Goal: Task Accomplishment & Management: Complete application form

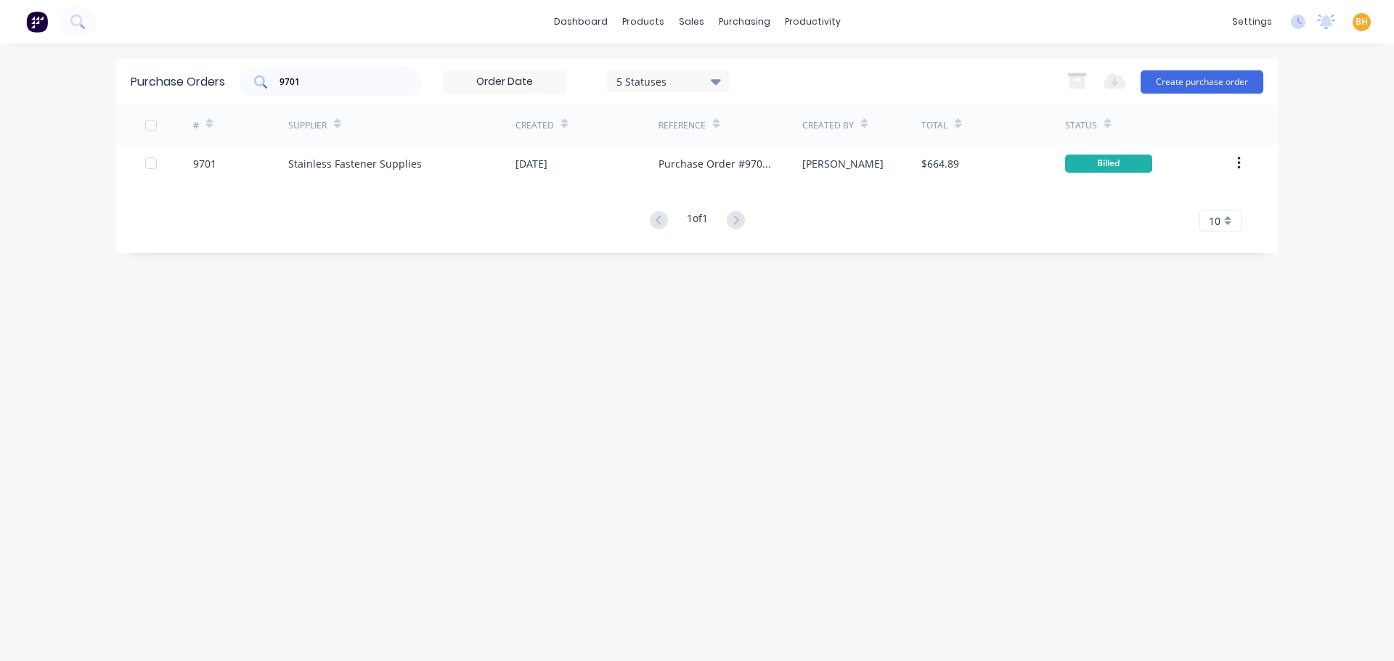
click at [312, 86] on input "9701" at bounding box center [338, 82] width 121 height 15
type input "9"
click at [421, 310] on div "Purchase Orders 5 Statuses 5 Statuses Export to Excel (XLSX) Create purchase or…" at bounding box center [697, 352] width 1162 height 589
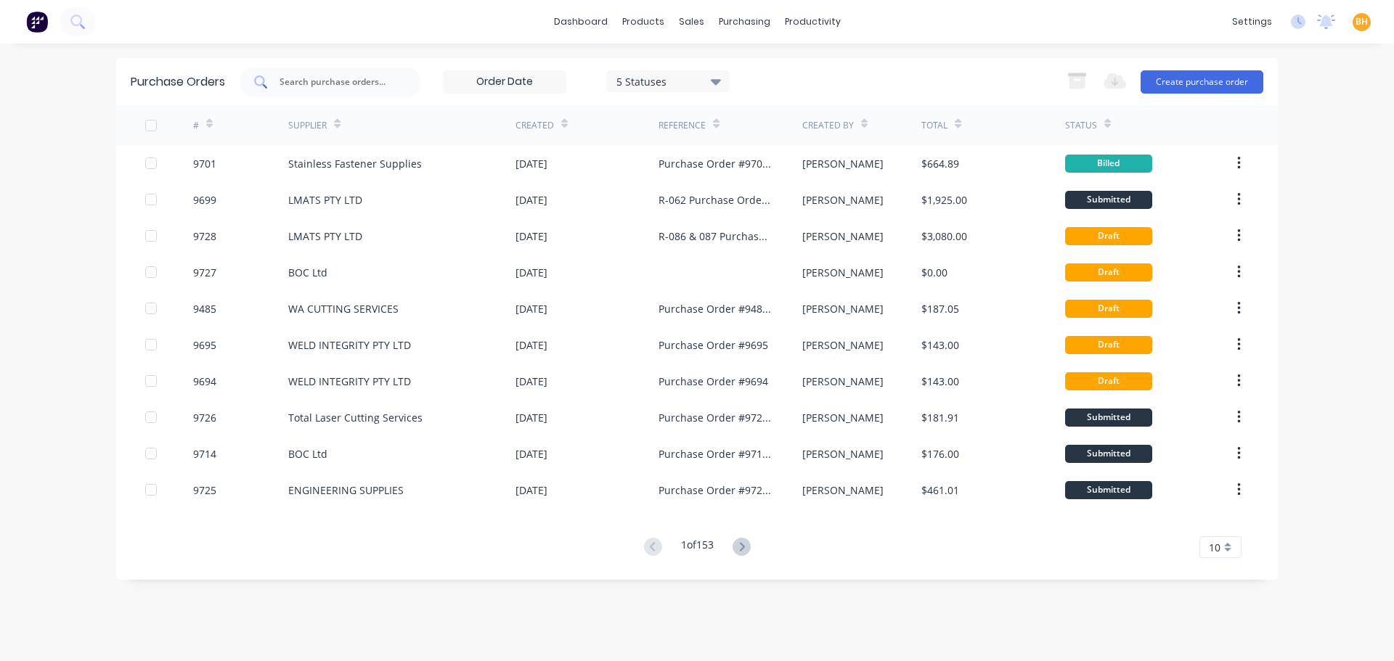
click at [326, 80] on input "text" at bounding box center [338, 82] width 121 height 15
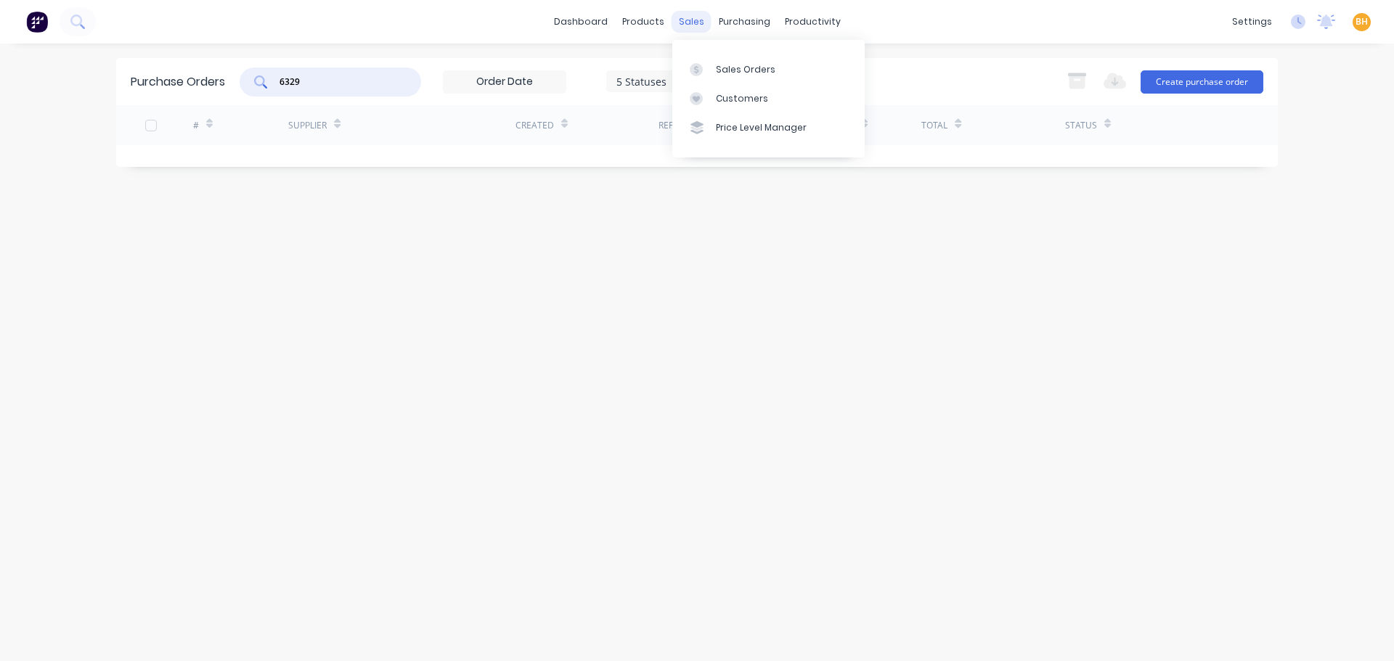
type input "6329"
click at [697, 25] on div "sales" at bounding box center [692, 22] width 40 height 22
click at [716, 65] on div "Sales Orders" at bounding box center [746, 69] width 60 height 13
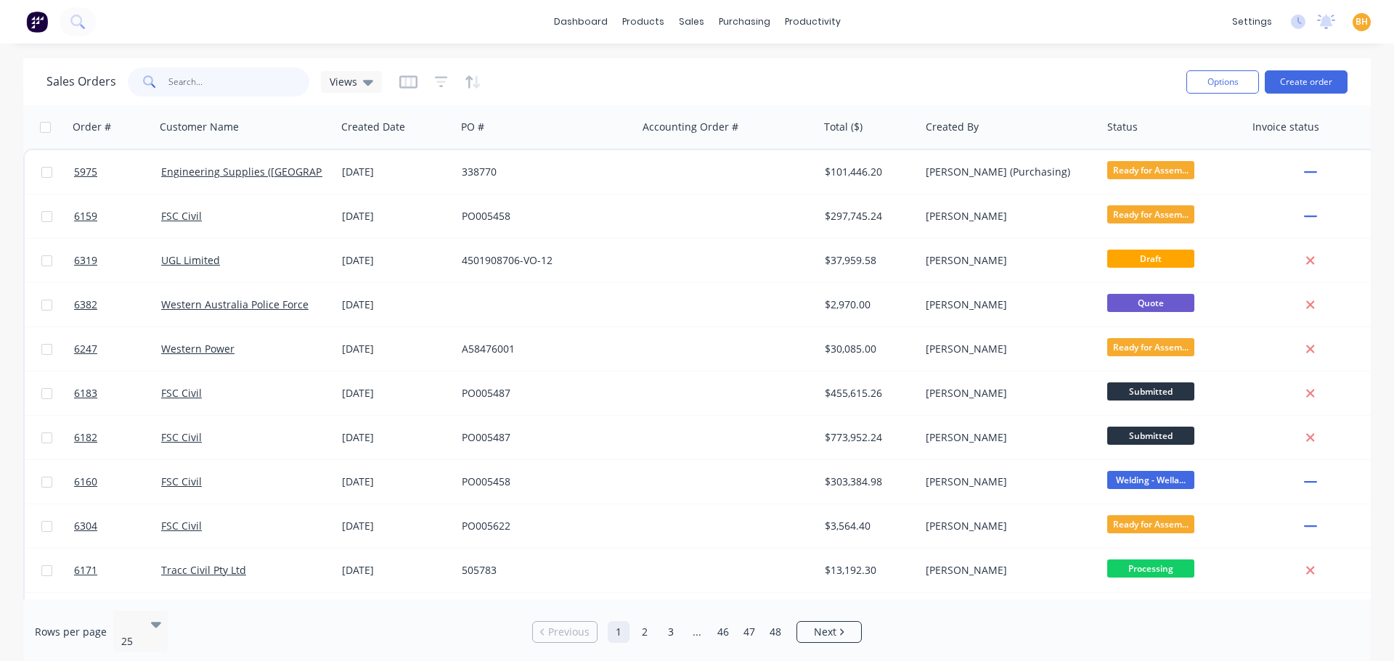
click at [188, 86] on input "text" at bounding box center [239, 82] width 142 height 29
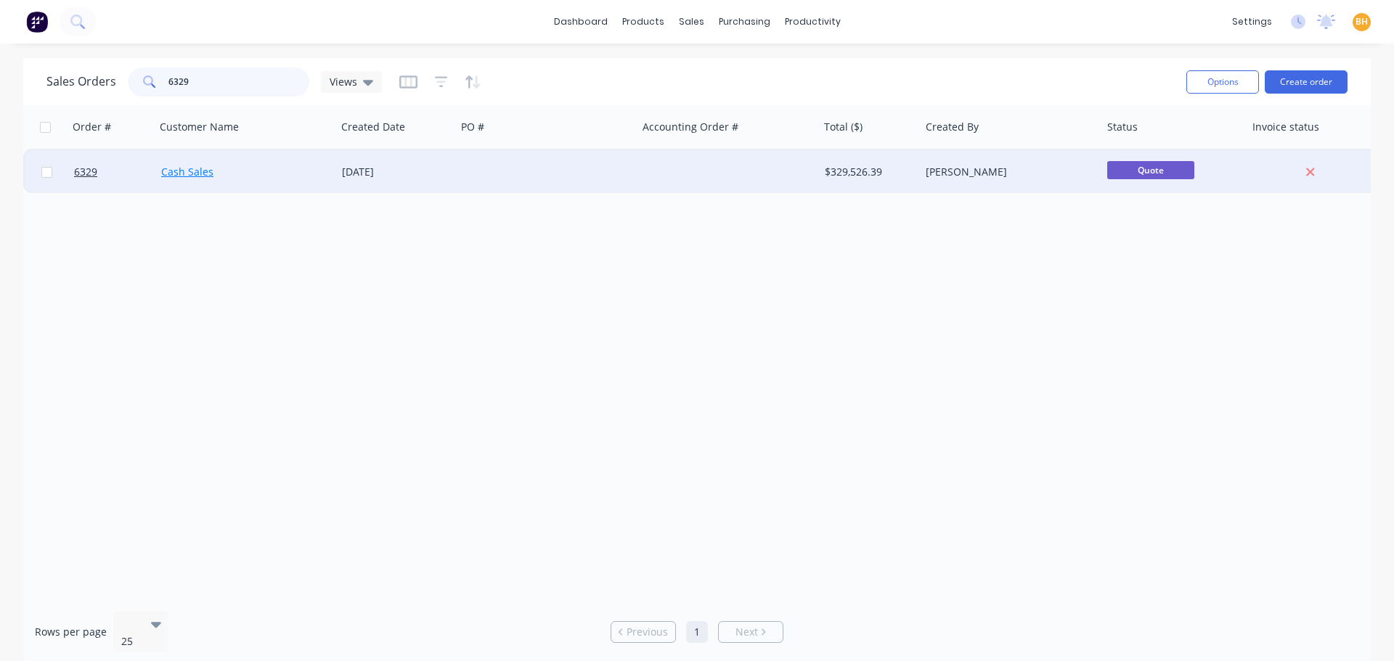
type input "6329"
click at [171, 171] on link "Cash Sales" at bounding box center [187, 172] width 52 height 14
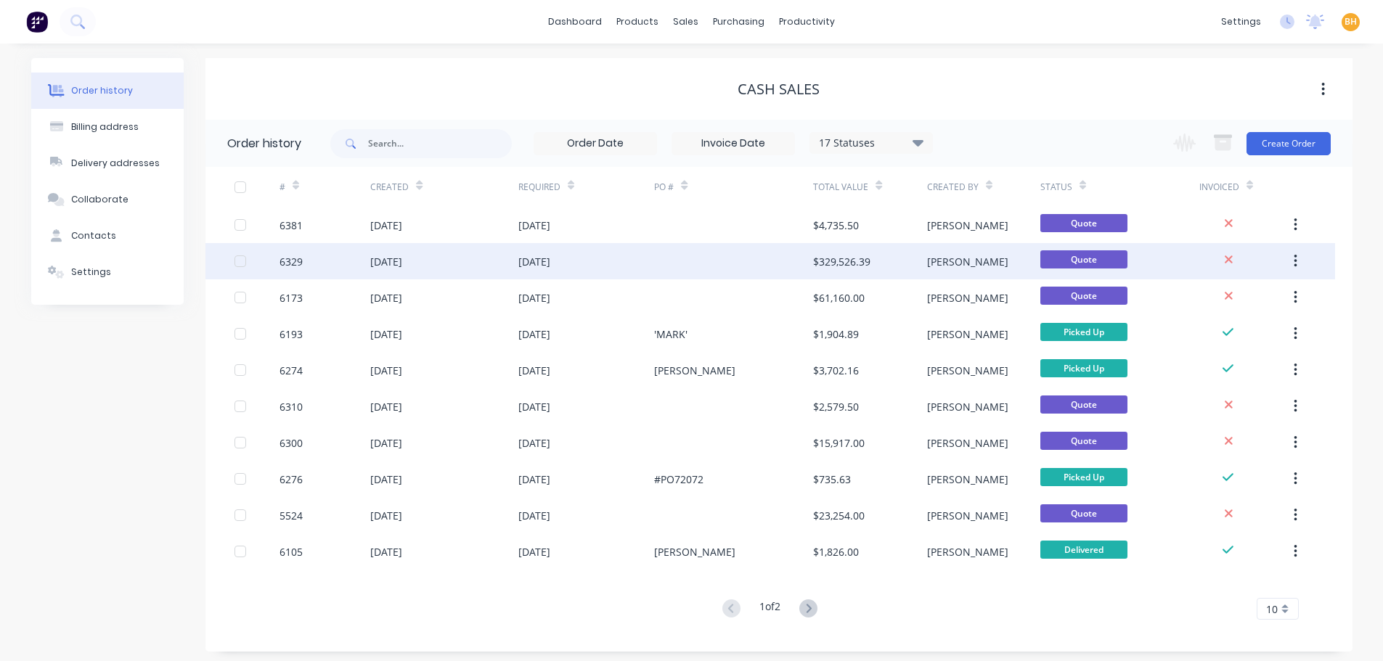
click at [365, 266] on div "6329" at bounding box center [325, 261] width 91 height 36
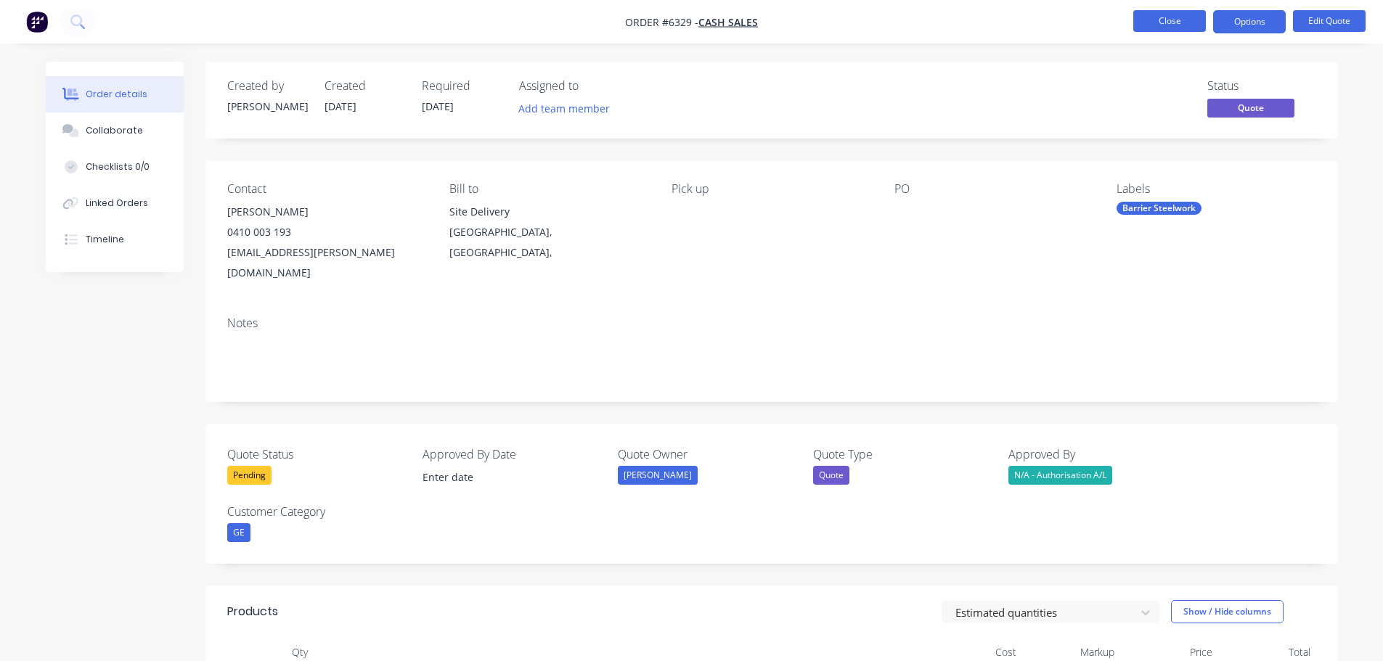
click at [1163, 21] on button "Close" at bounding box center [1169, 21] width 73 height 22
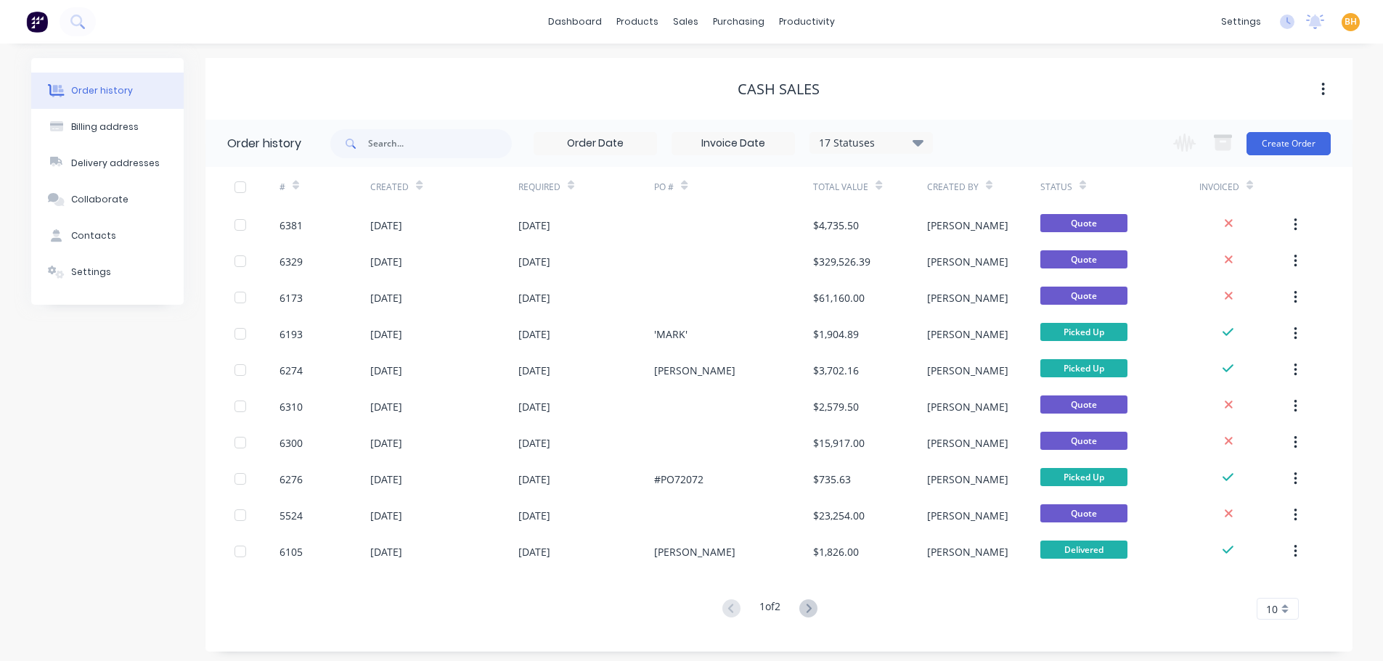
click at [456, 95] on div "Cash Sales" at bounding box center [778, 89] width 1147 height 17
click at [727, 26] on div "purchasing" at bounding box center [739, 22] width 66 height 22
click at [747, 65] on div "Purchase Orders" at bounding box center [785, 69] width 77 height 13
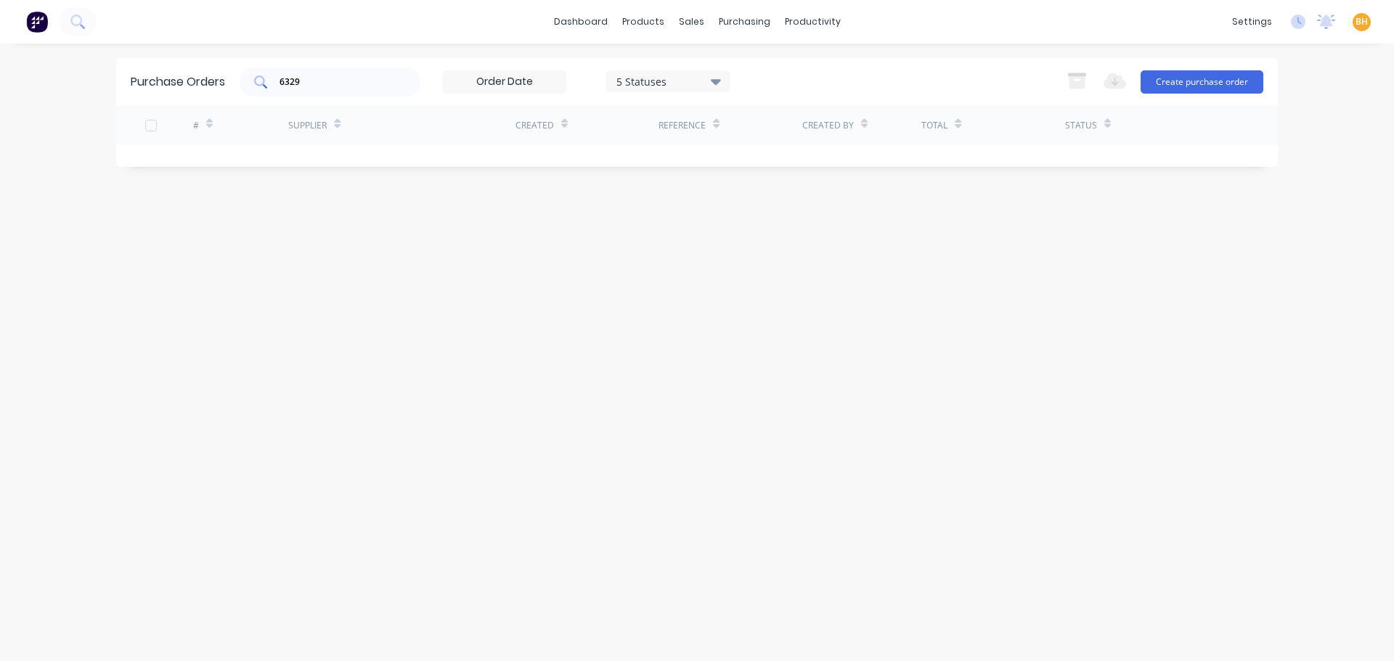
click at [345, 81] on input "6329" at bounding box center [338, 82] width 121 height 15
type input "6"
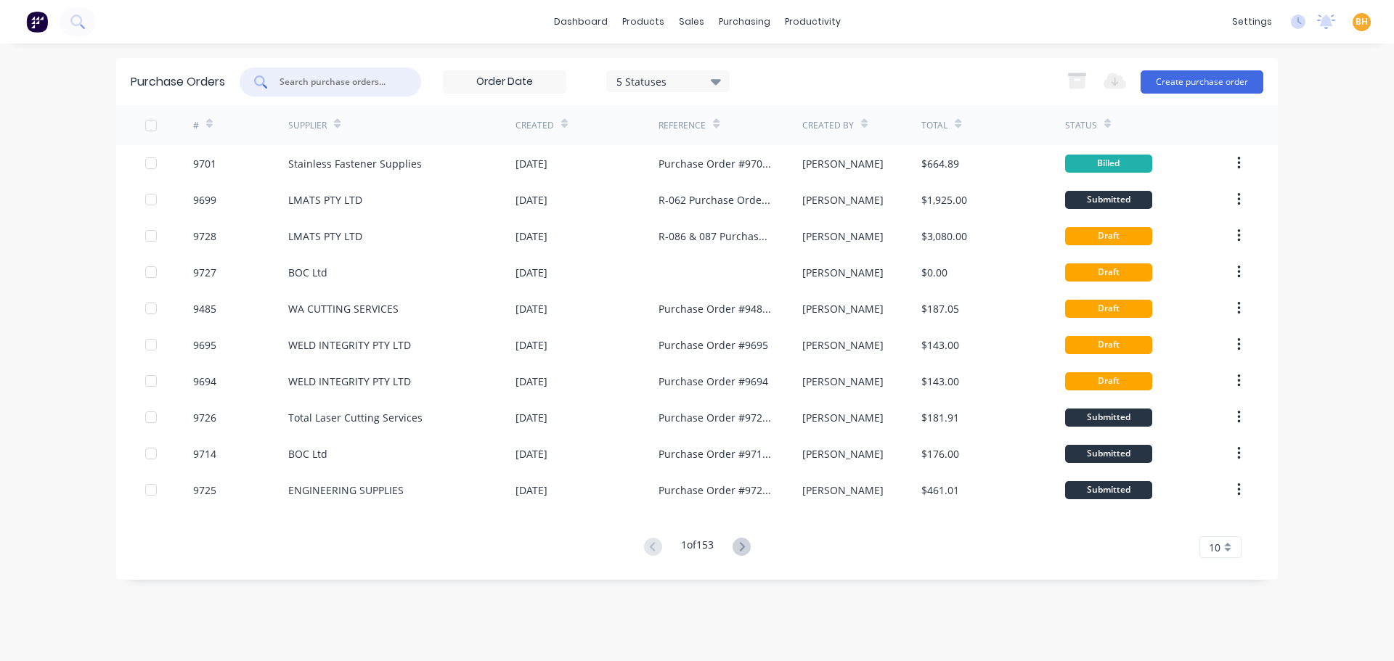
click at [339, 84] on input "text" at bounding box center [338, 82] width 121 height 15
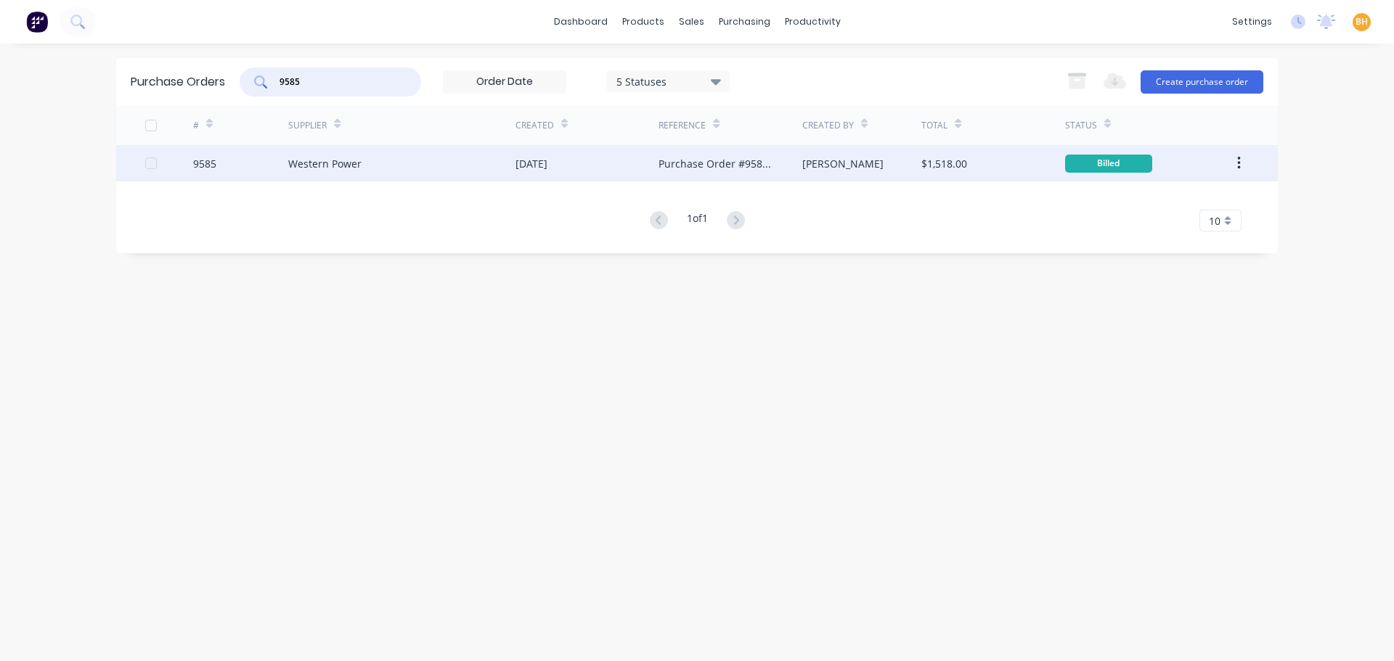
type input "9585"
click at [330, 171] on div "Western Power" at bounding box center [401, 163] width 227 height 36
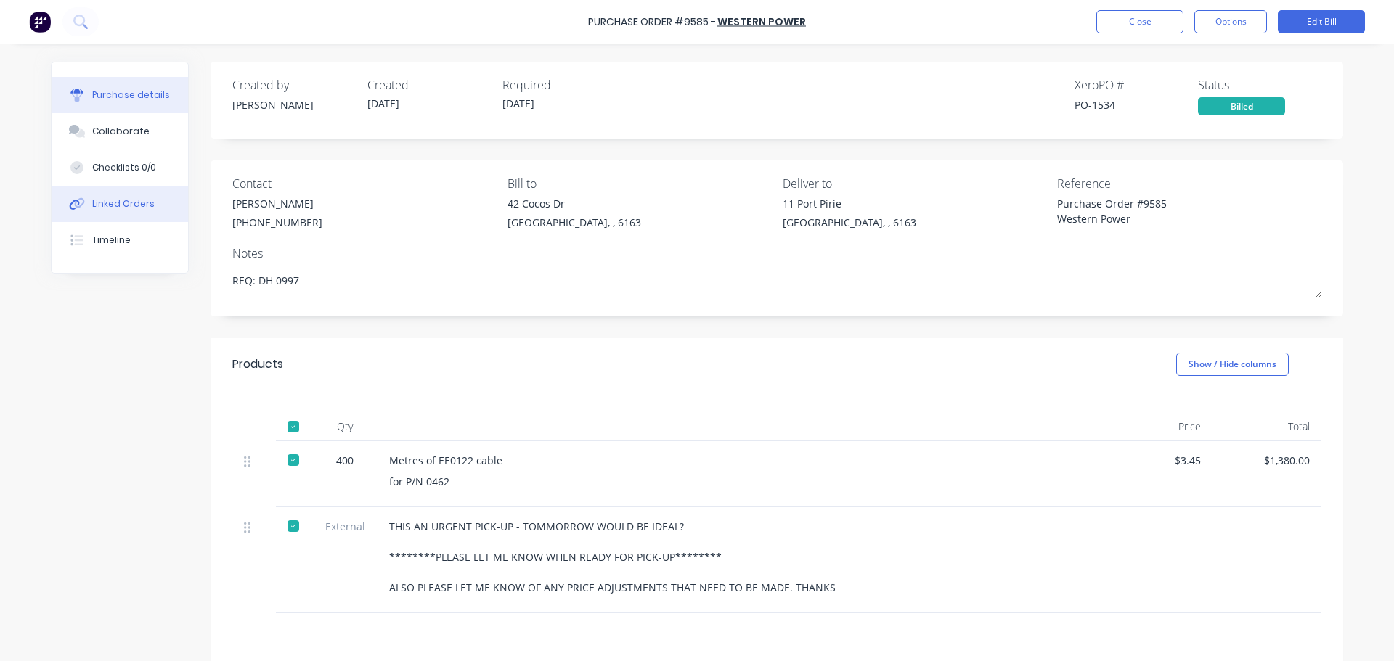
click at [113, 205] on div "Linked Orders" at bounding box center [123, 203] width 62 height 13
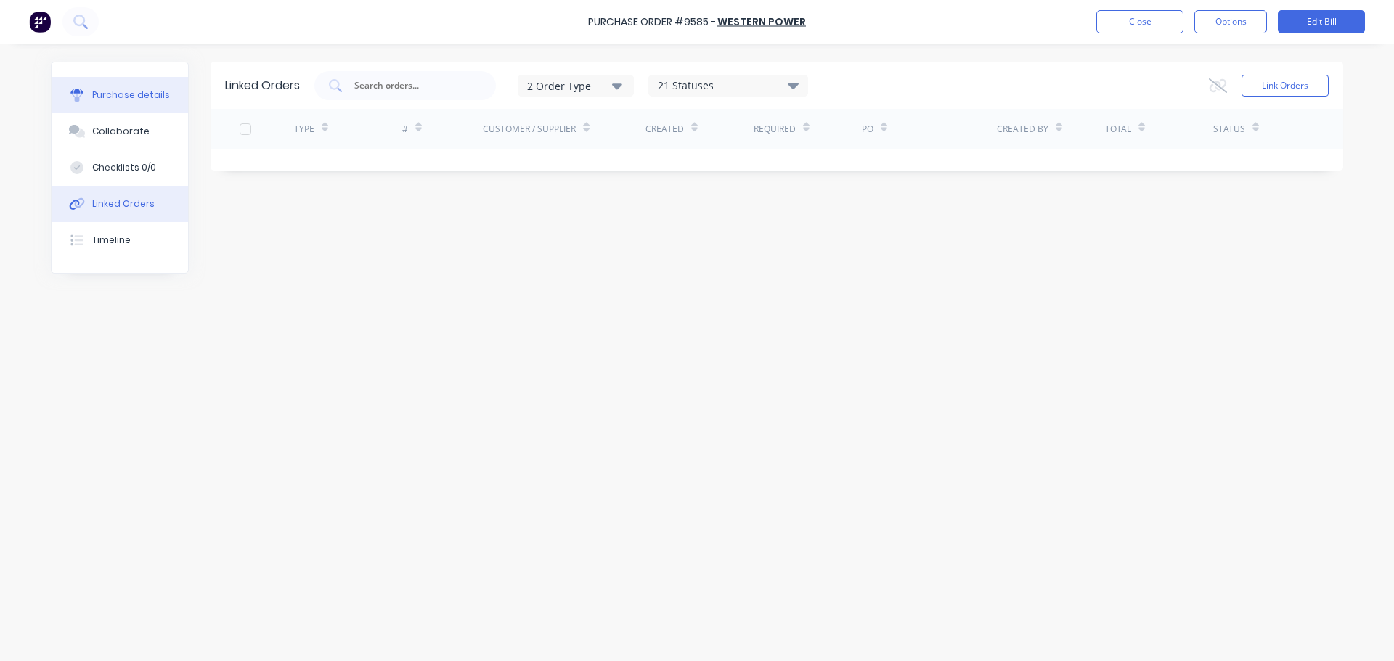
click at [129, 97] on div "Purchase details" at bounding box center [131, 95] width 78 height 13
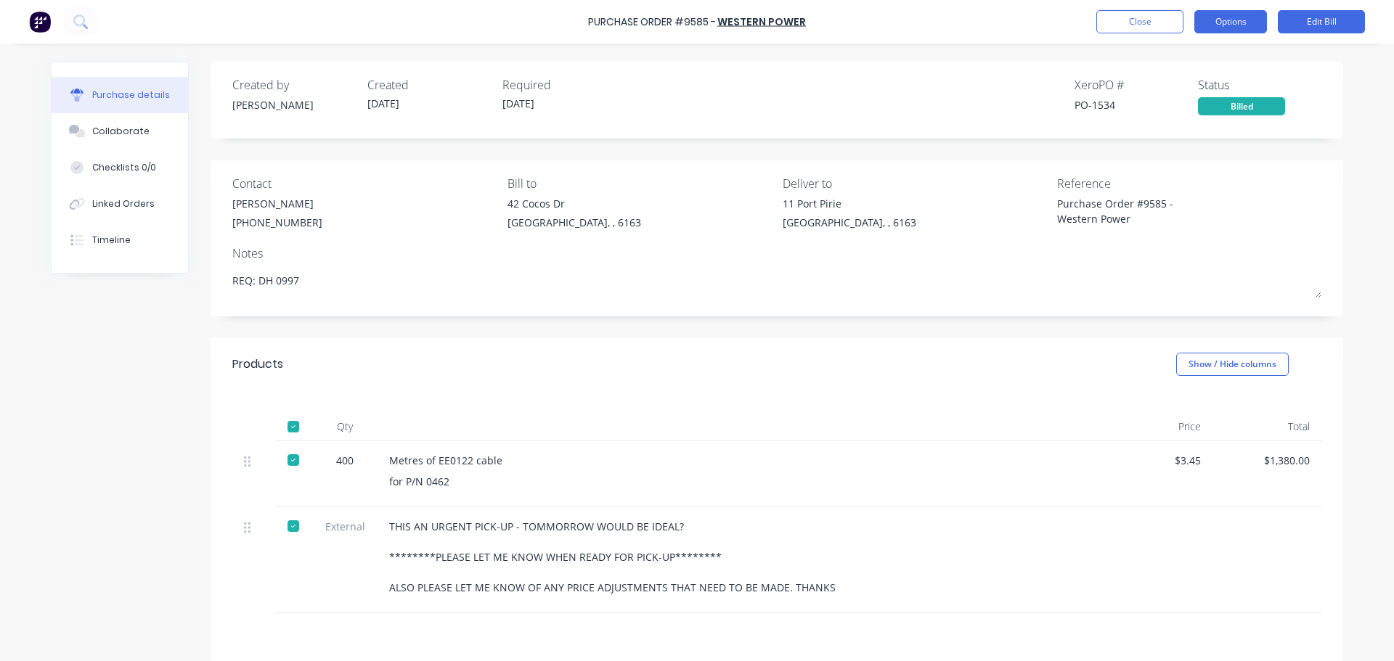
click at [1239, 17] on button "Options" at bounding box center [1230, 21] width 73 height 23
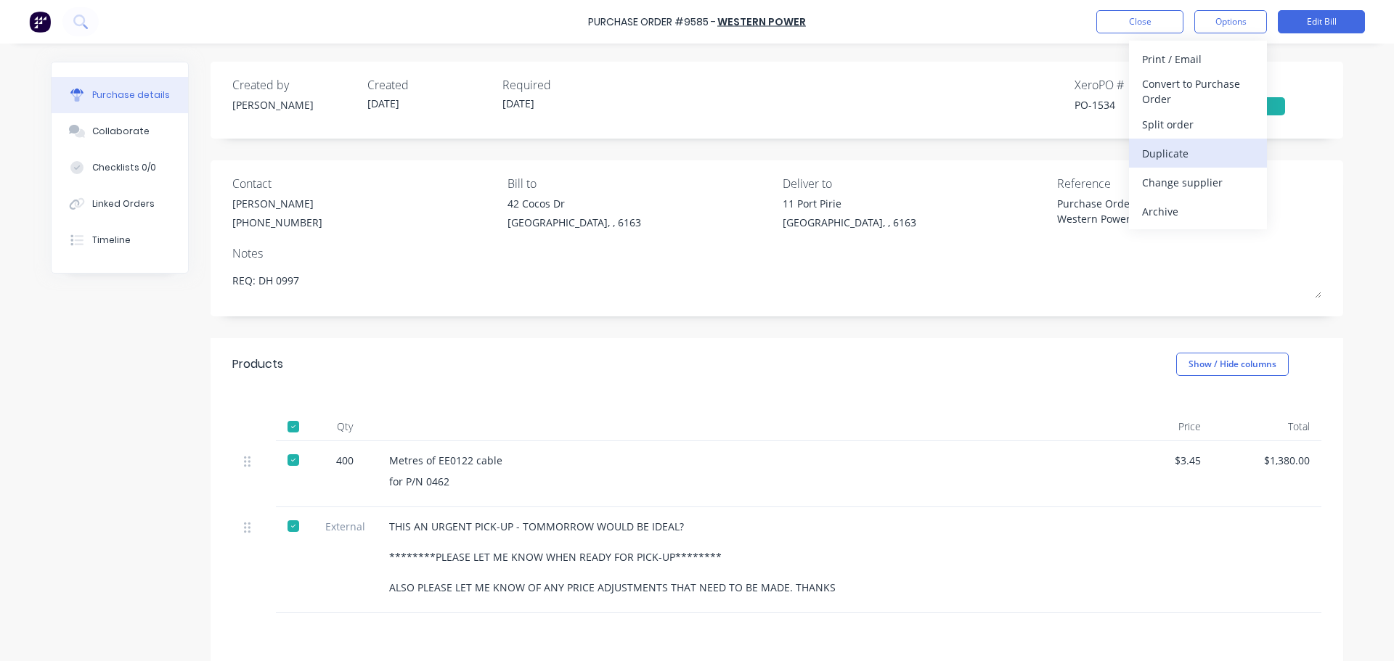
click at [1177, 150] on div "Duplicate" at bounding box center [1198, 153] width 112 height 21
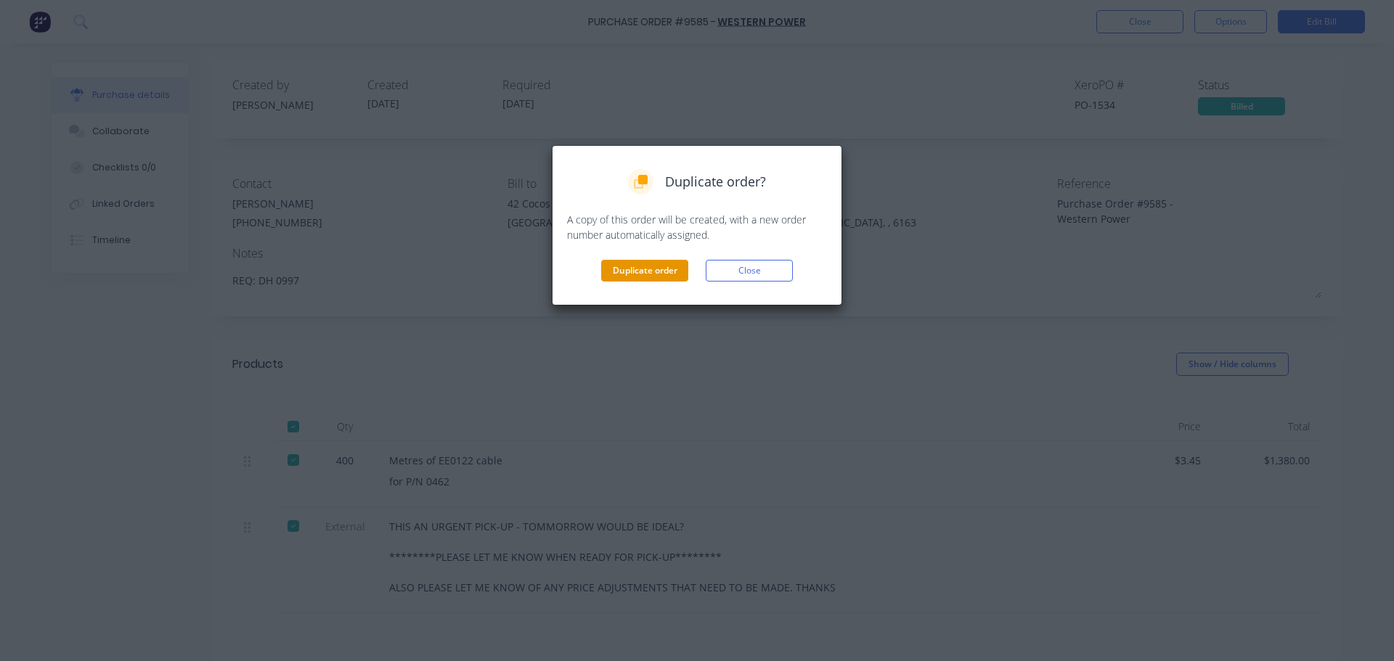
click at [632, 272] on button "Duplicate order" at bounding box center [644, 271] width 87 height 22
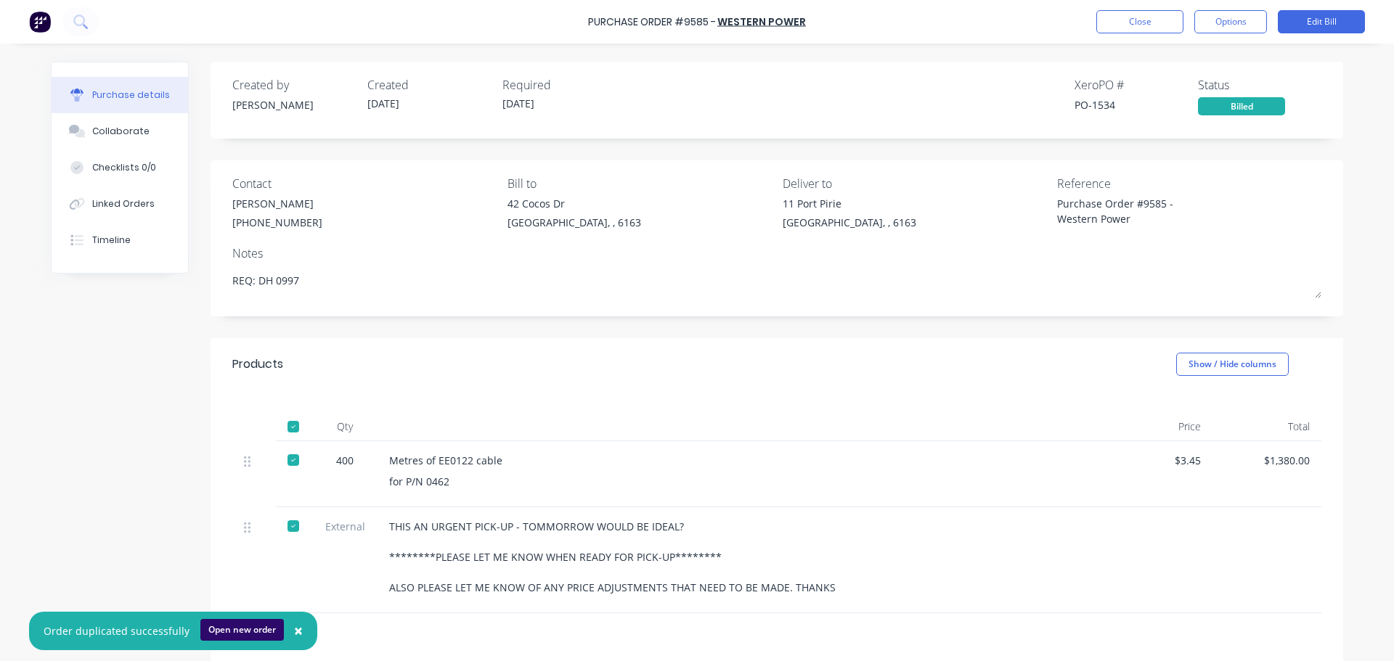
click at [230, 630] on button "Open new order" at bounding box center [242, 630] width 84 height 22
type textarea "x"
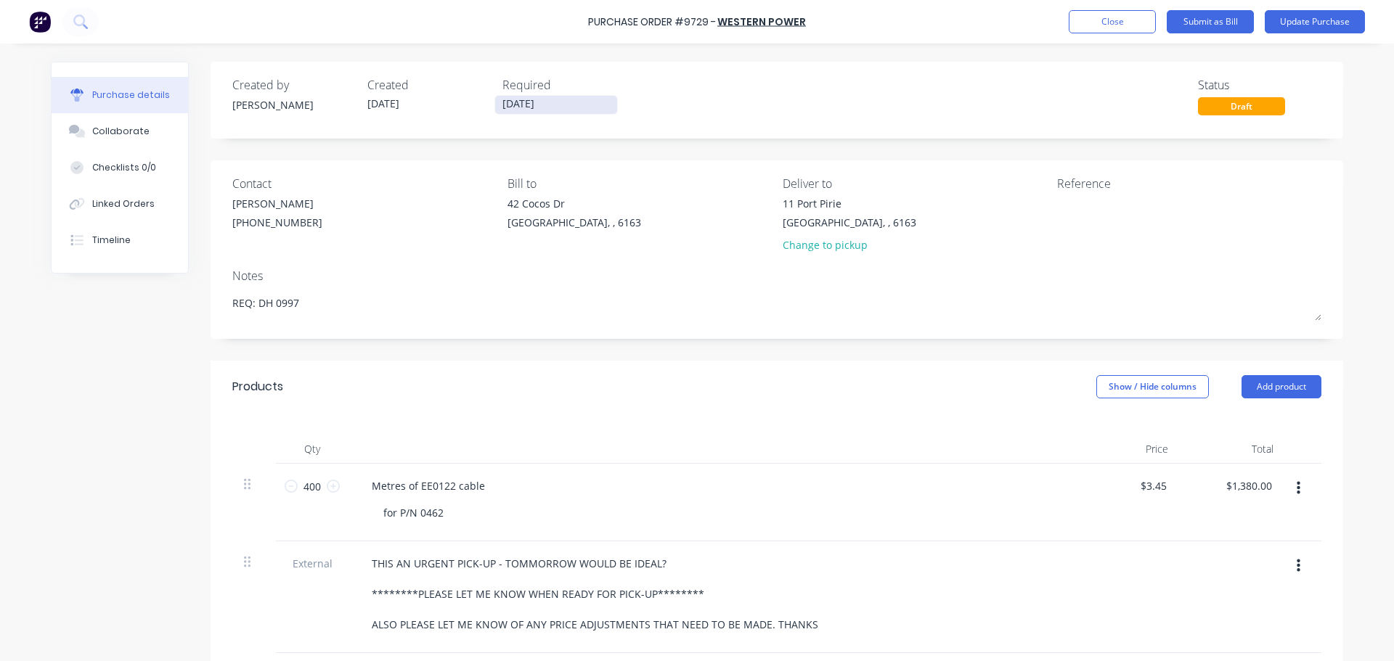
click at [510, 105] on input "[DATE]" at bounding box center [556, 105] width 122 height 18
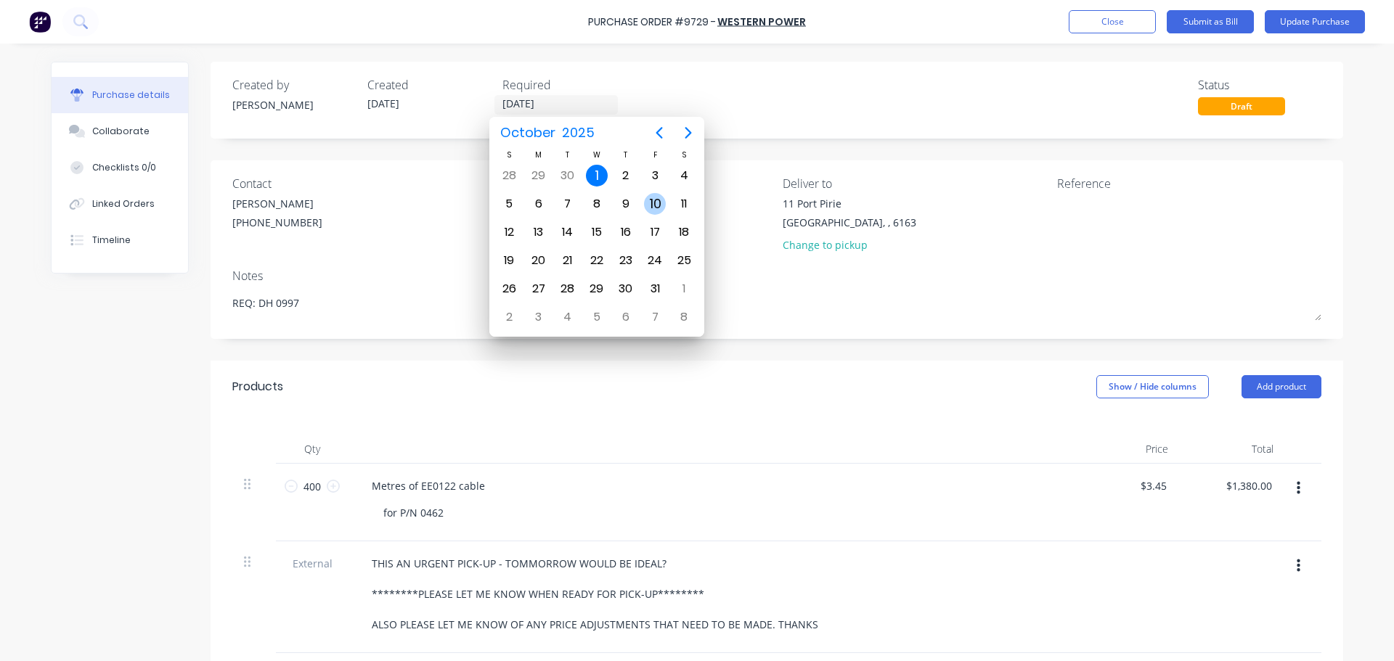
click at [655, 206] on div "10" at bounding box center [655, 204] width 22 height 22
type textarea "x"
type input "[DATE]"
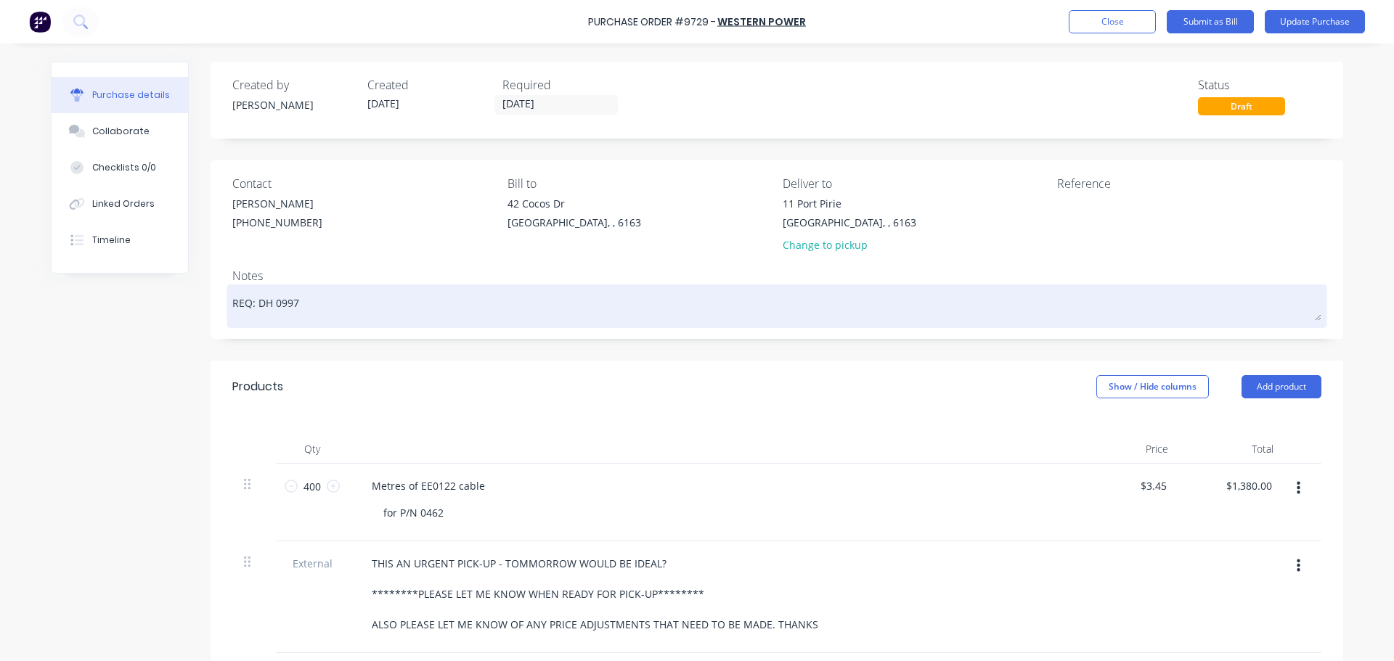
click at [294, 309] on textarea "REQ: DH 0997" at bounding box center [776, 304] width 1089 height 33
type textarea "x"
type textarea "REQ: DH 099"
type textarea "x"
type textarea "REQ: DH 09"
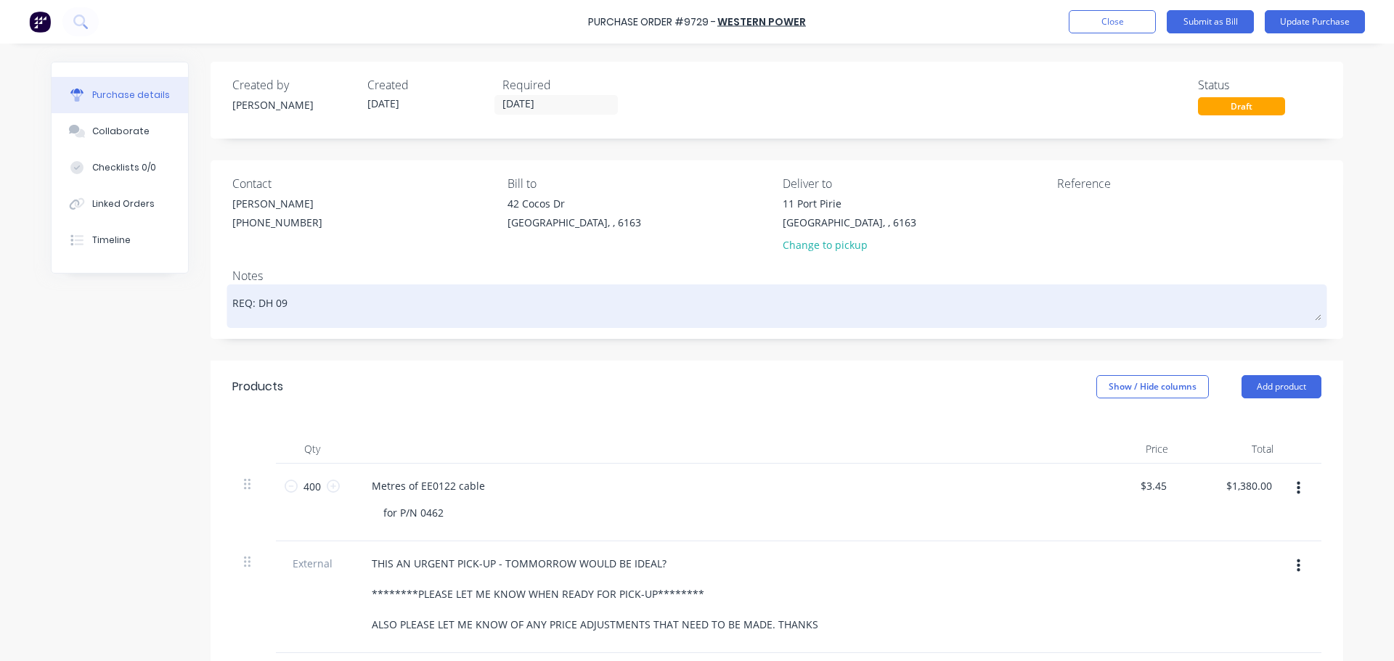
type textarea "x"
type textarea "REQ: DH 0"
type textarea "x"
type textarea "REQ: DH"
type textarea "x"
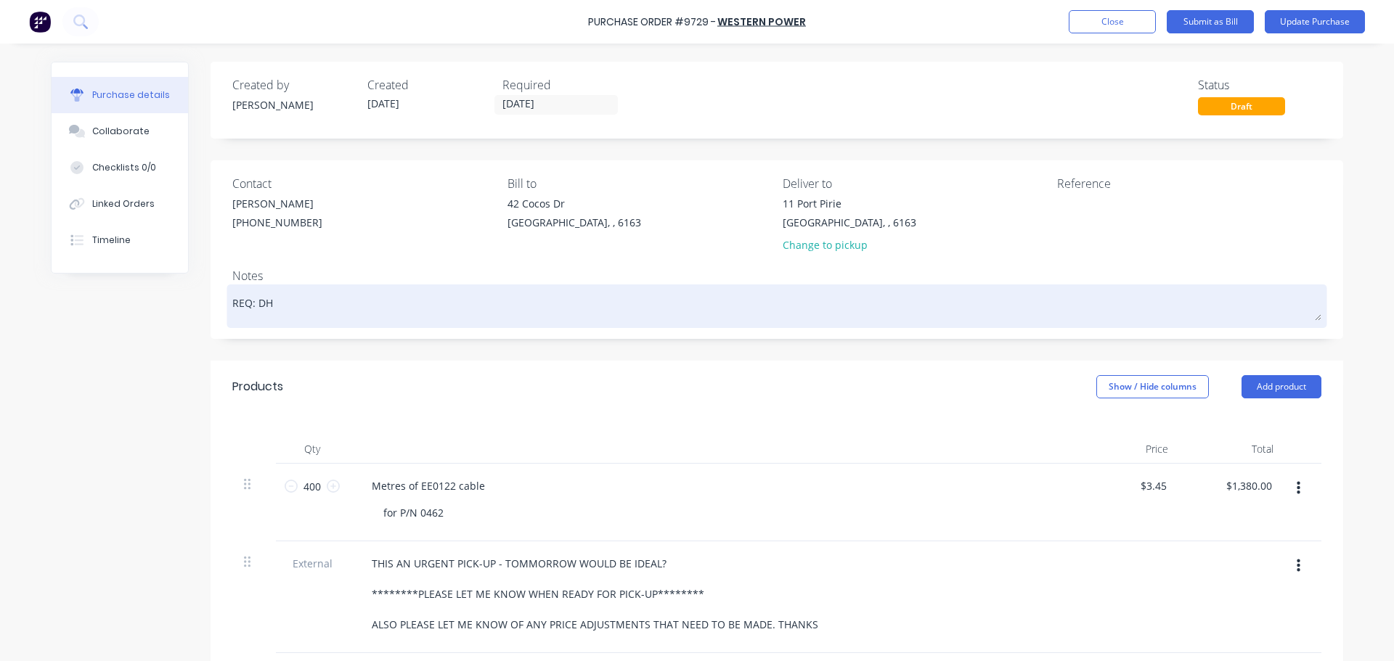
type textarea "REQ: DH 1"
type textarea "x"
type textarea "REQ: DH 10"
type textarea "x"
type textarea "REQ: DH 100"
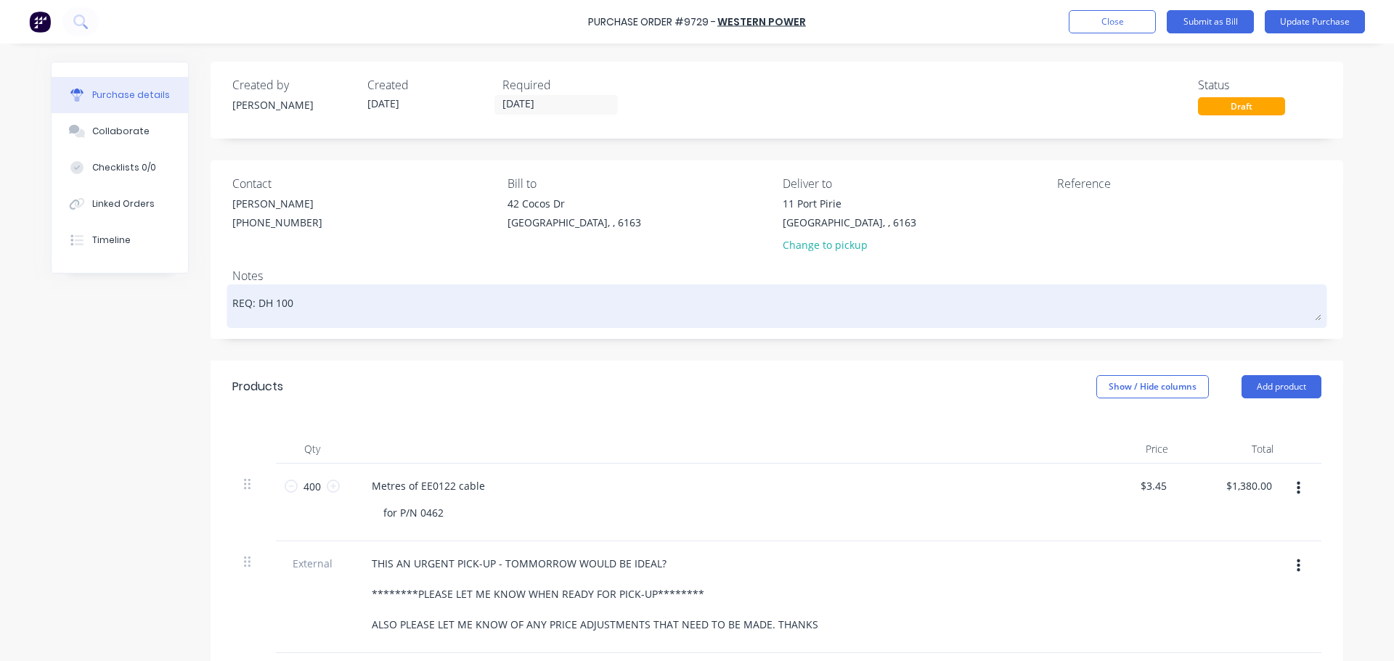
type textarea "x"
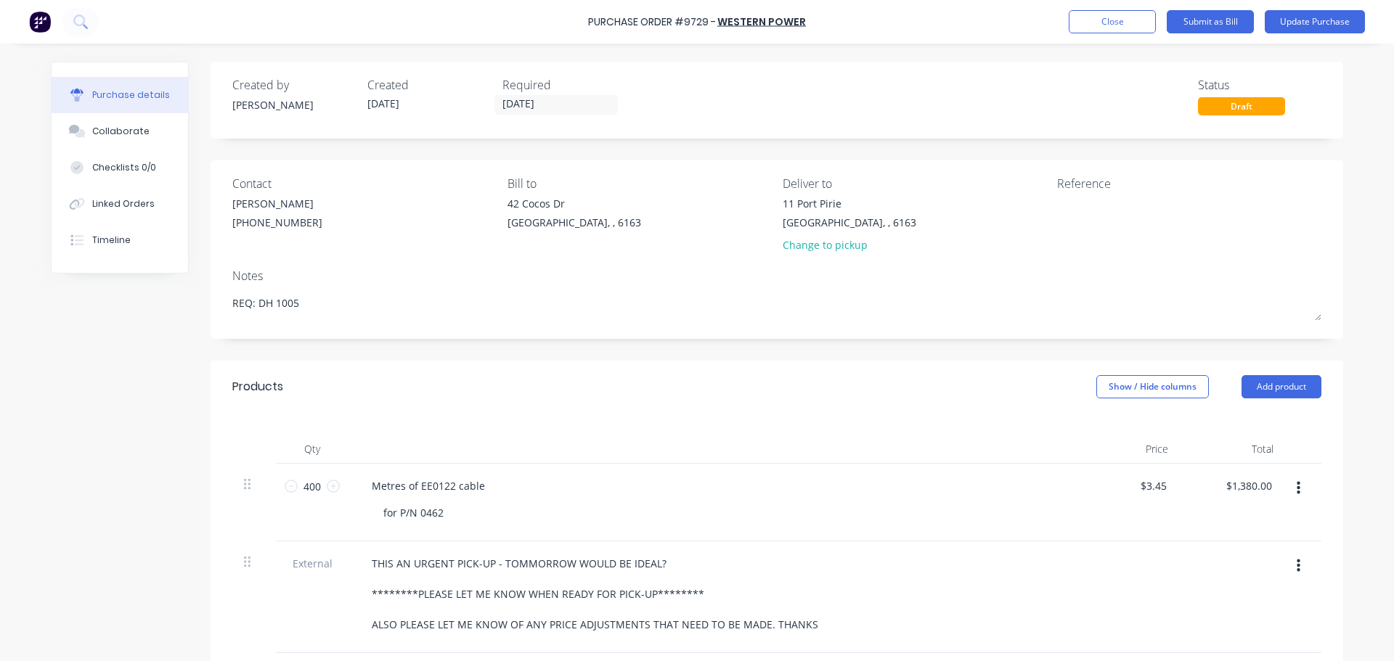
type textarea "REQ: DH 1005"
type textarea "x"
type textarea "REQ: DH 1005"
drag, startPoint x: 578, startPoint y: 20, endPoint x: 807, endPoint y: 28, distance: 228.8
click at [807, 28] on div "Purchase Order #9729 - Western Power Add product Close Submit as Bill Update Pu…" at bounding box center [697, 22] width 1394 height 44
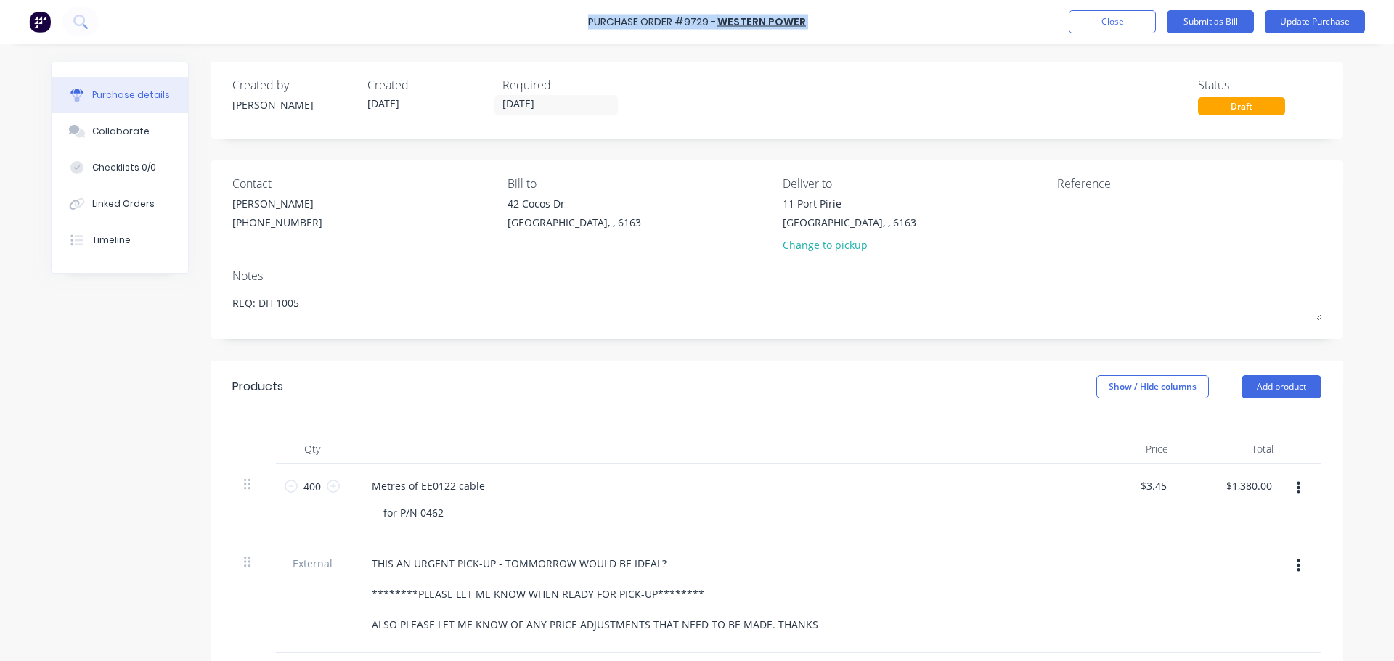
copy div "Purchase Order #9729 - Western Power Add product Close Submit as Bill Update Pu…"
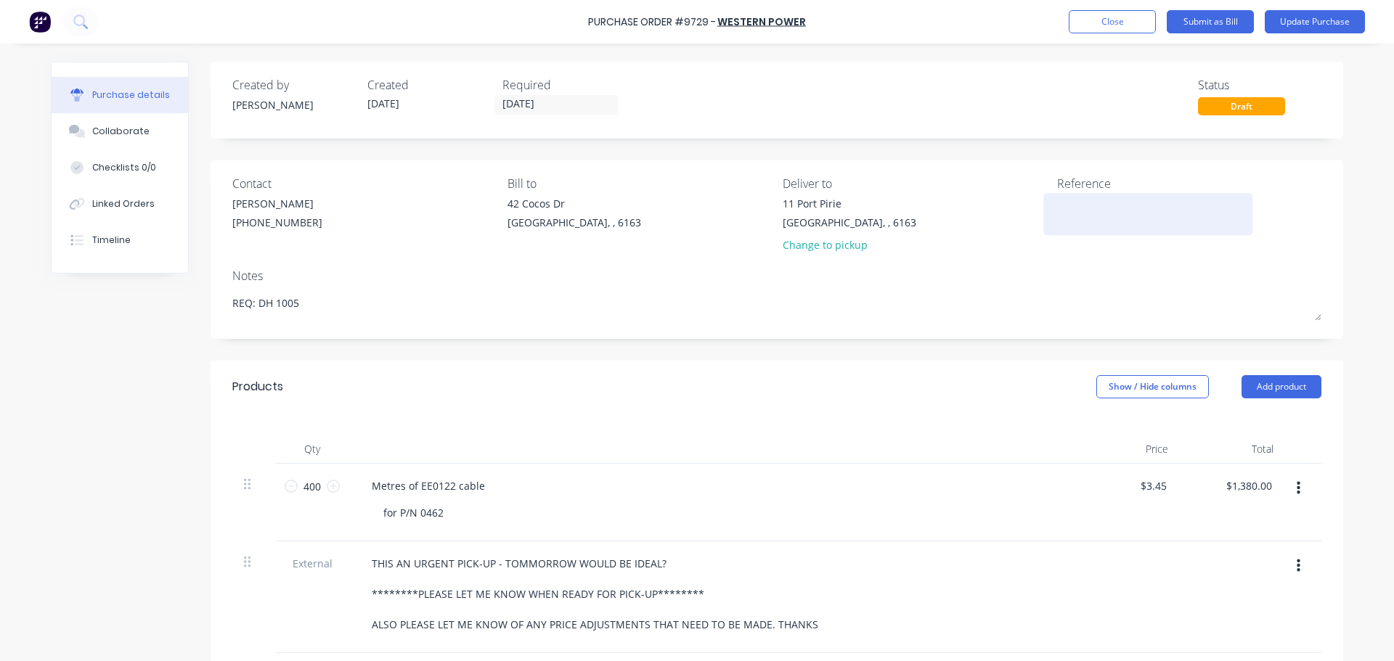
click at [1065, 220] on textarea at bounding box center [1148, 212] width 182 height 33
paste textarea "Purchase Order #9729 - Western Power"
type textarea "Purchase Order #9729 - Western Power"
type textarea "x"
type textarea "Purchase Order #9729 - Western Power"
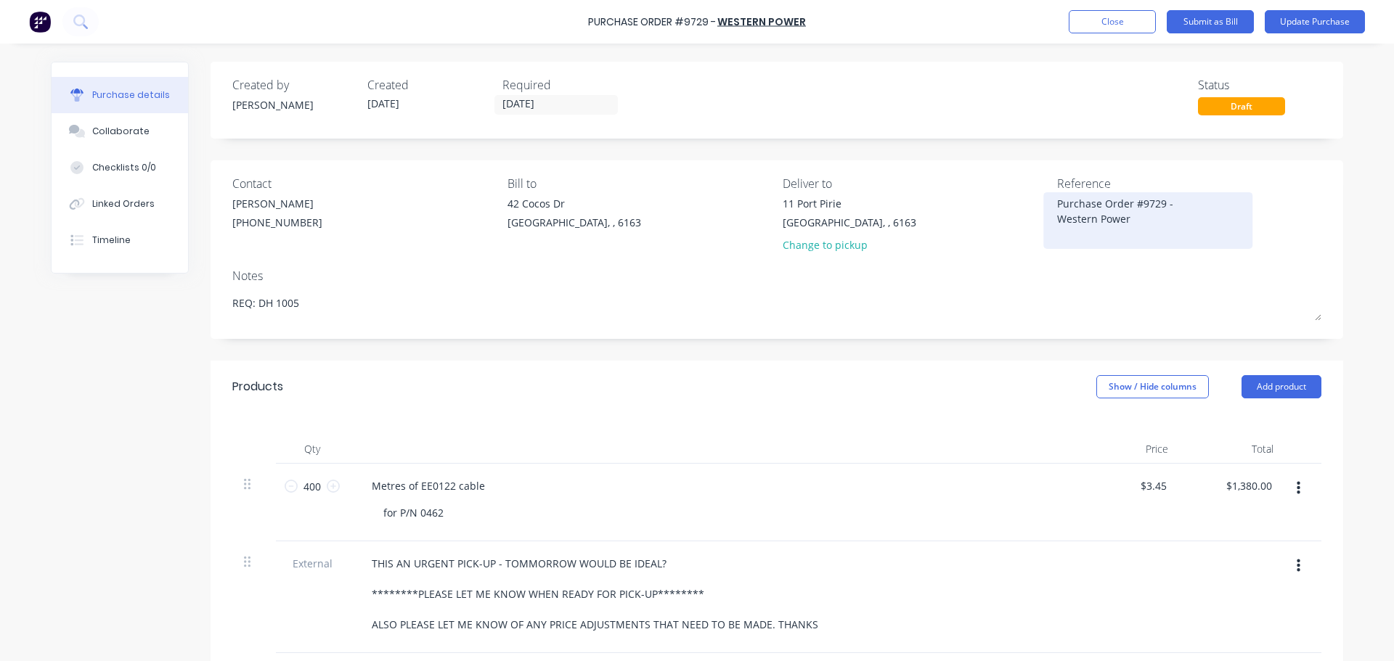
type textarea "x"
type textarea "Purchase Order #9729 - Western Power"
type textarea "x"
type textarea "Purchase Order #9729 - Western Power"
click at [1015, 246] on div "[STREET_ADDRESS] Change to pickup" at bounding box center [915, 228] width 264 height 64
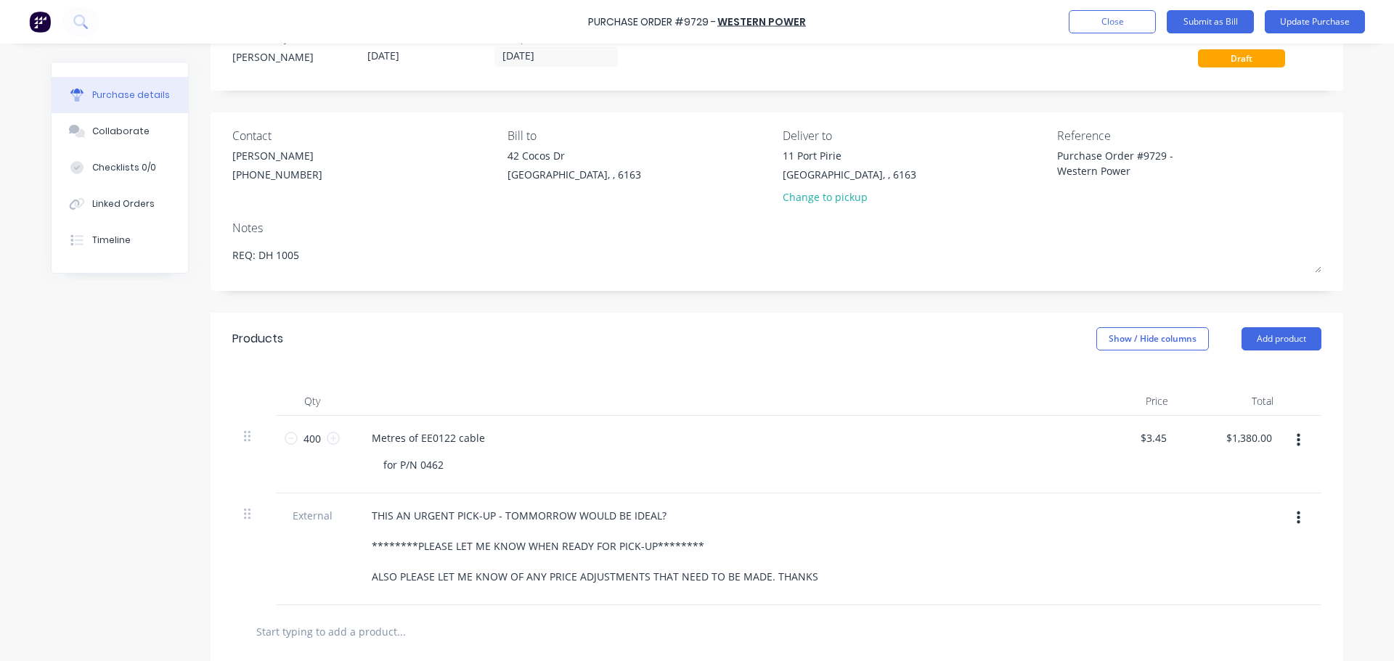
scroll to position [145, 0]
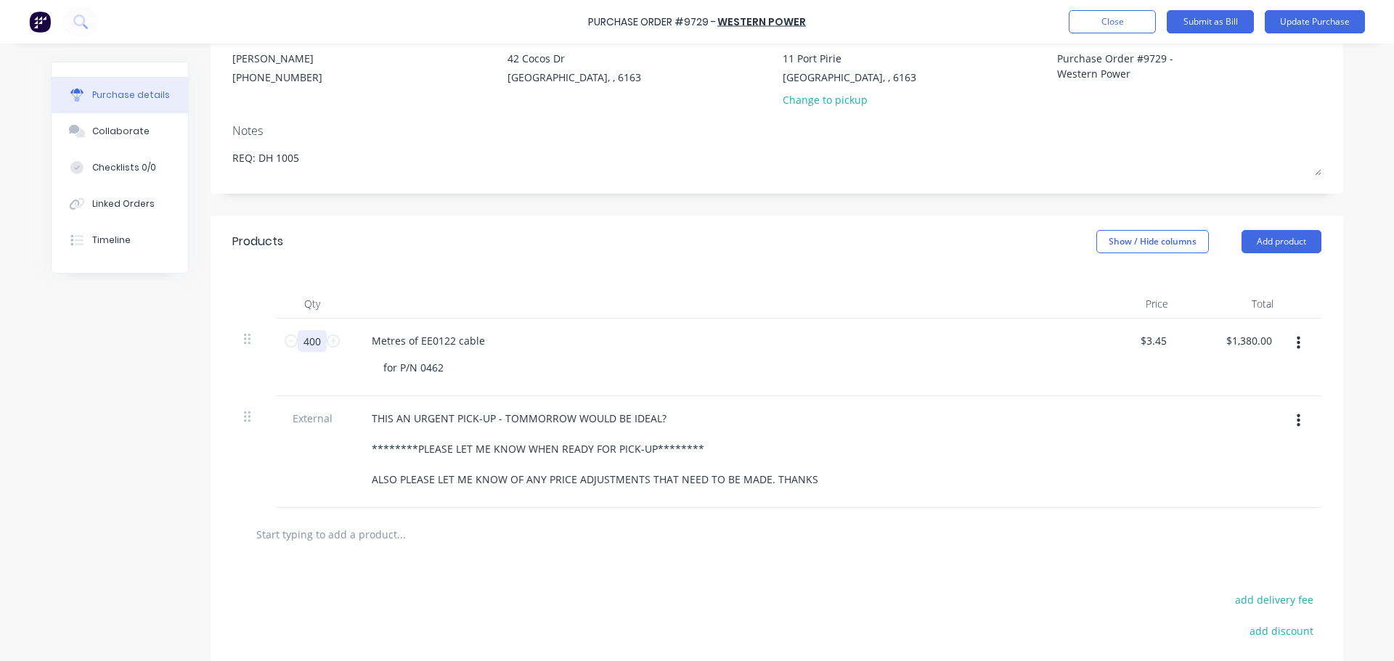
click at [304, 343] on input "400" at bounding box center [312, 341] width 29 height 22
type textarea "x"
type input "2"
type input "$6.90"
type textarea "x"
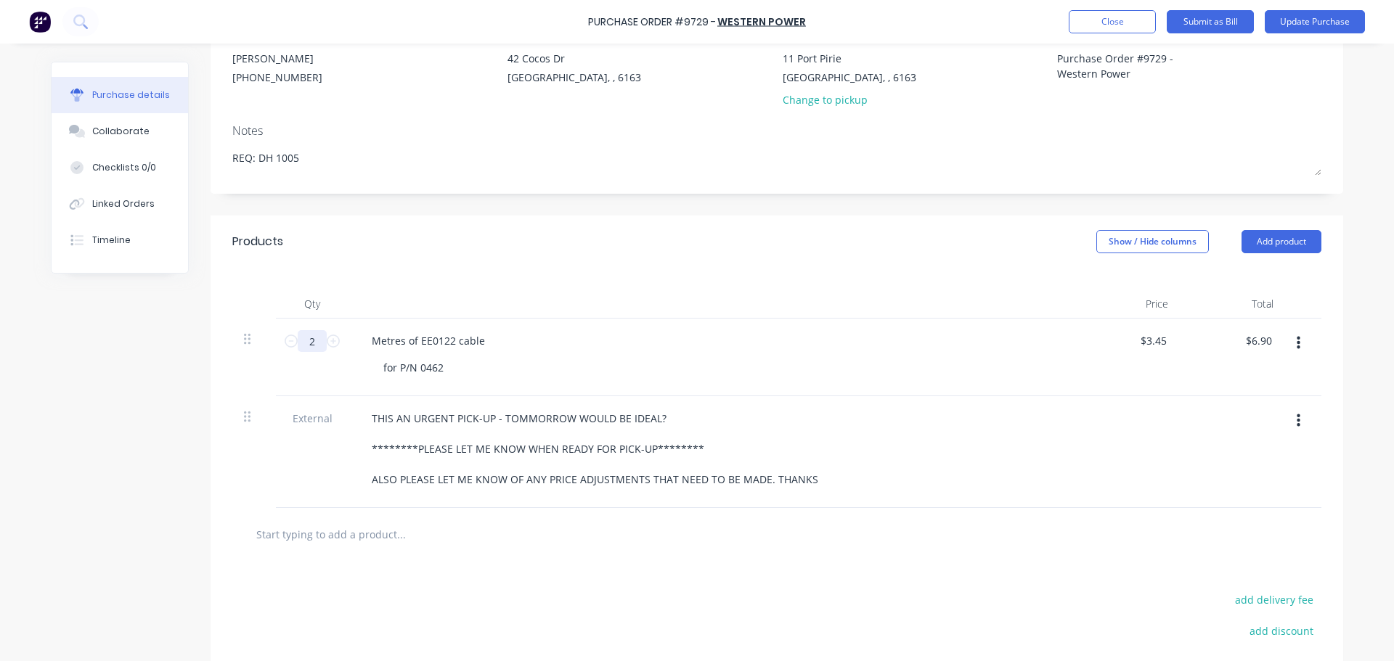
type input "20"
type input "$69.00"
type textarea "x"
type input "200"
type input "$690.00"
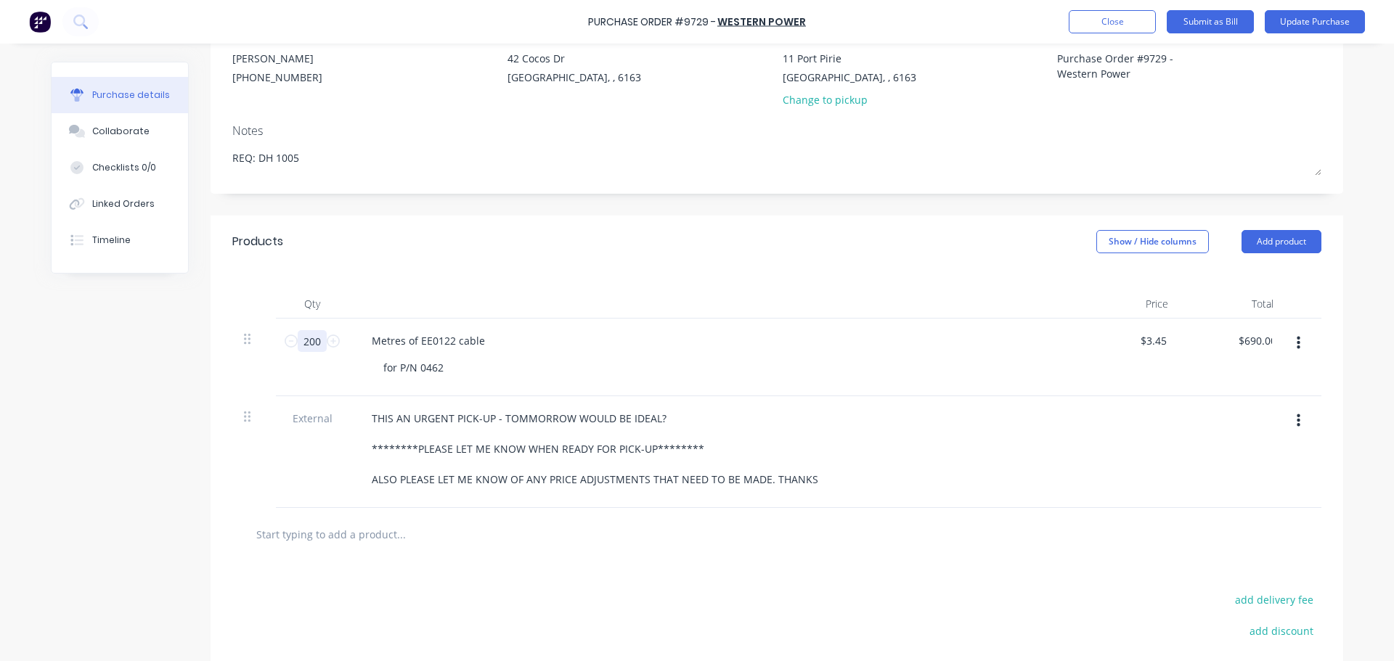
type textarea "x"
type input "200"
click at [547, 347] on div "Metres of EE0122 cable" at bounding box center [711, 340] width 703 height 21
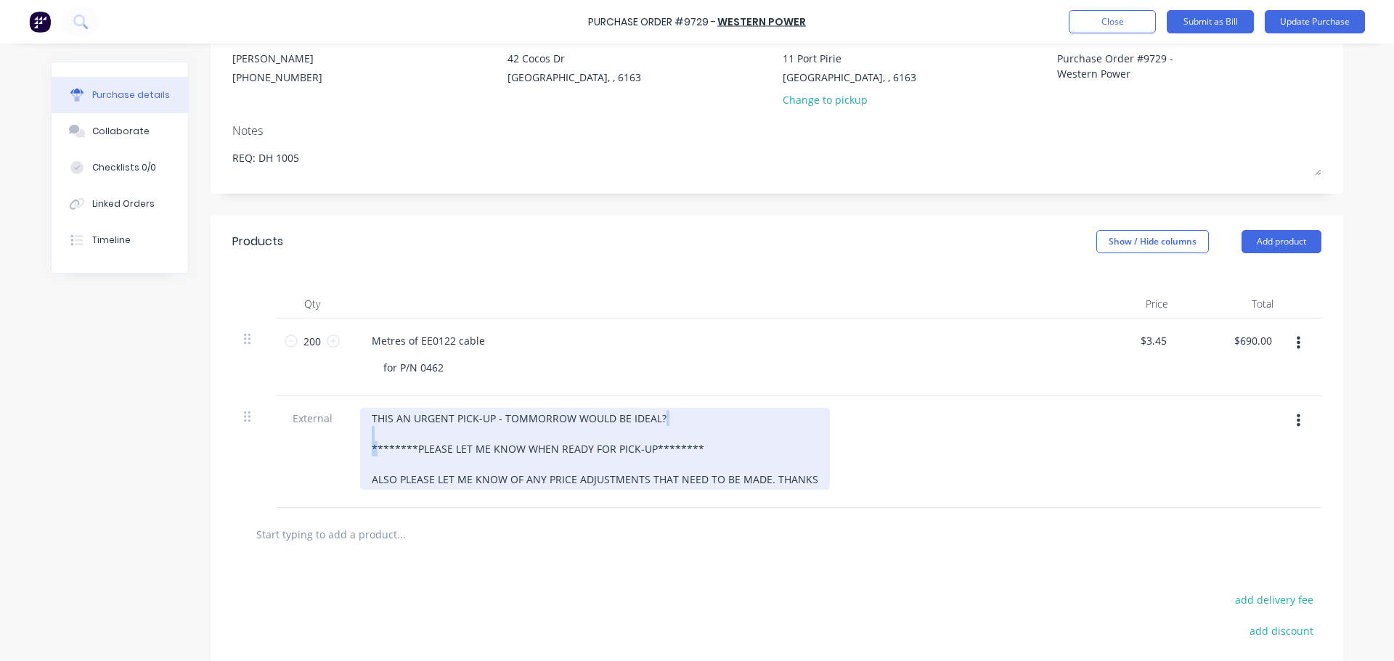
drag, startPoint x: 667, startPoint y: 422, endPoint x: 369, endPoint y: 444, distance: 299.2
click at [369, 444] on div "THIS AN URGENT PICK-UP - TOMMORROW WOULD BE IDEAL? ********PLEASE LET ME KNOW W…" at bounding box center [595, 449] width 470 height 82
click at [371, 421] on div "THIS AN URGENT PICK-UP - TOMMORROW WOULD BE IDEAL? ********PLEASE LET ME KNOW W…" at bounding box center [595, 449] width 470 height 82
type textarea "x"
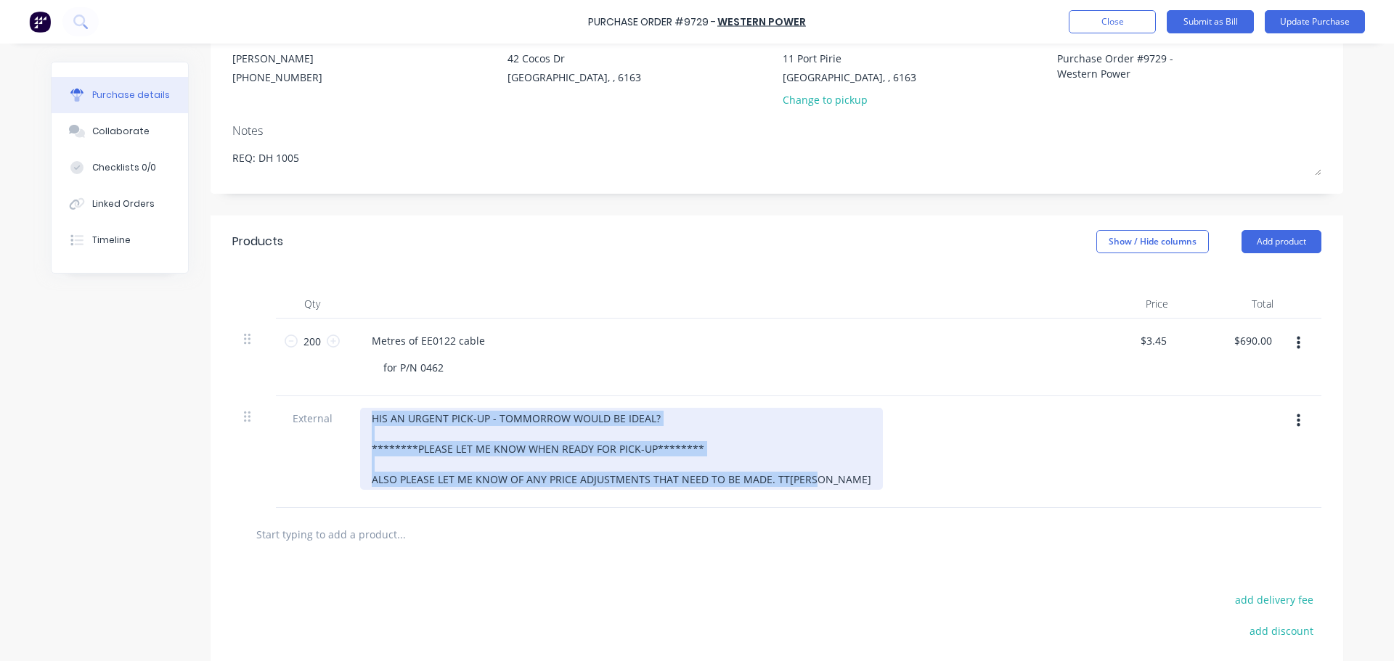
drag, startPoint x: 815, startPoint y: 483, endPoint x: 350, endPoint y: 420, distance: 468.9
click at [350, 420] on div "HIS AN URGENT PICK-UP - TOMMORROW WOULD BE IDEAL? ********PLEASE LET ME KNOW WH…" at bounding box center [712, 452] width 726 height 112
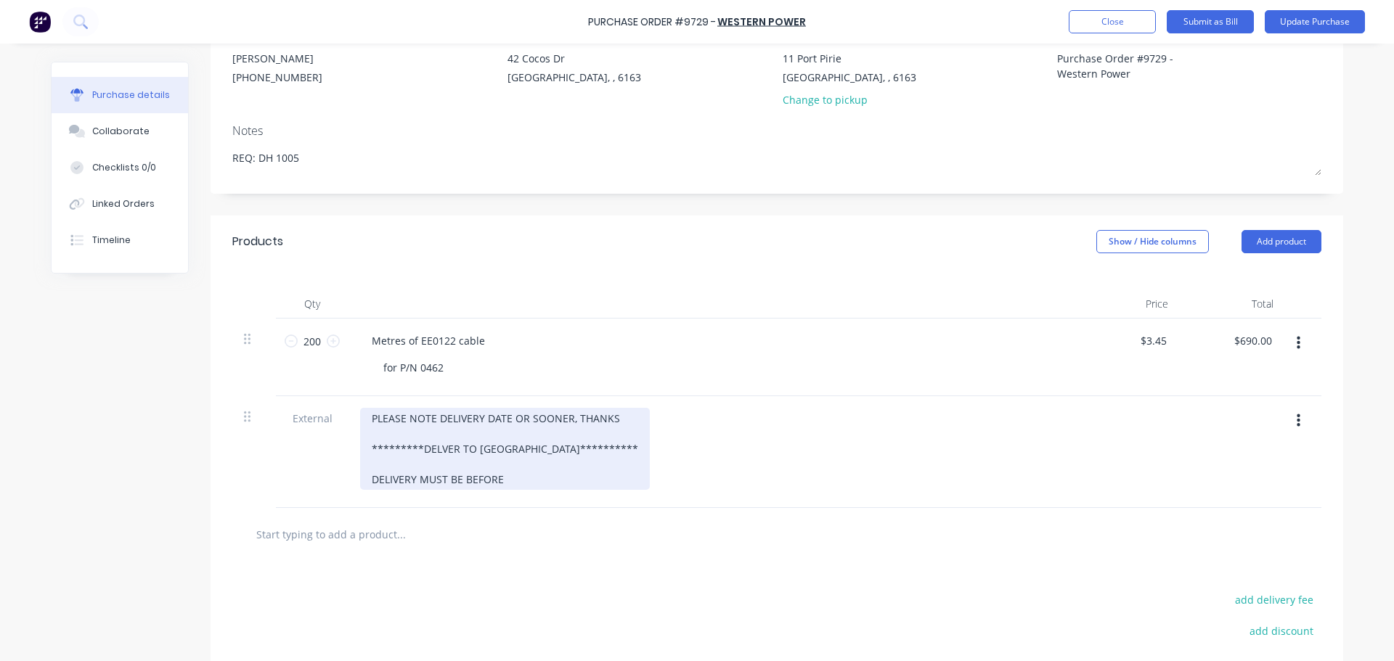
click at [511, 483] on div "**********" at bounding box center [505, 449] width 290 height 82
drag, startPoint x: 635, startPoint y: 429, endPoint x: 528, endPoint y: 432, distance: 106.8
click at [531, 432] on div "**********" at bounding box center [530, 449] width 340 height 82
drag, startPoint x: 361, startPoint y: 420, endPoint x: 685, endPoint y: 488, distance: 330.8
click at [685, 487] on div "**********" at bounding box center [530, 449] width 340 height 82
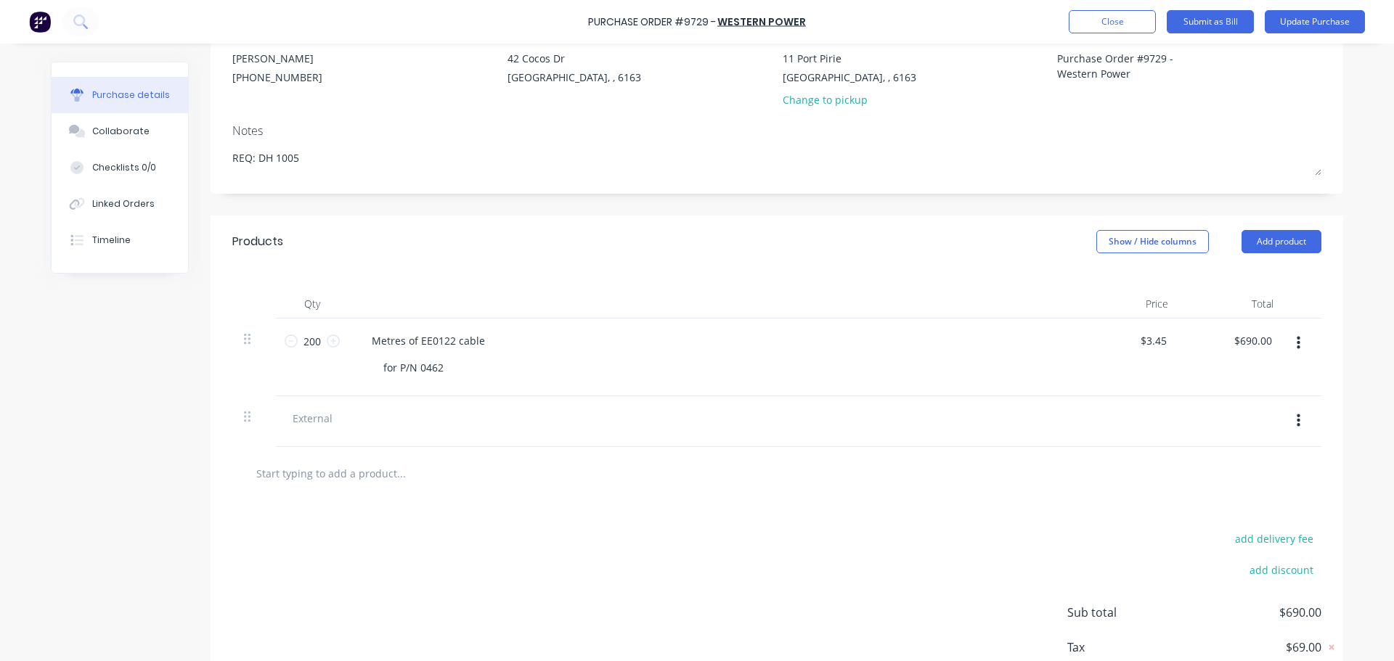
click at [731, 521] on div "add delivery fee add discount Sub total $690.00 Tax $69.00 Total $759.00" at bounding box center [777, 619] width 1133 height 239
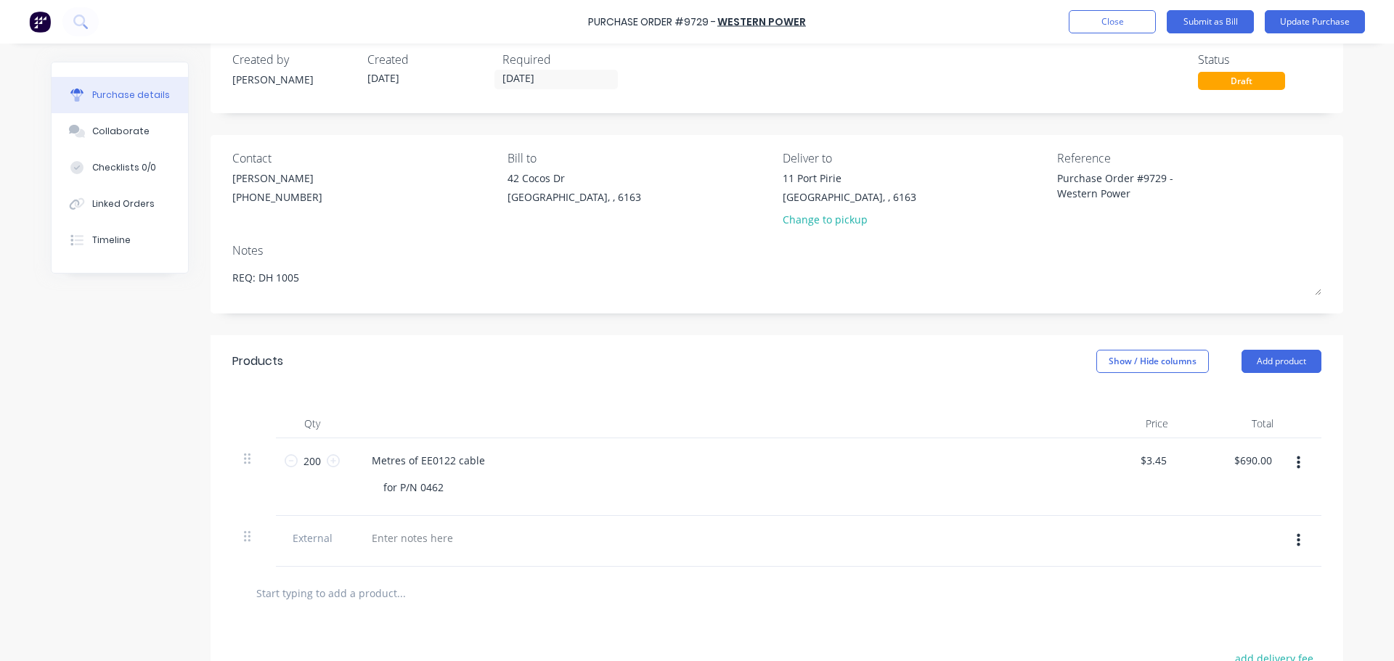
scroll to position [0, 0]
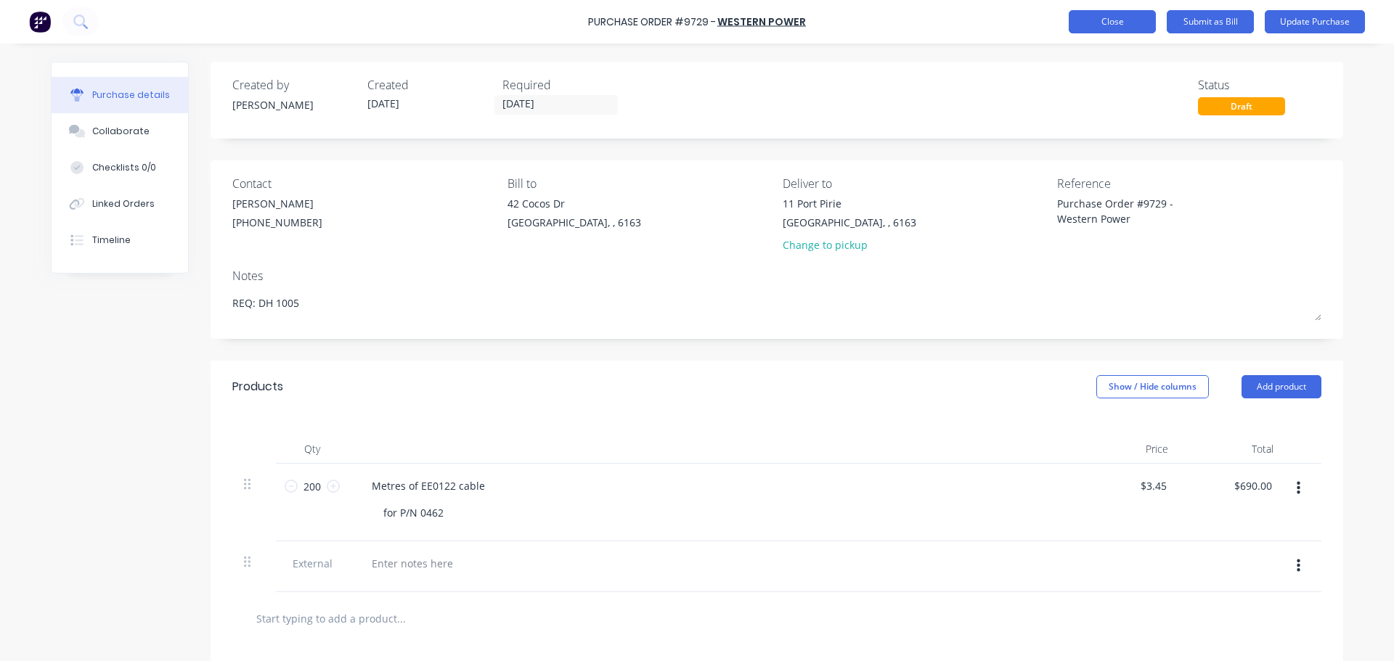
click at [1092, 25] on button "Close" at bounding box center [1112, 21] width 87 height 23
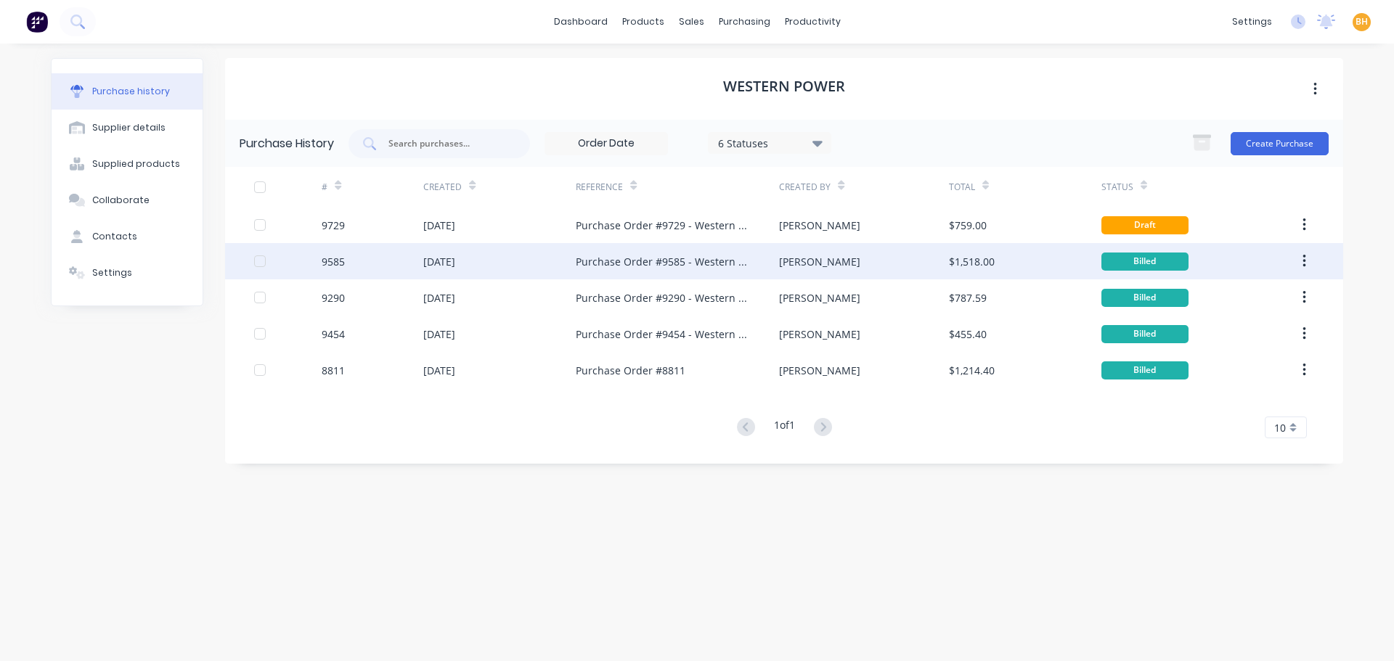
click at [511, 260] on div "[DATE]" at bounding box center [499, 261] width 152 height 36
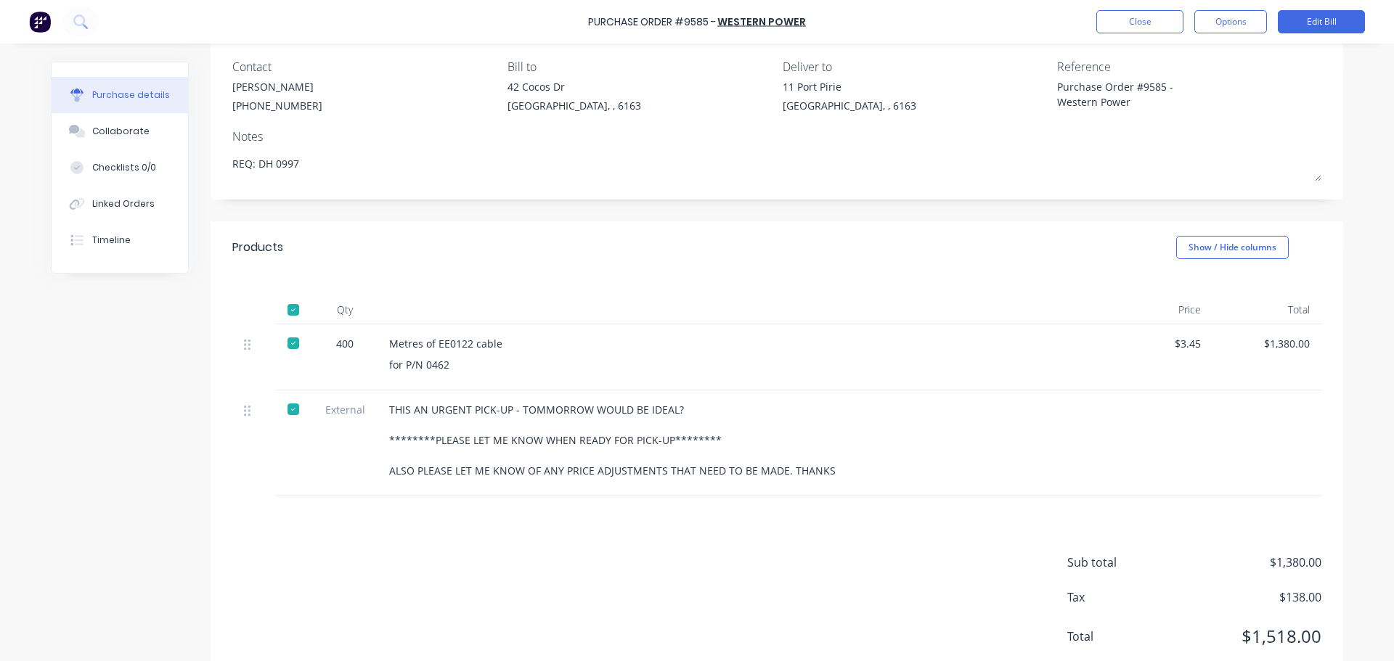
scroll to position [145, 0]
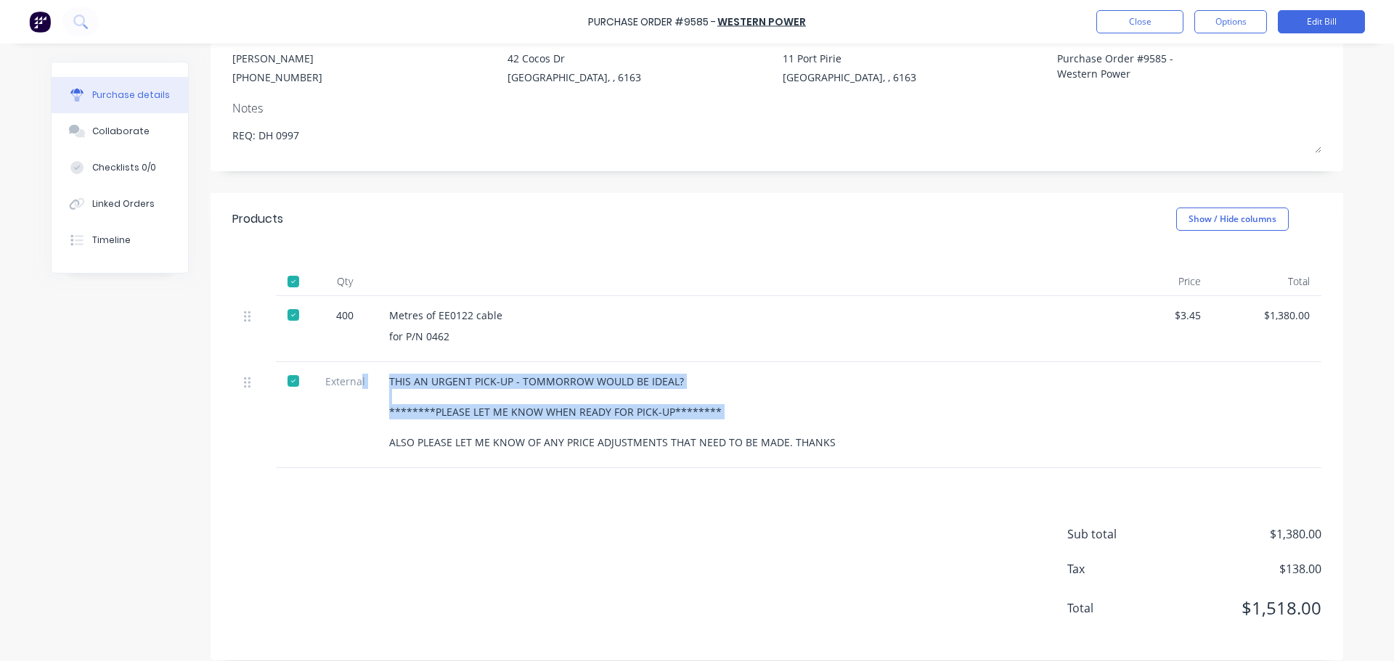
drag, startPoint x: 362, startPoint y: 404, endPoint x: 545, endPoint y: 427, distance: 184.4
click at [545, 427] on div "External THIS AN URGENT PICK-UP - TOMMORROW WOULD BE IDEAL? ********PLEASE LET …" at bounding box center [776, 415] width 1089 height 106
click at [392, 425] on div "THIS AN URGENT PICK-UP - TOMMORROW WOULD BE IDEAL? ********PLEASE LET ME KNOW W…" at bounding box center [740, 412] width 703 height 76
click at [821, 383] on div "THIS AN URGENT PICK-UP - TOMMORROW WOULD BE IDEAL? ********PLEASE LET ME KNOW W…" at bounding box center [740, 412] width 703 height 76
click at [833, 396] on div "THIS AN URGENT PICK-UP - TOMMORROW WOULD BE IDEAL? ********PLEASE LET ME KNOW W…" at bounding box center [740, 412] width 703 height 76
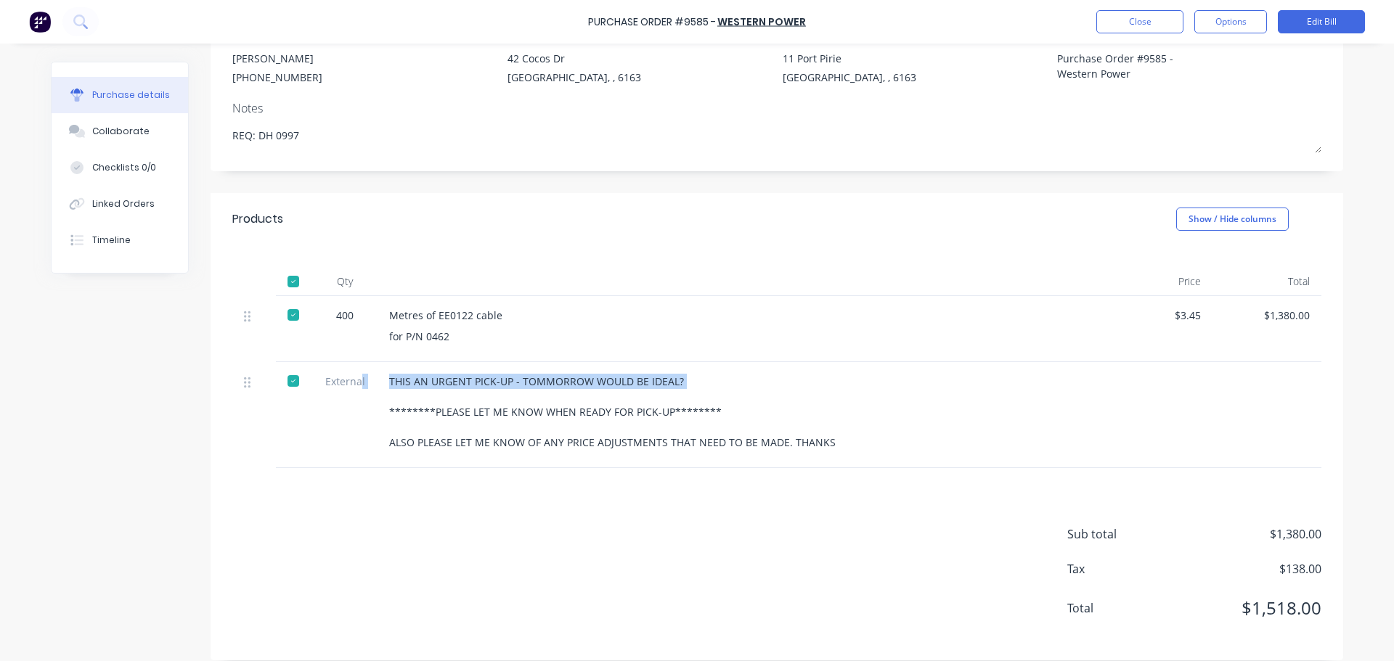
click at [834, 396] on div "THIS AN URGENT PICK-UP - TOMMORROW WOULD BE IDEAL? ********PLEASE LET ME KNOW W…" at bounding box center [740, 412] width 703 height 76
click at [926, 419] on div "THIS AN URGENT PICK-UP - TOMMORROW WOULD BE IDEAL? ********PLEASE LET ME KNOW W…" at bounding box center [740, 412] width 703 height 76
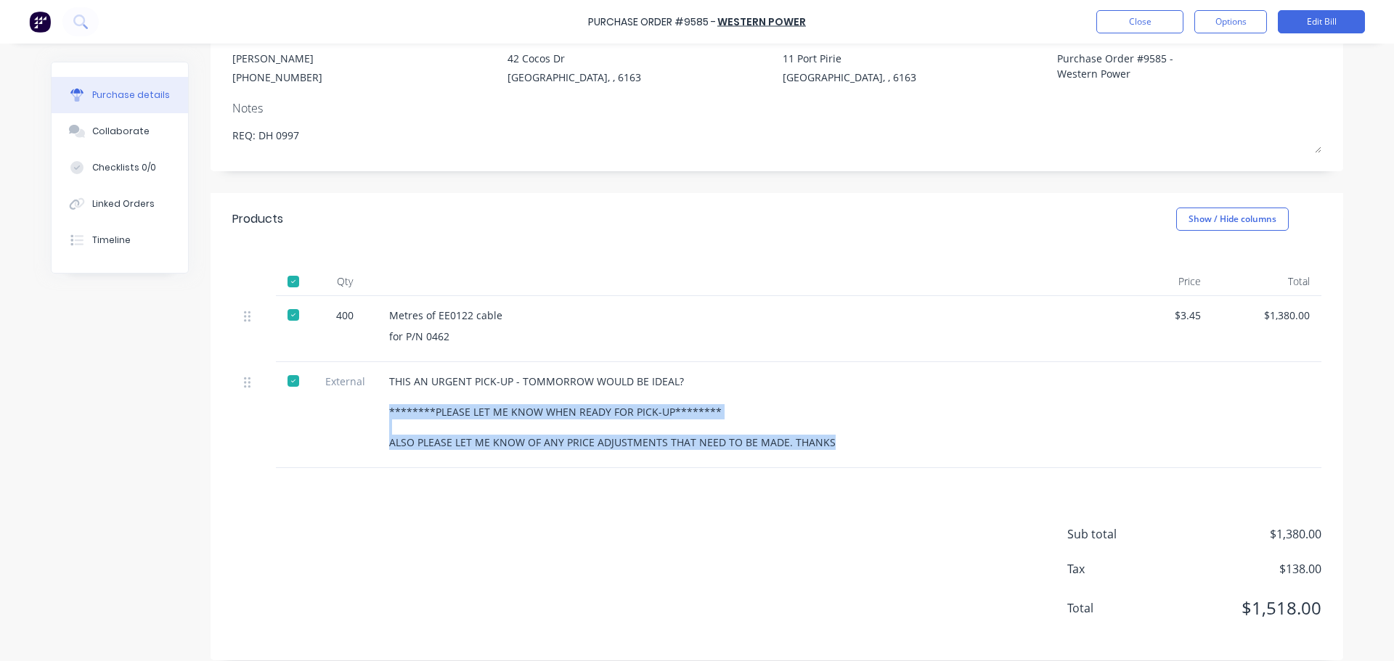
drag, startPoint x: 378, startPoint y: 411, endPoint x: 818, endPoint y: 447, distance: 441.5
click at [818, 447] on div "THIS AN URGENT PICK-UP - TOMMORROW WOULD BE IDEAL? ********PLEASE LET ME KNOW W…" at bounding box center [741, 415] width 726 height 106
copy div "********PLEASE LET ME KNOW WHEN READY FOR PICK-UP******** ALSO PLEASE LET ME KN…"
click at [1111, 23] on button "Close" at bounding box center [1139, 21] width 87 height 23
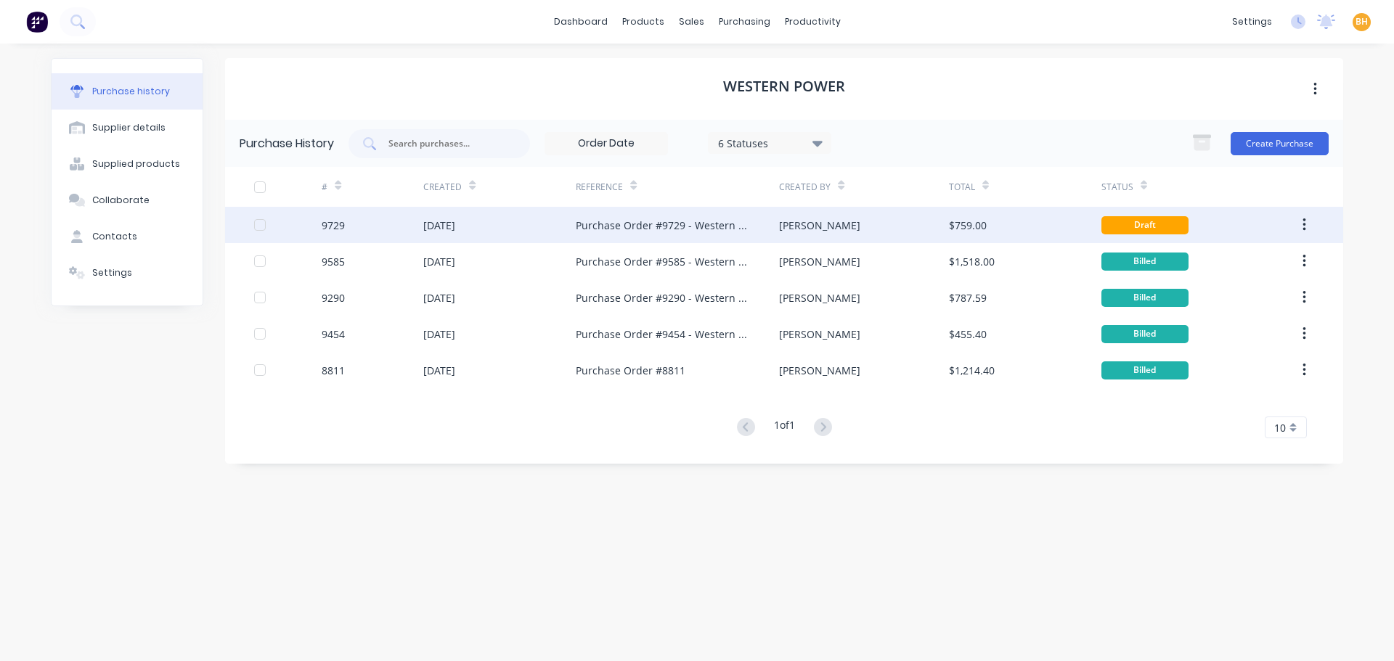
click at [418, 212] on div "9729" at bounding box center [373, 225] width 102 height 36
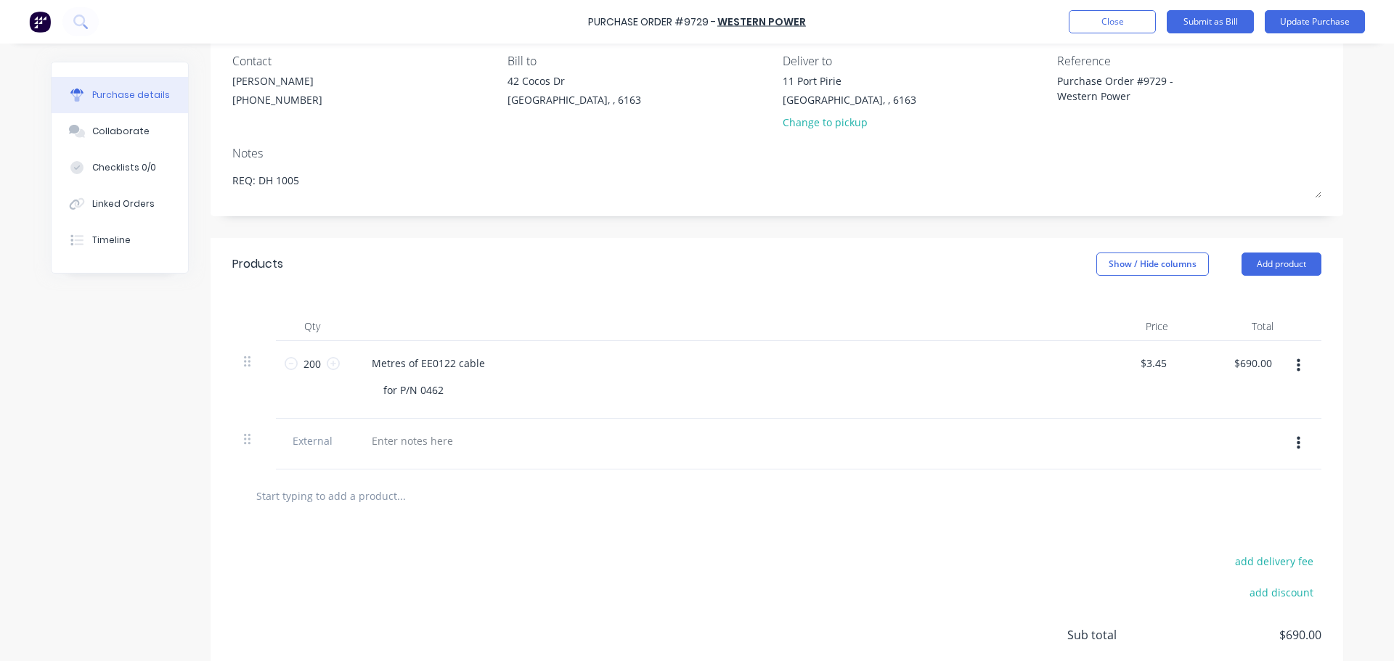
scroll to position [218, 0]
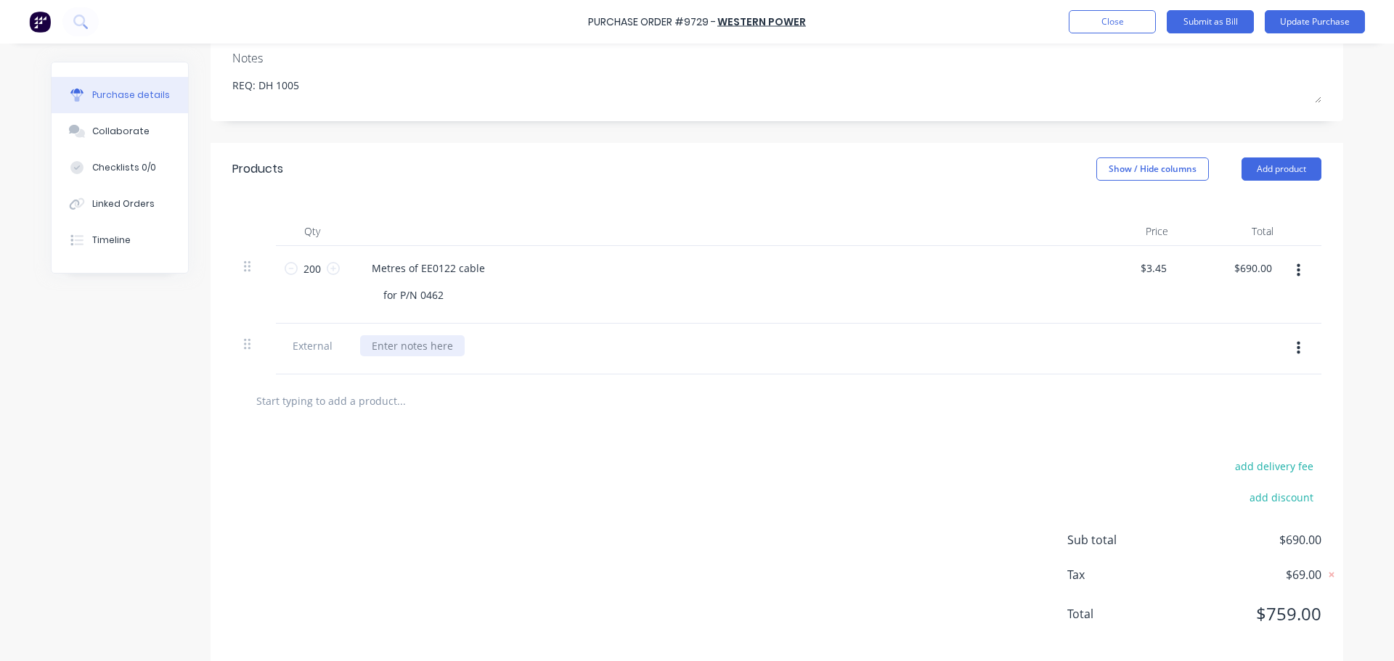
type textarea "x"
click at [385, 348] on div at bounding box center [412, 345] width 105 height 21
paste div
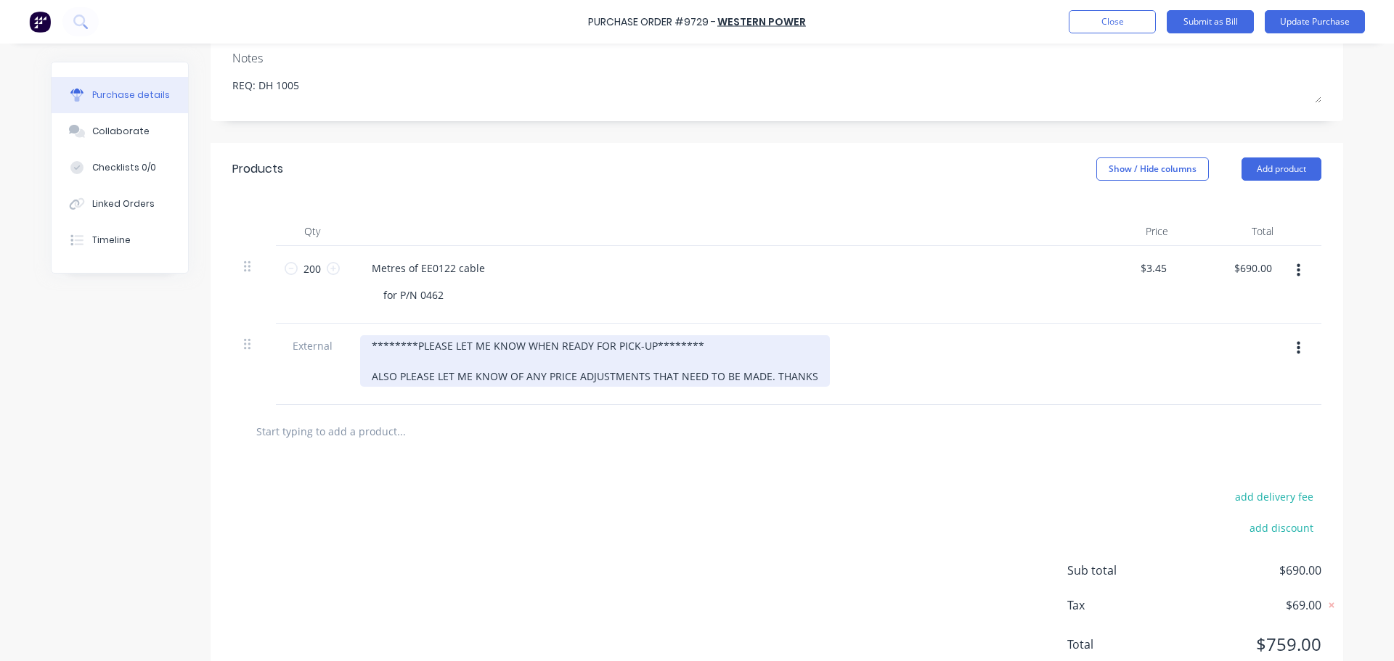
click at [805, 376] on div "********PLEASE LET ME KNOW WHEN READY FOR PICK-UP******** ALSO PLEASE LET ME KN…" at bounding box center [595, 361] width 470 height 52
click at [706, 339] on div "********PLEASE LET ME KNOW WHEN READY FOR PICK-UP******** ALSO PLEASE LET ME KN…" at bounding box center [595, 361] width 470 height 52
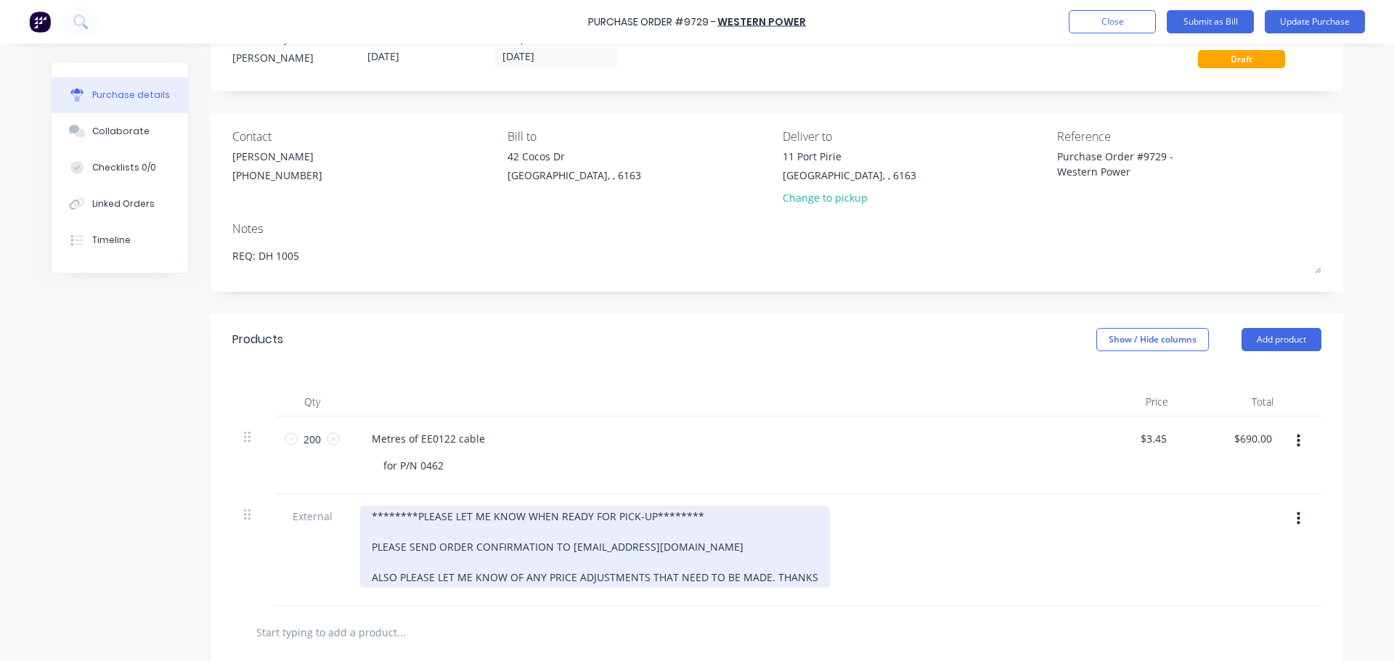
scroll to position [0, 0]
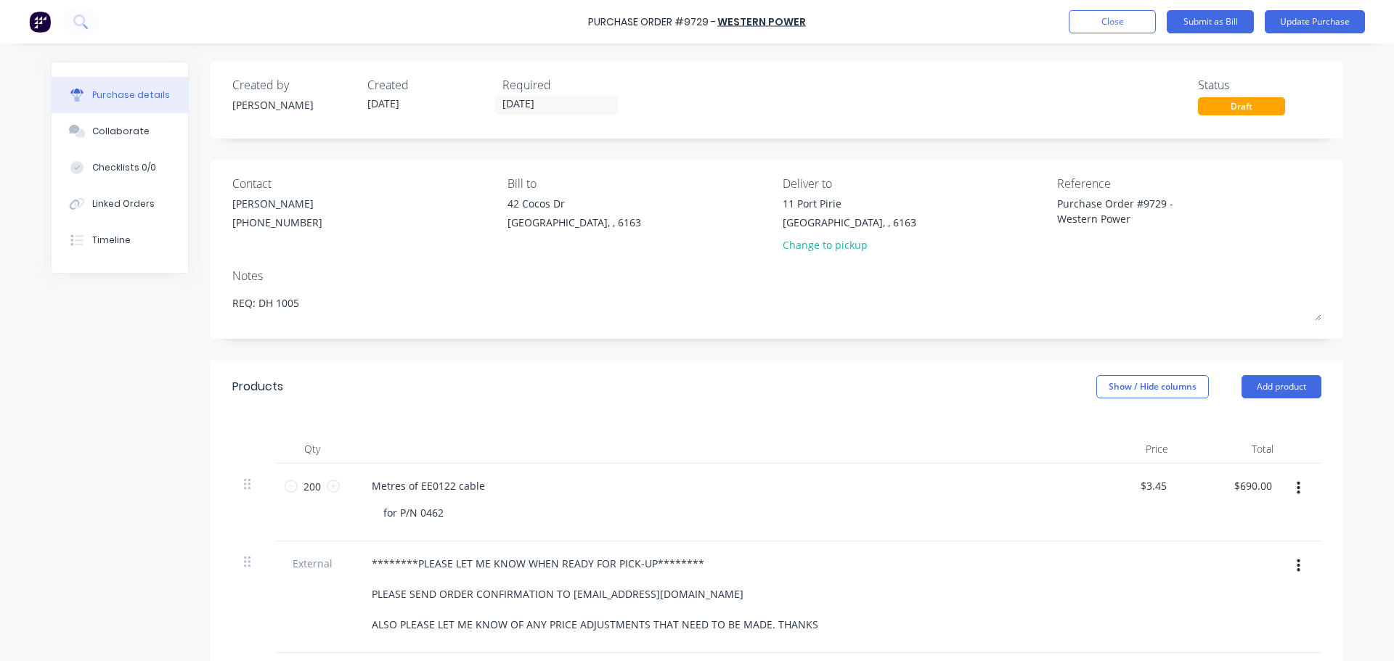
click at [590, 355] on div "Created by [PERSON_NAME] Created [DATE] Required [DATE] Status Draft Contact [P…" at bounding box center [777, 504] width 1133 height 884
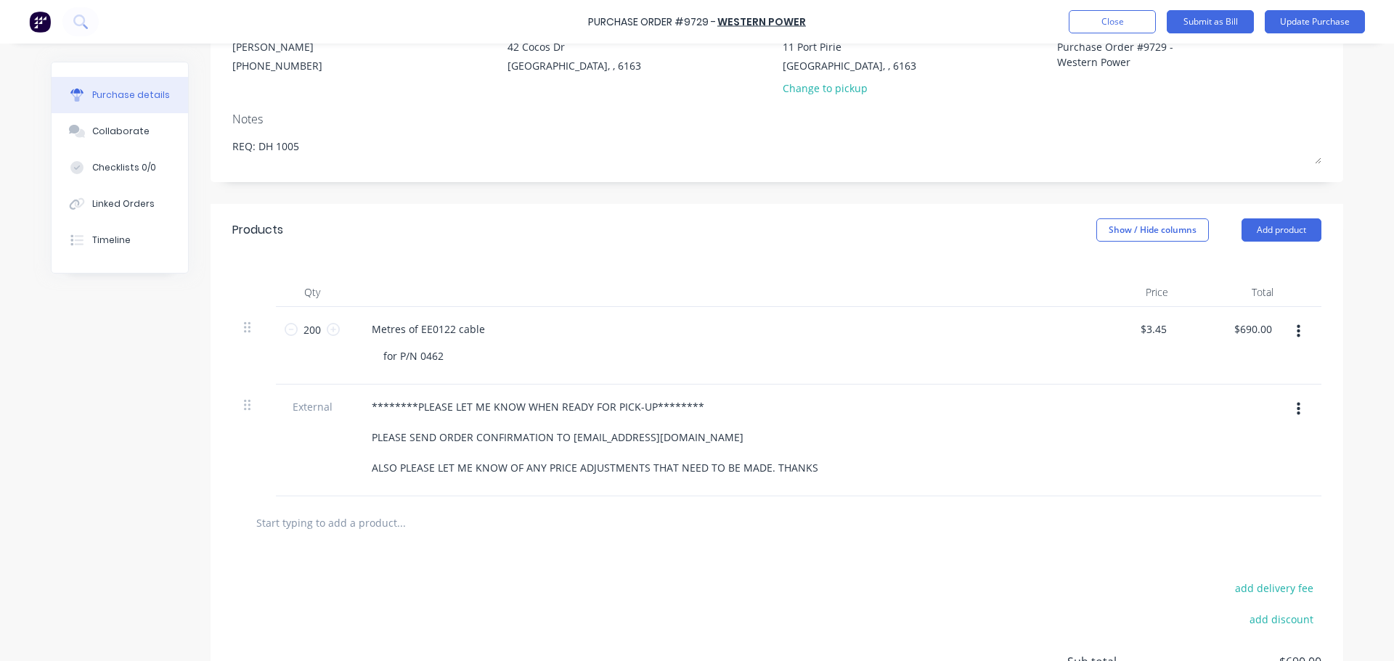
scroll to position [218, 0]
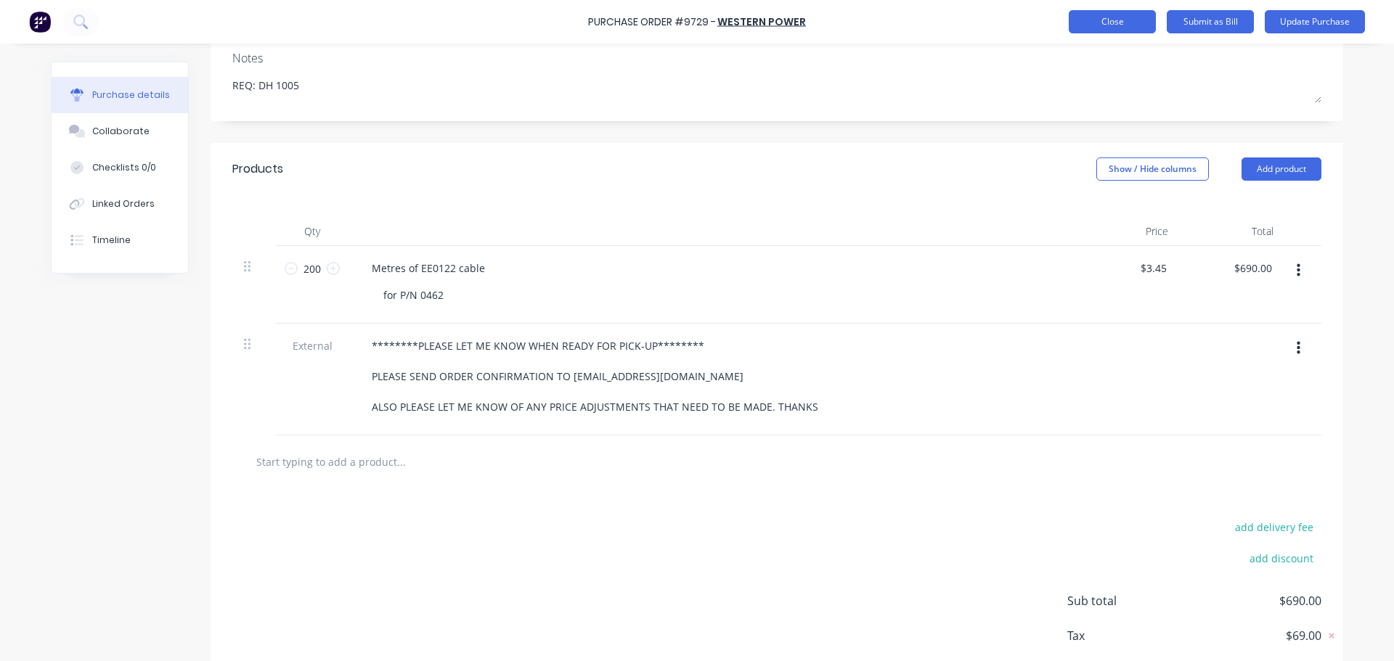
click at [1109, 21] on button "Close" at bounding box center [1112, 21] width 87 height 23
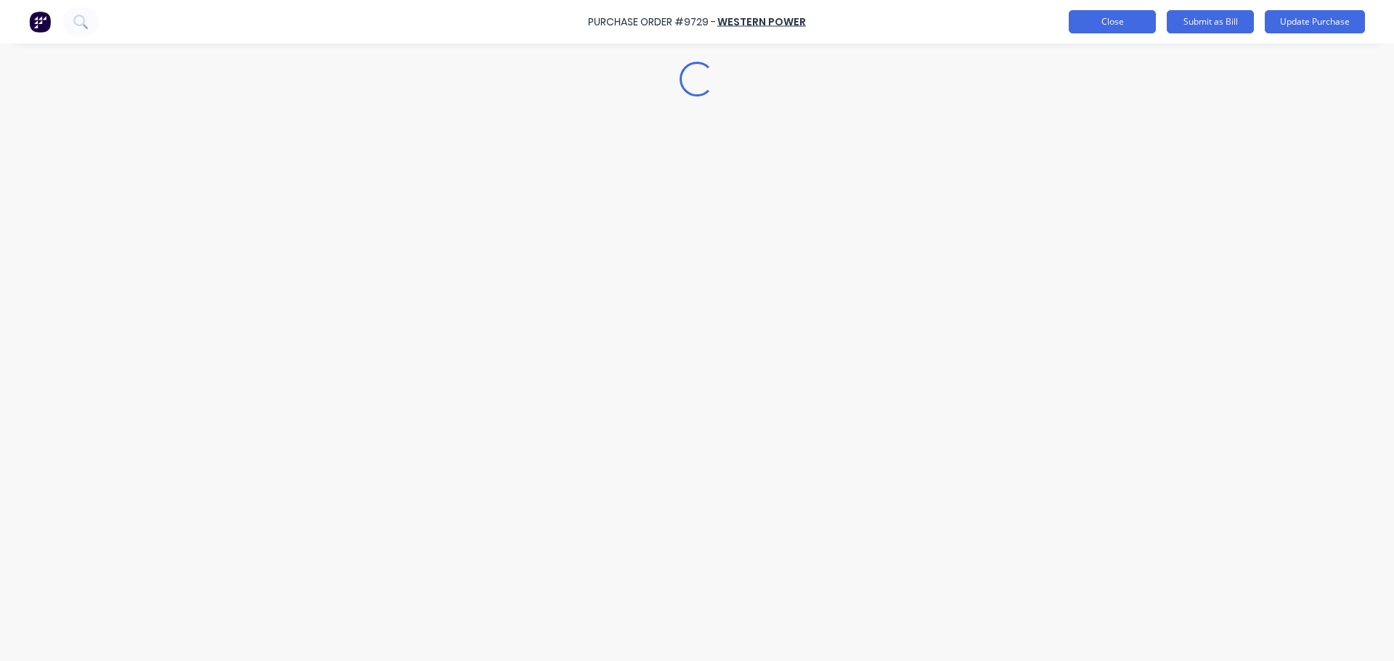
type textarea "x"
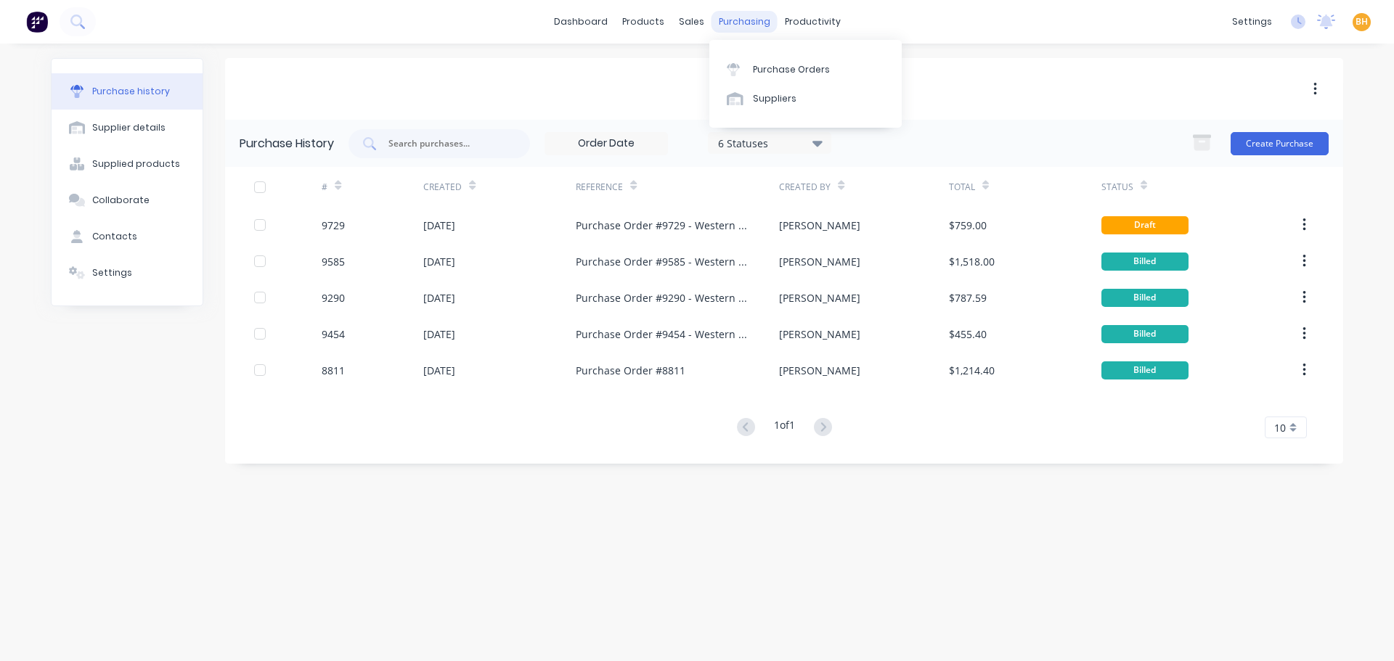
click at [730, 23] on div "purchasing" at bounding box center [745, 22] width 66 height 22
click at [771, 67] on div "Purchase Orders" at bounding box center [791, 69] width 77 height 13
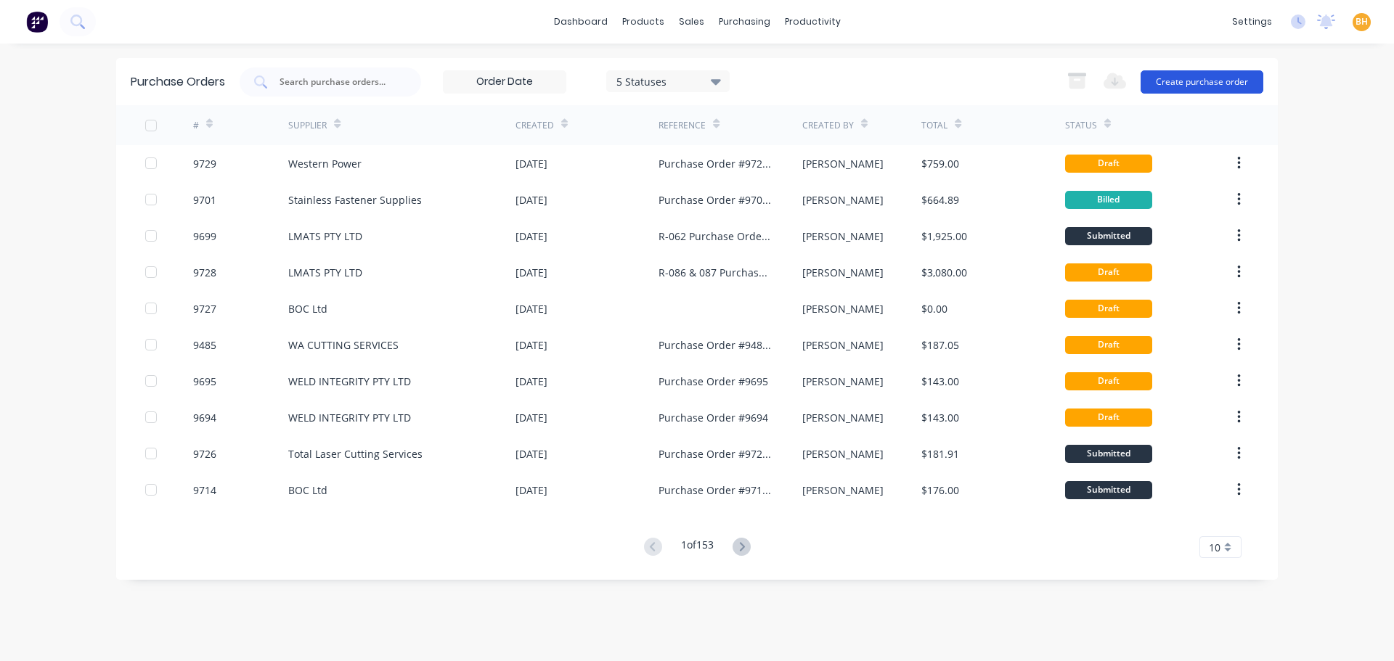
click at [1192, 81] on button "Create purchase order" at bounding box center [1202, 81] width 123 height 23
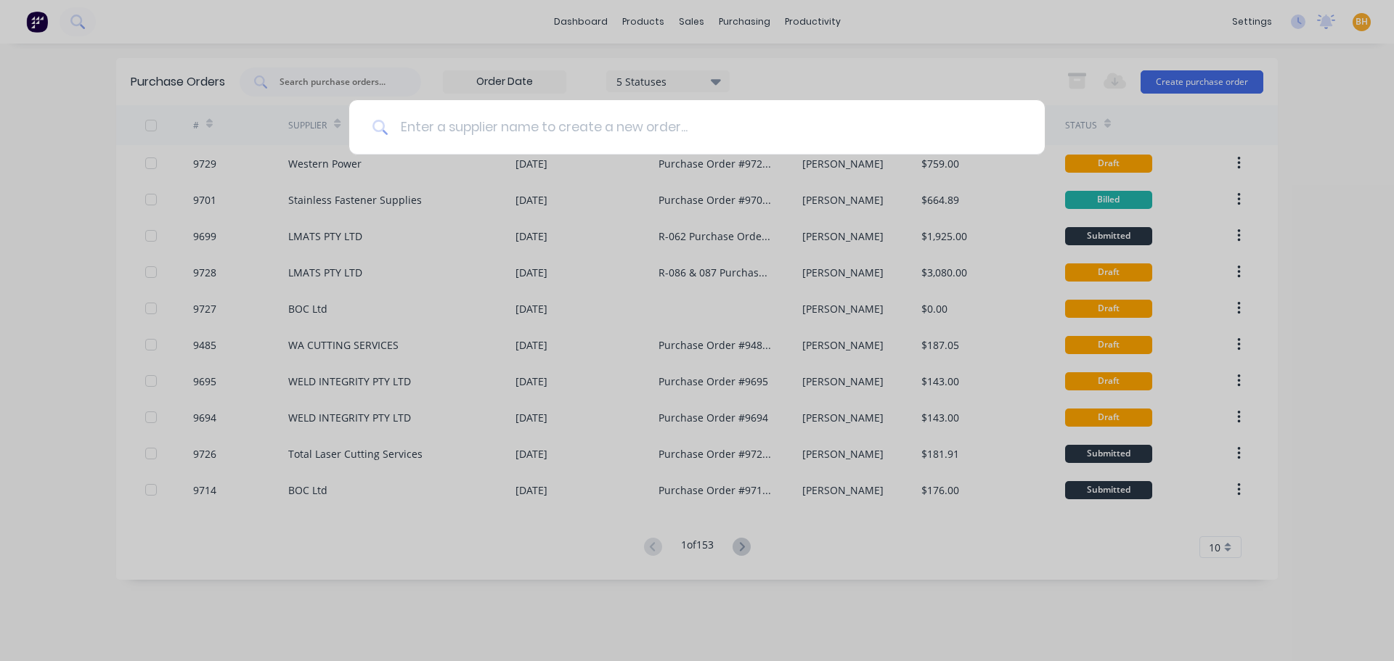
click at [402, 120] on input at bounding box center [704, 127] width 633 height 54
click at [737, 134] on input at bounding box center [704, 127] width 633 height 54
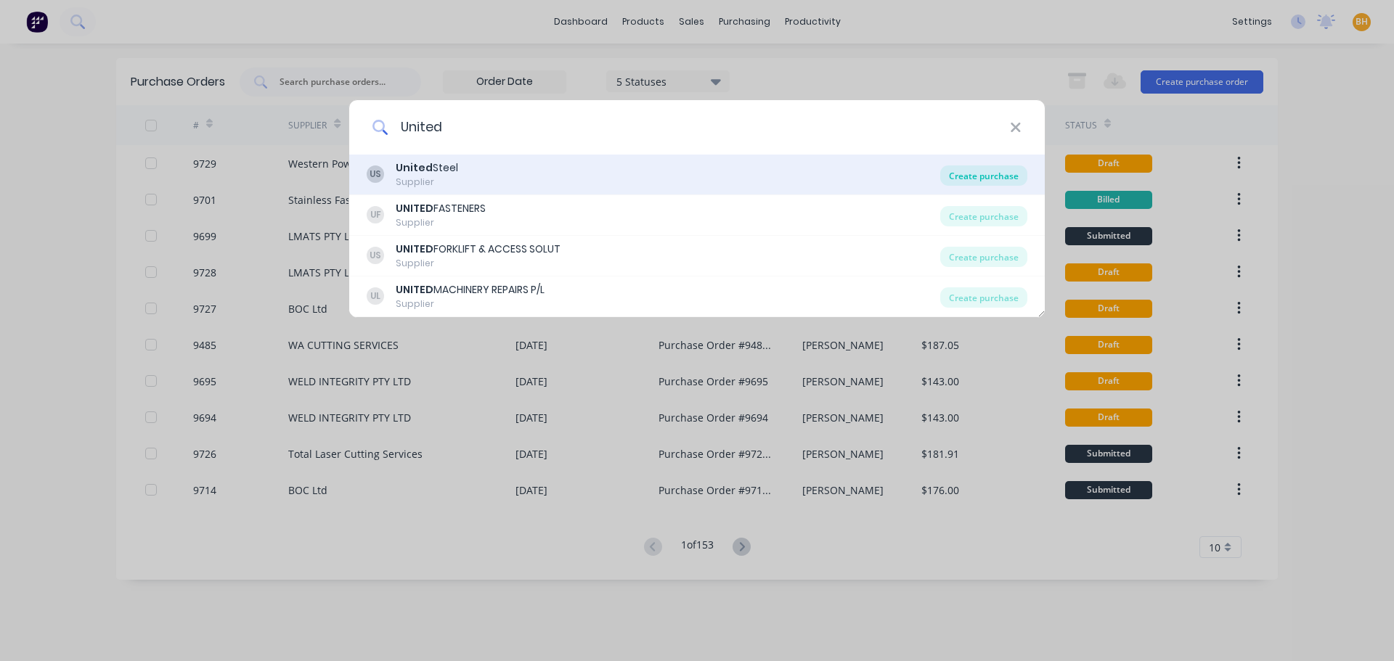
type input "United"
click at [958, 168] on div "Create purchase" at bounding box center [983, 176] width 87 height 20
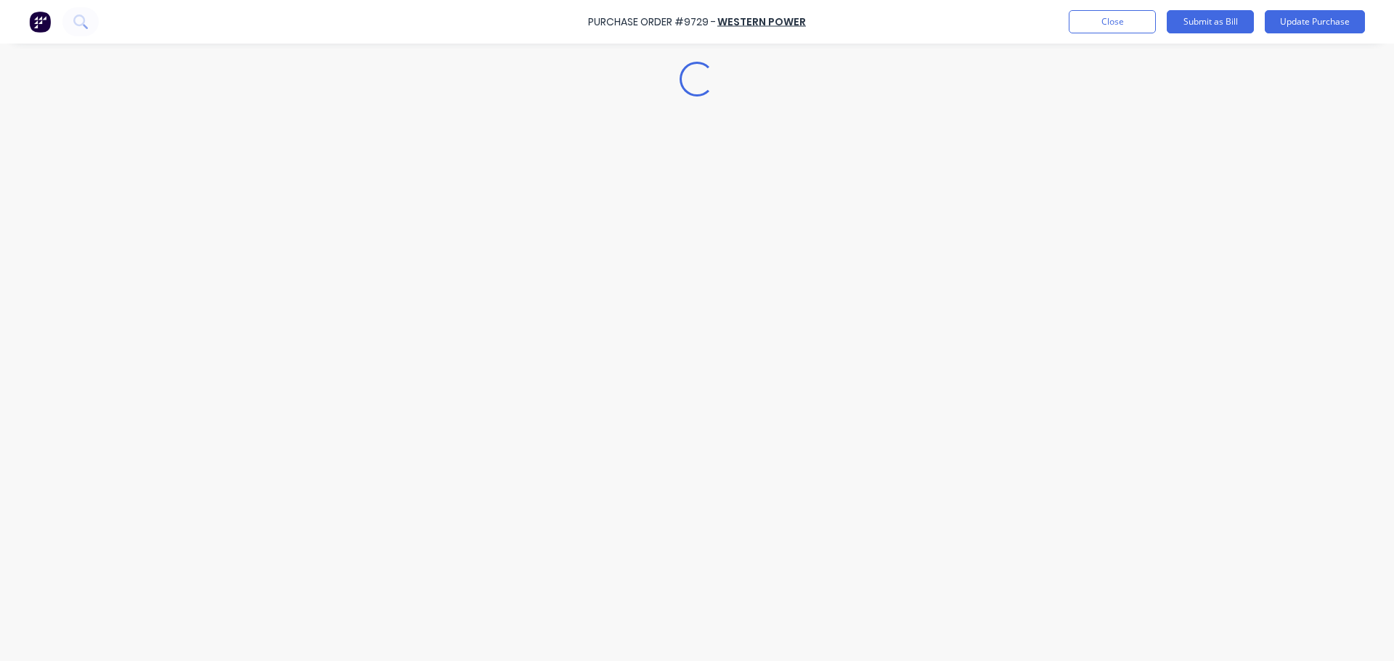
type textarea "x"
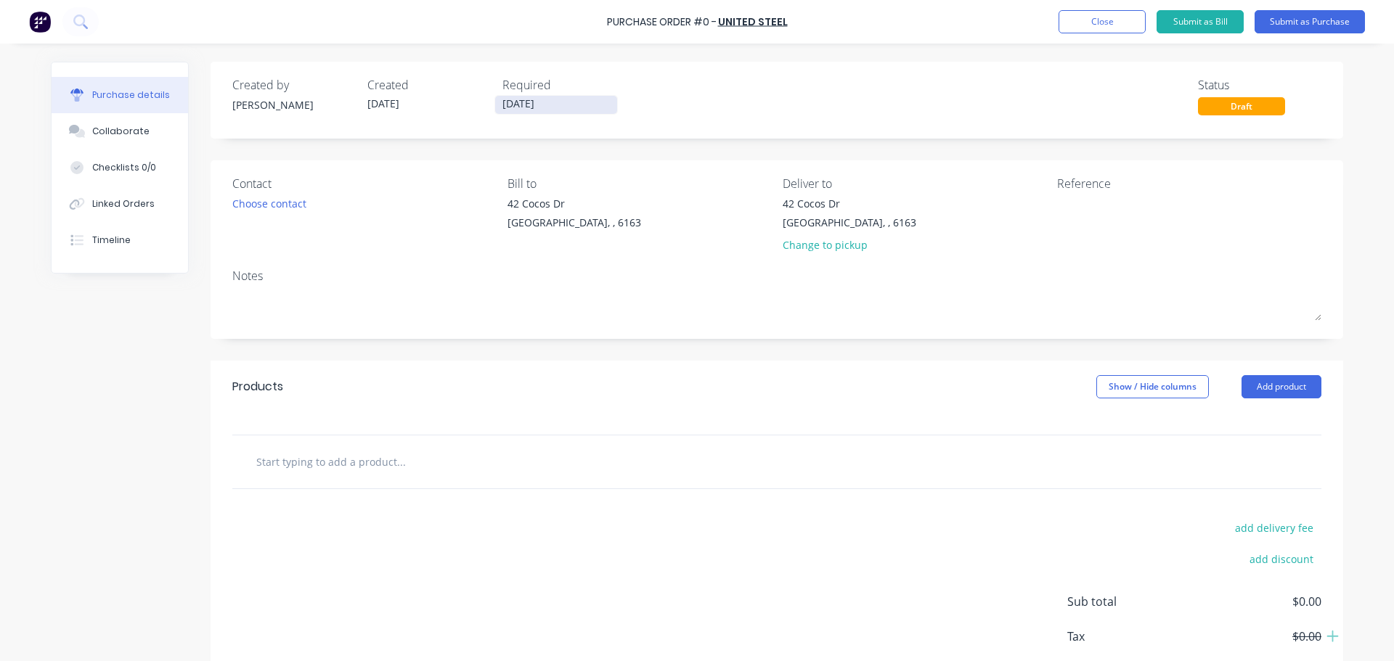
click at [517, 101] on input "[DATE]" at bounding box center [556, 105] width 122 height 18
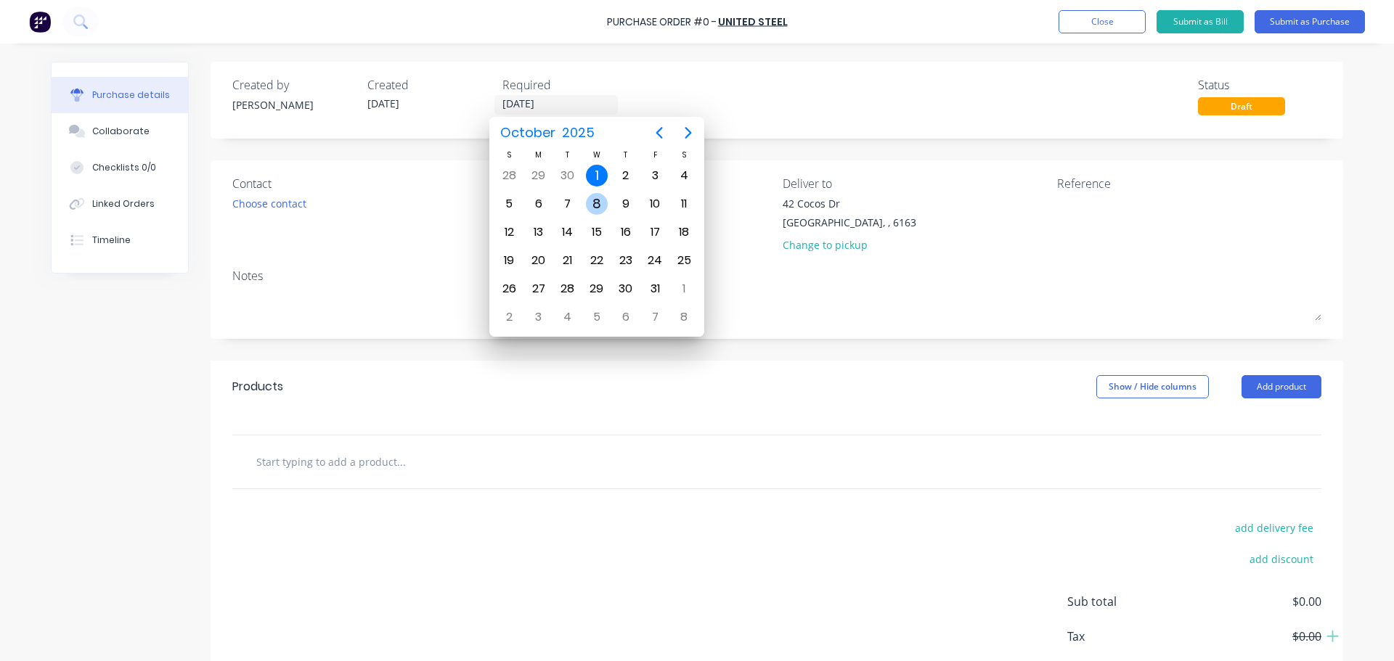
click at [596, 204] on div "8" at bounding box center [597, 204] width 22 height 22
type input "[DATE]"
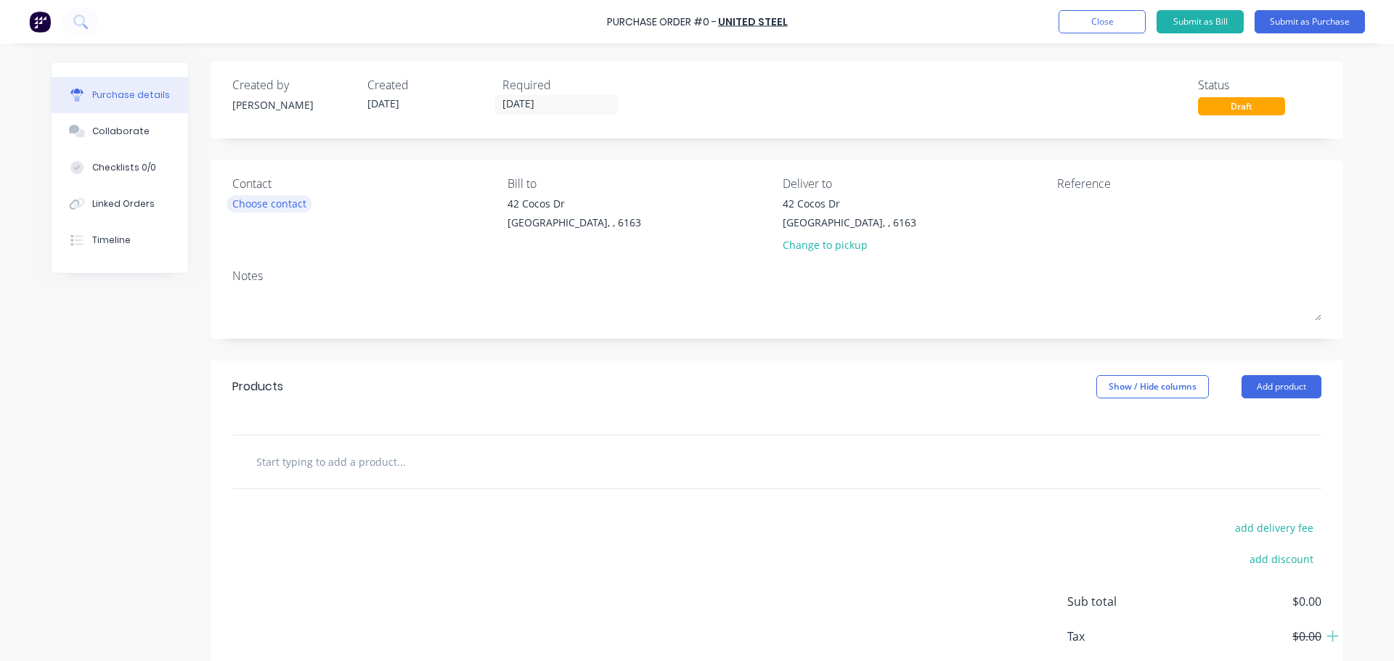
click at [261, 203] on div "Choose contact" at bounding box center [269, 203] width 74 height 15
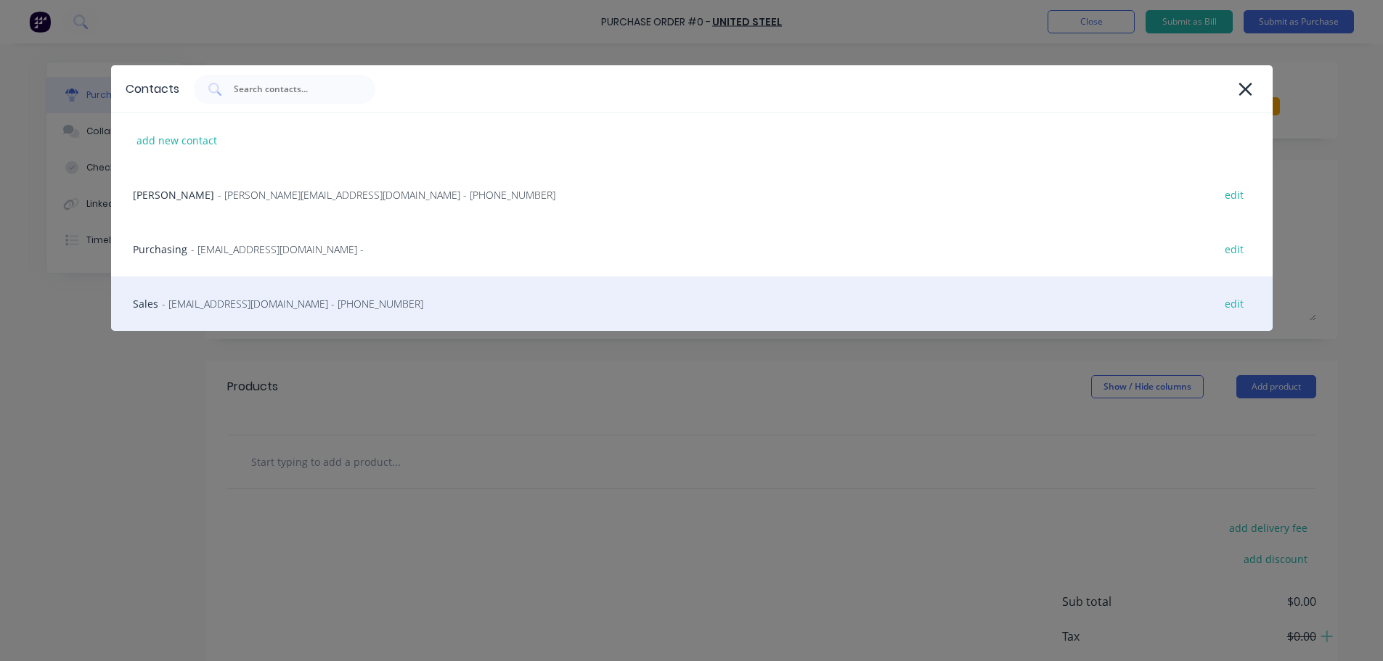
click at [198, 305] on span "- [EMAIL_ADDRESS][DOMAIN_NAME] - [PHONE_NUMBER]" at bounding box center [292, 303] width 261 height 15
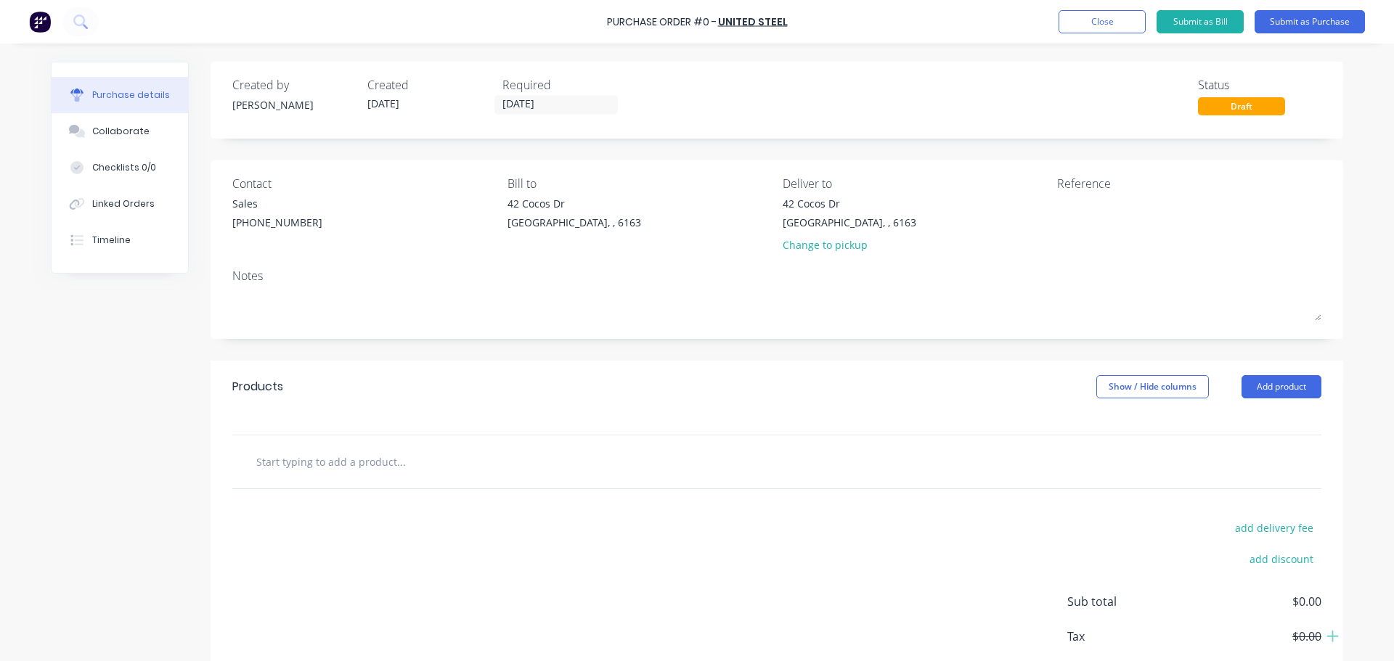
click at [308, 352] on div "Created by [PERSON_NAME] Created [DATE] Required [DATE] Status Draft Contact Sa…" at bounding box center [777, 395] width 1133 height 667
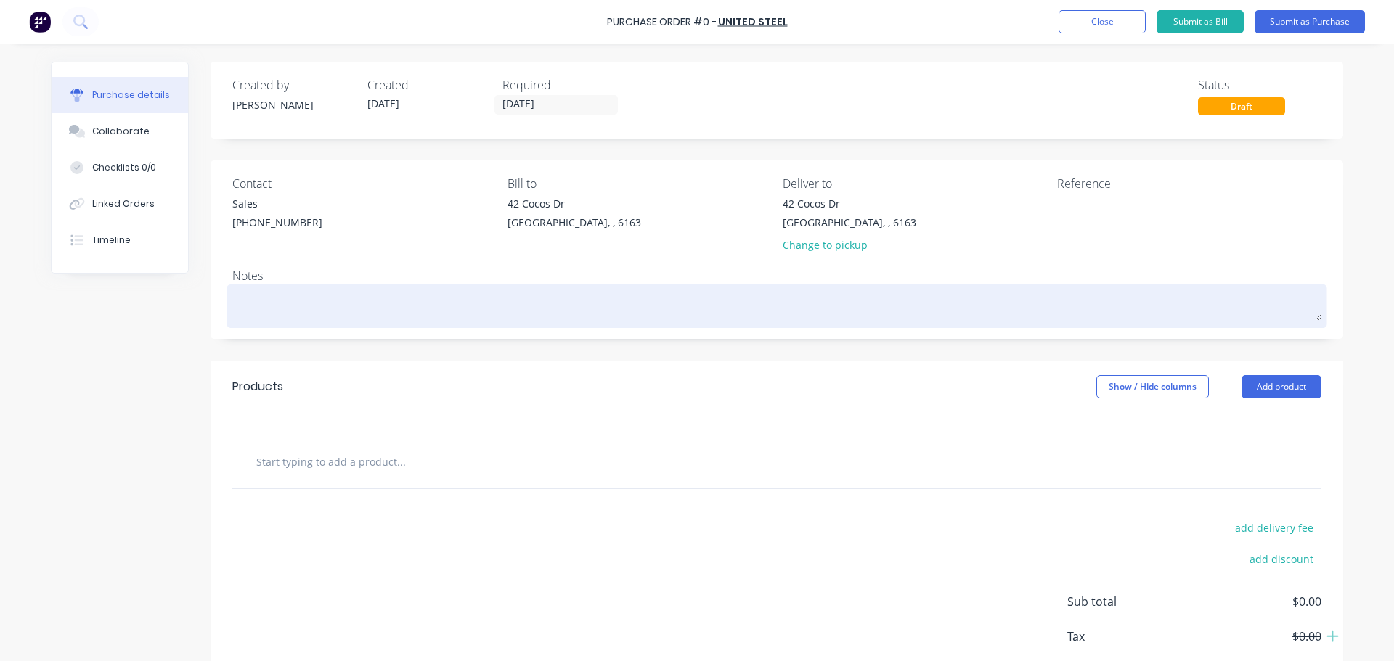
click at [232, 306] on textarea at bounding box center [776, 304] width 1089 height 33
type textarea "x"
type textarea "R"
type textarea "x"
type textarea "RE"
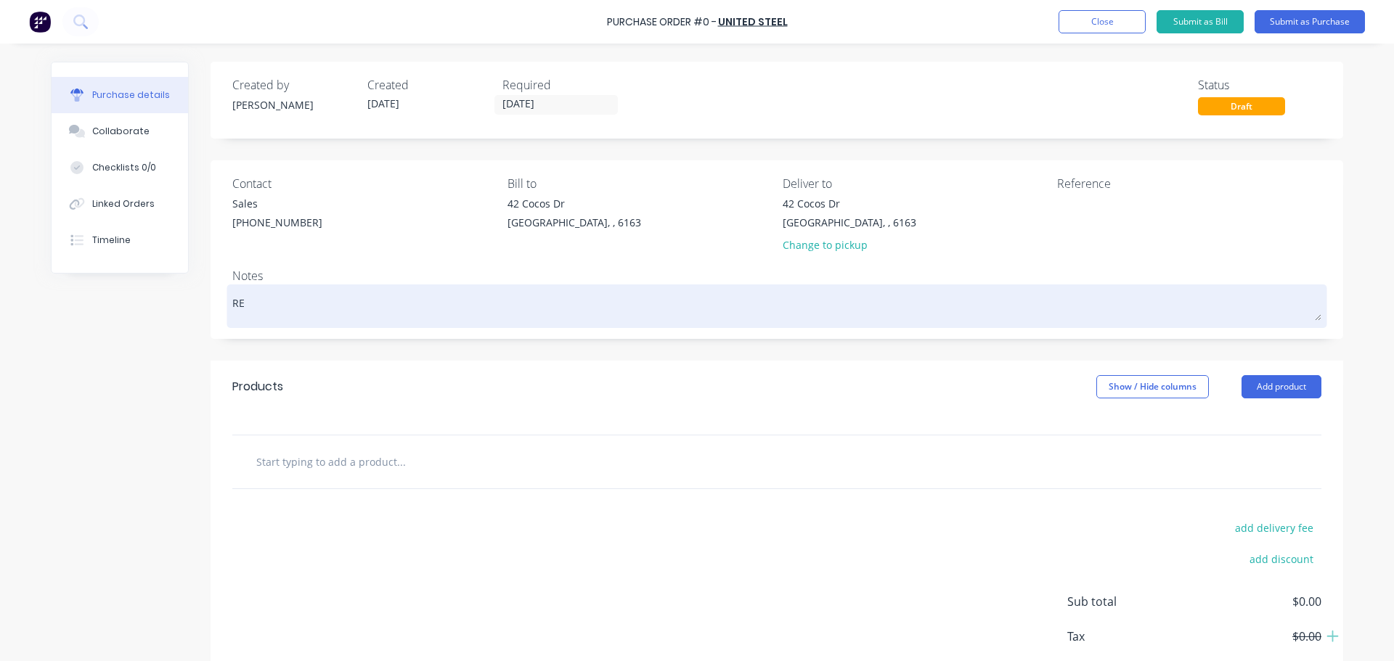
type textarea "x"
type textarea "REQ"
type textarea "x"
type textarea "REQ:"
type textarea "x"
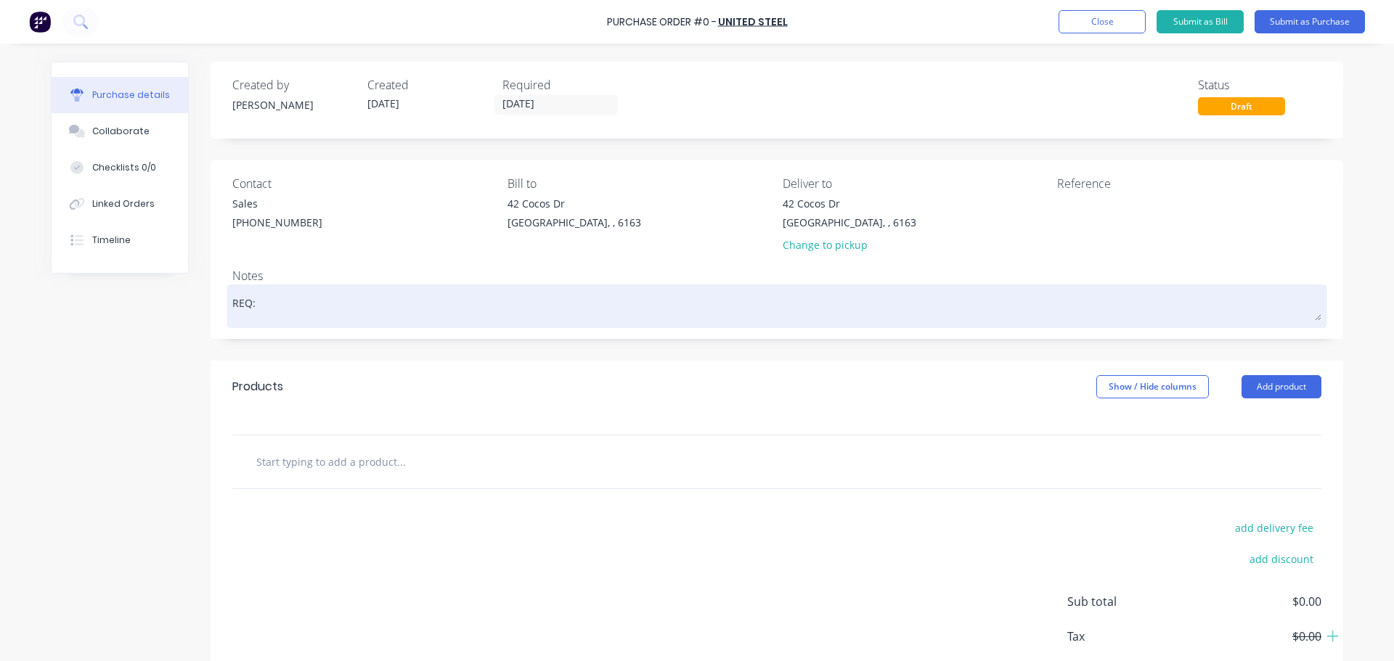
type textarea "REQ:"
type textarea "x"
type textarea "REQ: D"
type textarea "x"
type textarea "REQ: DH"
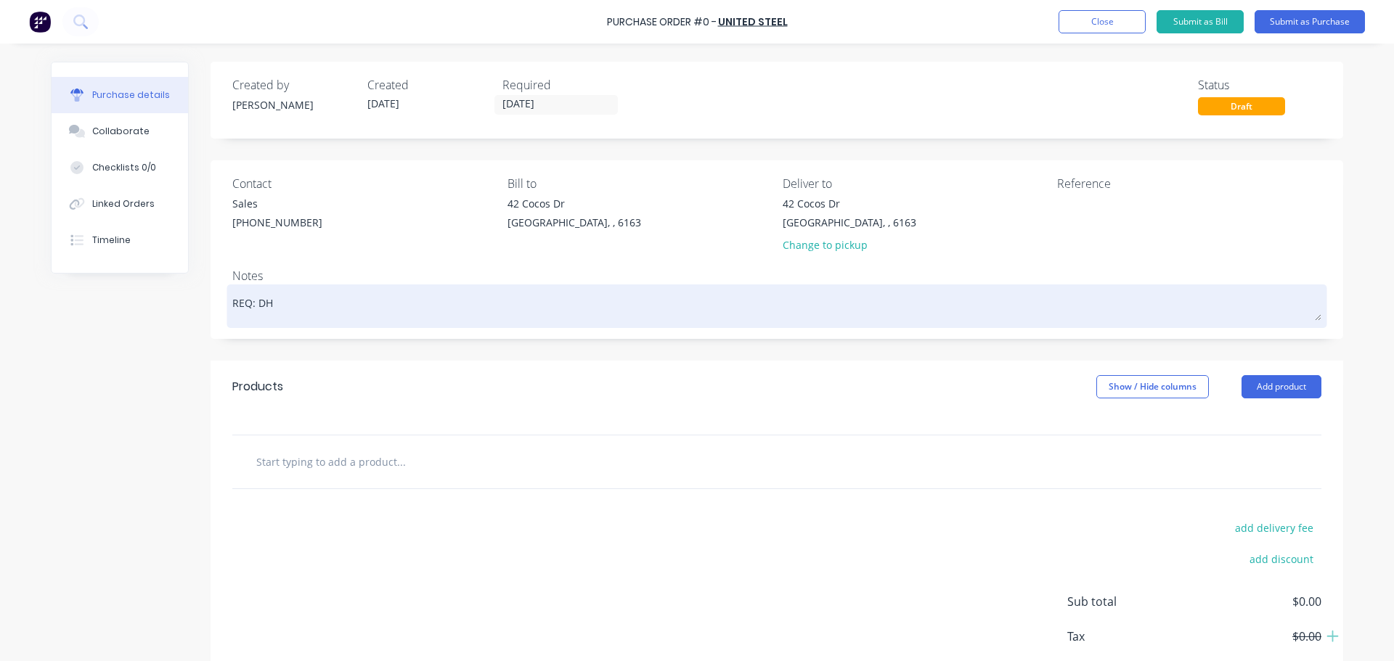
type textarea "x"
type textarea "REQ: DH"
type textarea "x"
type textarea "REQ: DH 1"
type textarea "x"
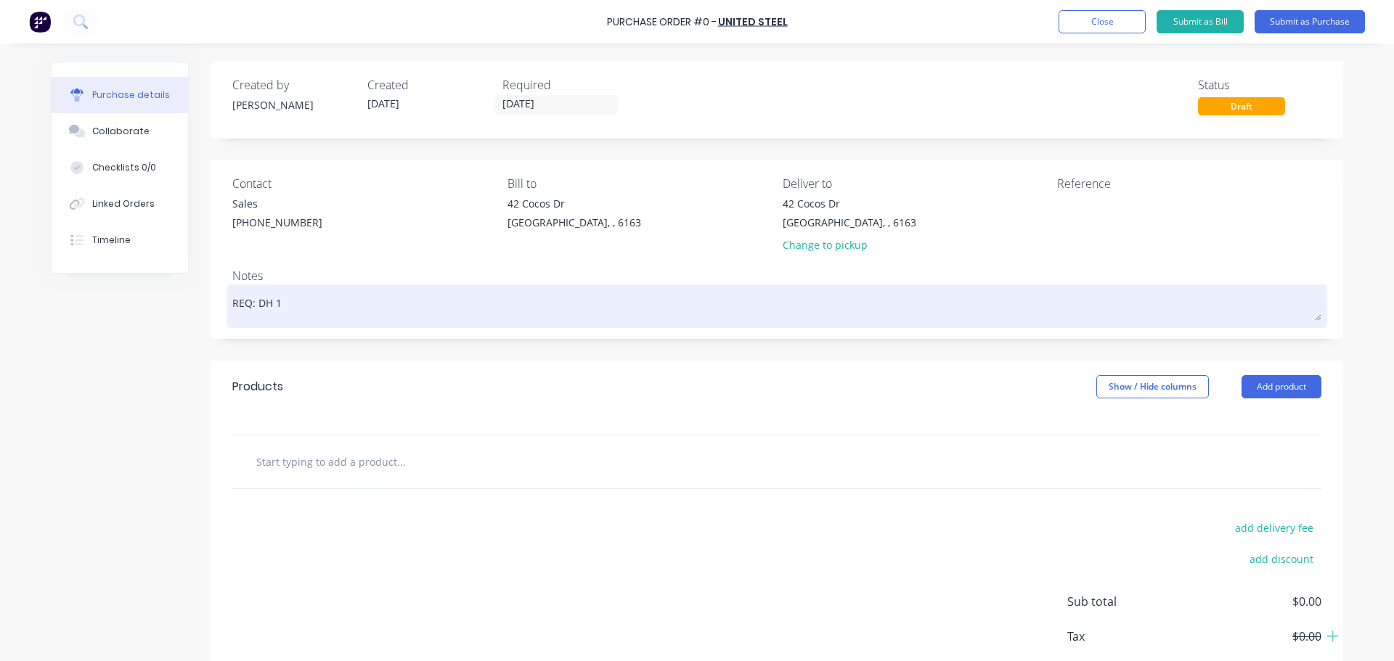
type textarea "REQ: DH 10"
type textarea "x"
type textarea "REQ: DH 100"
type textarea "x"
type textarea "REQ: DH 1005"
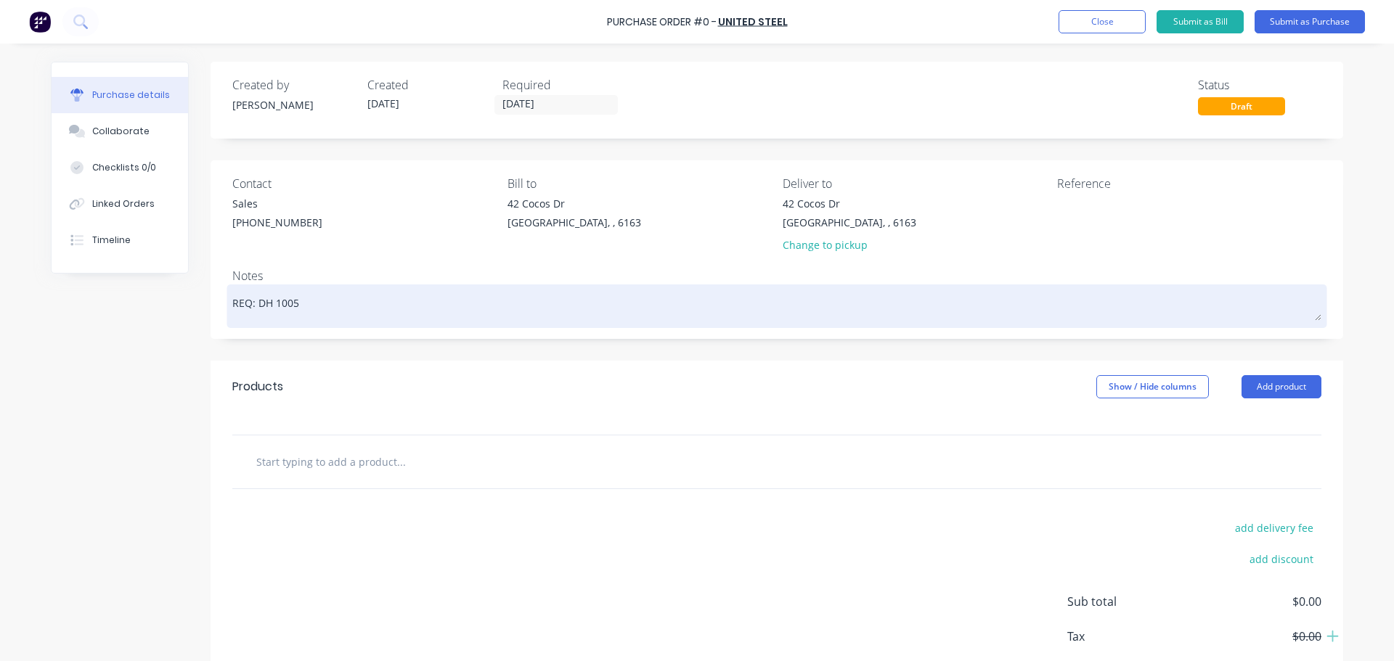
type textarea "x"
click at [705, 309] on textarea "REQ: DH 1005" at bounding box center [776, 304] width 1089 height 33
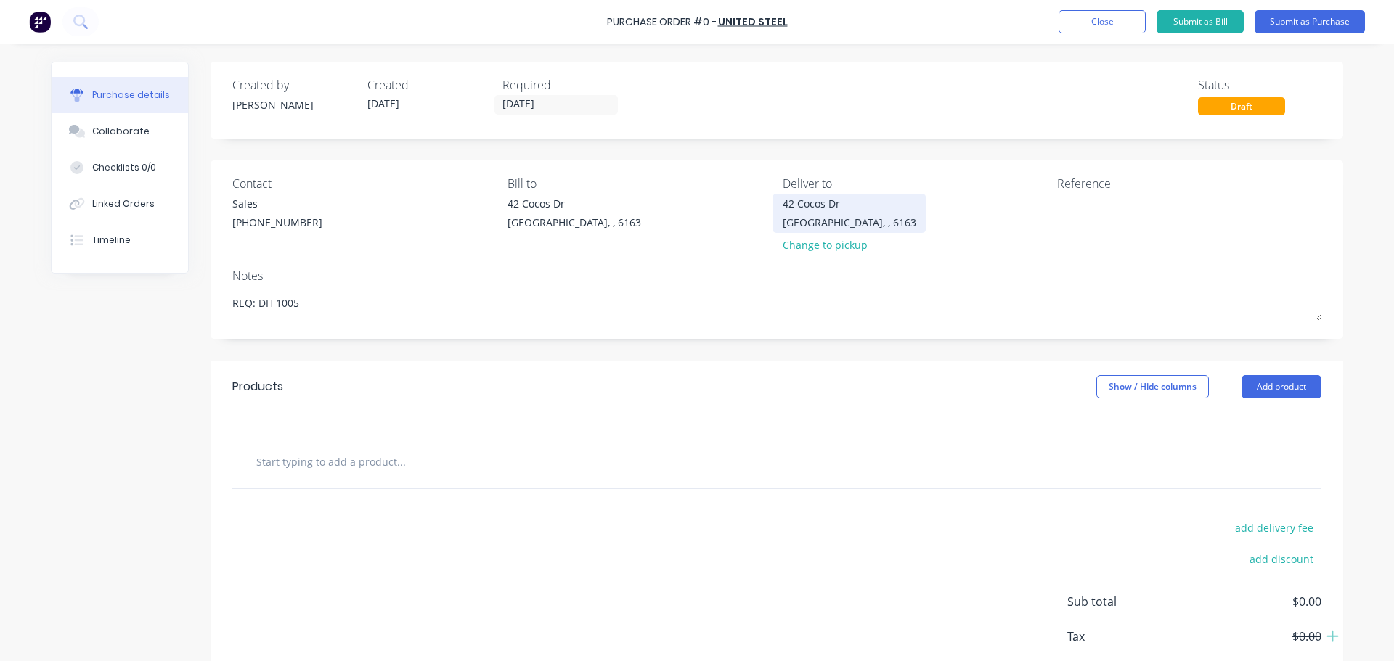
type textarea "REQ: DH 1005"
type textarea "x"
type textarea "REQ: DH 1005"
click at [863, 224] on div "[STREET_ADDRESS][PERSON_NAME]" at bounding box center [850, 213] width 134 height 34
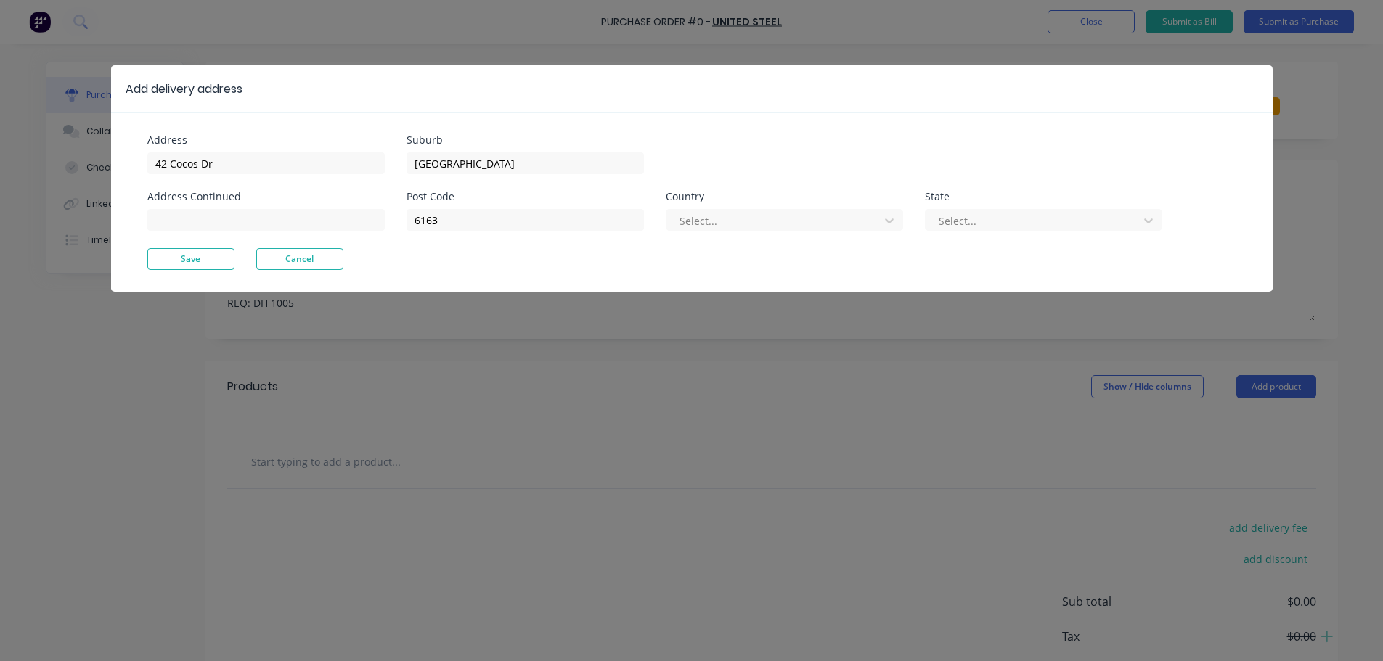
click at [699, 350] on div "Add delivery address Address [GEOGRAPHIC_DATA] Address Continued Suburb [GEOGRA…" at bounding box center [691, 330] width 1383 height 661
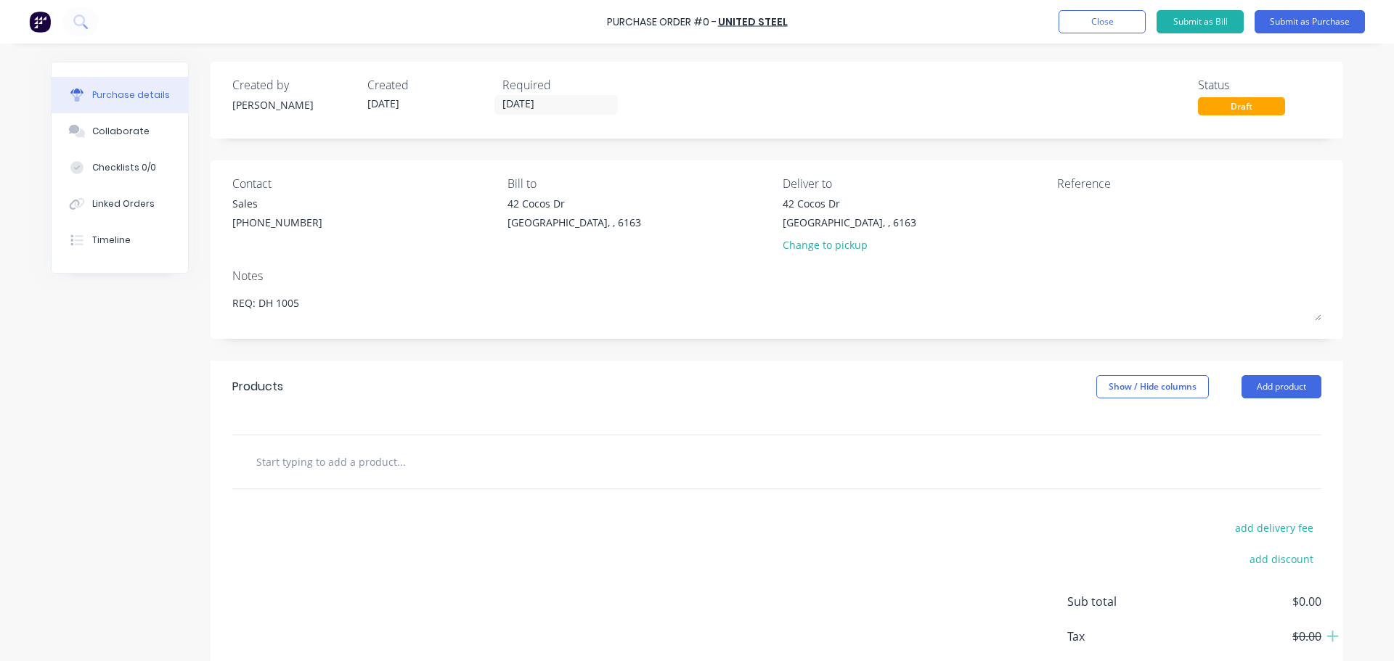
click at [730, 346] on div "Created by [PERSON_NAME] Created [DATE] Required [DATE] Status Draft Contact Sa…" at bounding box center [777, 395] width 1133 height 667
click at [352, 463] on input "text" at bounding box center [401, 461] width 290 height 29
type textarea "x"
type input "7"
type textarea "x"
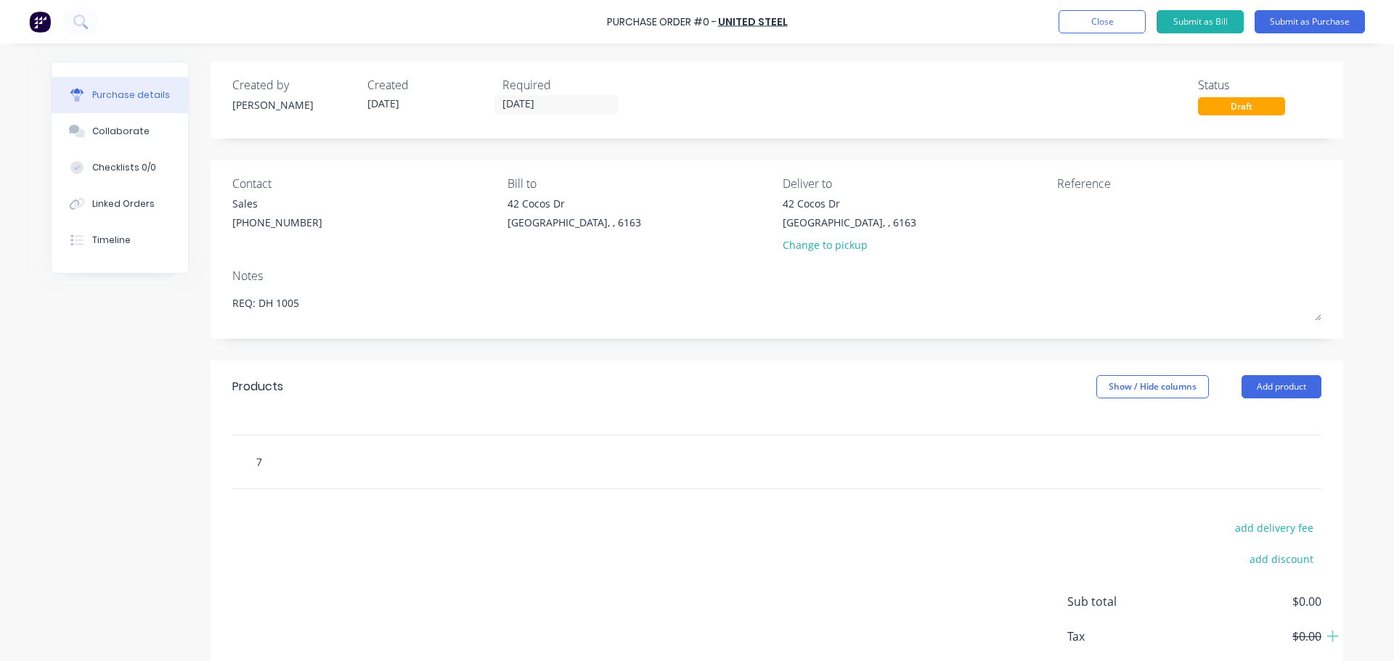
type input "75"
type textarea "x"
type input "75"
type textarea "x"
type input "75 p"
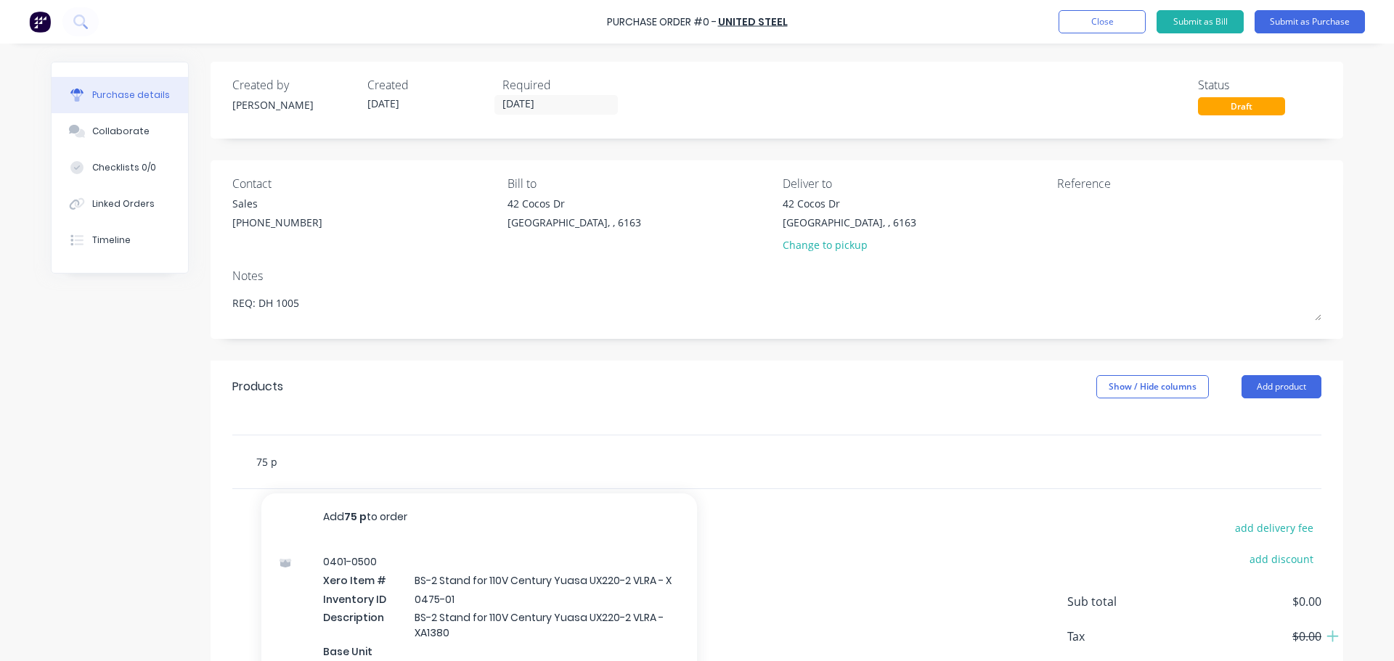
type textarea "x"
type input "75 pf"
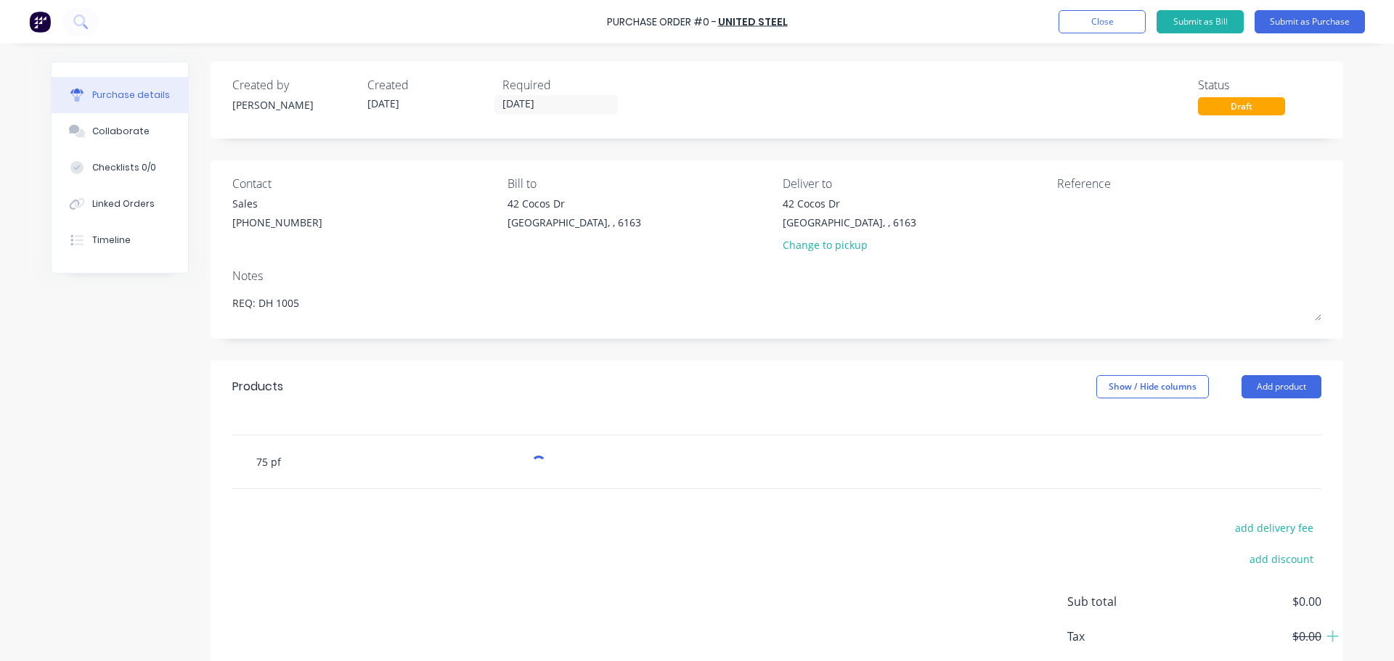
type textarea "x"
type input "75 pfc"
type textarea "x"
type input "75 pf"
type textarea "x"
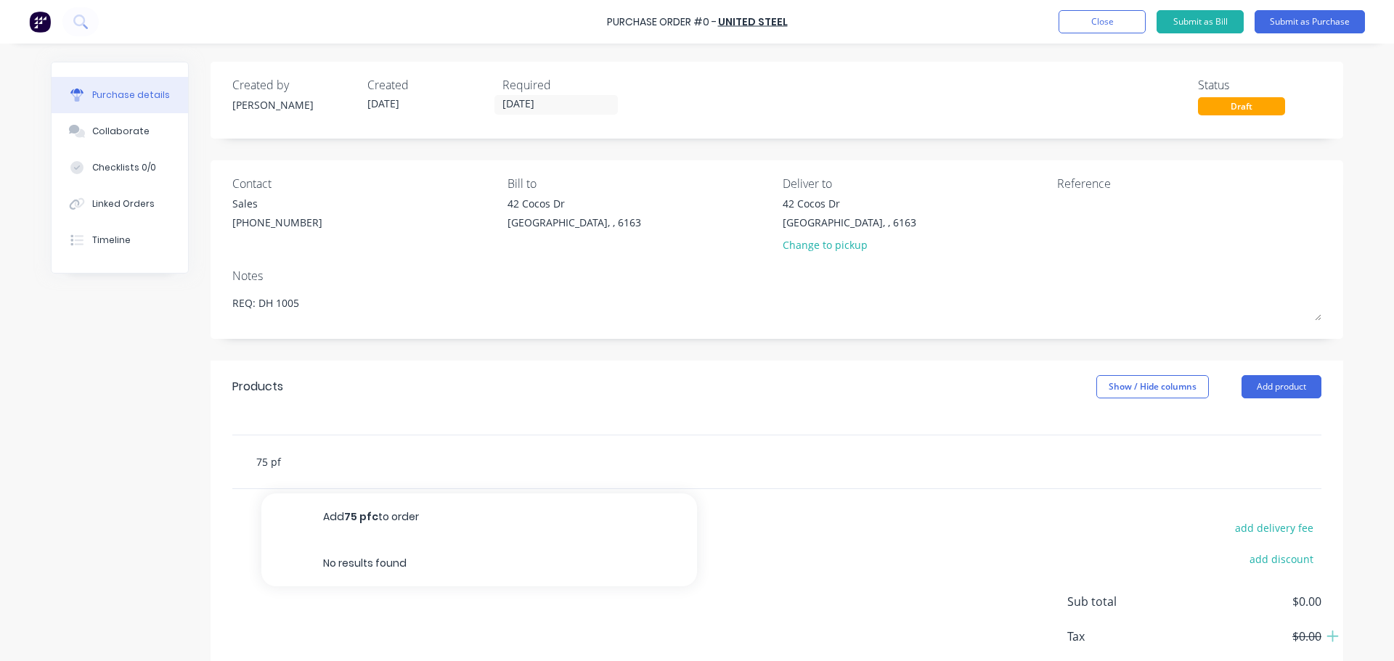
type input "75 p"
type textarea "x"
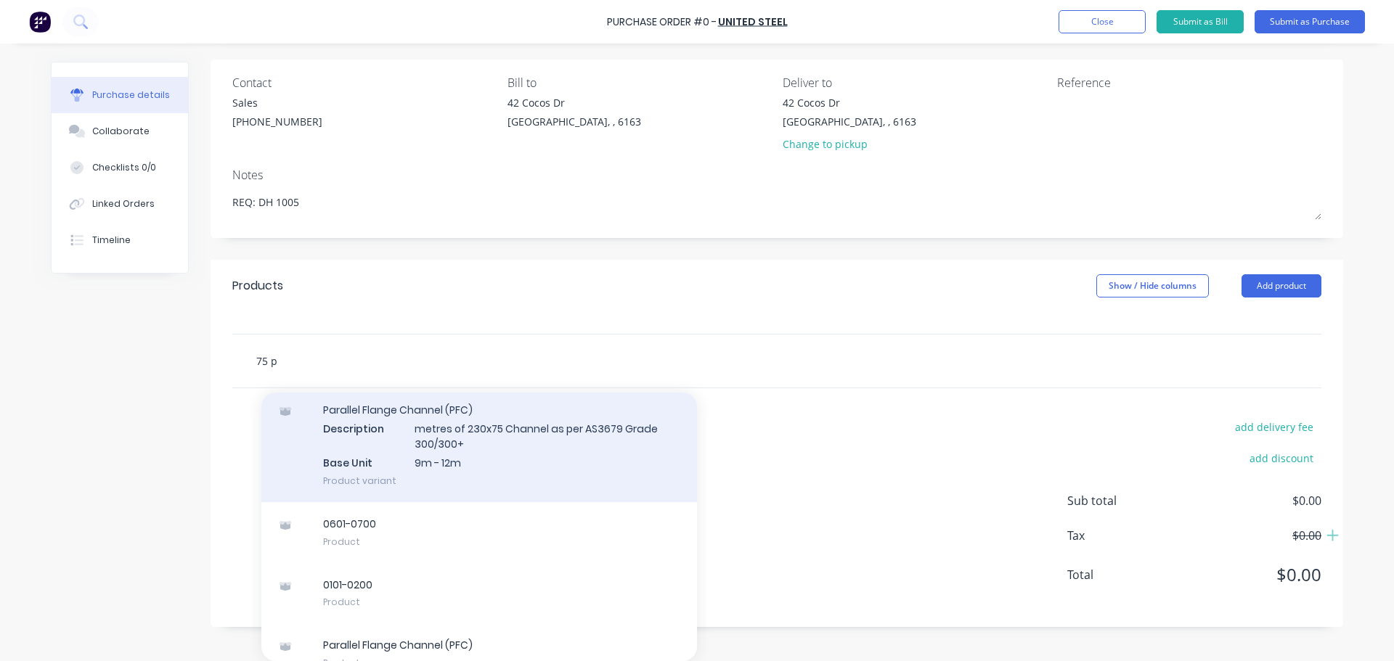
scroll to position [532, 0]
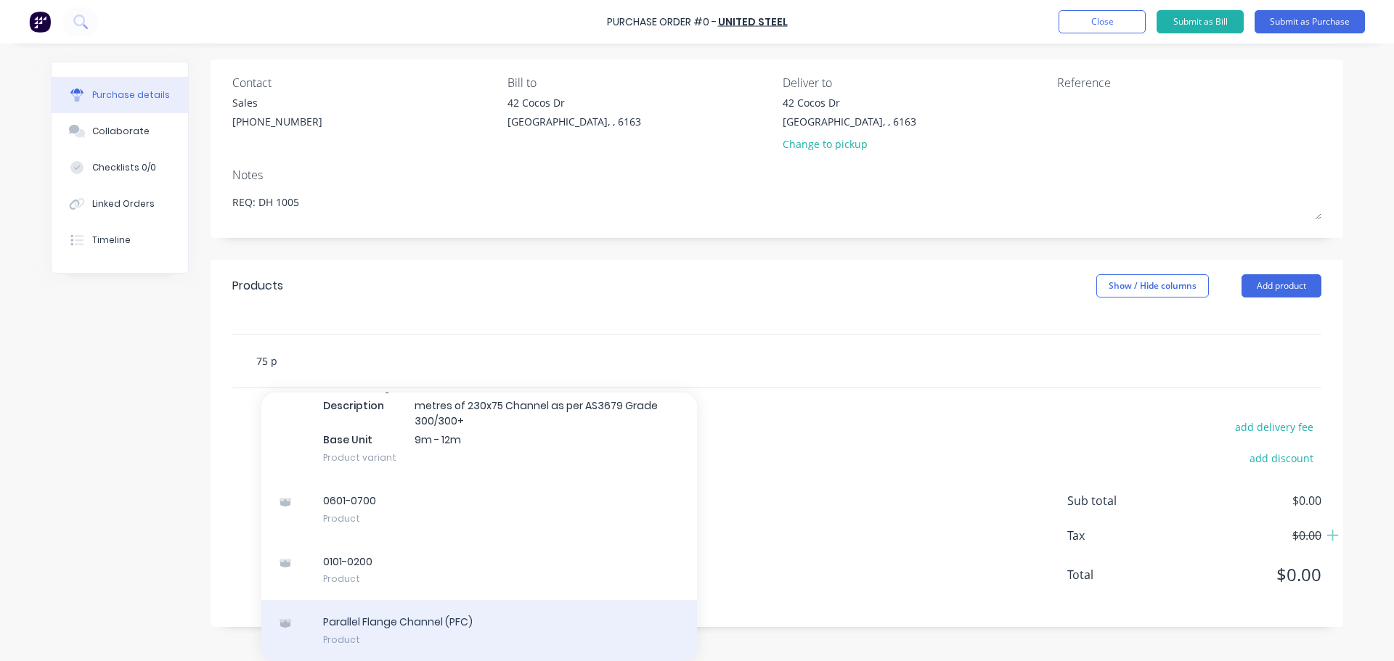
type input "75 p"
click at [401, 642] on div "Parallel Flange Channel (PFC) Product" at bounding box center [479, 630] width 436 height 61
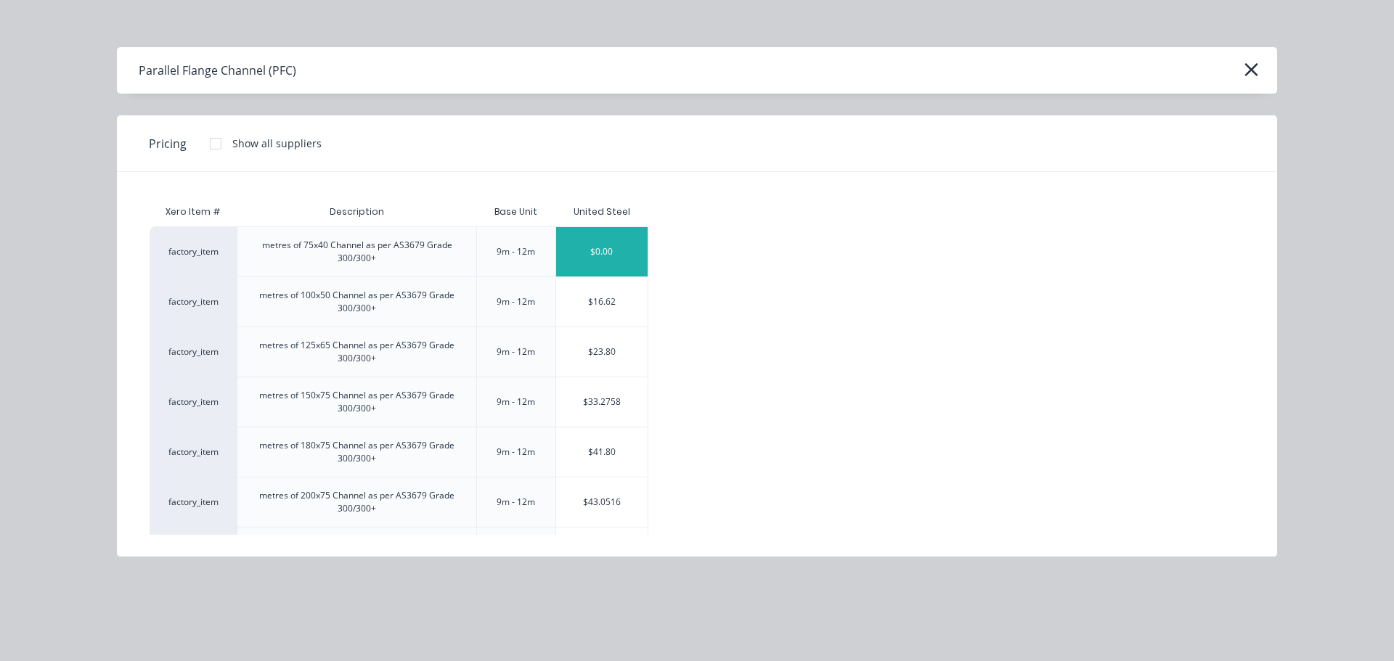
click at [613, 253] on div "$0.00" at bounding box center [601, 251] width 91 height 49
type textarea "x"
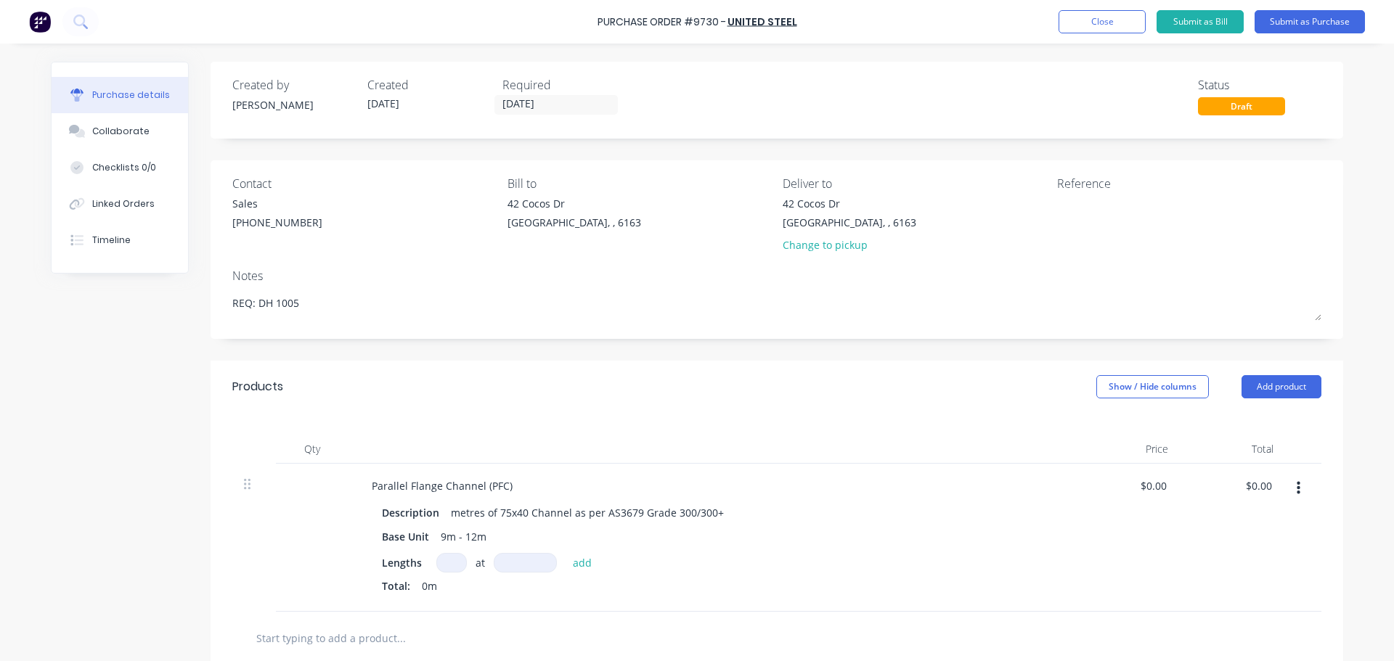
type textarea "x"
drag, startPoint x: 582, startPoint y: 25, endPoint x: 602, endPoint y: 21, distance: 20.7
click at [602, 21] on div "Purchase Order #9730 - United Steel Add product Close Submit as Bill Submit as …" at bounding box center [697, 22] width 1394 height 44
copy div "Purchase Order #9730 - United Steel Add product Close Submit as Bill Submit as …"
click at [1065, 213] on textarea at bounding box center [1148, 212] width 182 height 33
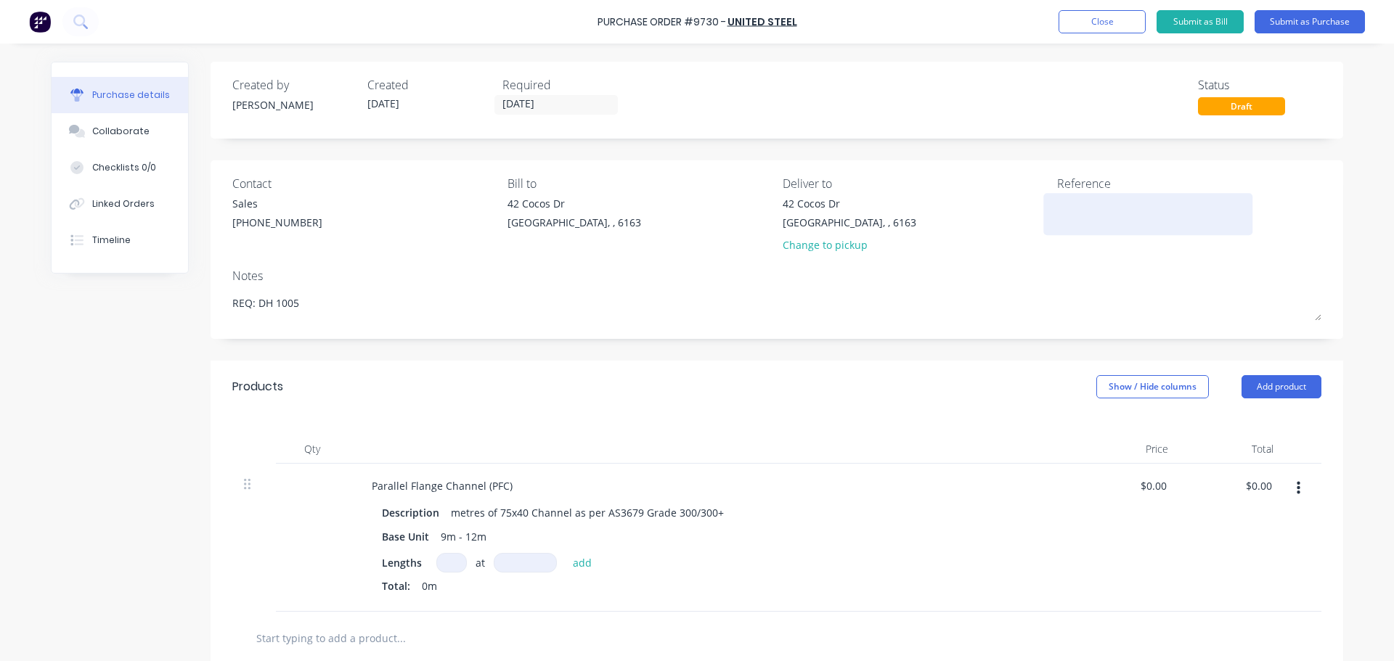
paste textarea "Purchase Order #9730 - United Steel"
type textarea "Purchase Order #9730 - United Steel"
type textarea "x"
type textarea "Purchase Order #9730 - United Steel"
click at [924, 284] on div "Notes" at bounding box center [776, 275] width 1089 height 17
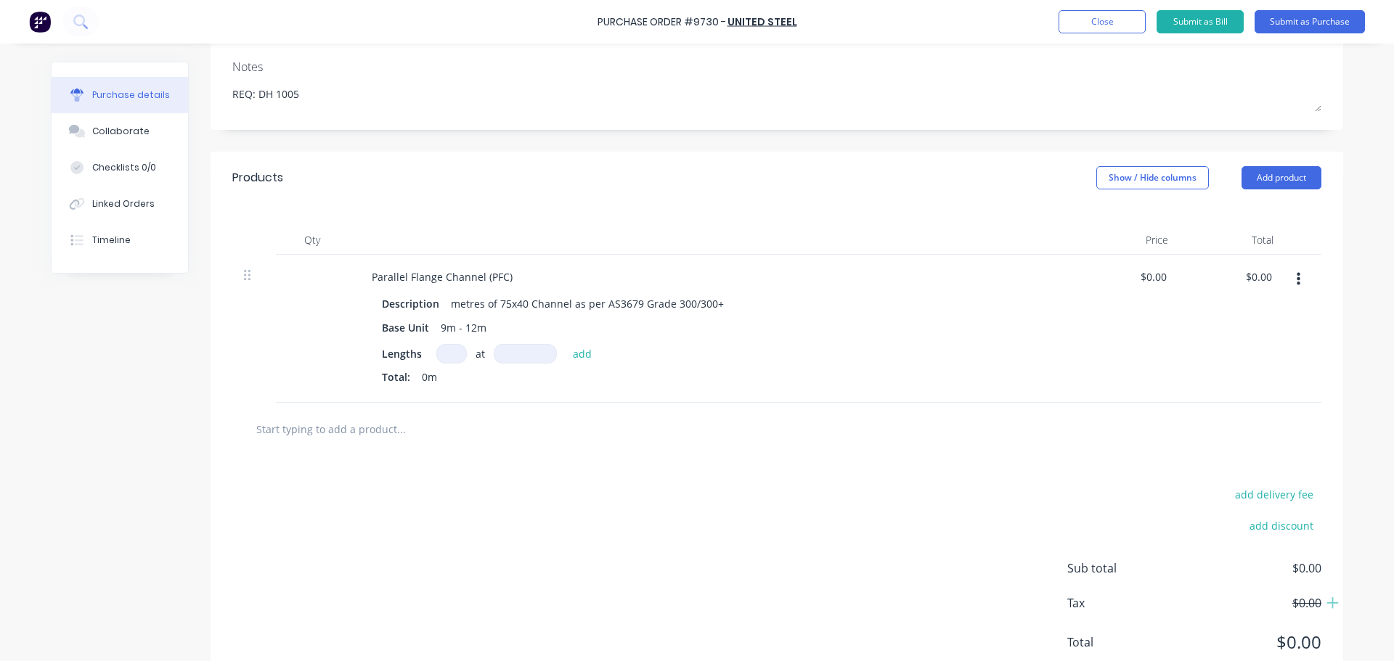
scroll to position [218, 0]
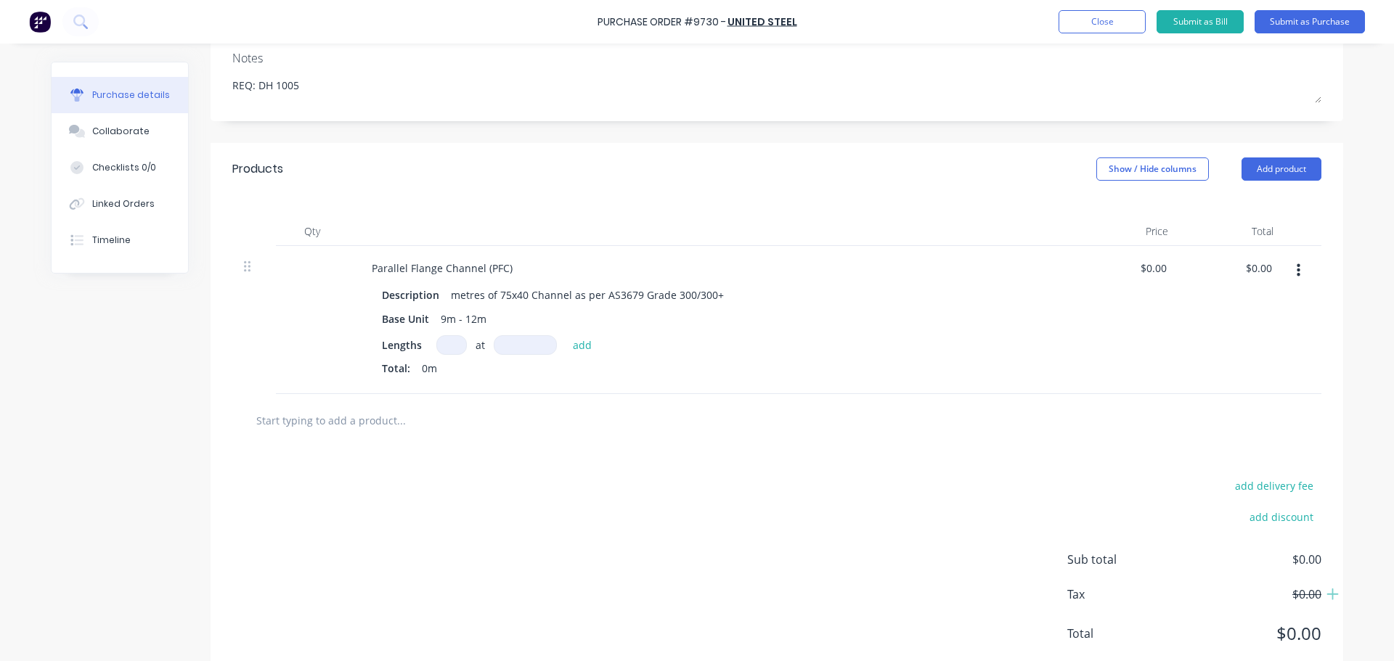
click at [440, 349] on input at bounding box center [451, 345] width 30 height 20
click at [449, 350] on input at bounding box center [451, 345] width 30 height 20
type textarea "x"
type input "4"
type textarea "x"
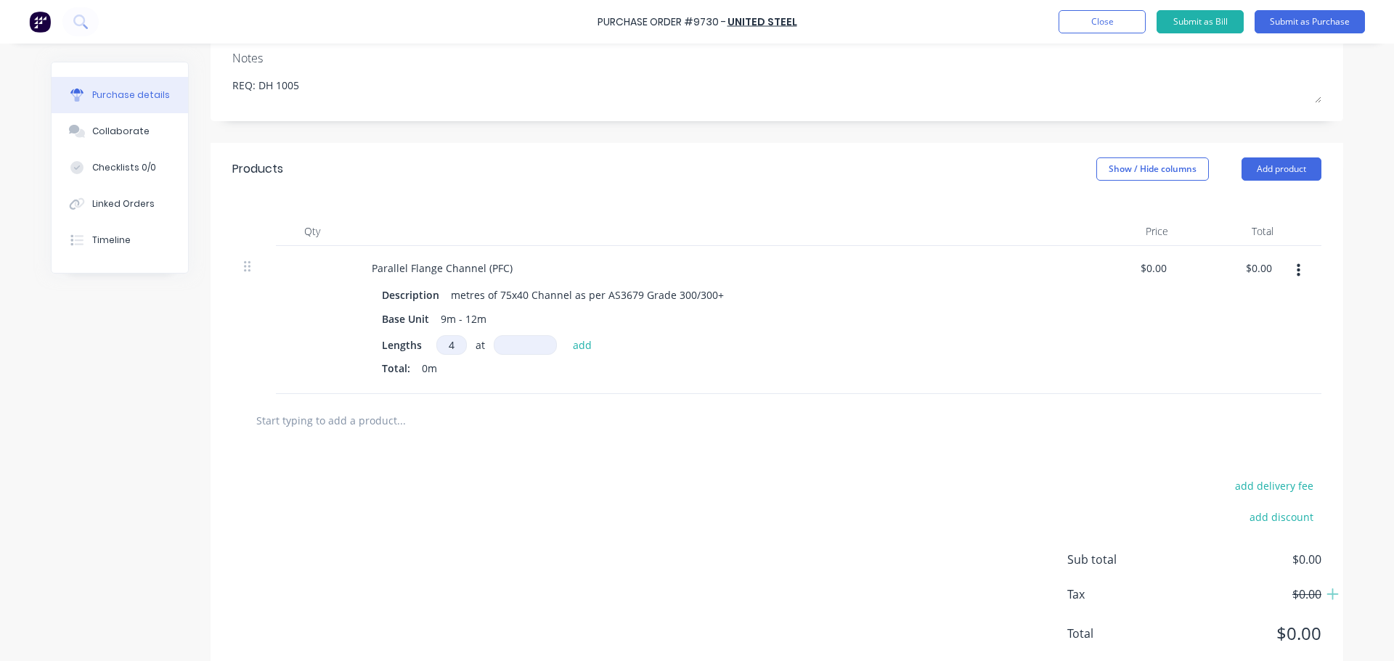
type input "4"
click at [497, 346] on input at bounding box center [525, 345] width 63 height 20
type textarea "x"
type input "1"
type textarea "x"
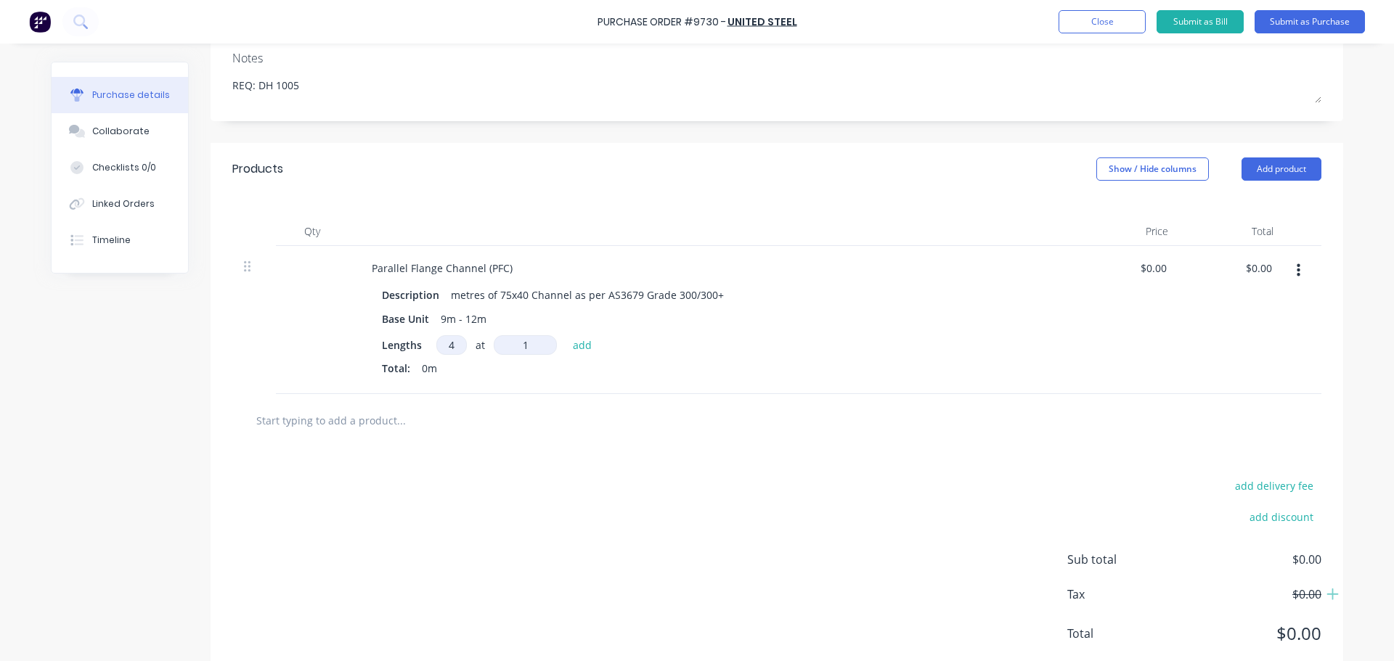
type input "12"
type textarea "x"
type input "120"
type textarea "x"
type input "1200"
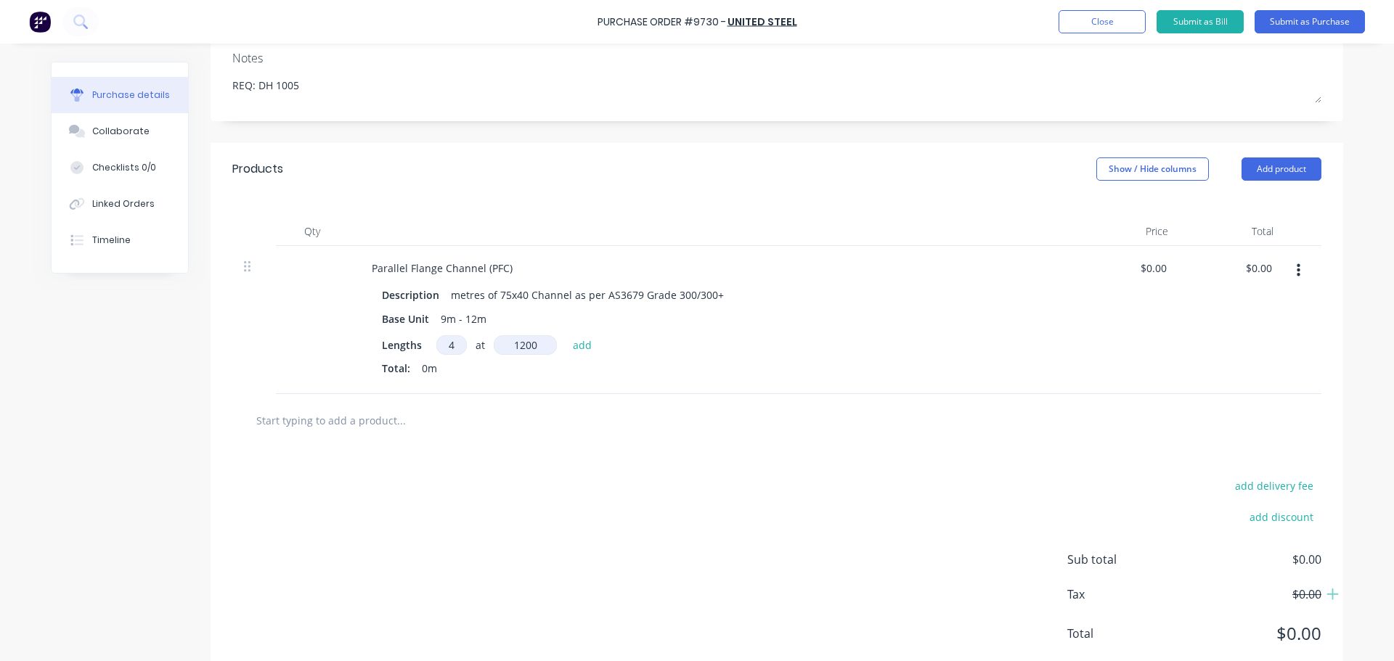
type textarea "x"
type input "12000"
type textarea "x"
type input "12000mm"
click at [577, 351] on button "add" at bounding box center [583, 344] width 34 height 17
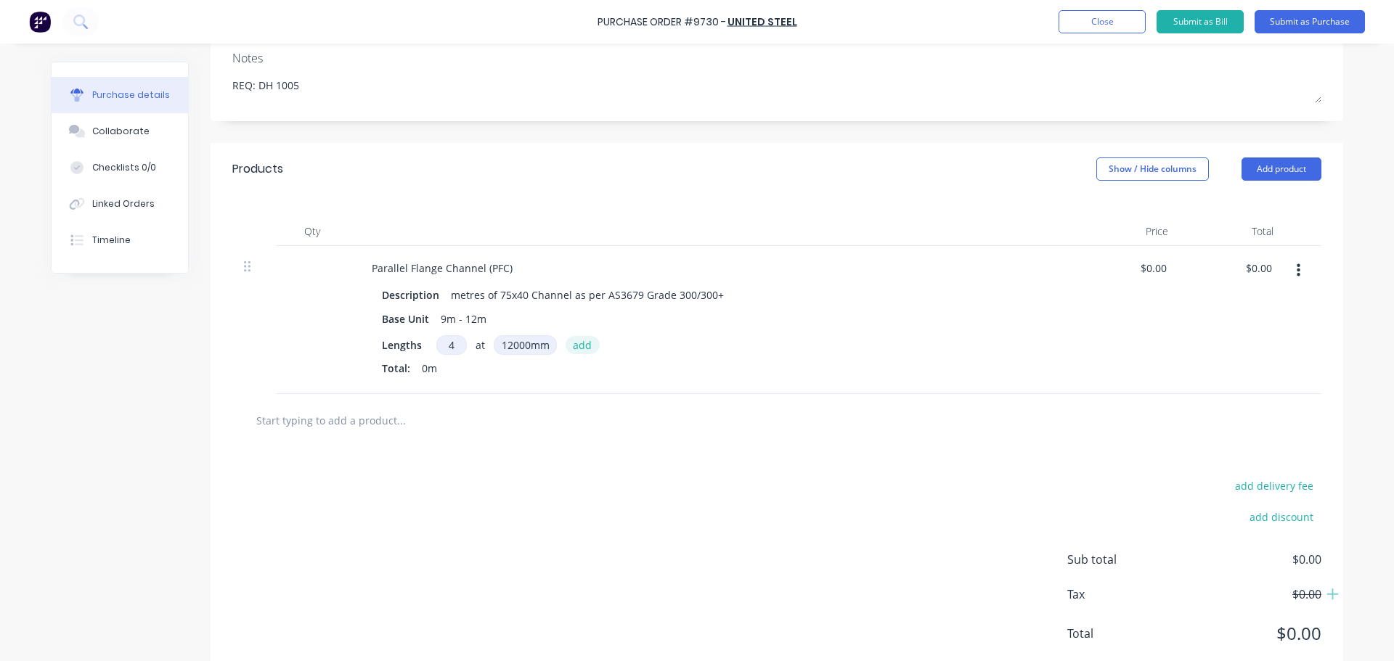
type textarea "x"
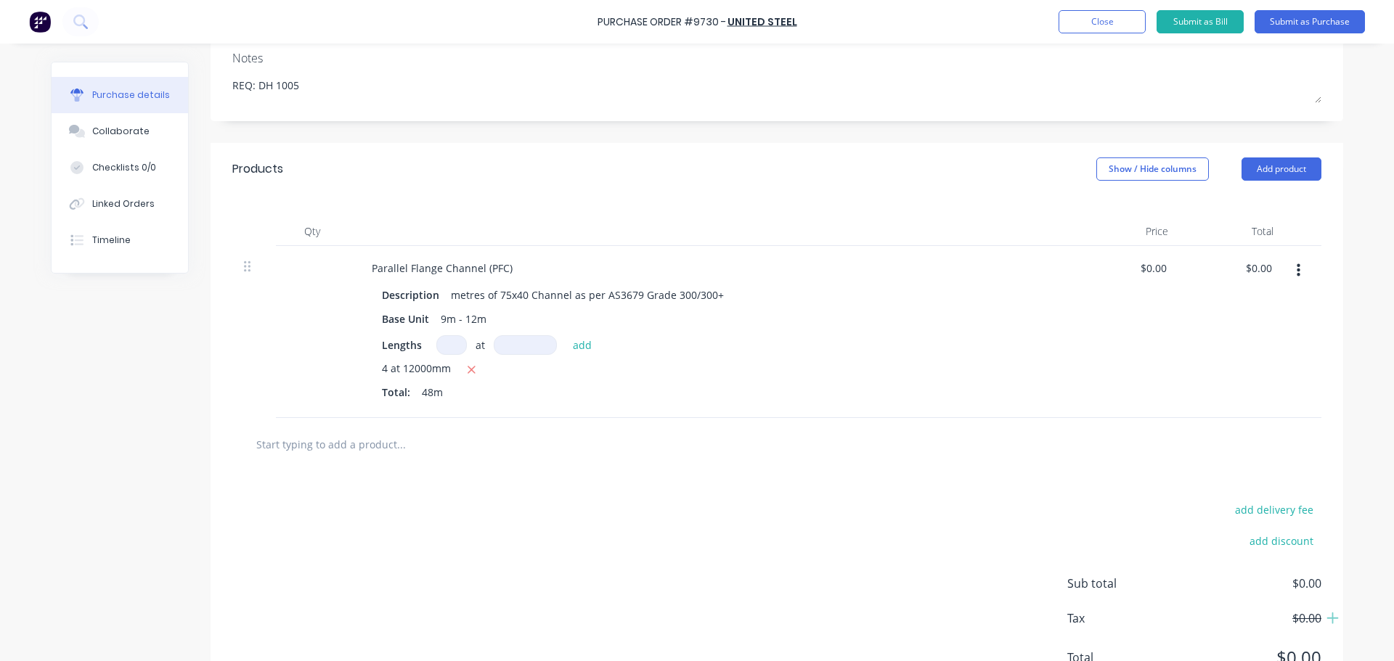
click at [879, 351] on div "Lengths at add" at bounding box center [711, 345] width 659 height 20
type textarea "x"
click at [1266, 270] on input "0.00" at bounding box center [1261, 268] width 28 height 21
type input "0"
type input "556.95"
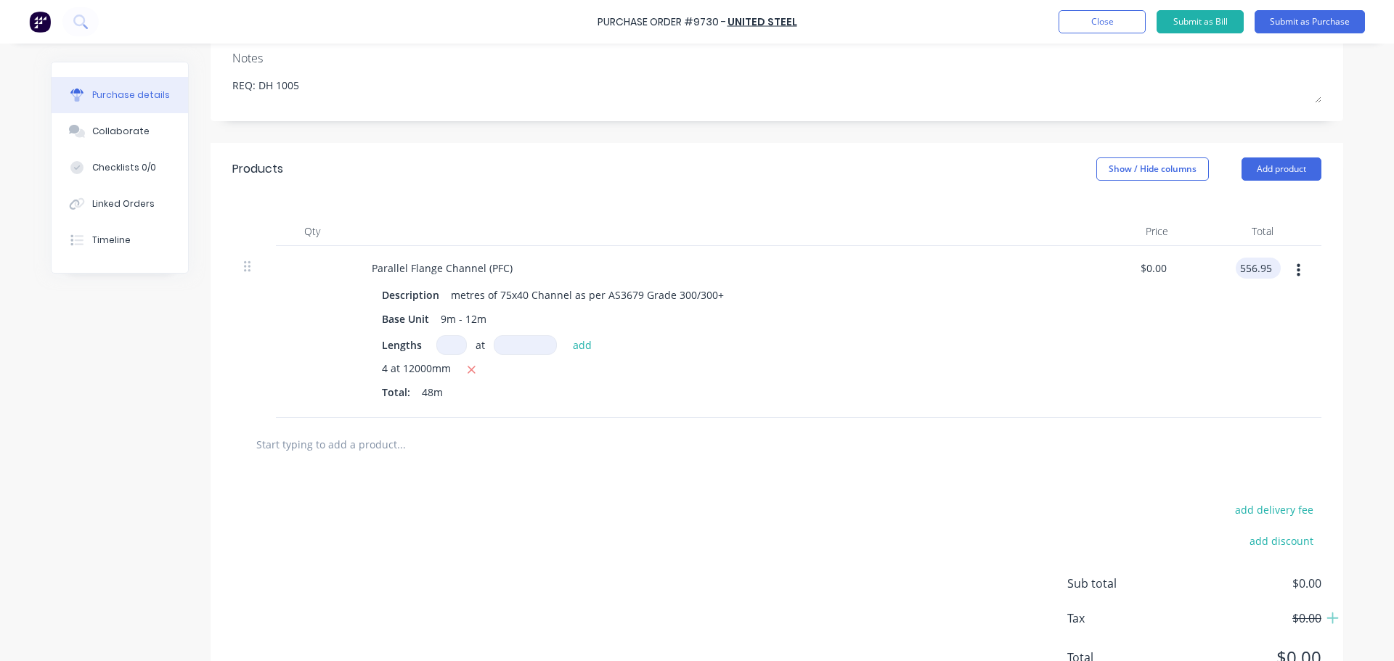
type textarea "x"
type input "$11.6031"
type input "$556.95"
click at [1094, 364] on div "$11.6031 $11.6031" at bounding box center [1127, 332] width 105 height 172
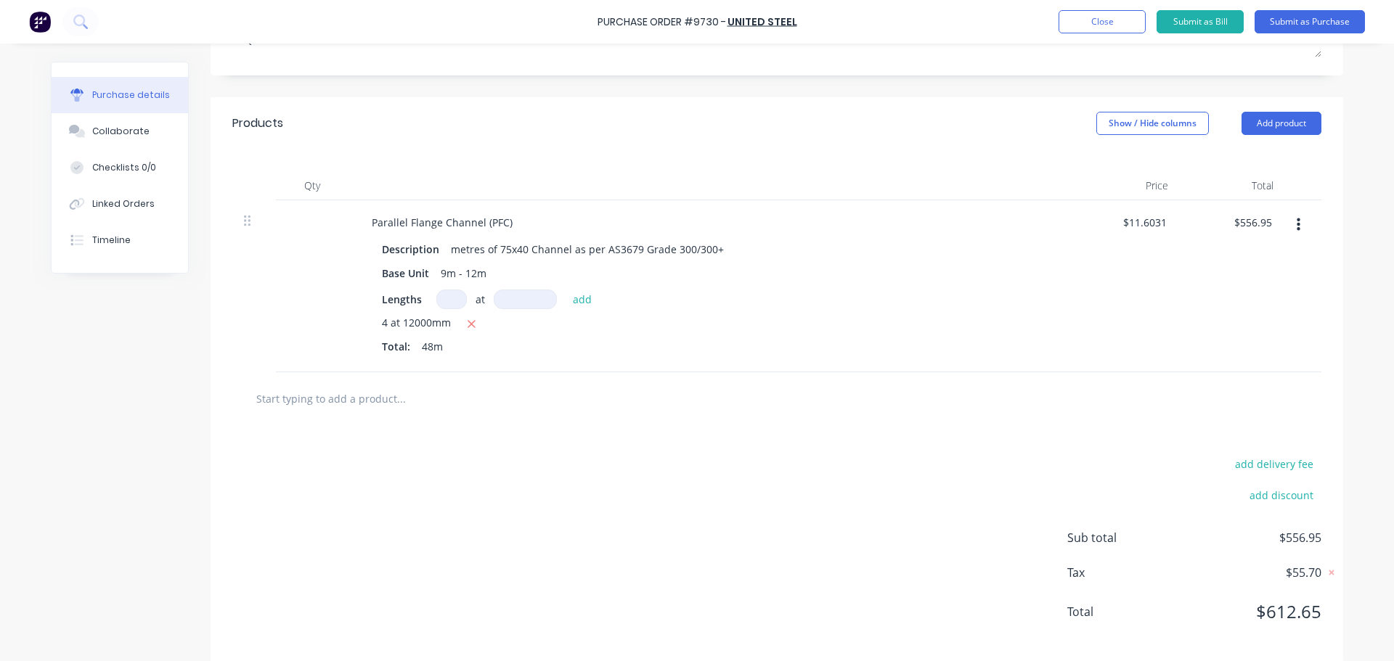
scroll to position [281, 0]
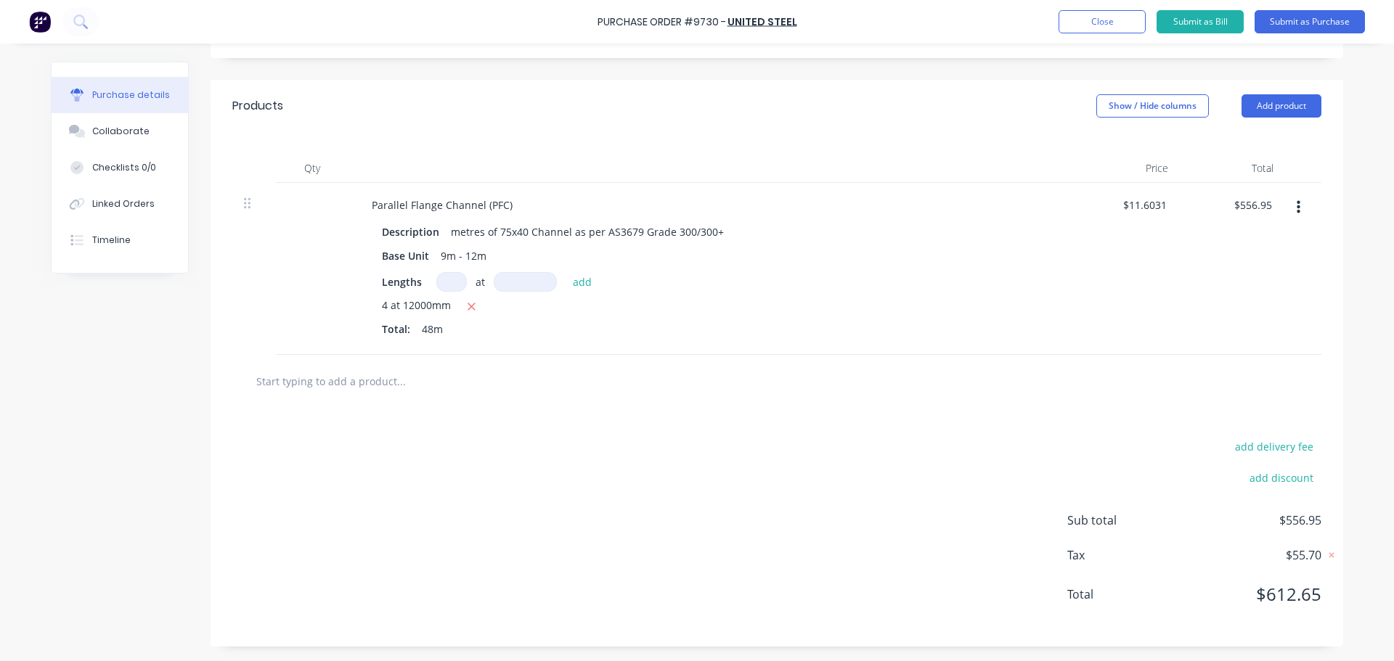
click at [369, 385] on input "text" at bounding box center [401, 381] width 290 height 29
click at [366, 386] on input "text" at bounding box center [401, 381] width 290 height 29
type textarea "x"
type input "f"
type textarea "x"
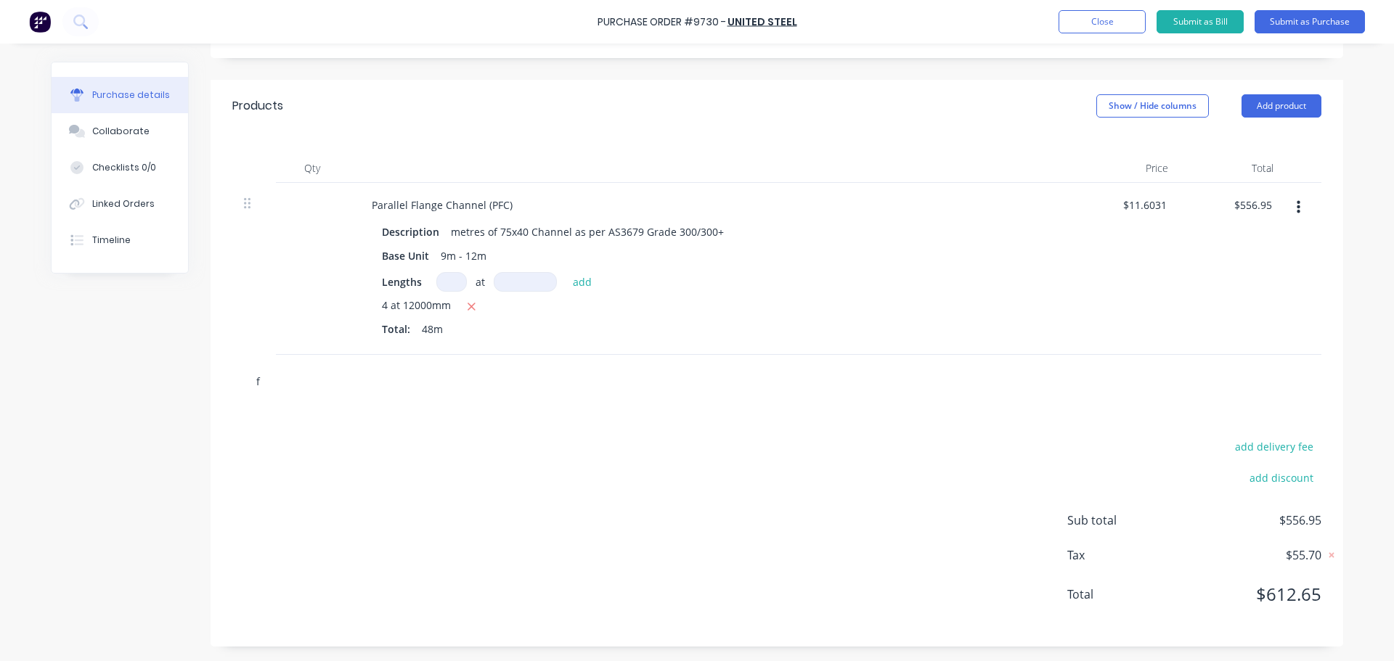
type input "fr"
type textarea "x"
type input "fre"
type textarea "x"
type input "frei"
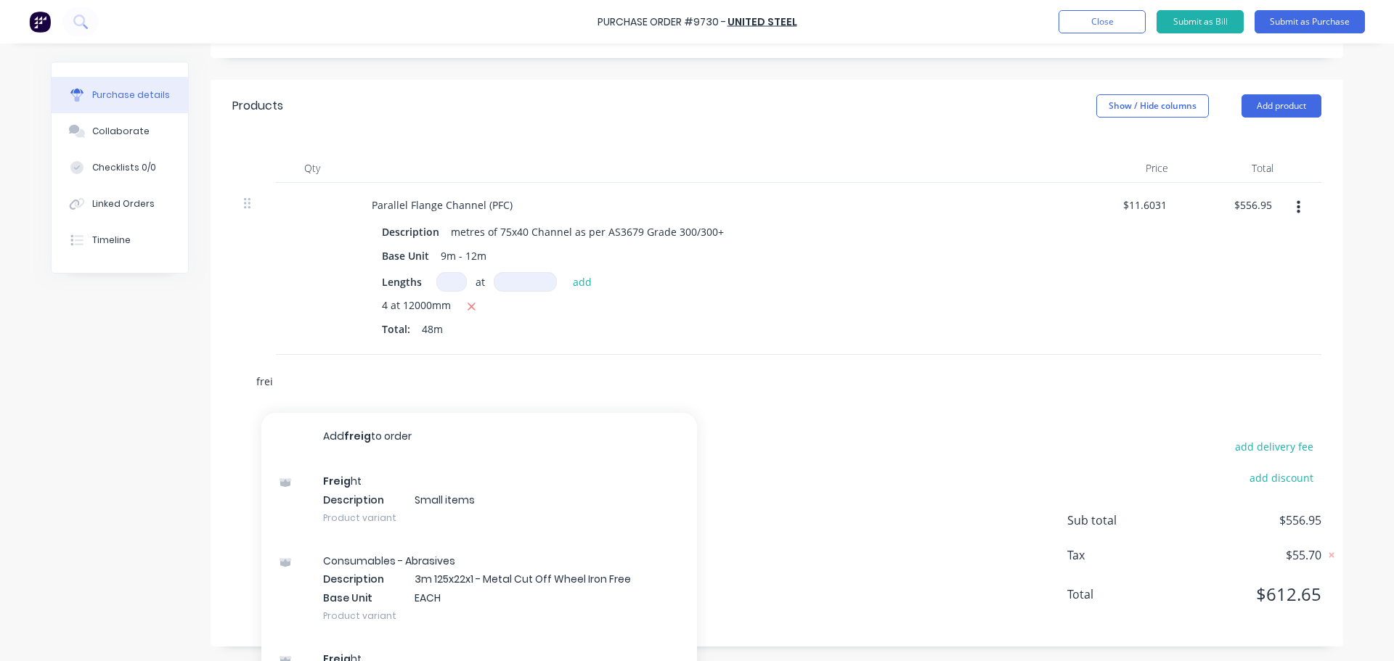
type textarea "x"
type input "freig"
type textarea "x"
type input "freigh"
type textarea "x"
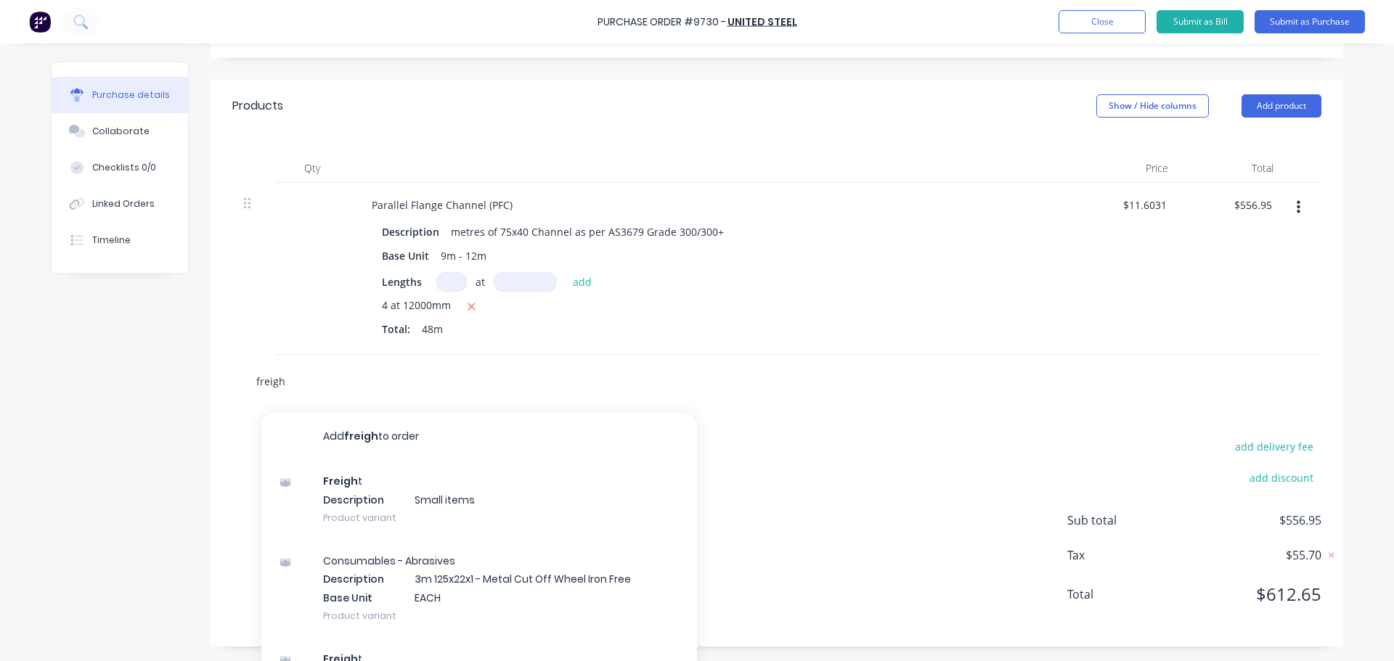
type input "freight"
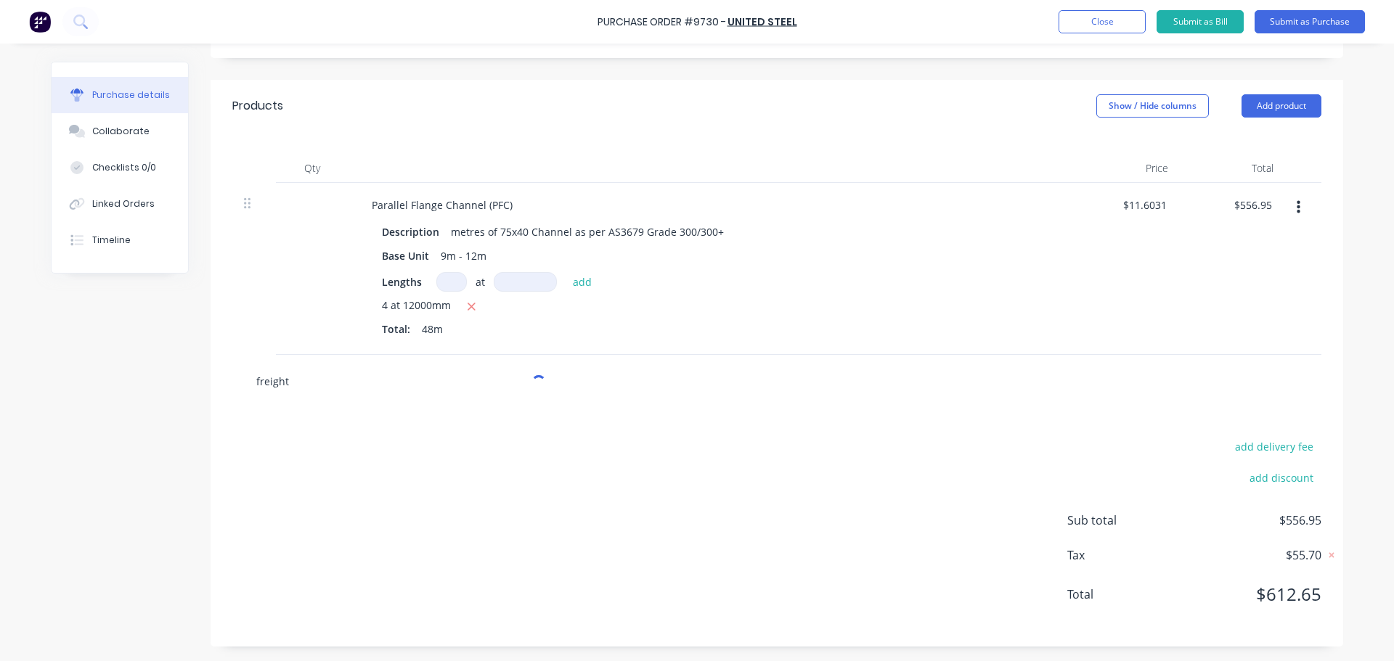
type textarea "x"
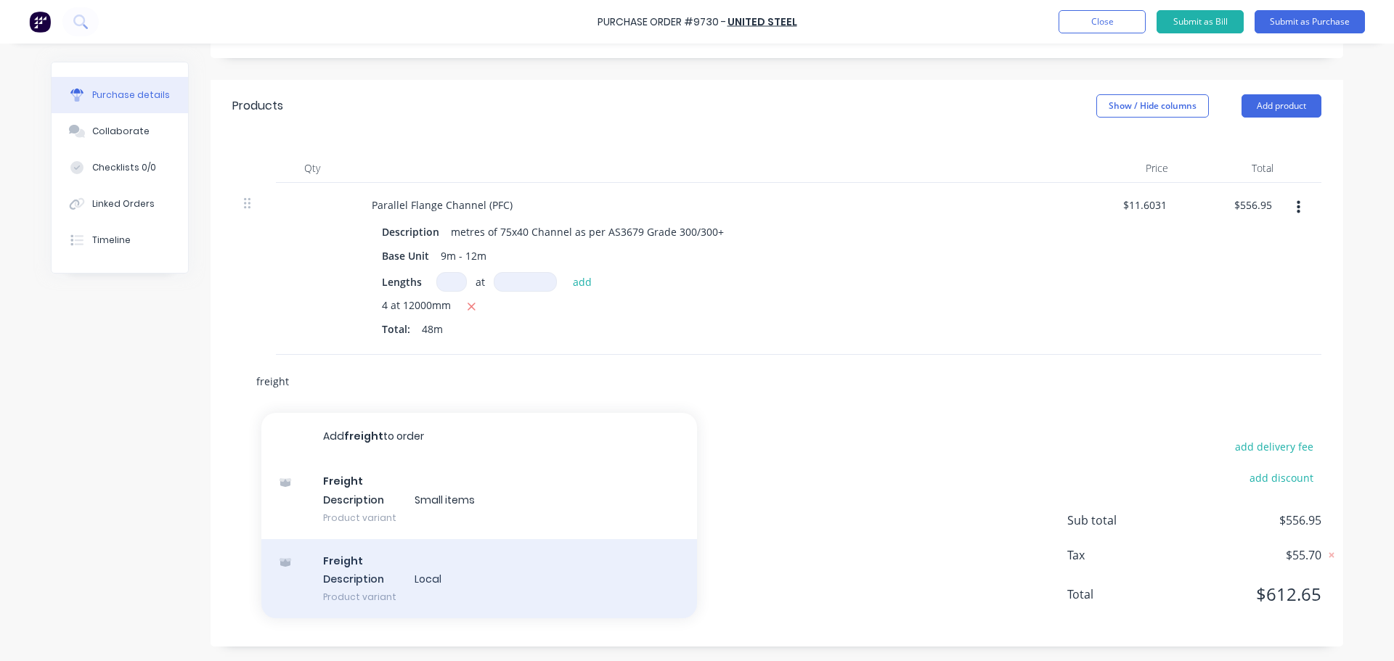
type input "freight"
click at [356, 571] on div "Freight Description Local Product variant" at bounding box center [479, 579] width 436 height 80
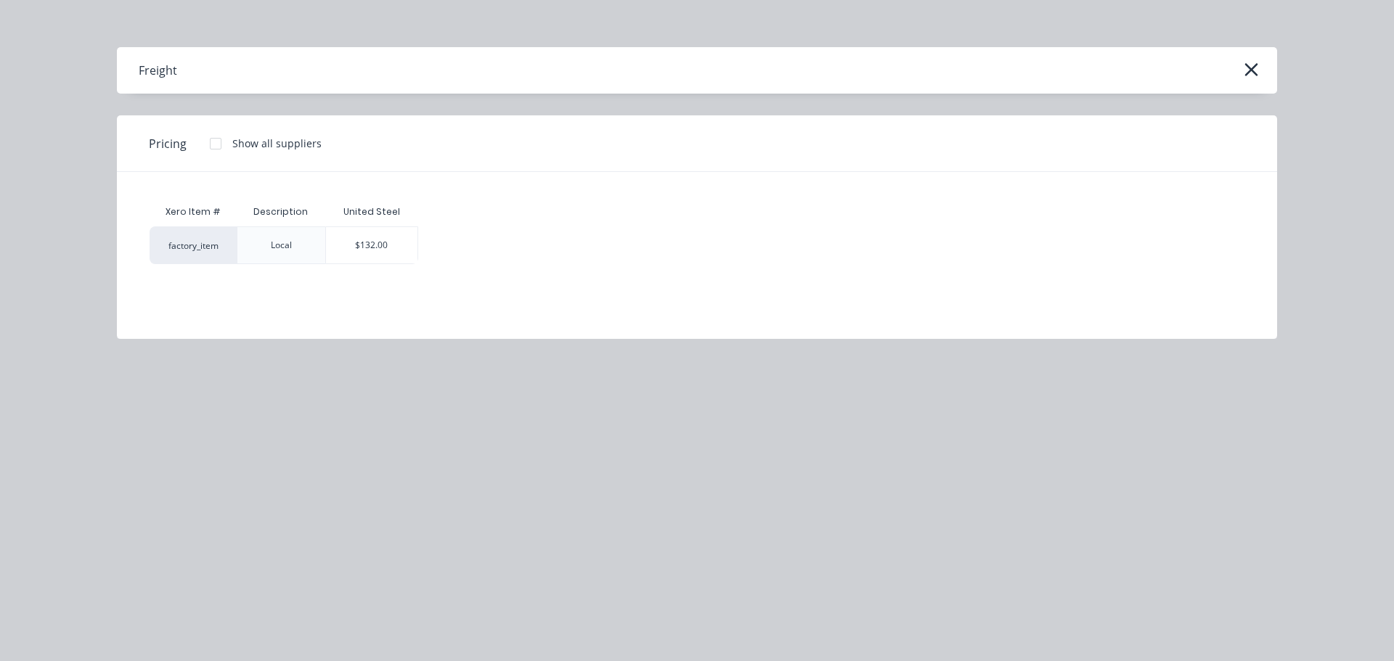
click at [349, 217] on div "United Steel" at bounding box center [371, 211] width 57 height 13
click at [349, 240] on div "$132.00" at bounding box center [371, 245] width 91 height 36
type textarea "x"
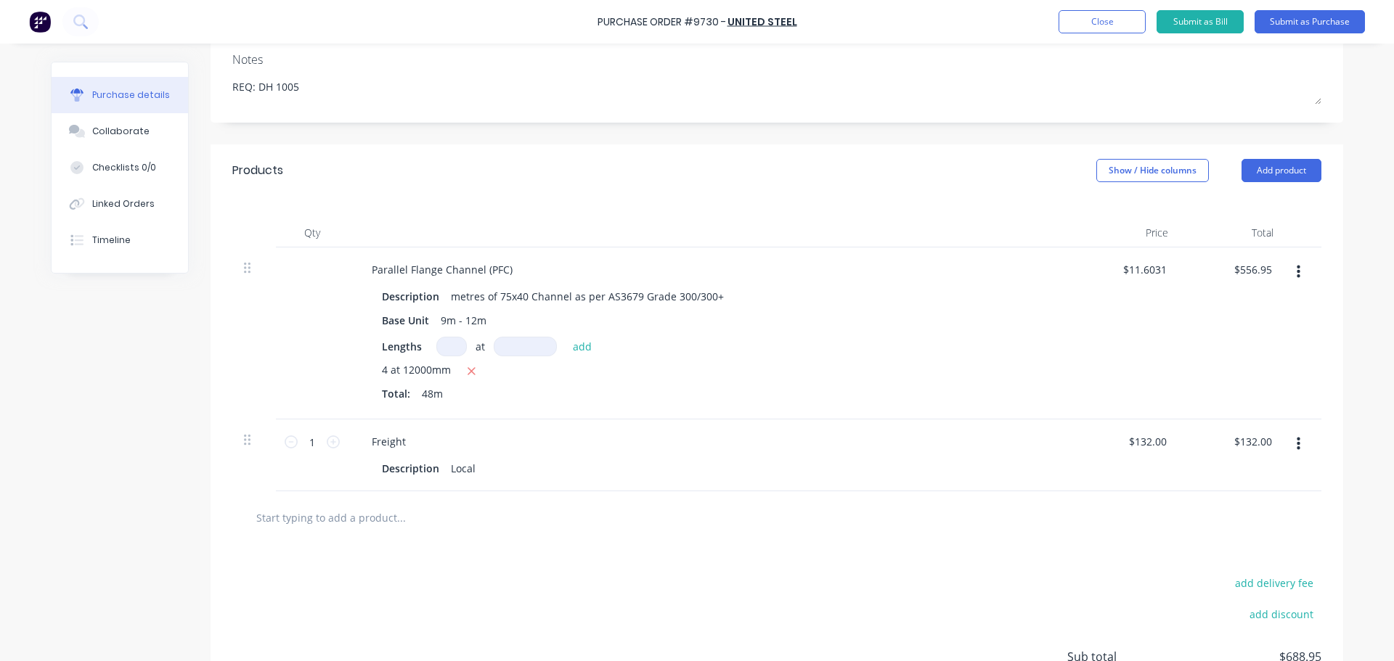
scroll to position [135, 0]
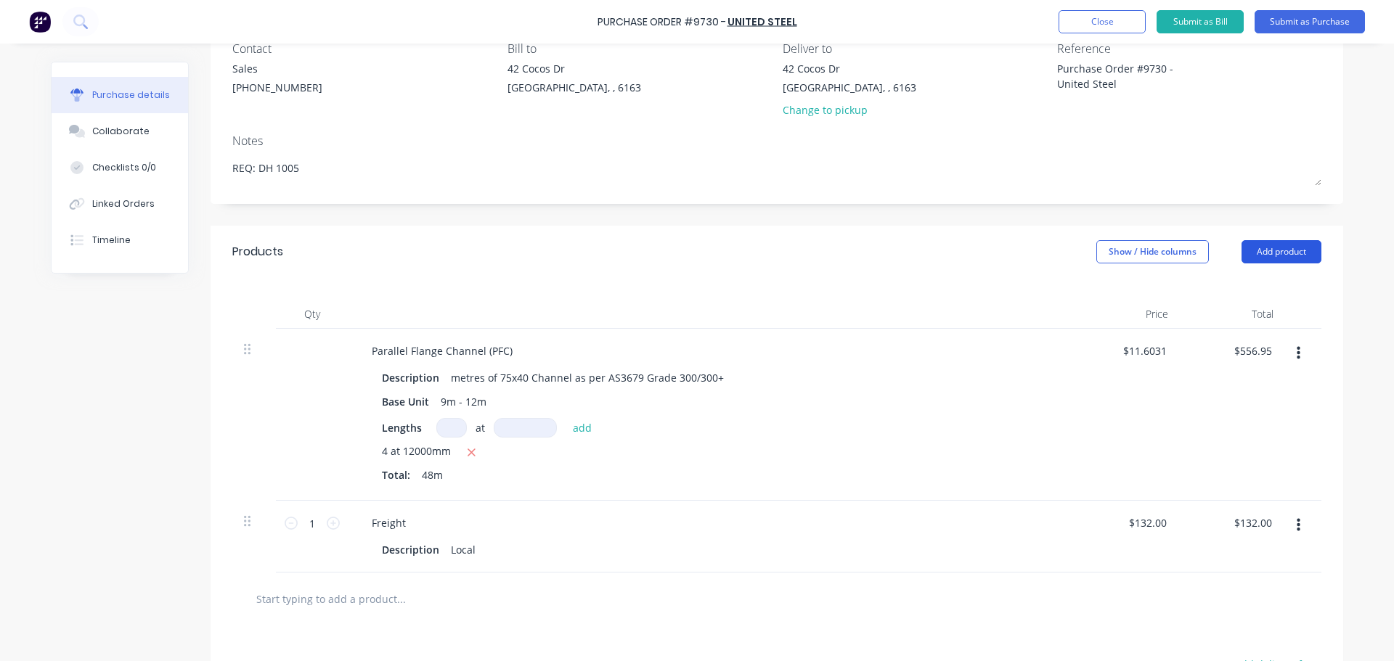
click at [1260, 248] on button "Add product" at bounding box center [1282, 251] width 80 height 23
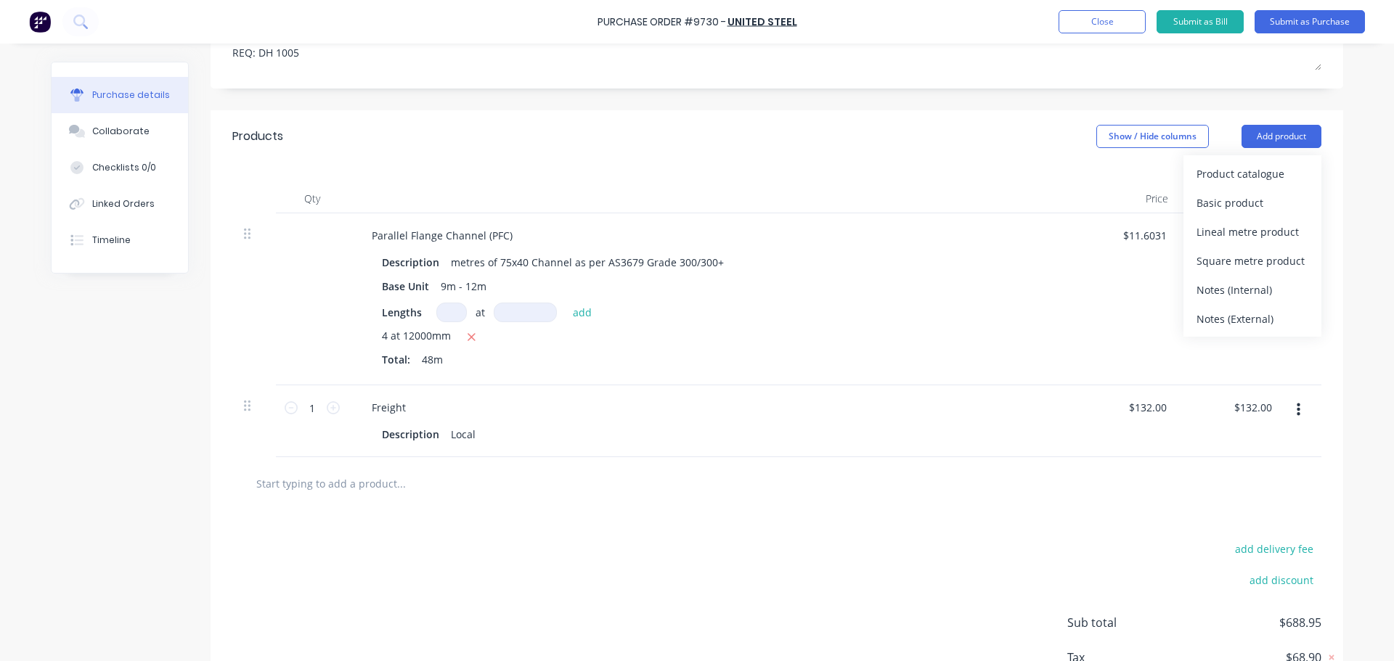
scroll to position [280, 0]
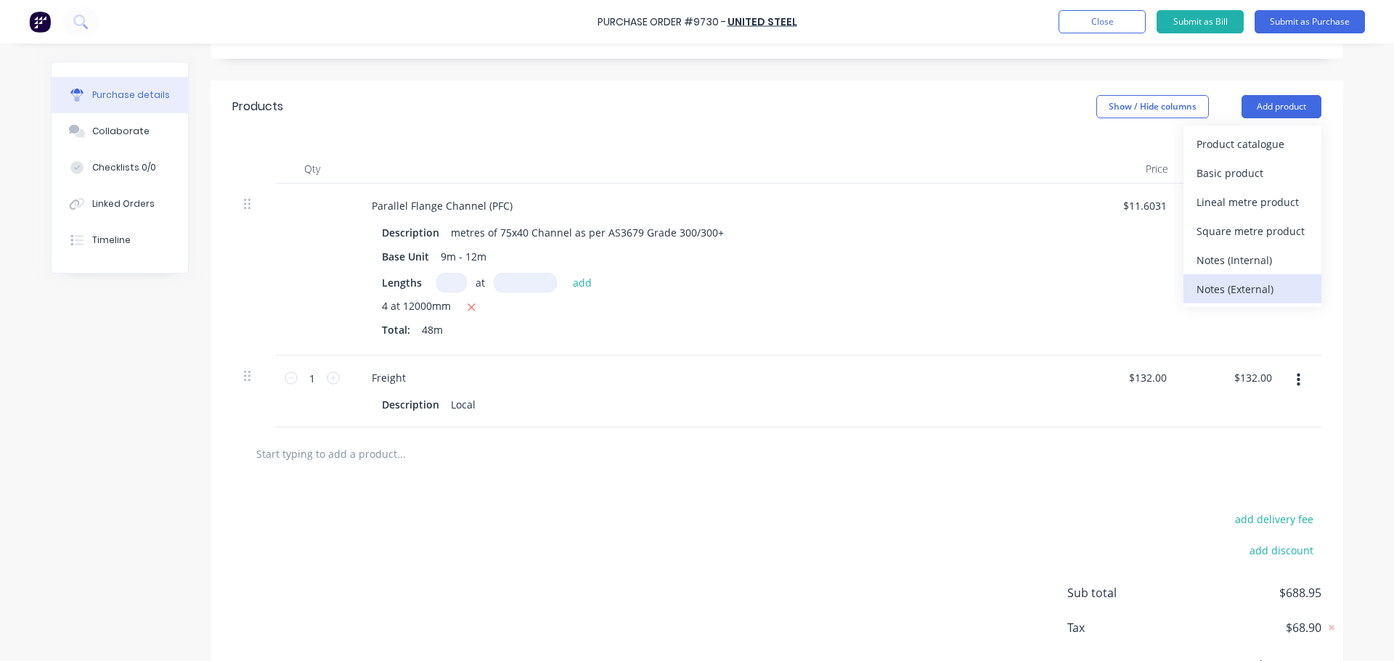
click at [1231, 287] on div "Notes (External)" at bounding box center [1253, 289] width 112 height 21
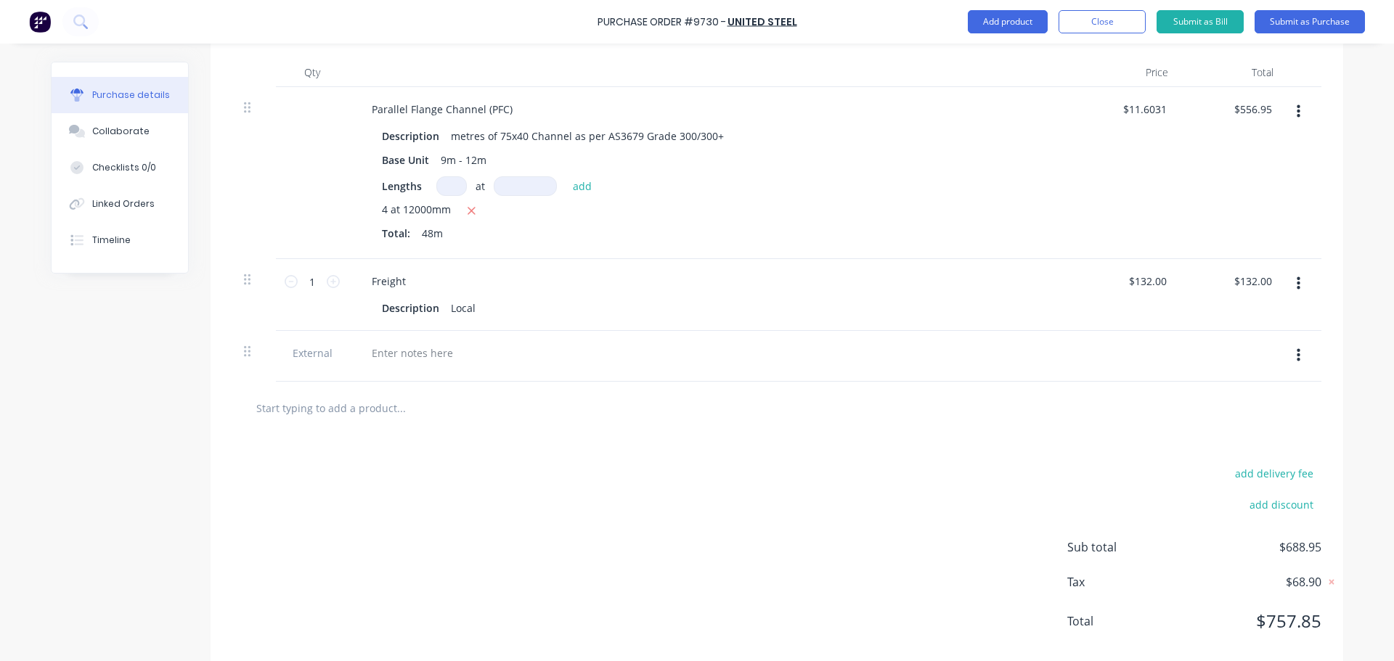
scroll to position [404, 0]
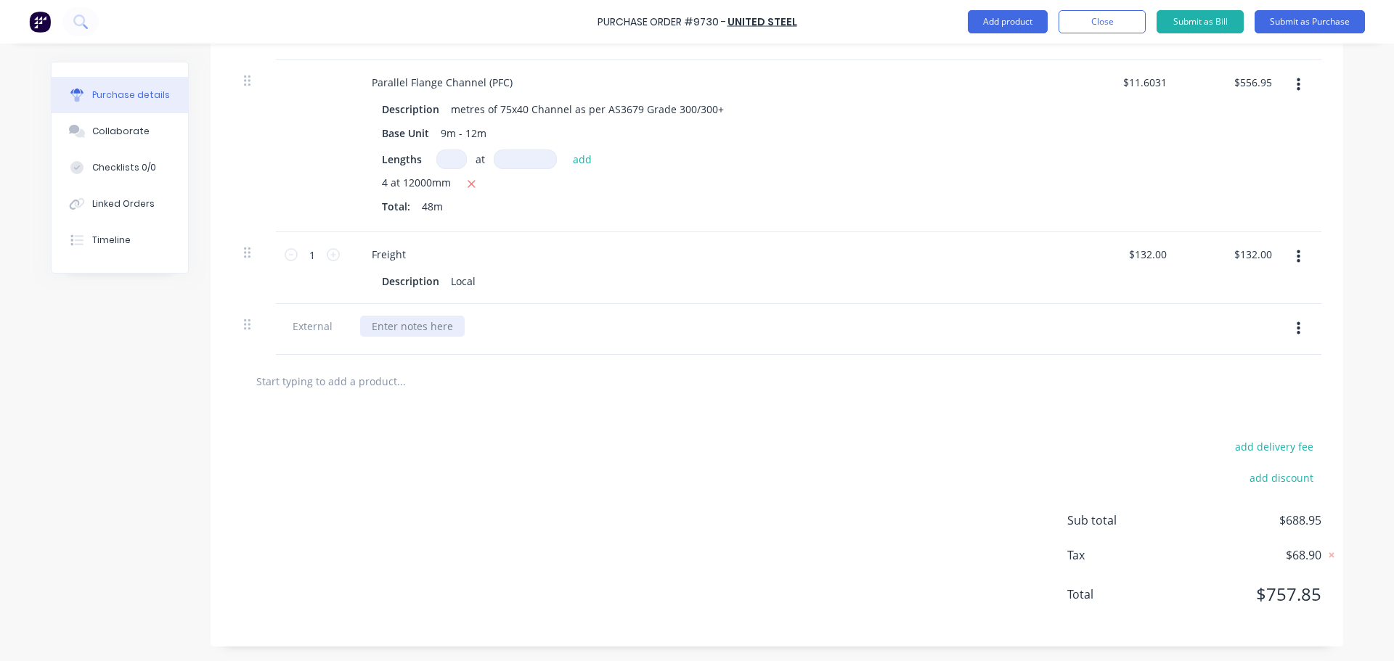
click at [399, 328] on div at bounding box center [412, 326] width 105 height 21
type textarea "x"
click at [391, 325] on div at bounding box center [412, 326] width 105 height 21
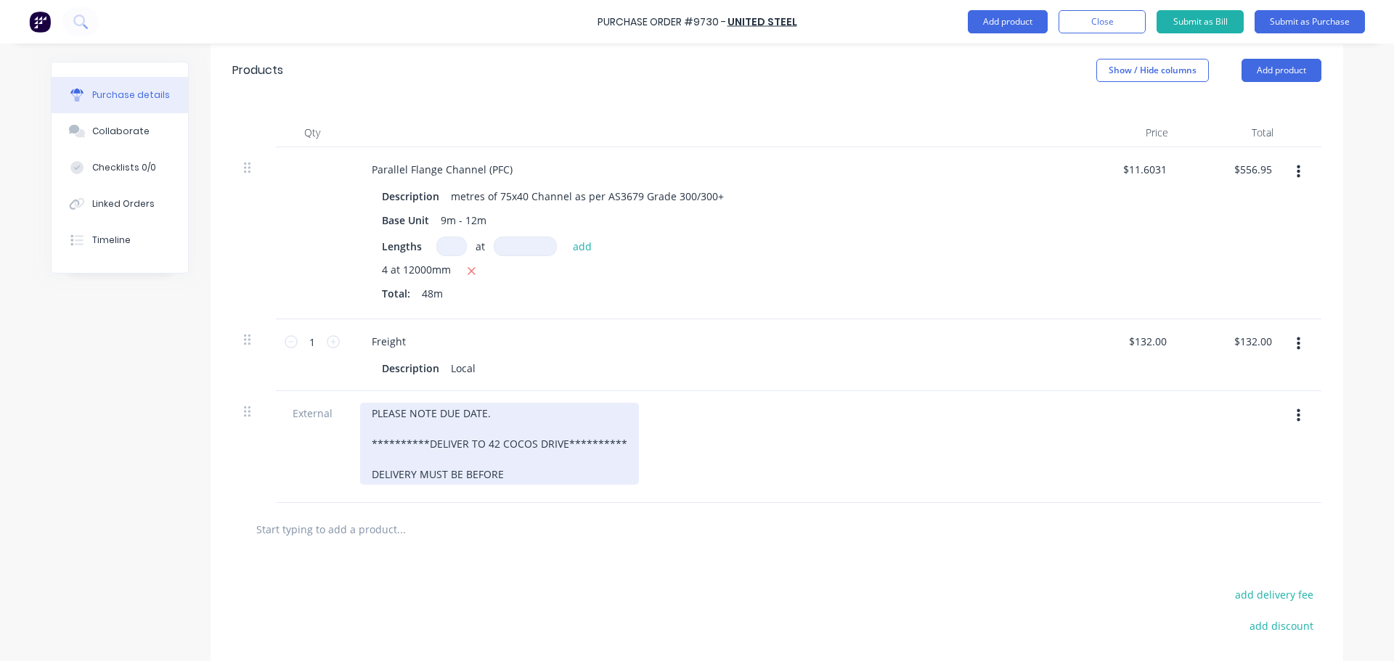
scroll to position [465, 0]
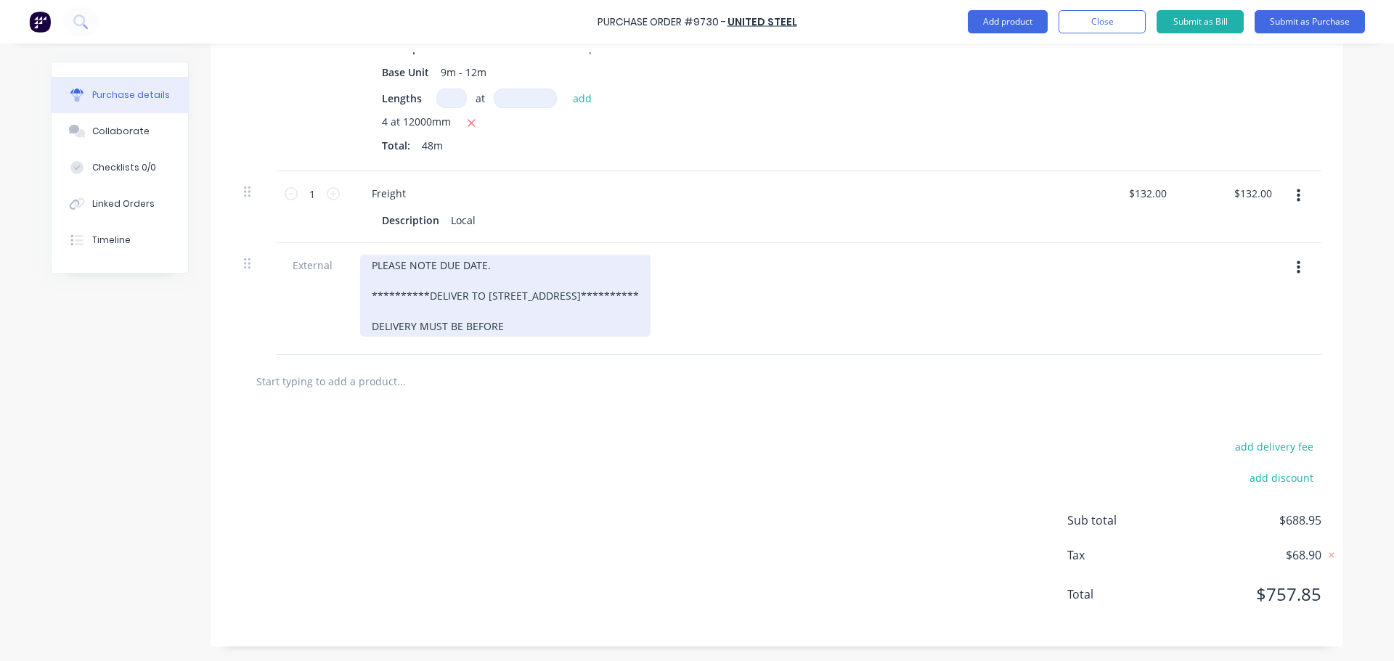
click at [503, 327] on div "**********" at bounding box center [505, 296] width 290 height 82
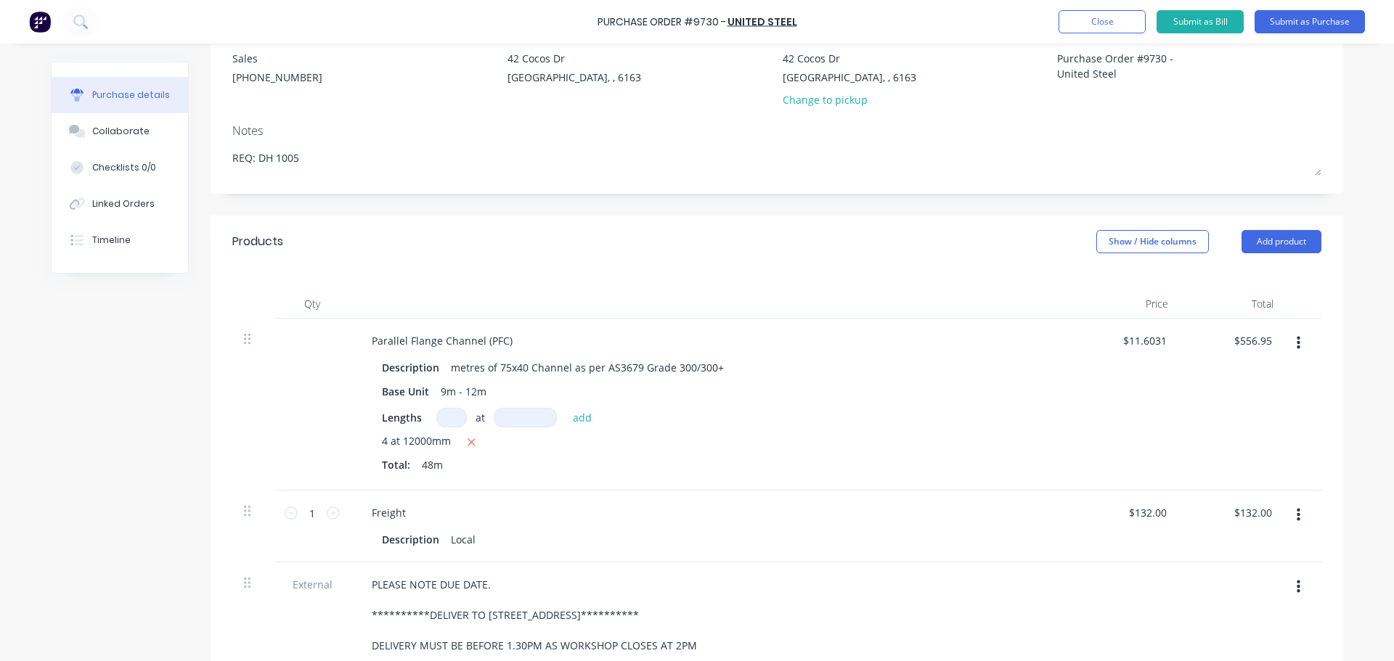
scroll to position [0, 0]
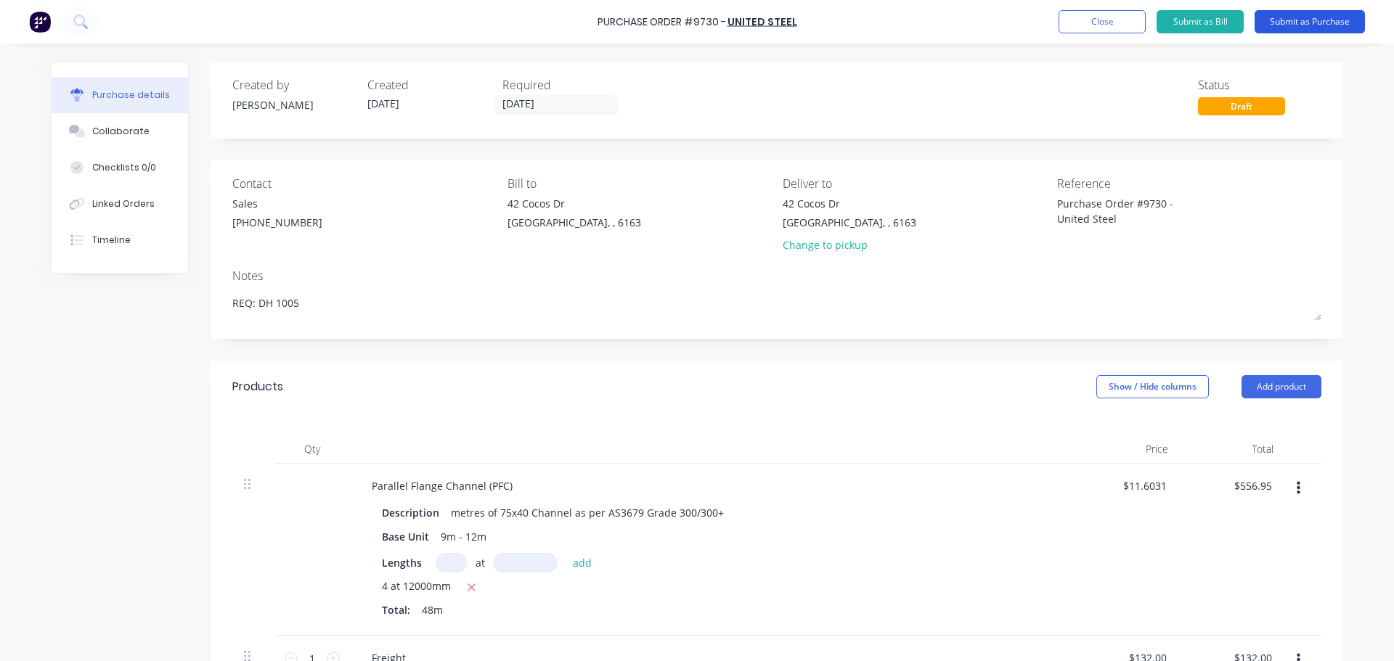
click at [1319, 21] on button "Submit as Purchase" at bounding box center [1310, 21] width 110 height 23
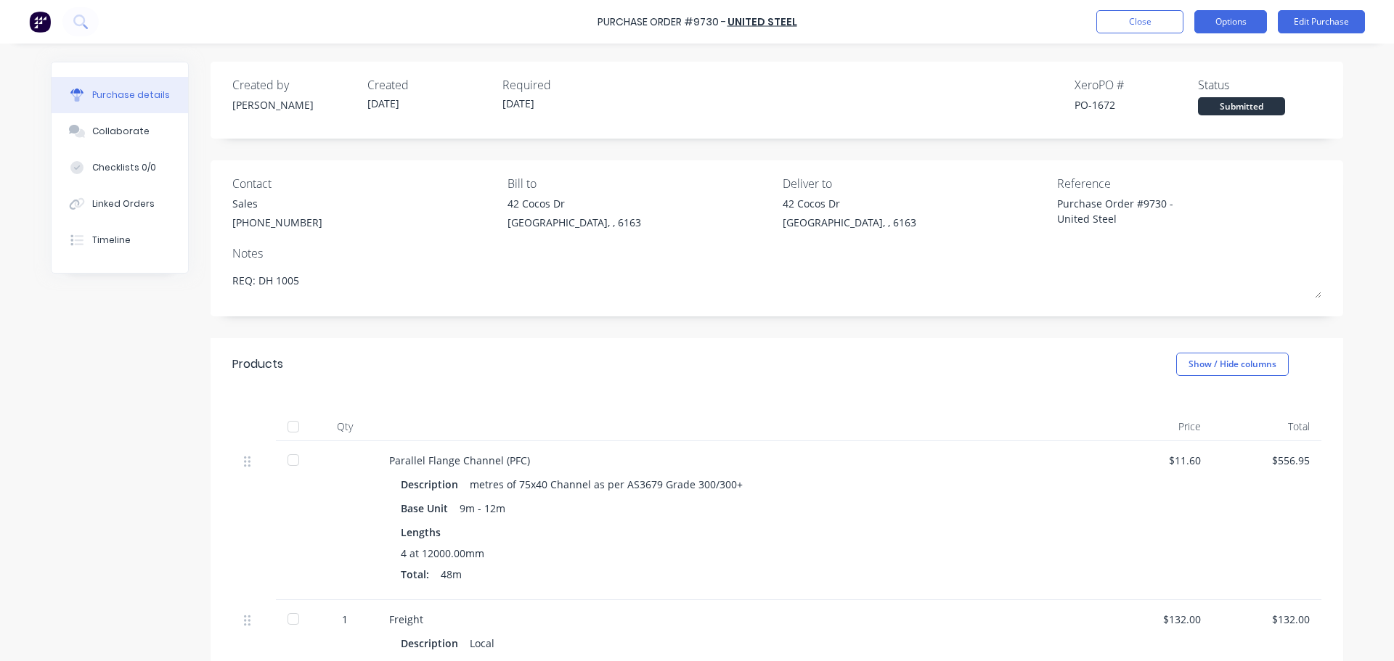
click at [1232, 17] on button "Options" at bounding box center [1230, 21] width 73 height 23
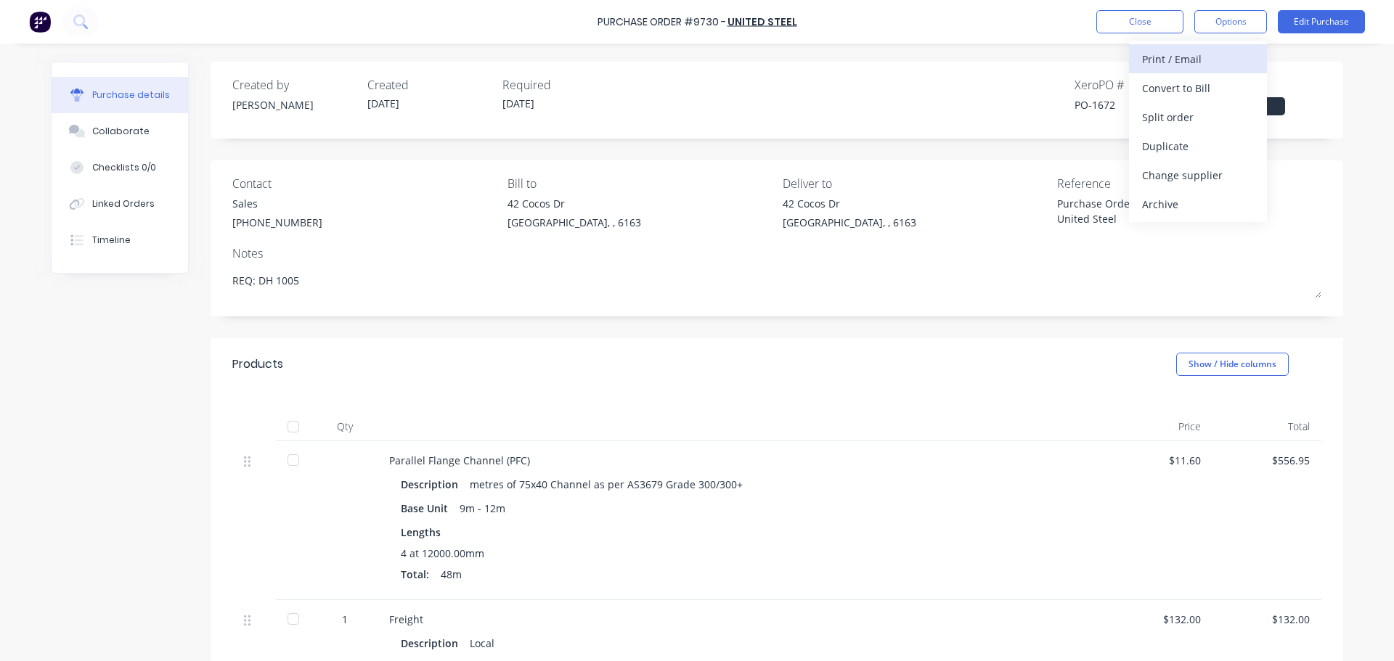
click at [1156, 63] on div "Print / Email" at bounding box center [1198, 59] width 112 height 21
click at [1154, 83] on div "With pricing" at bounding box center [1198, 88] width 112 height 21
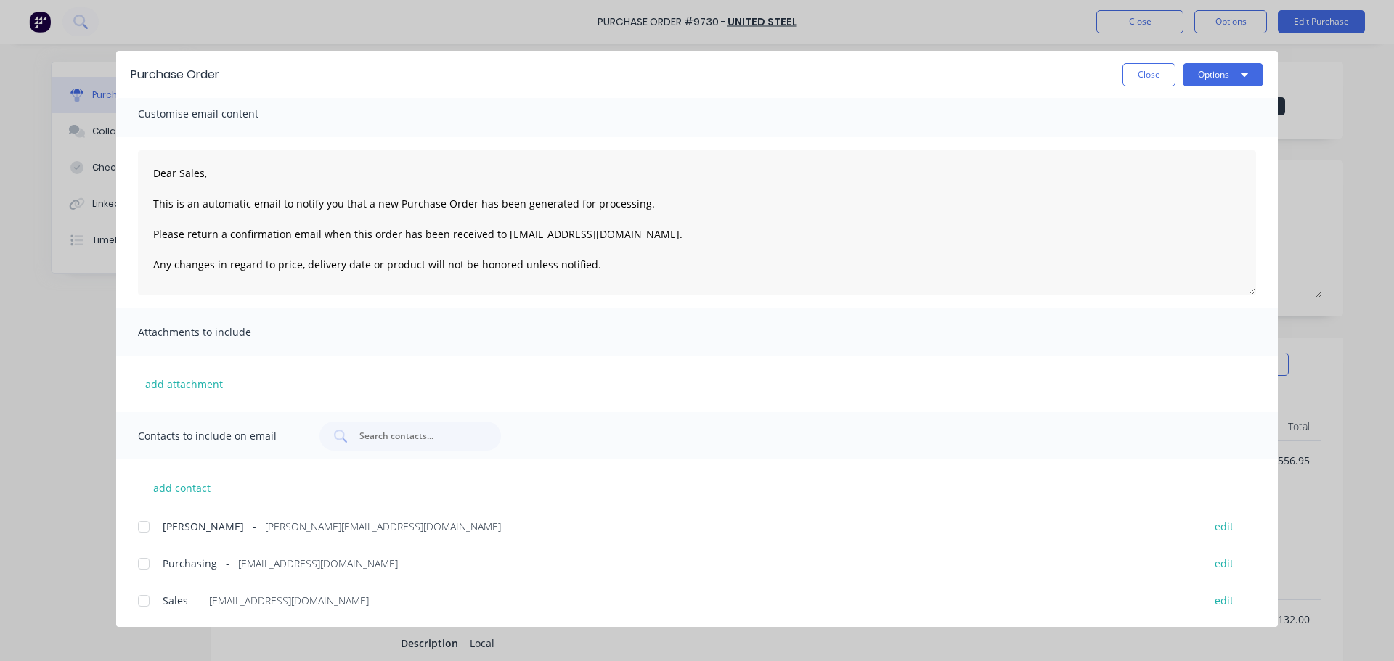
scroll to position [9, 0]
click at [142, 603] on div at bounding box center [143, 600] width 29 height 29
click at [147, 566] on div at bounding box center [143, 563] width 29 height 29
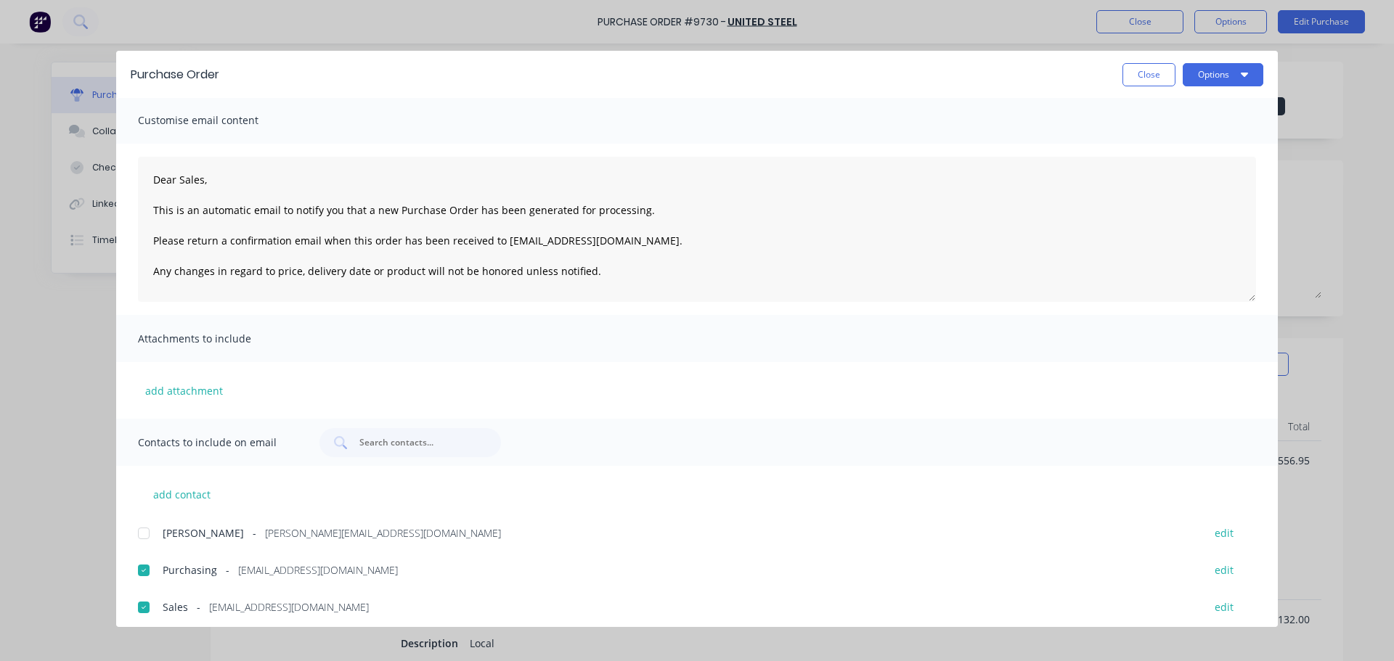
scroll to position [0, 0]
click at [1221, 74] on button "Options" at bounding box center [1223, 74] width 81 height 23
click at [1150, 163] on div "Email" at bounding box center [1195, 169] width 112 height 21
click at [115, 635] on span "×" at bounding box center [119, 633] width 9 height 20
click at [74, 494] on div "Purchase Order Close Options Customise email content Dear Sales, This is an aut…" at bounding box center [697, 330] width 1394 height 661
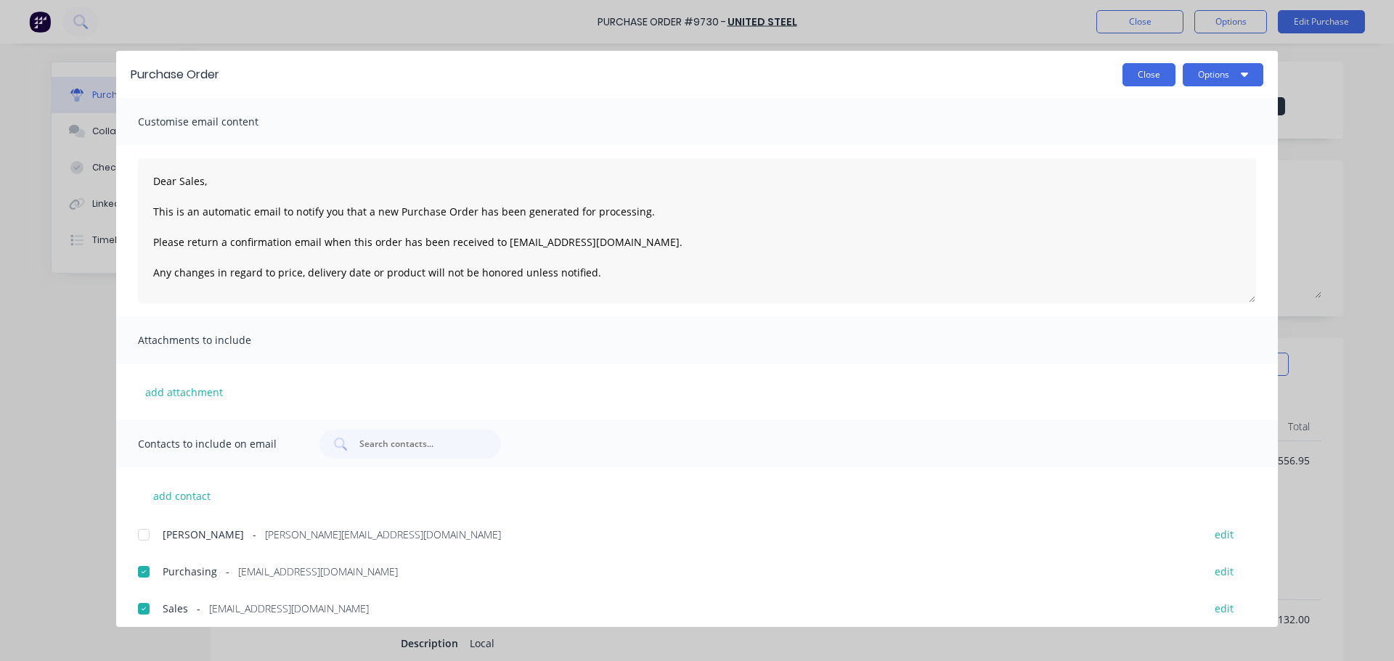
click at [1143, 70] on button "Close" at bounding box center [1149, 74] width 53 height 23
type textarea "x"
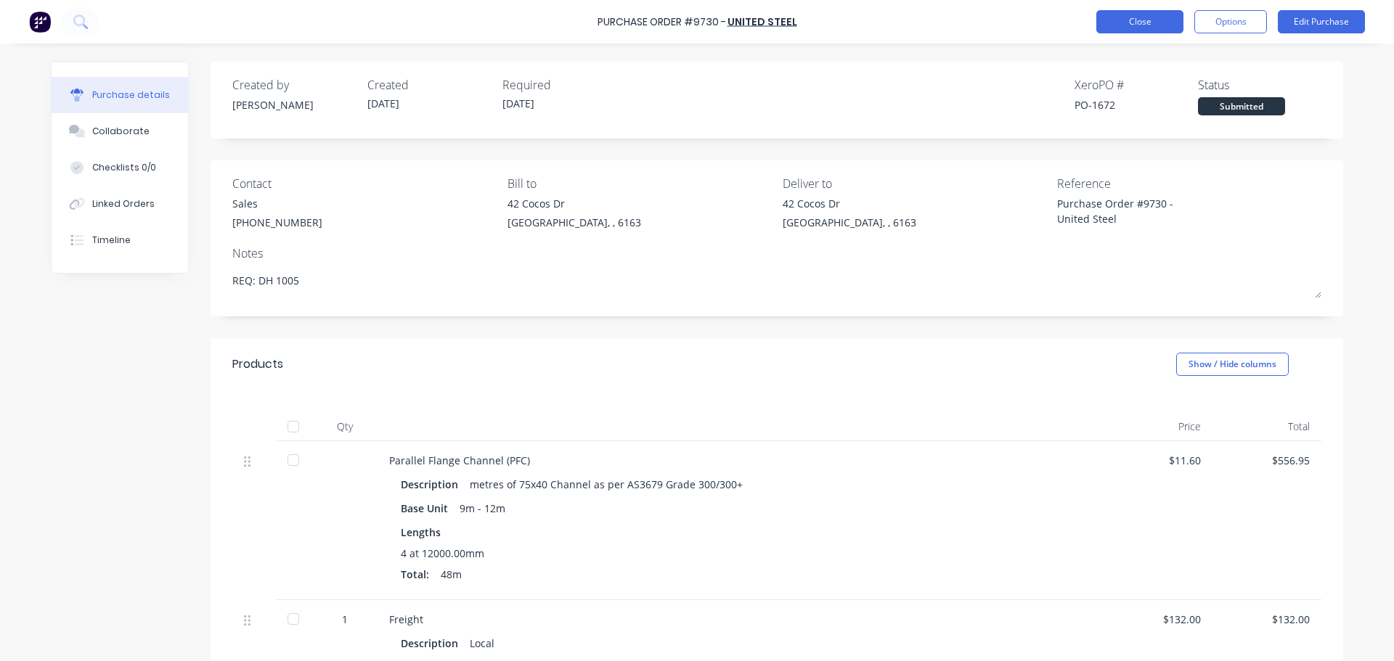
click at [1133, 23] on button "Close" at bounding box center [1139, 21] width 87 height 23
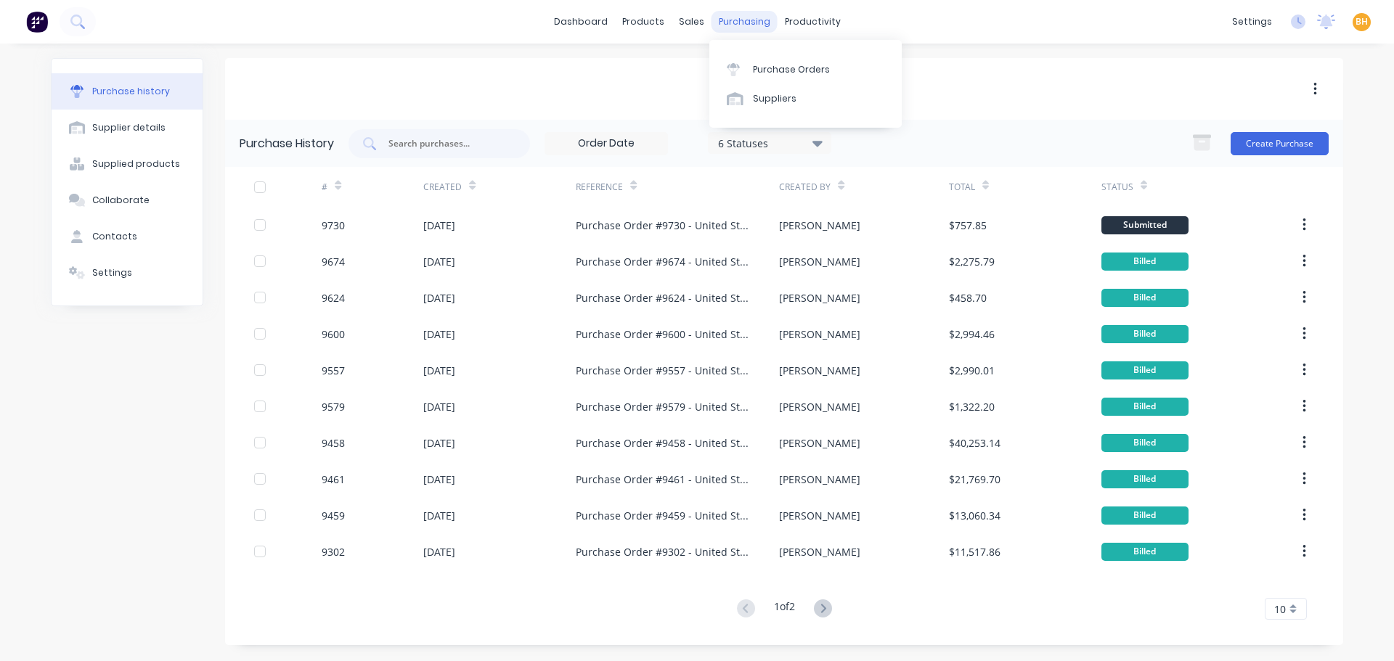
click at [736, 20] on div "purchasing" at bounding box center [745, 22] width 66 height 22
click at [783, 67] on div "Purchase Orders" at bounding box center [791, 69] width 77 height 13
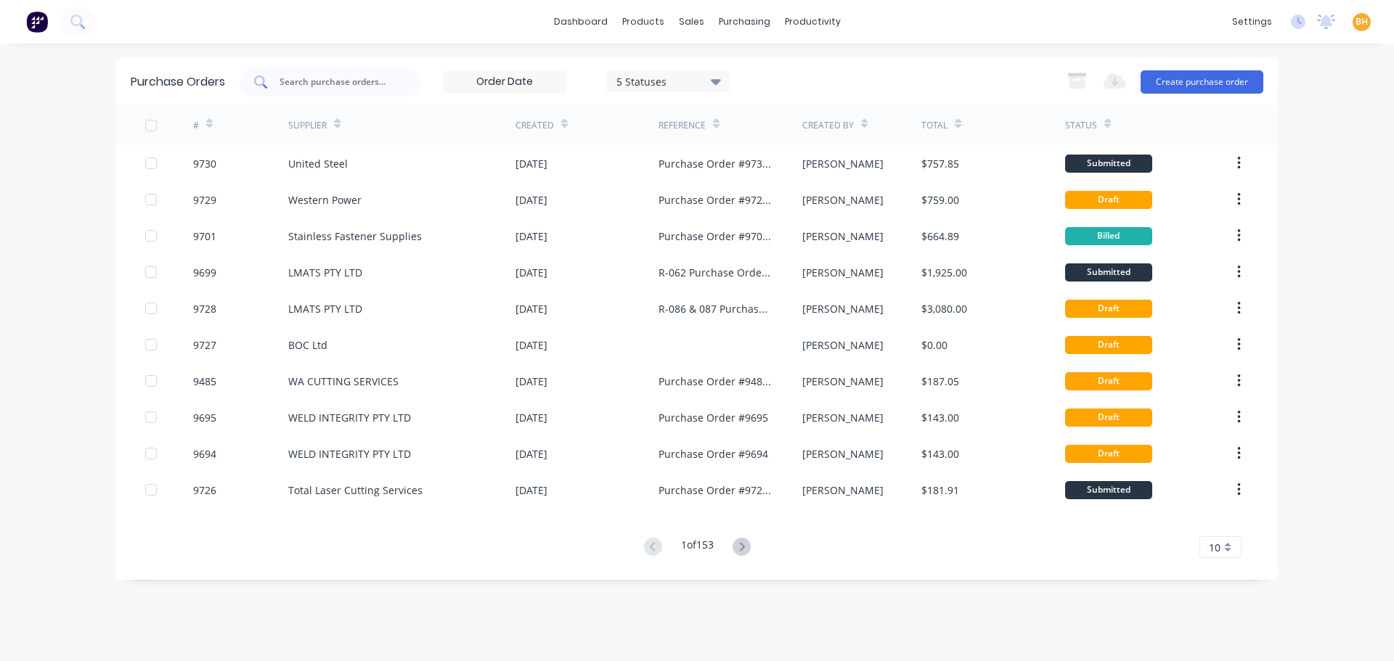
click at [354, 84] on input "text" at bounding box center [338, 82] width 121 height 15
click at [1217, 83] on button "Create purchase order" at bounding box center [1202, 81] width 123 height 23
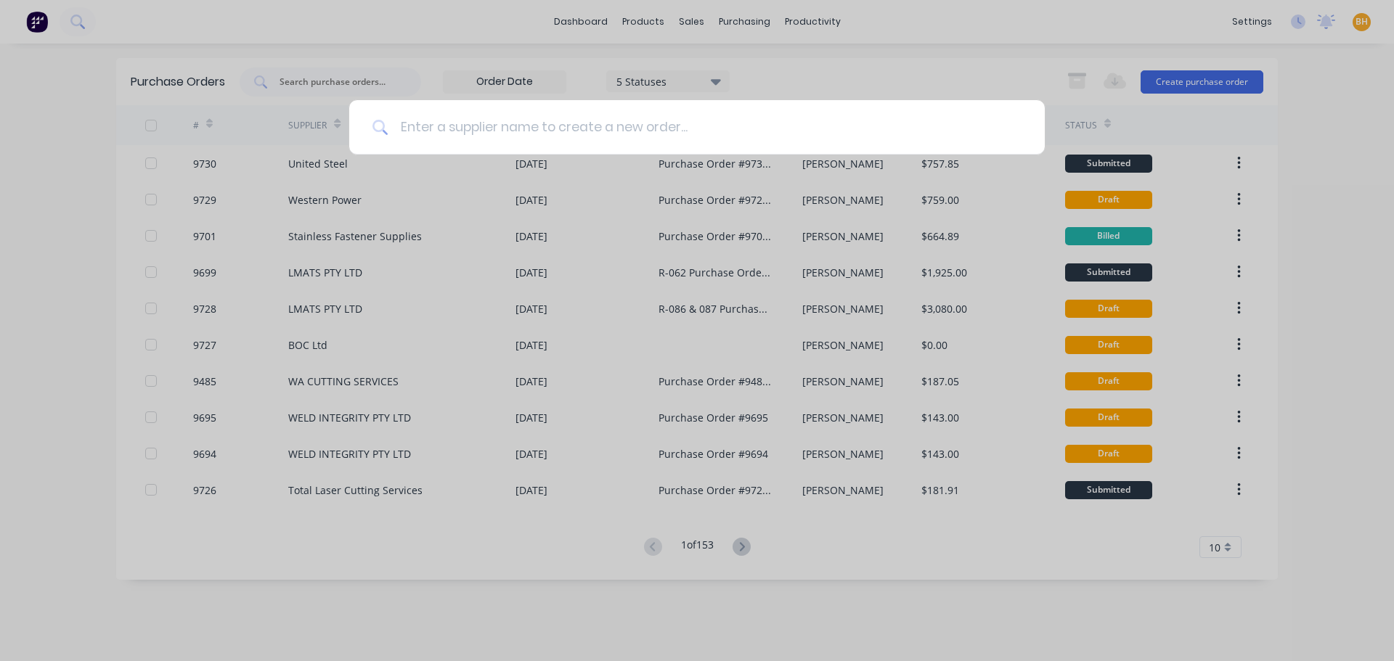
click at [471, 110] on input at bounding box center [704, 127] width 633 height 54
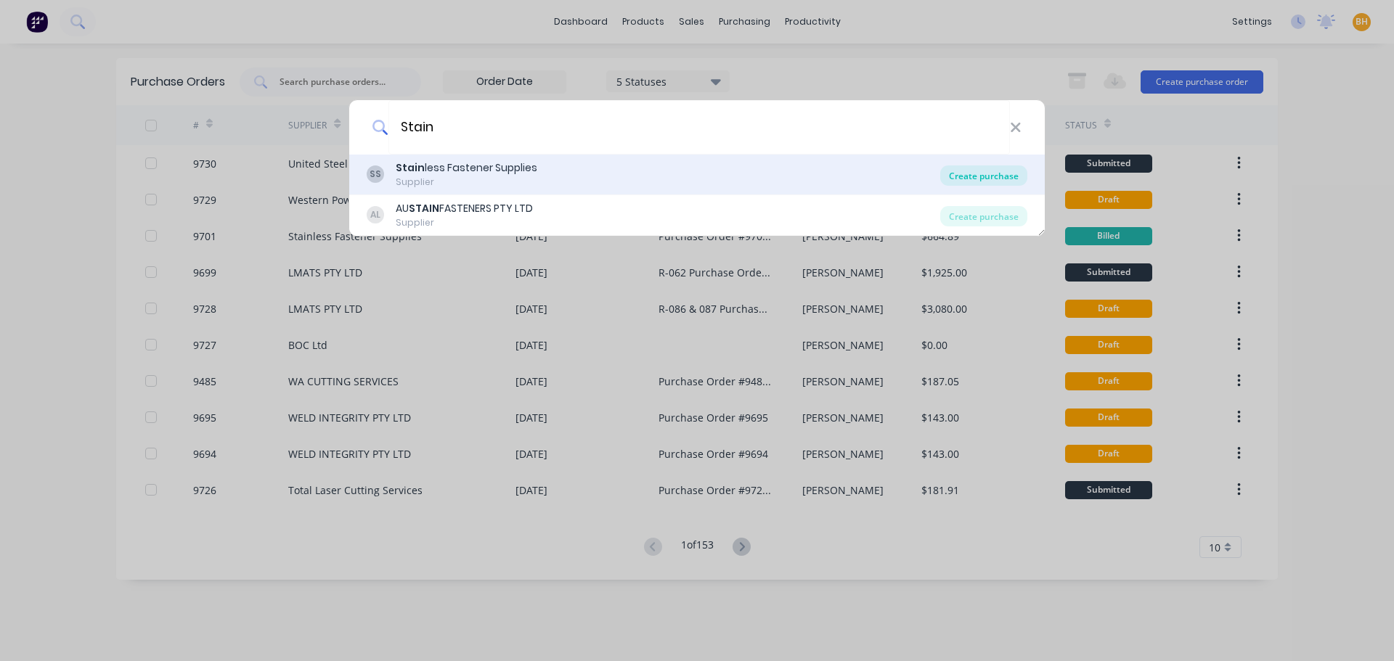
type input "Stain"
click at [971, 182] on div "Create purchase" at bounding box center [983, 176] width 87 height 20
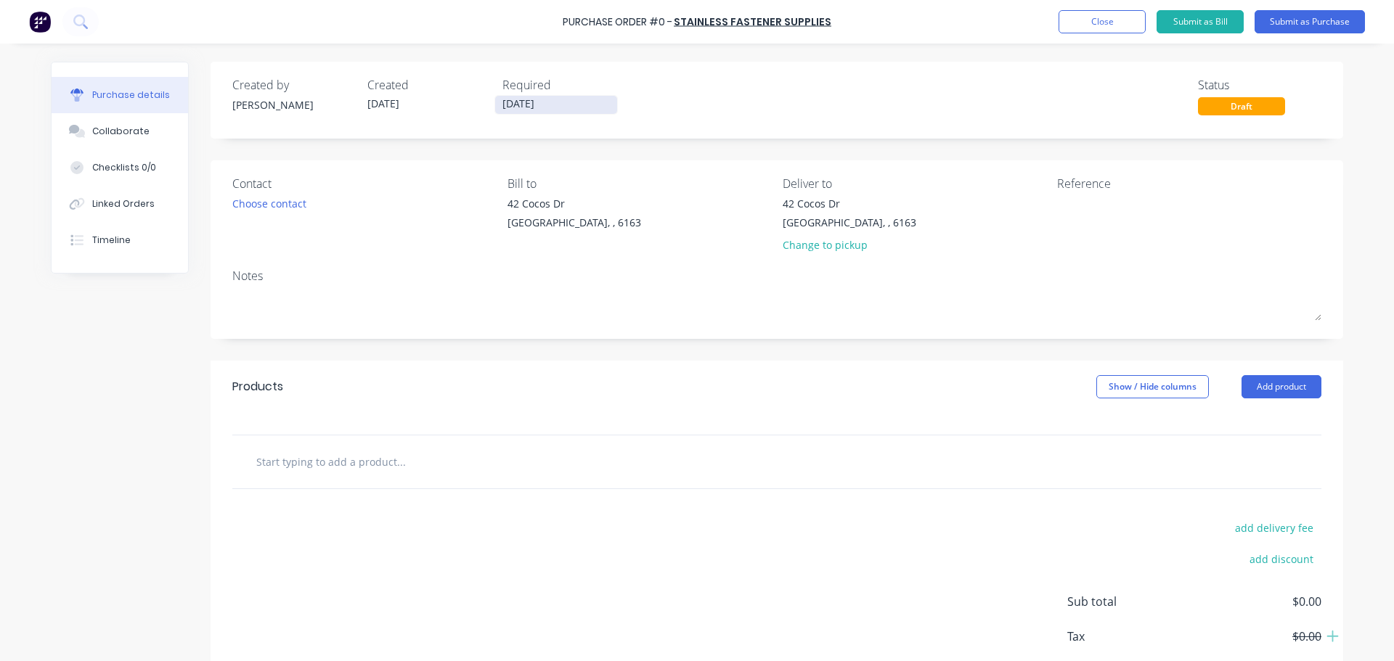
click at [507, 108] on input "[DATE]" at bounding box center [556, 105] width 122 height 18
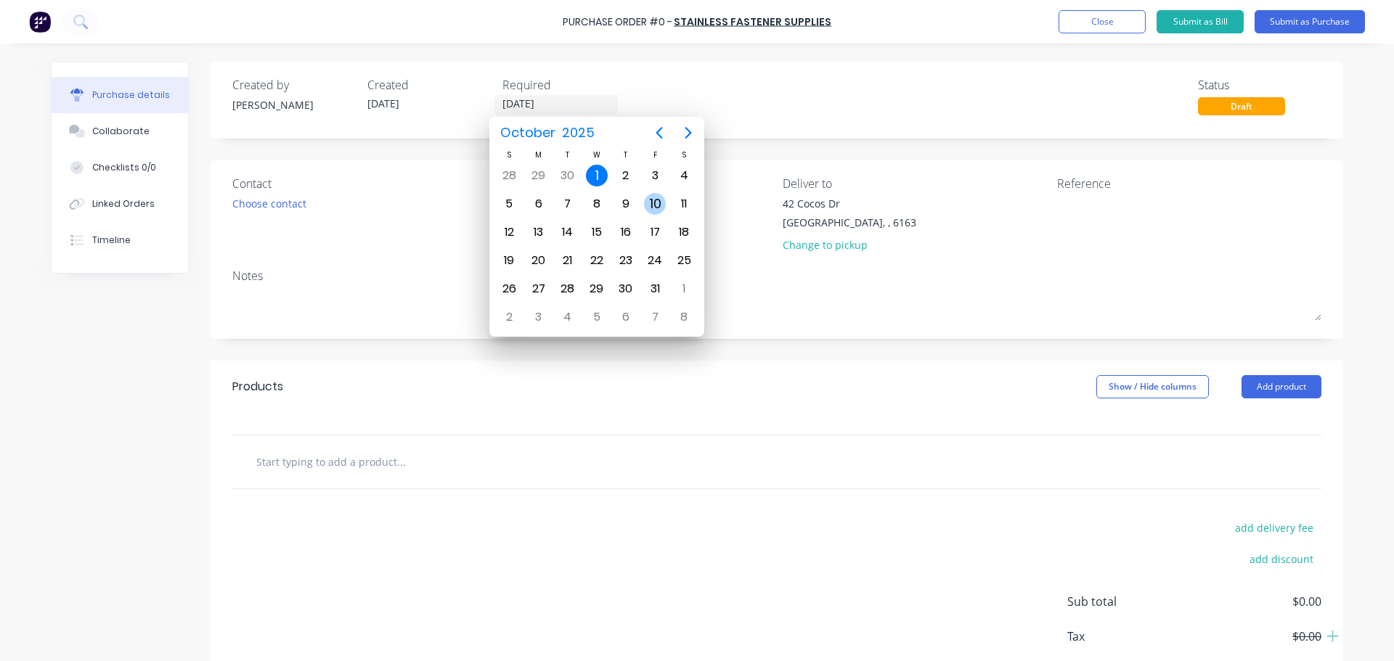
click at [651, 200] on div "10" at bounding box center [655, 204] width 22 height 22
type input "[DATE]"
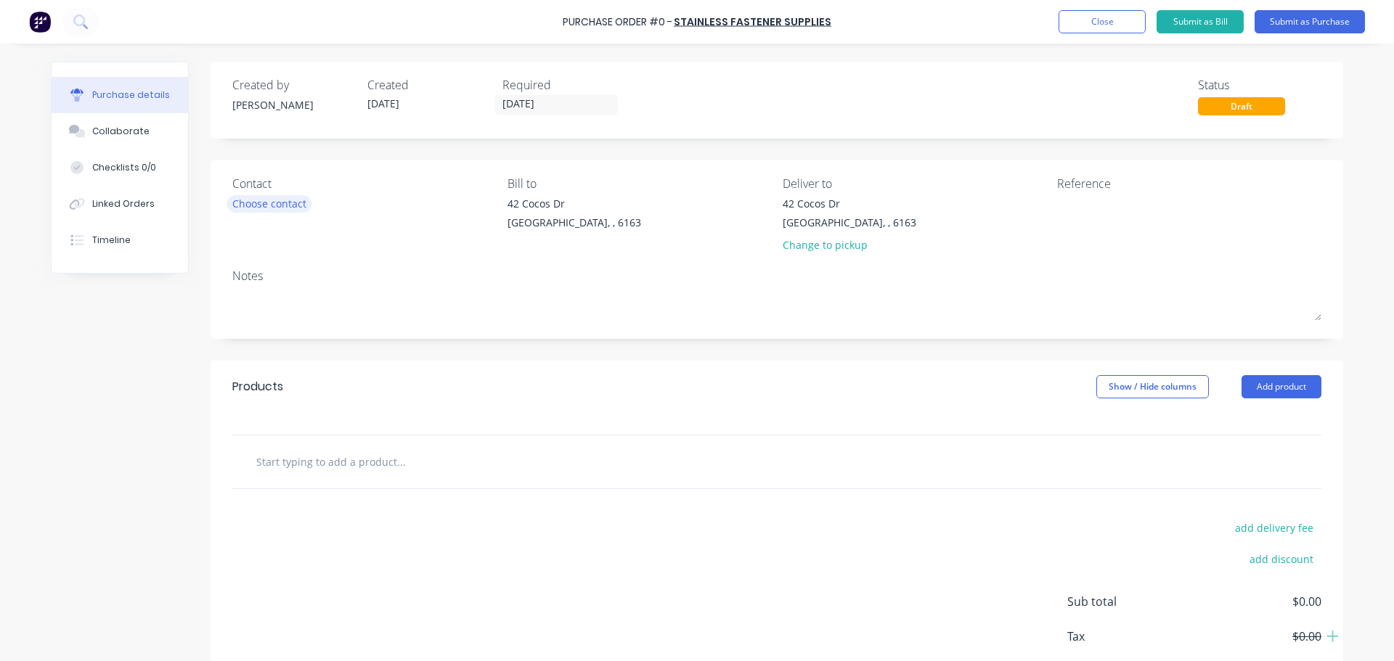
click at [265, 203] on div "Choose contact" at bounding box center [269, 203] width 74 height 15
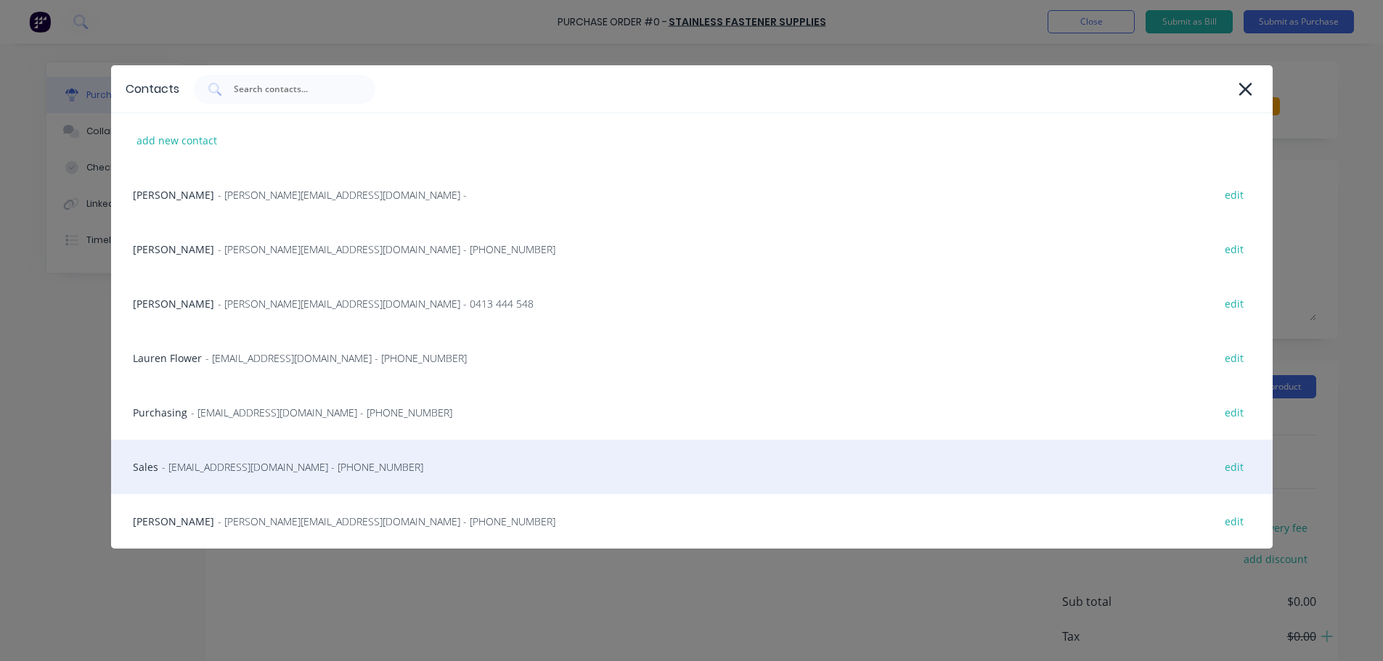
click at [216, 473] on span "- [EMAIL_ADDRESS][DOMAIN_NAME] - [PHONE_NUMBER]" at bounding box center [292, 467] width 261 height 15
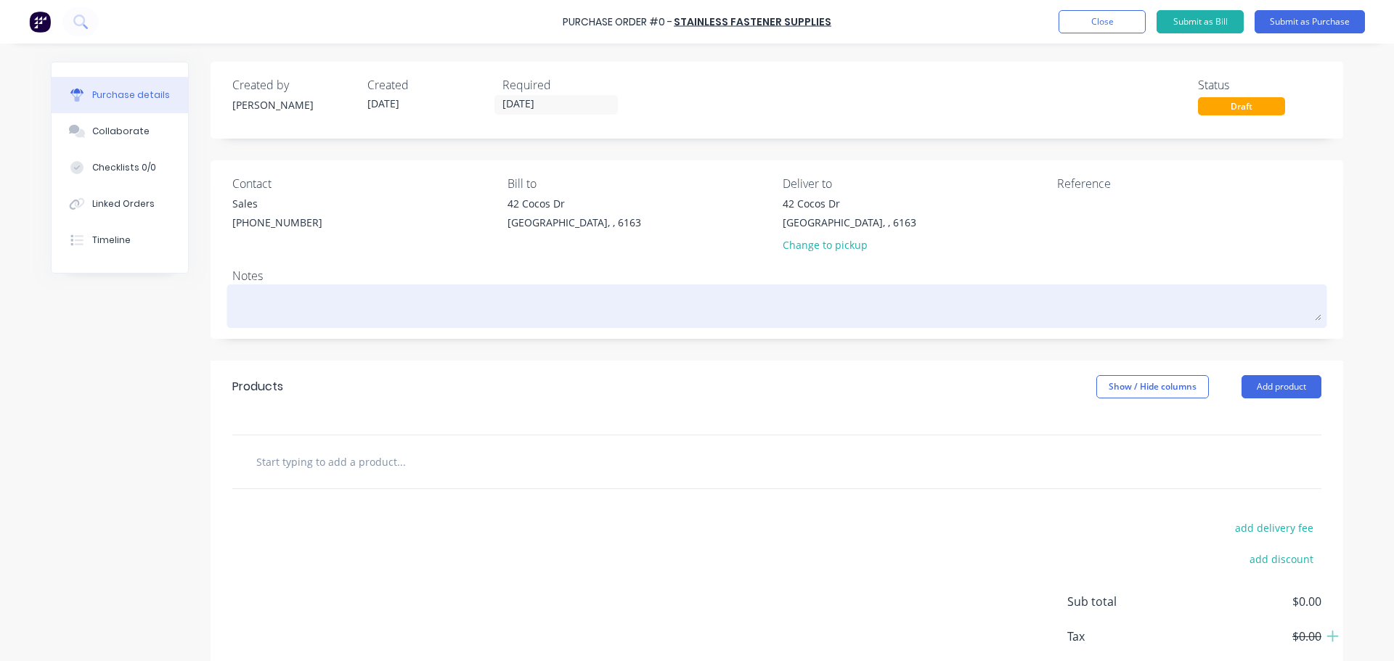
click at [301, 316] on textarea at bounding box center [776, 304] width 1089 height 33
type textarea "x"
type textarea "R"
type textarea "x"
type textarea "Re"
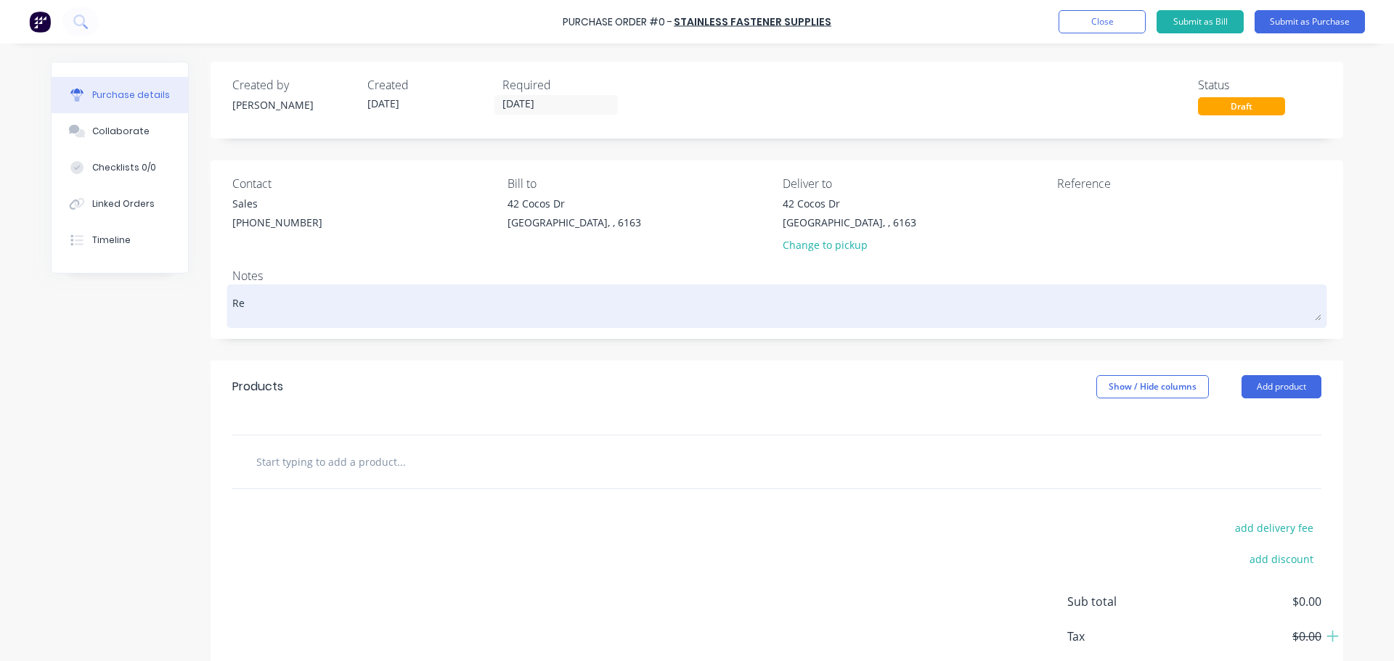
type textarea "x"
type textarea "Req"
type textarea "x"
type textarea "Re"
type textarea "x"
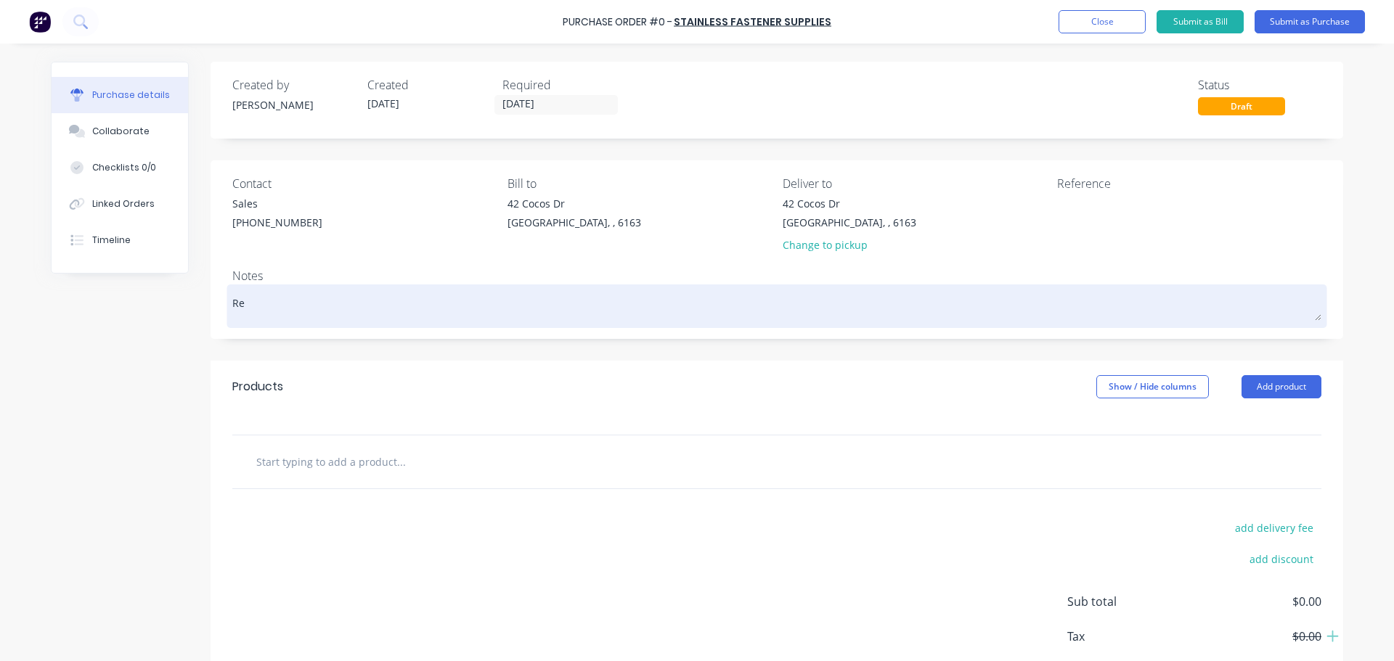
type textarea "R"
type textarea "x"
type textarea "RR"
type textarea "x"
type textarea "RRE"
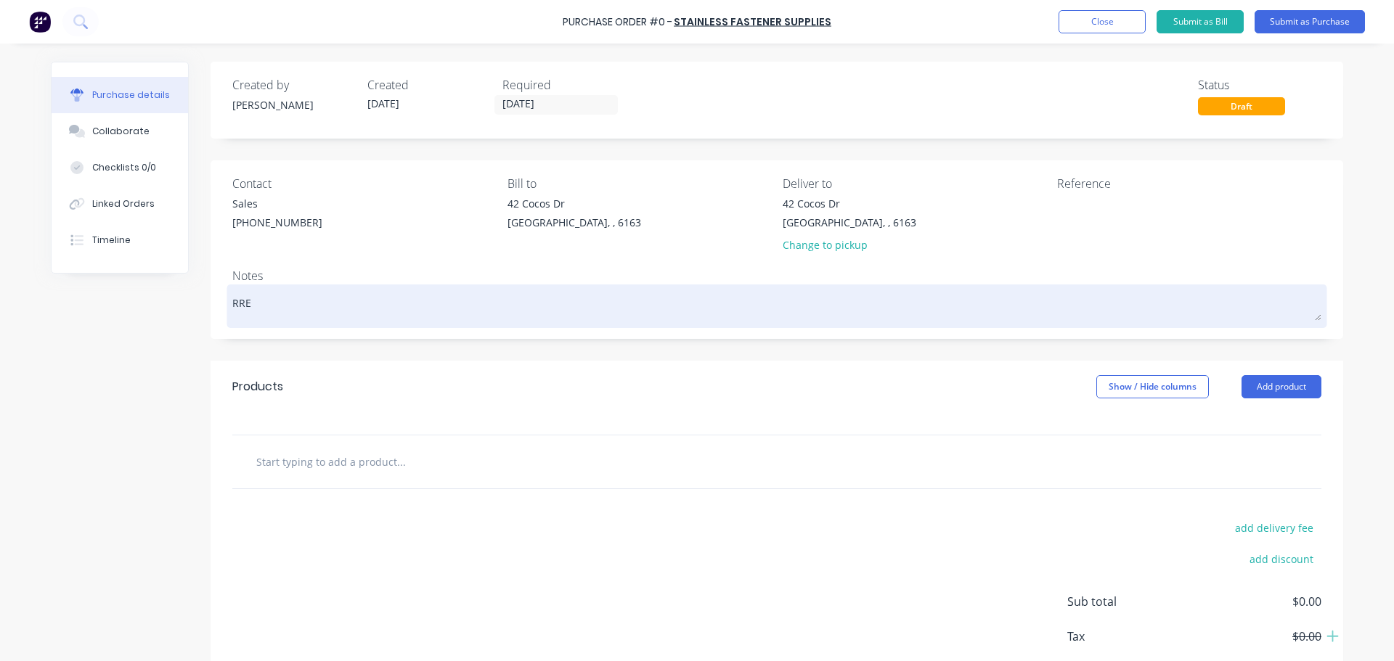
type textarea "x"
type textarea "RREQ"
type textarea "x"
type textarea "RRE"
type textarea "x"
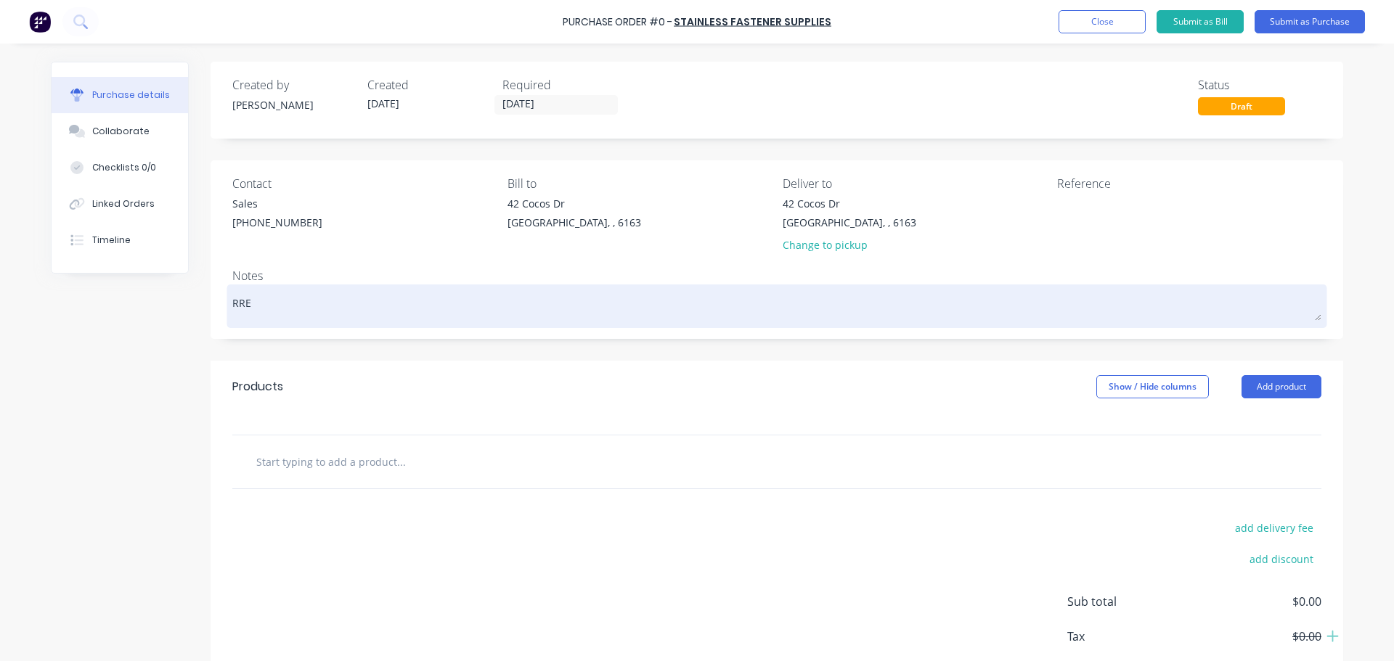
type textarea "RR"
type textarea "x"
type textarea "R"
type textarea "x"
type textarea "RE"
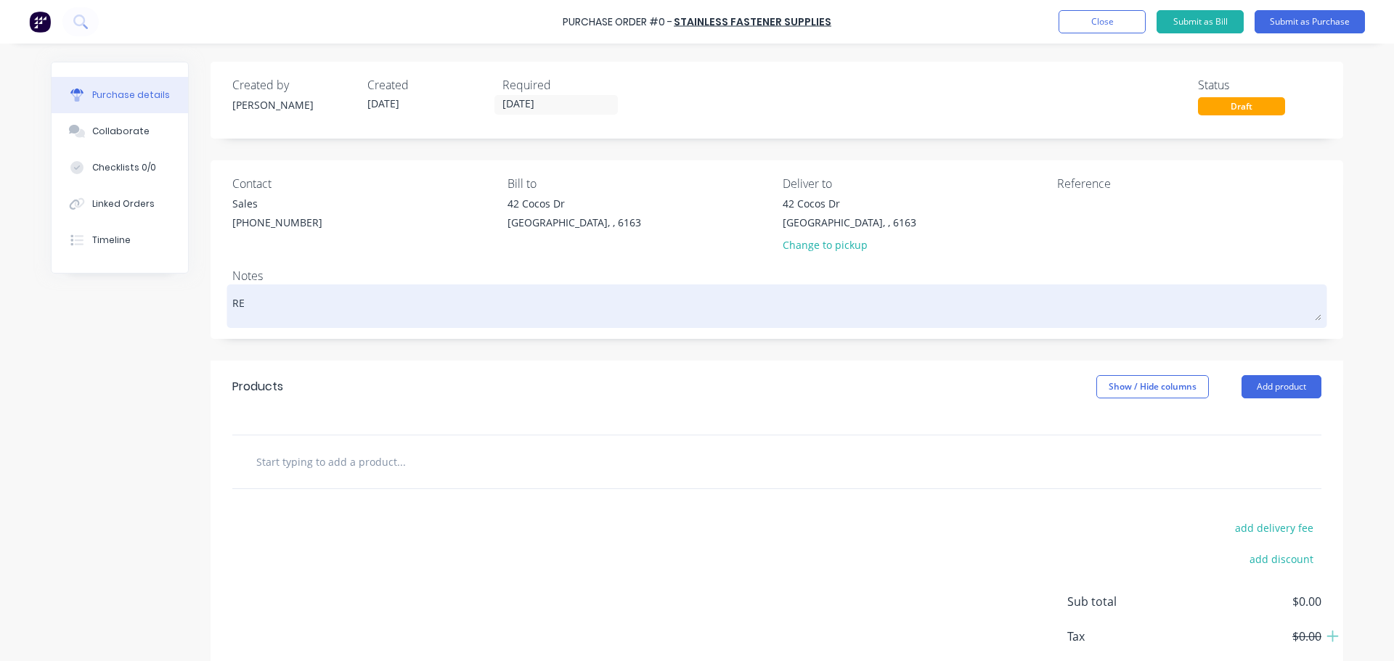
type textarea "x"
type textarea "REQ"
type textarea "x"
type textarea "REQ:"
type textarea "x"
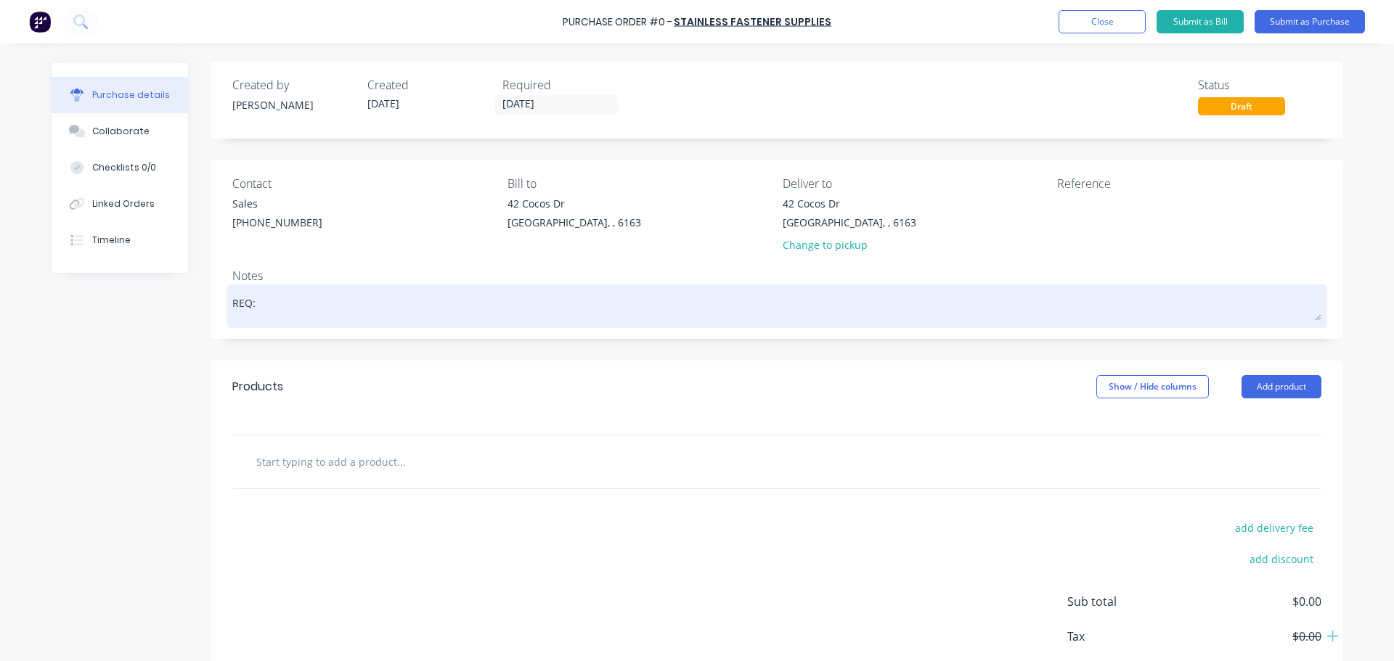
type textarea "REQ:"
type textarea "x"
type textarea "REQ: D"
type textarea "x"
type textarea "REQ: DH"
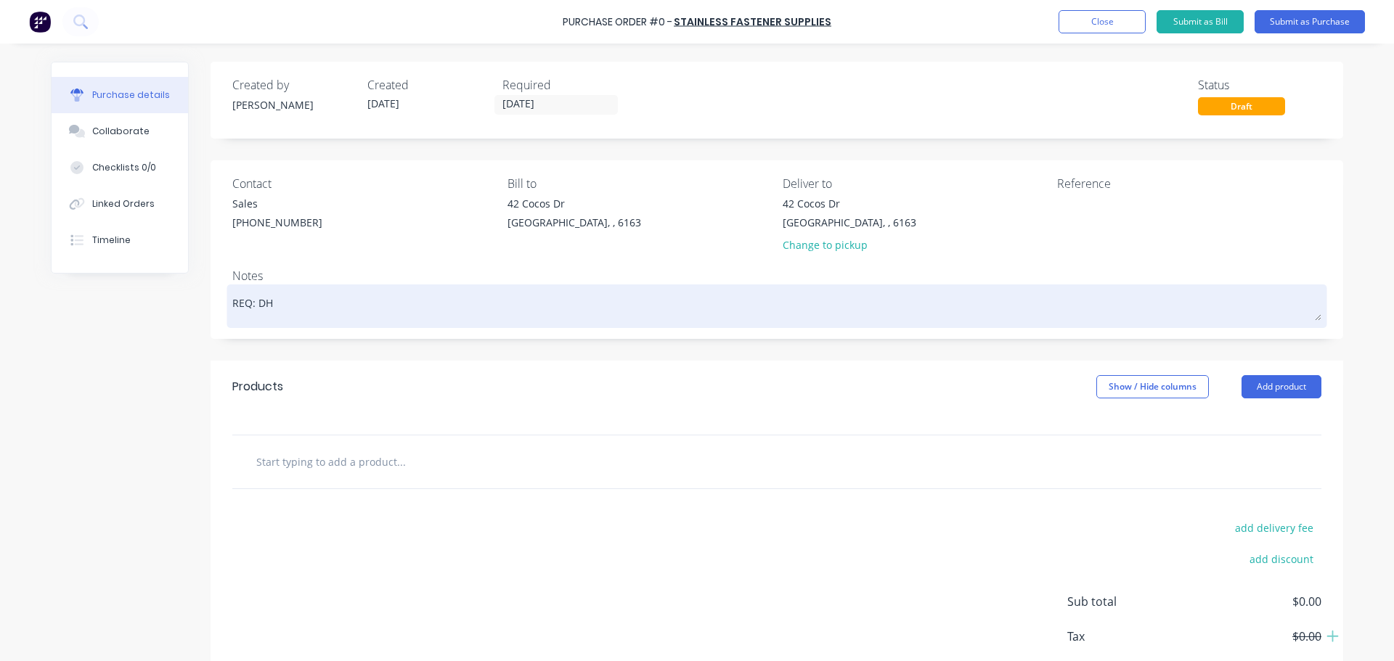
type textarea "x"
type textarea "REQ: DH"
type textarea "x"
type textarea "REQ: DH 1"
type textarea "x"
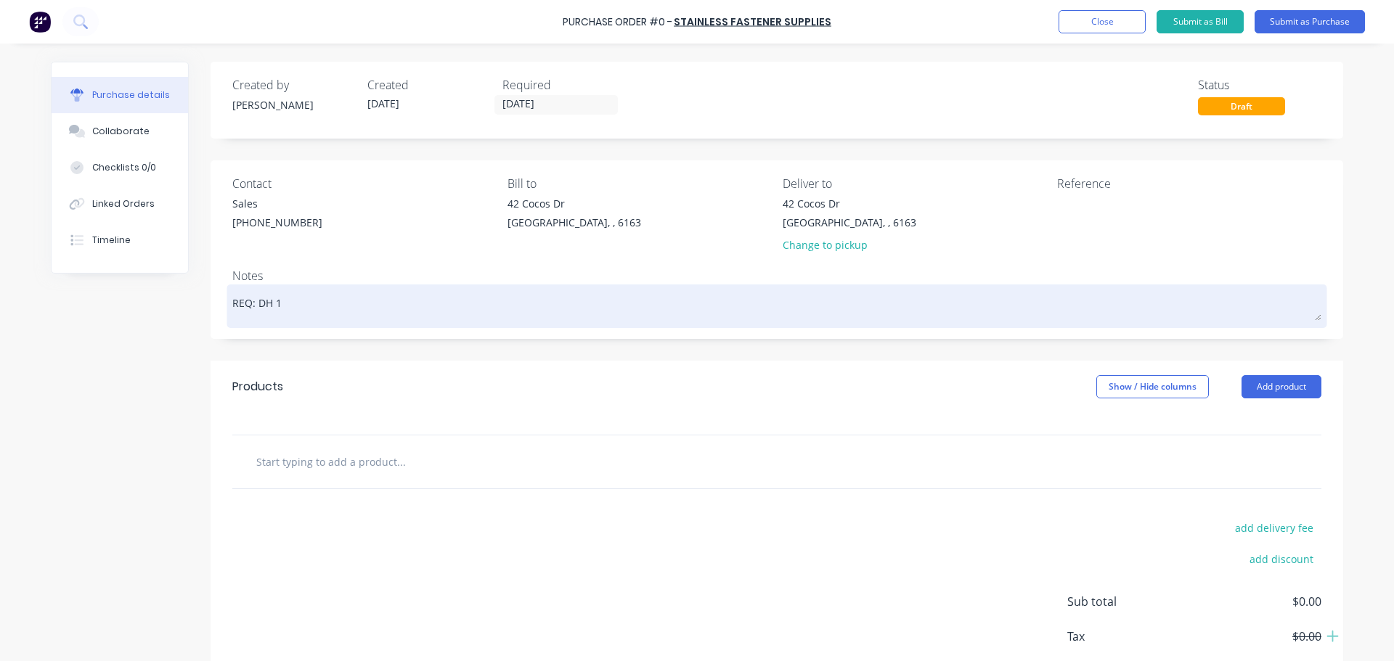
type textarea "REQ: DH 11"
type textarea "x"
type textarea "REQ: DH 1"
type textarea "x"
type textarea "REQ: DH 10"
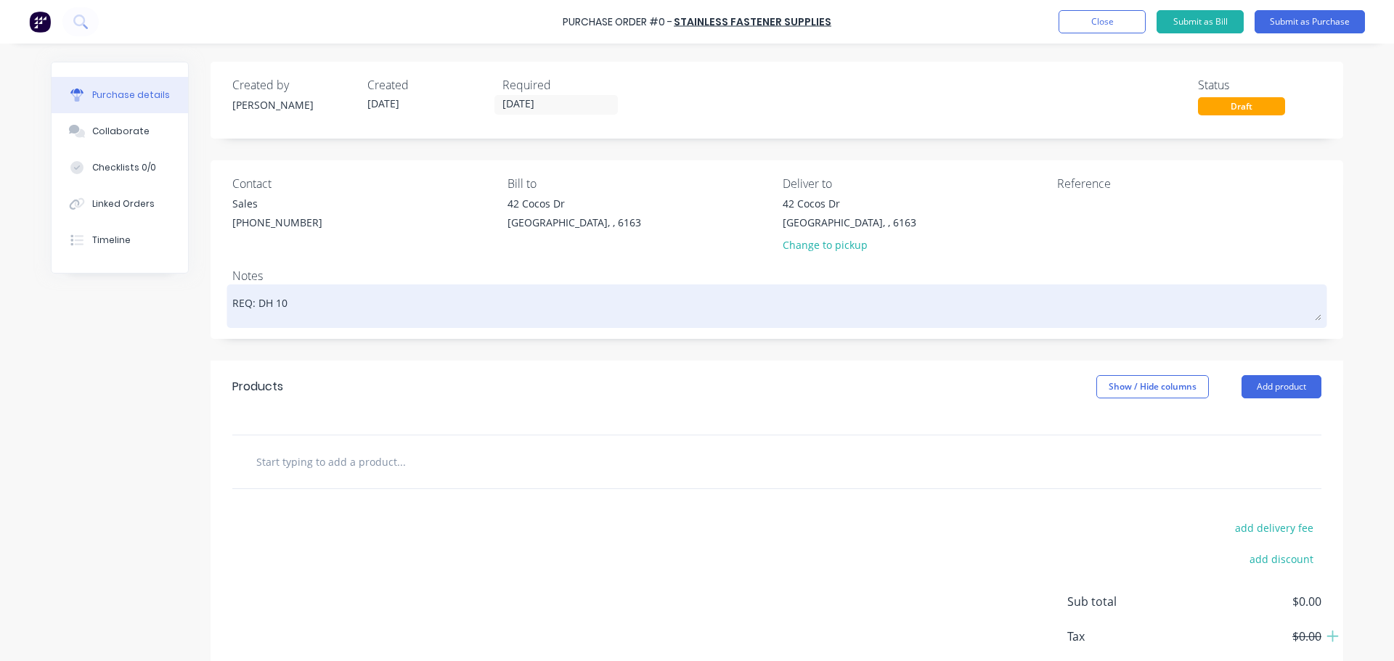
type textarea "x"
type textarea "REQ: DH 100"
type textarea "x"
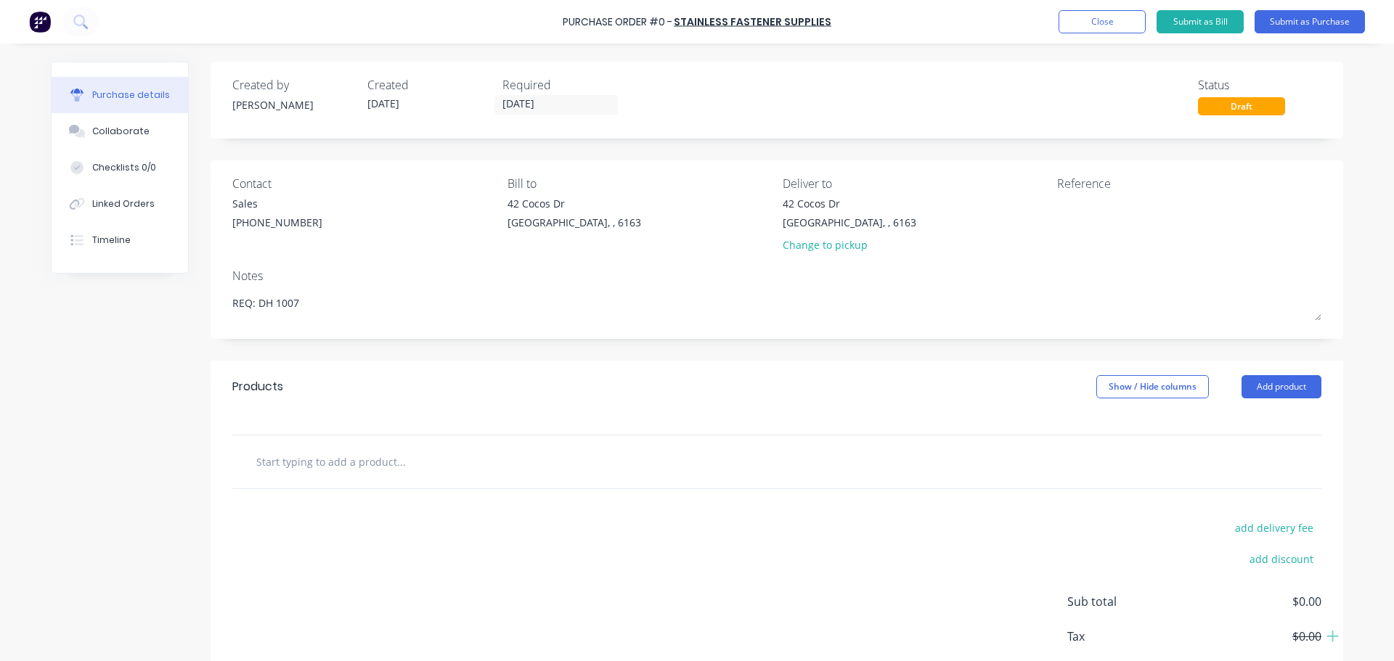
type textarea "REQ: DH 1007"
type textarea "x"
type textarea "REQ: DH 1007"
click at [399, 427] on div at bounding box center [777, 424] width 1133 height 22
click at [437, 372] on div "Products Show / Hide columns Add product" at bounding box center [777, 387] width 1133 height 52
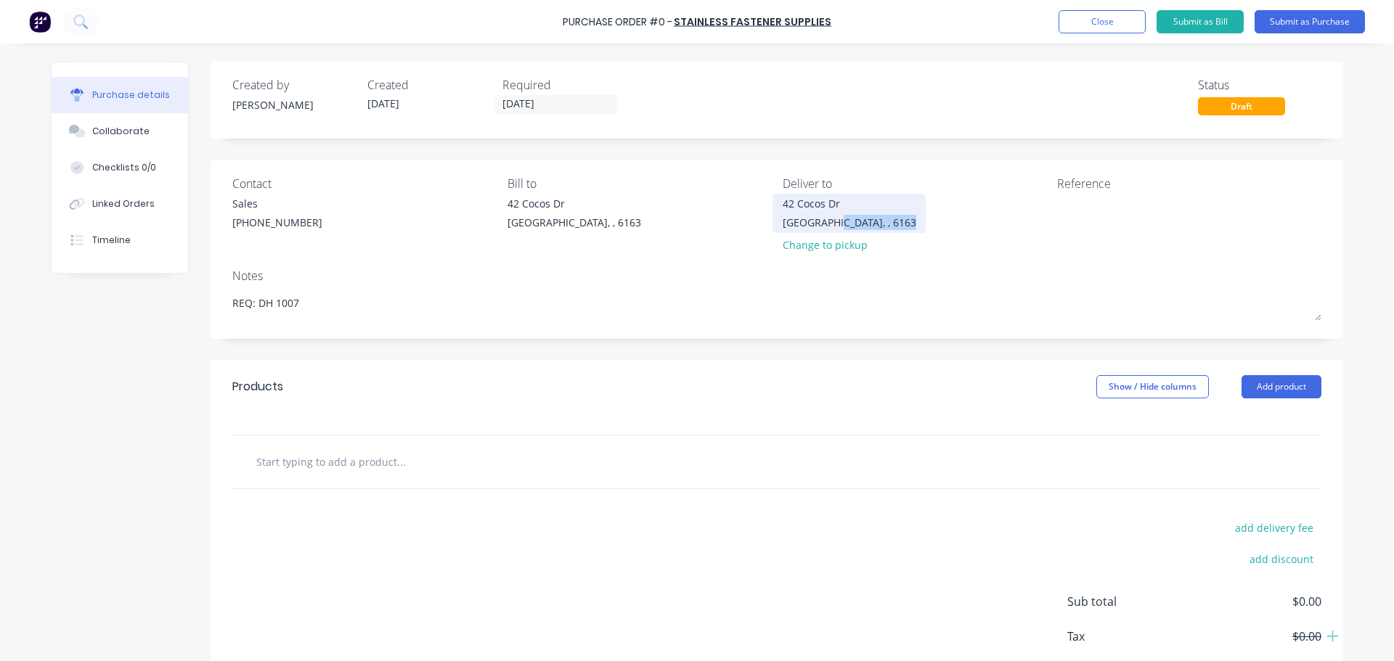
drag, startPoint x: 860, startPoint y: 219, endPoint x: 820, endPoint y: 224, distance: 41.0
click at [821, 224] on div "[STREET_ADDRESS][PERSON_NAME] Change to pickup" at bounding box center [915, 228] width 264 height 64
drag, startPoint x: 760, startPoint y: 208, endPoint x: 868, endPoint y: 219, distance: 108.8
click at [868, 219] on div "Contact Sales [PHONE_NUMBER] Bill to [STREET_ADDRESS][PERSON_NAME] Deliver to […" at bounding box center [776, 217] width 1089 height 85
click at [941, 226] on div "[STREET_ADDRESS][PERSON_NAME] Change to pickup" at bounding box center [915, 228] width 264 height 64
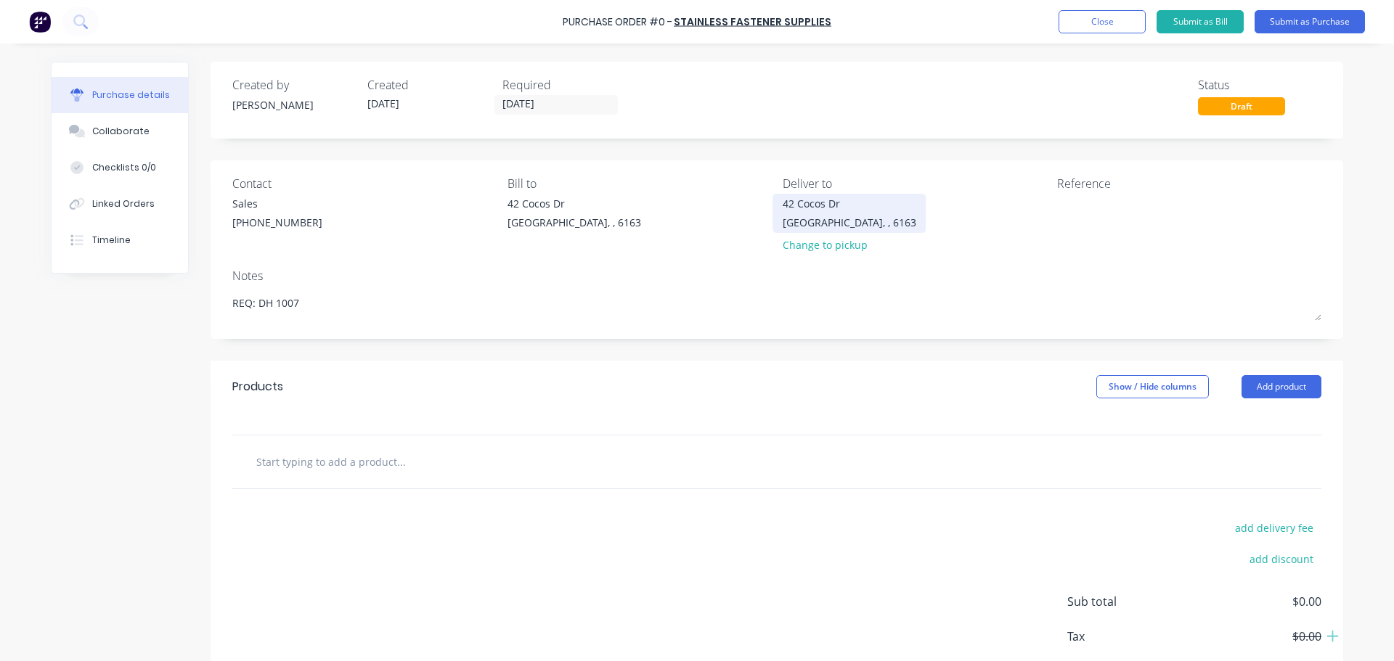
click at [809, 219] on div "[GEOGRAPHIC_DATA], , 6163" at bounding box center [850, 222] width 134 height 15
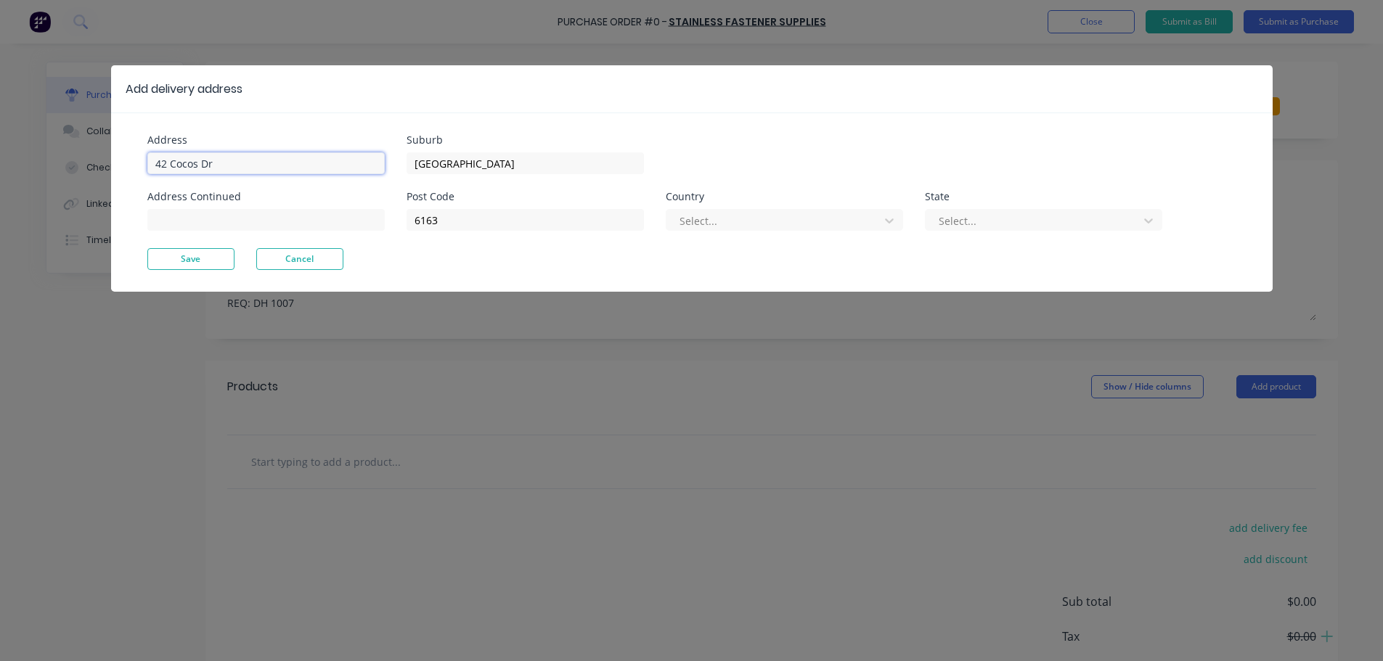
type textarea "x"
click at [252, 159] on input "42 Cocos Dr" at bounding box center [265, 163] width 237 height 22
type input "4"
type input "11 Port Pirie"
click at [187, 256] on button "Save" at bounding box center [190, 259] width 87 height 22
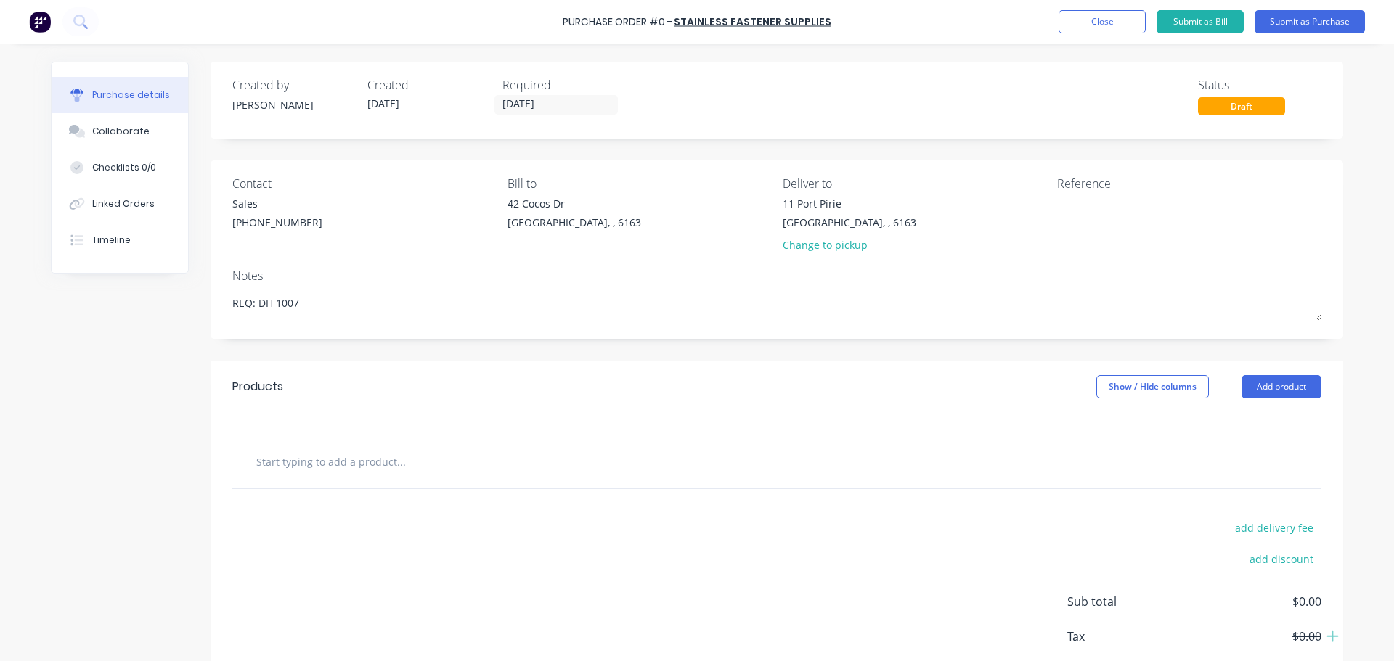
click at [428, 454] on input "text" at bounding box center [401, 461] width 290 height 29
click at [342, 465] on input "text" at bounding box center [401, 461] width 290 height 29
paste input "M16x120 Galv Bolt and Nut"
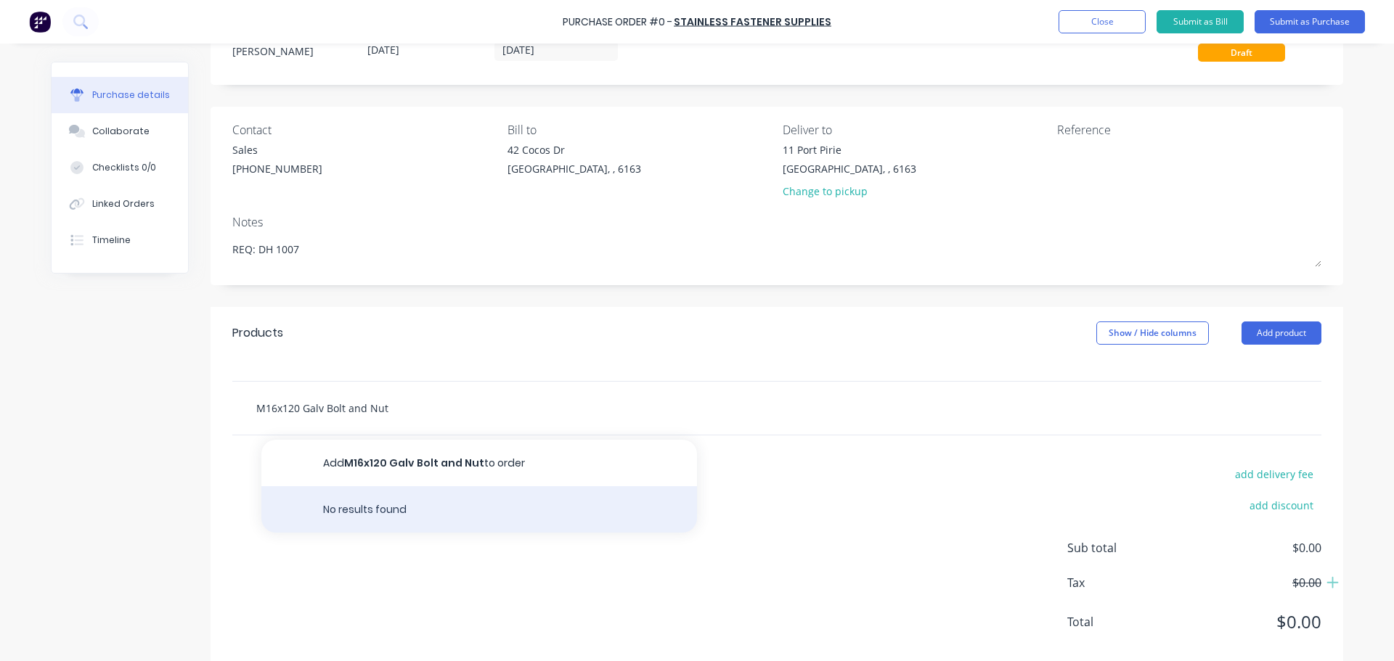
scroll to position [81, 0]
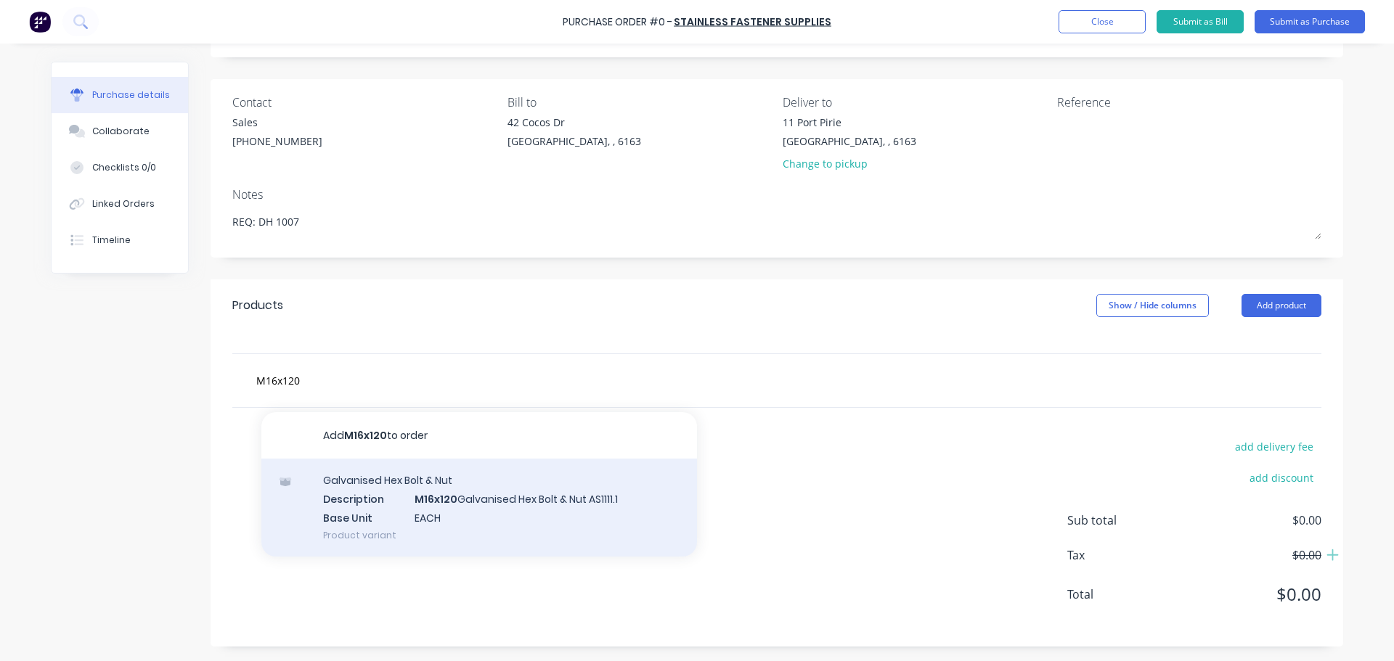
click at [485, 517] on div "Galvanised Hex Bolt & Nut Description M16x120 Galvanised Hex Bolt & Nut AS1111.…" at bounding box center [479, 508] width 436 height 98
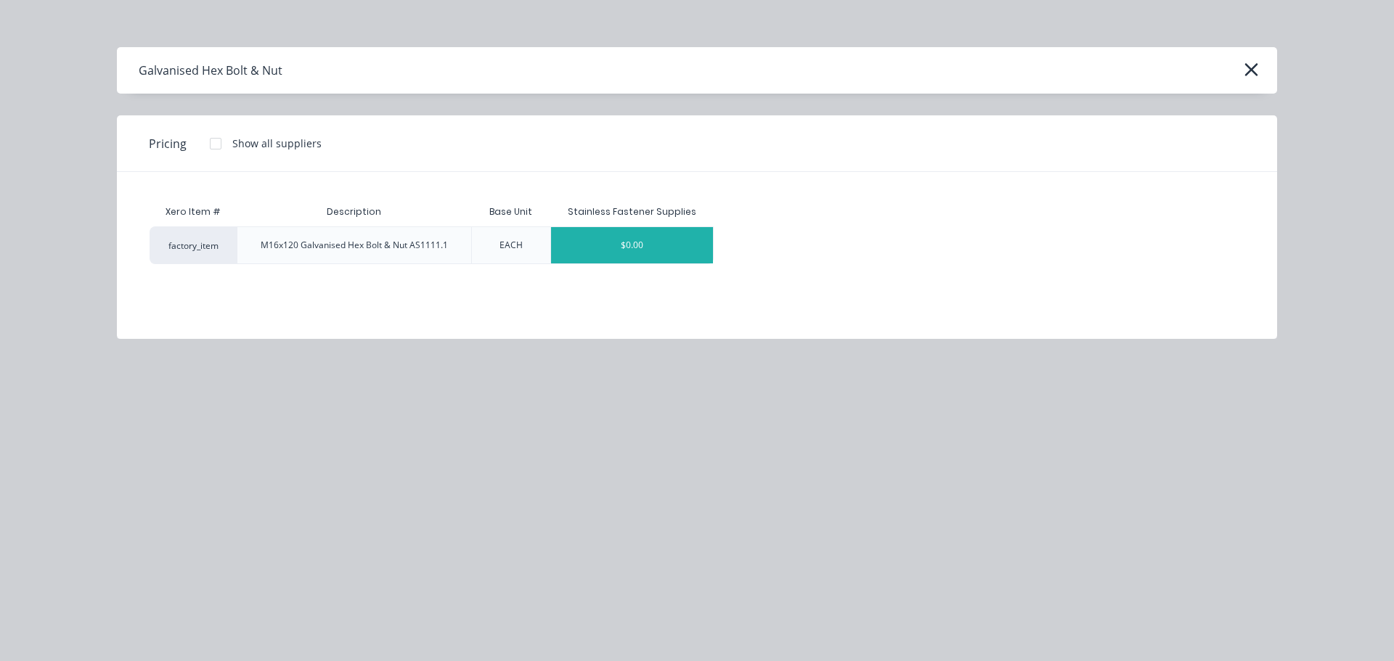
click at [592, 243] on div "$0.00" at bounding box center [632, 245] width 163 height 36
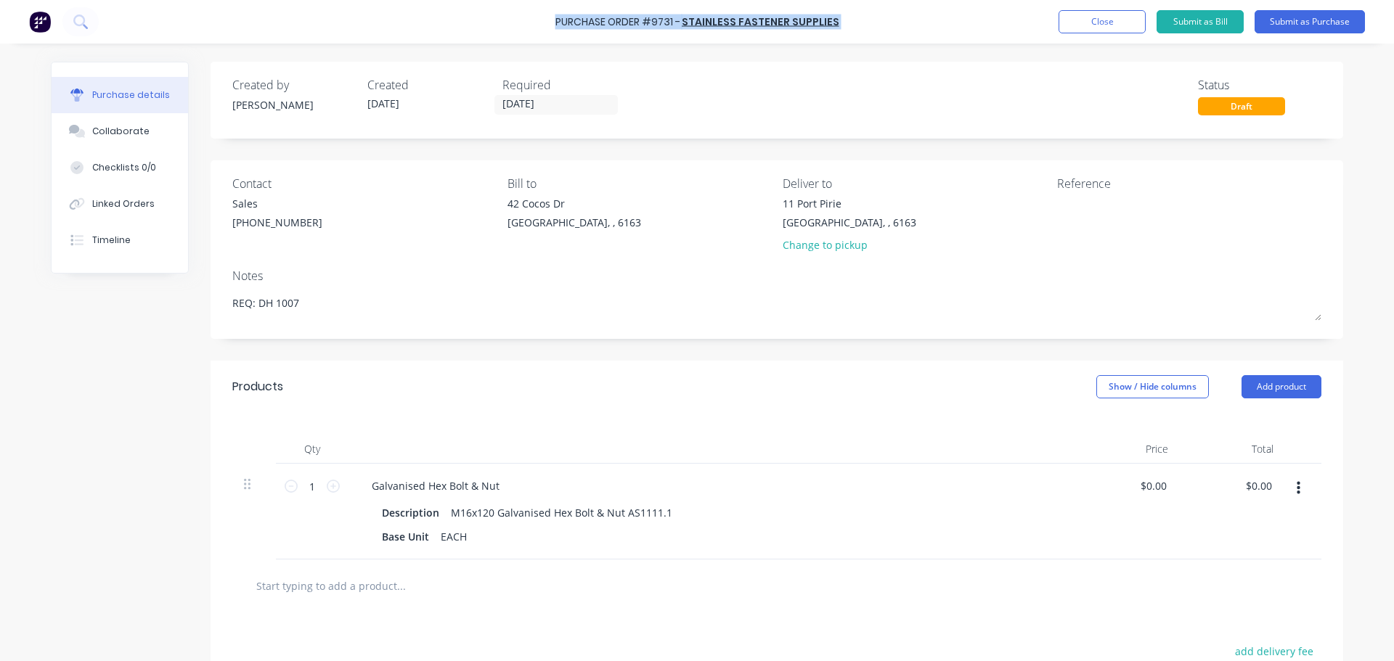
drag, startPoint x: 545, startPoint y: 23, endPoint x: 847, endPoint y: 27, distance: 301.4
click at [847, 27] on div "Purchase Order #9731 - Stainless Fastener Supplies Add product Close Submit as …" at bounding box center [697, 22] width 1394 height 44
copy div "Purchase Order #9731 - Stainless Fastener Supplies Add product Close Submit as …"
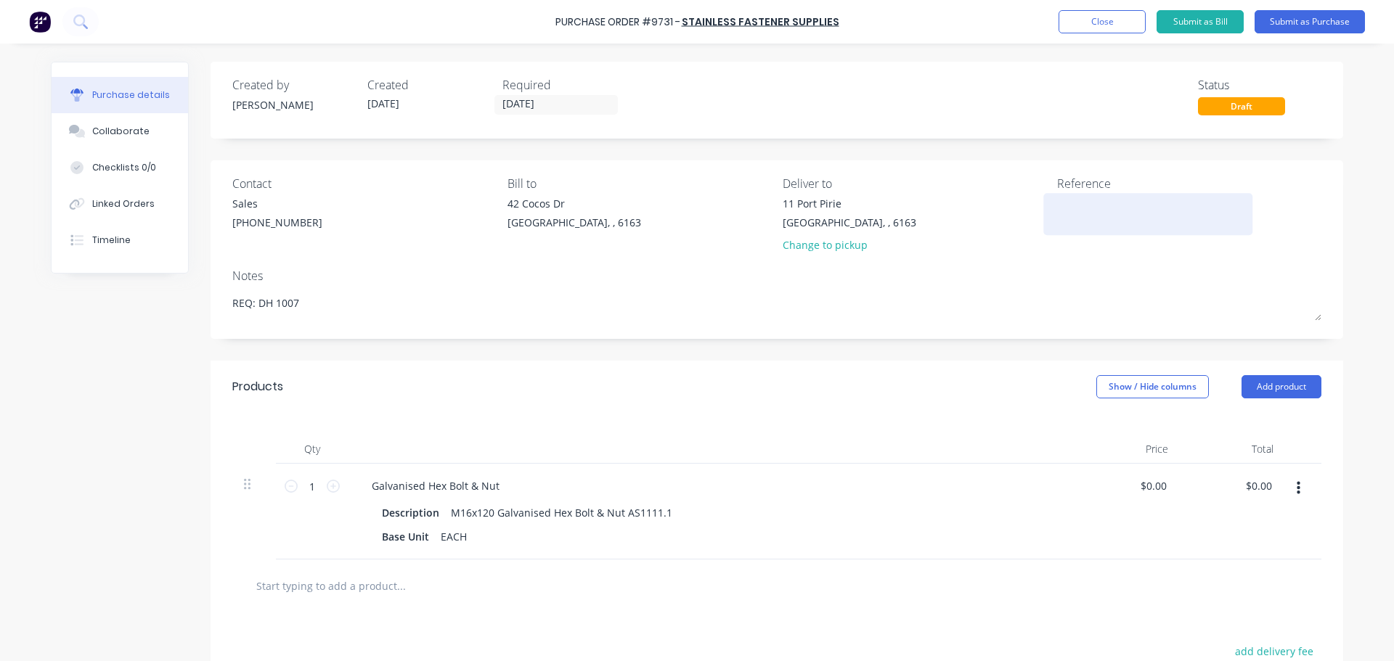
click at [1078, 208] on textarea at bounding box center [1148, 212] width 182 height 33
paste textarea "Purchase Order #9731 - Stainless Fastener Supplies"
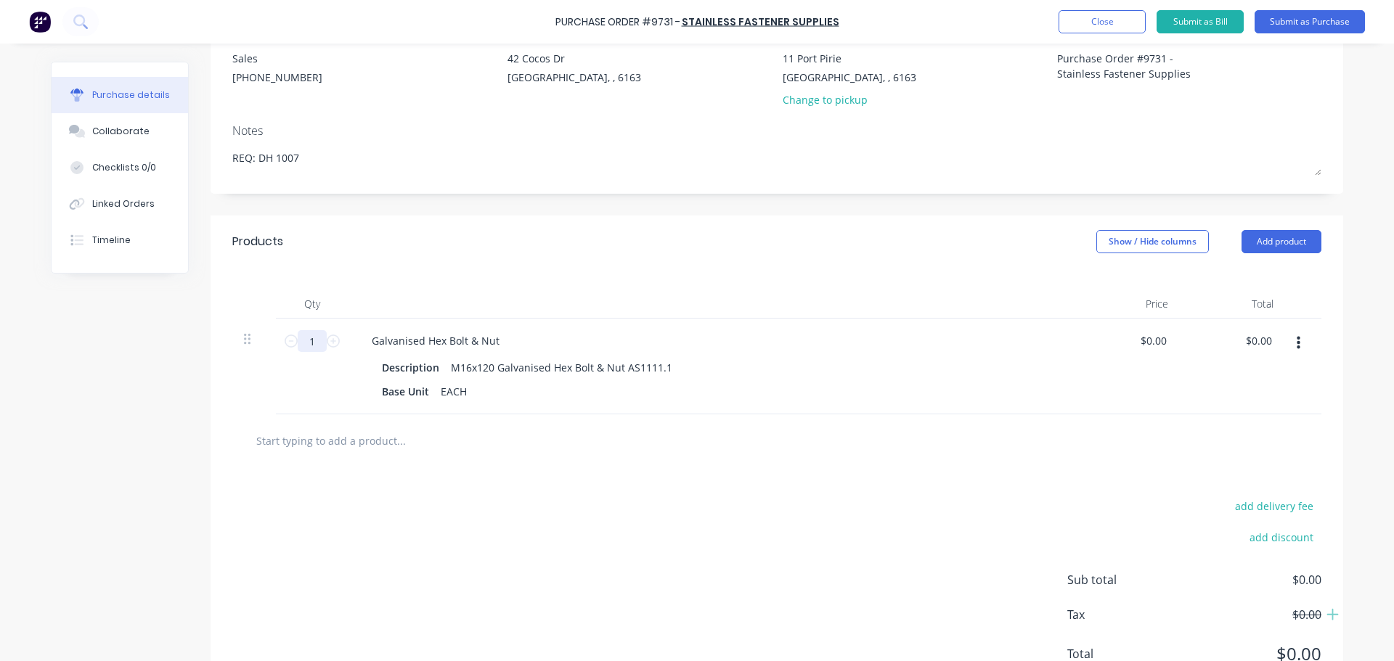
click at [317, 343] on input "1" at bounding box center [312, 341] width 29 height 22
click at [1157, 341] on input "0.00" at bounding box center [1152, 340] width 33 height 21
click at [838, 412] on div "Galvanised Hex Bolt & Nut Description M16x120 Galvanised Hex Bolt & Nut AS1111.…" at bounding box center [712, 367] width 726 height 96
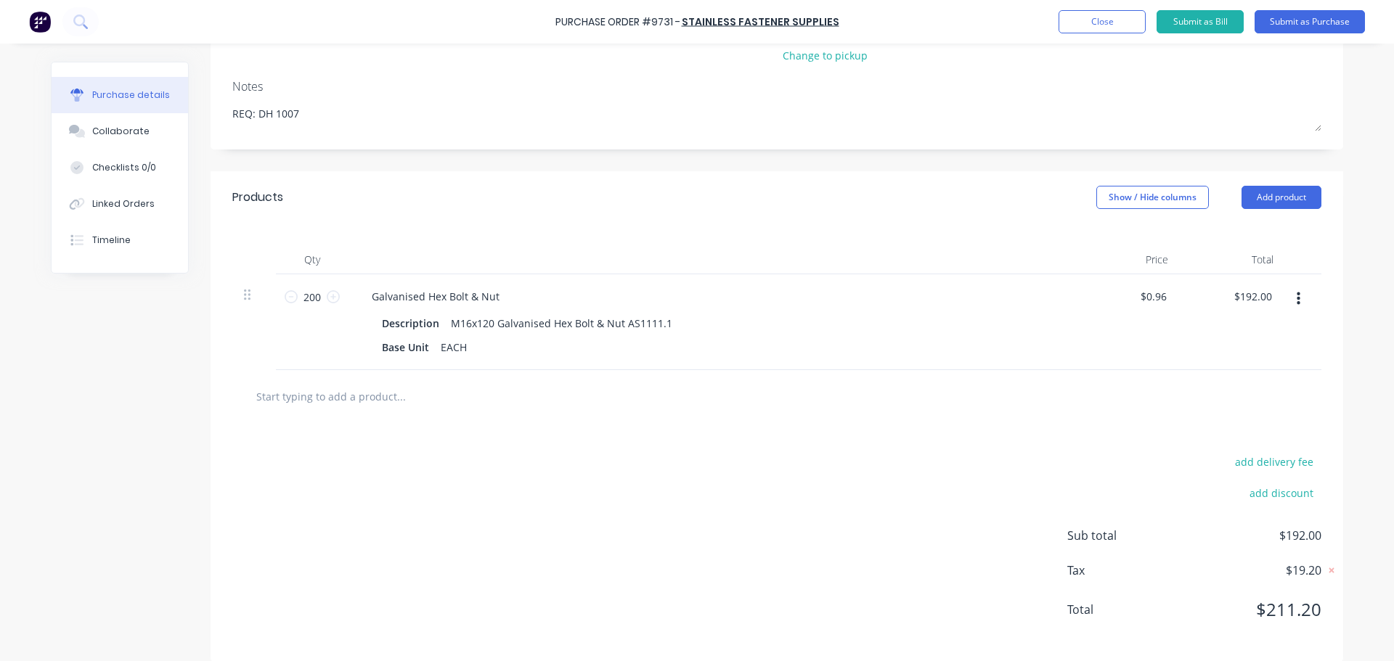
scroll to position [205, 0]
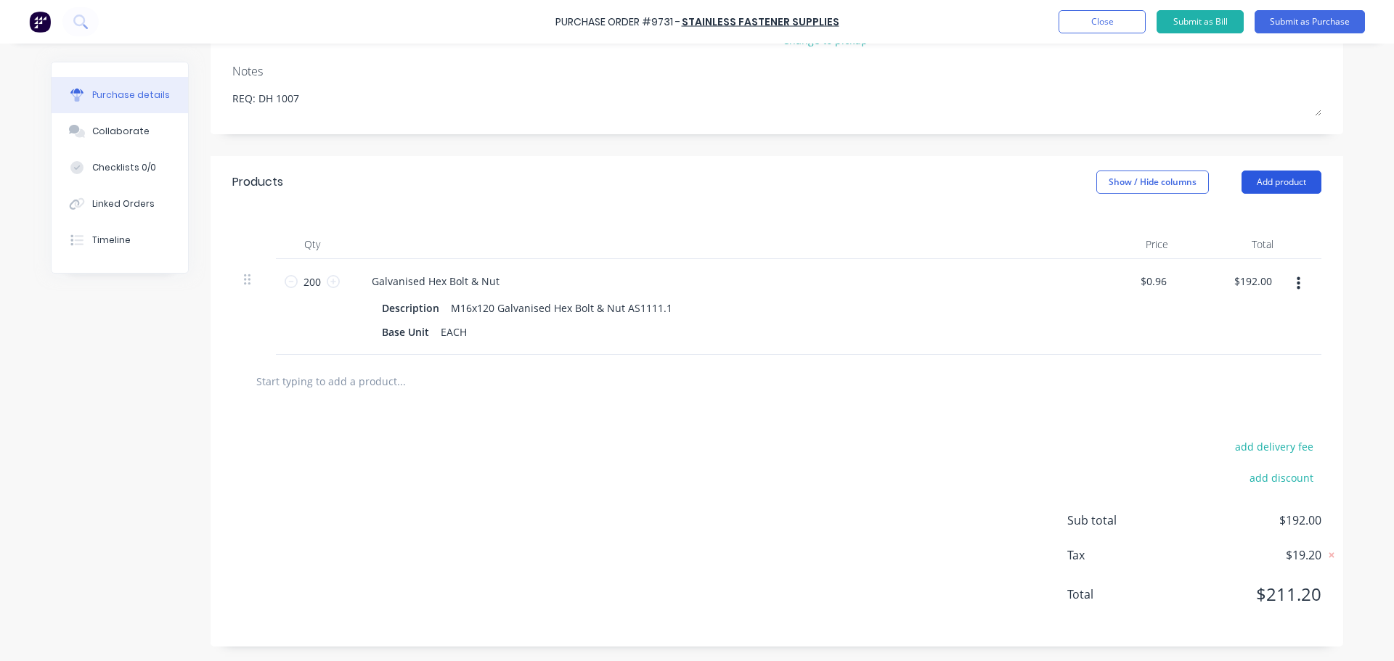
click at [1276, 185] on button "Add product" at bounding box center [1282, 182] width 80 height 23
click at [1238, 248] on div "Basic product" at bounding box center [1253, 248] width 112 height 21
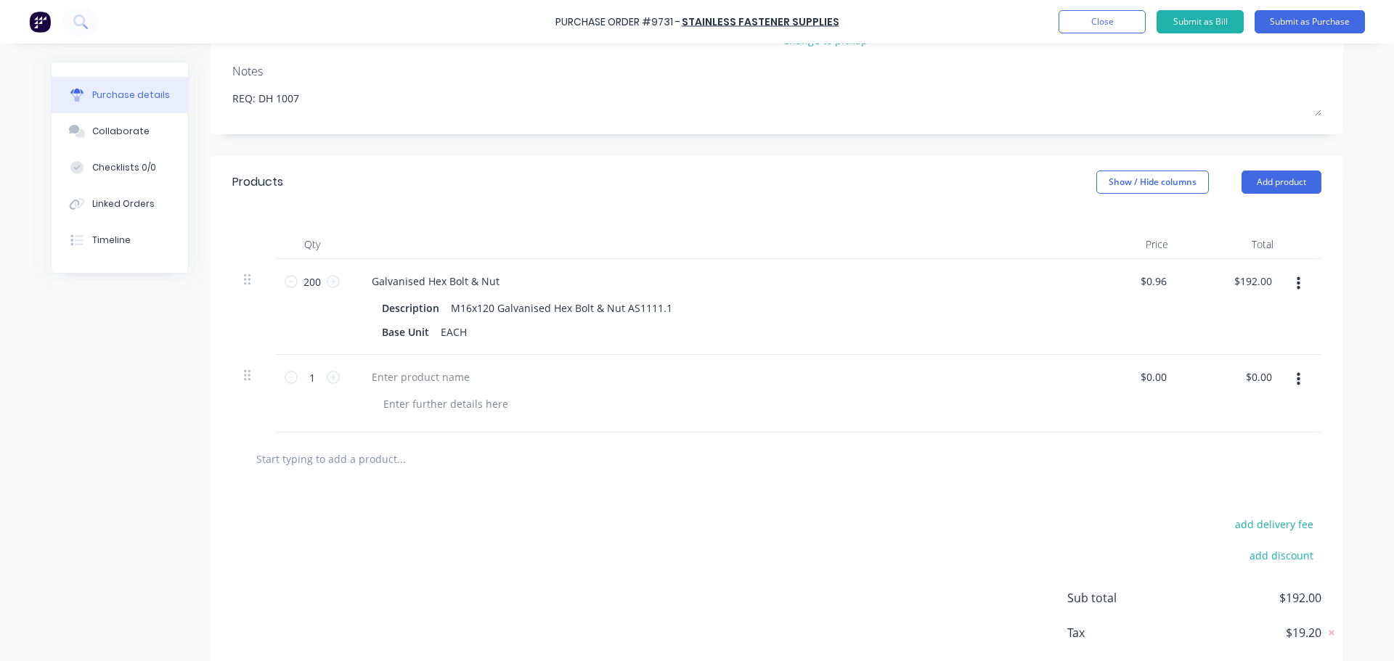
click at [1297, 377] on icon "button" at bounding box center [1299, 380] width 4 height 16
click at [1218, 508] on button "Delete" at bounding box center [1253, 505] width 123 height 29
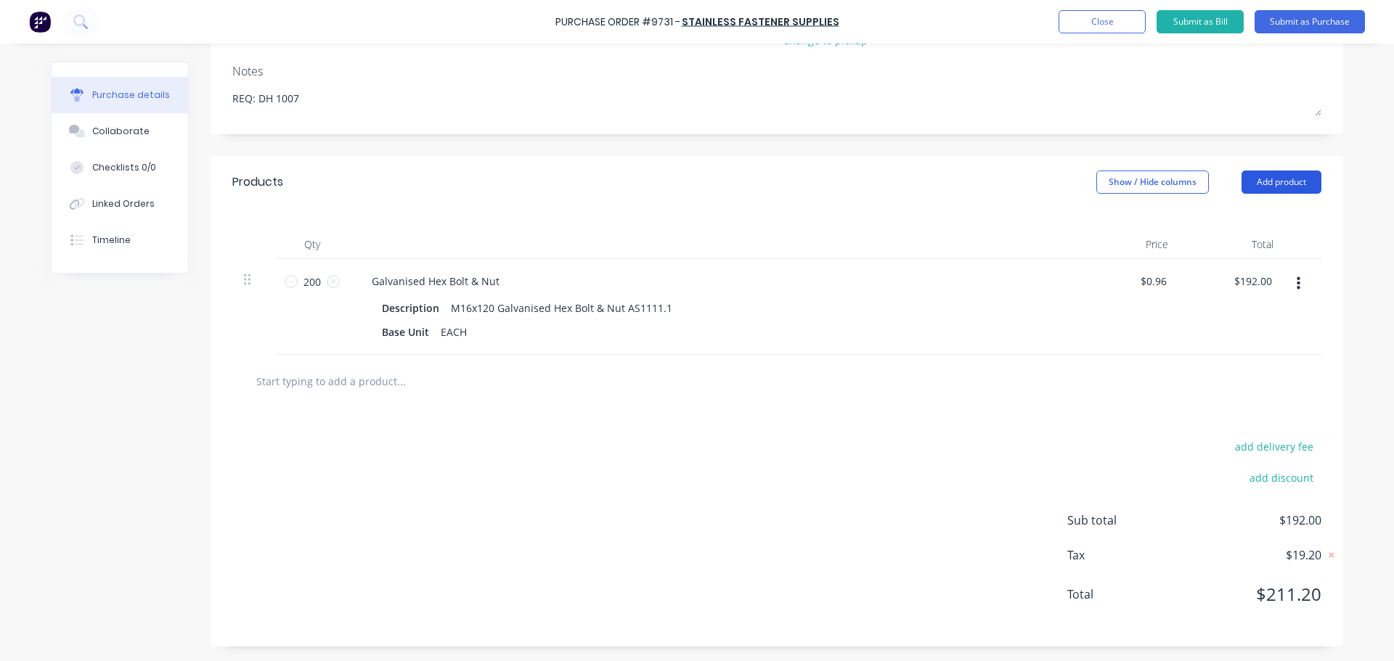
click at [1296, 191] on button "Add product" at bounding box center [1282, 182] width 80 height 23
click at [1248, 357] on div "Notes (External)" at bounding box center [1253, 364] width 112 height 21
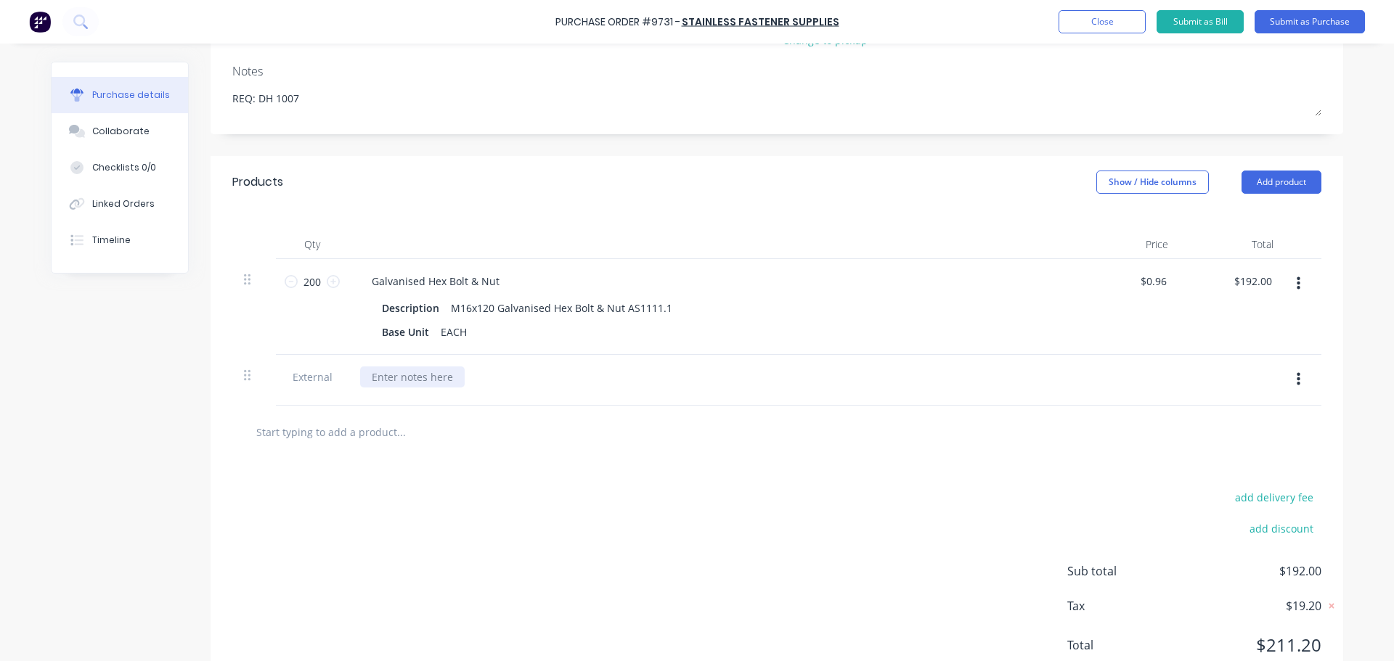
click at [371, 378] on div at bounding box center [412, 377] width 105 height 21
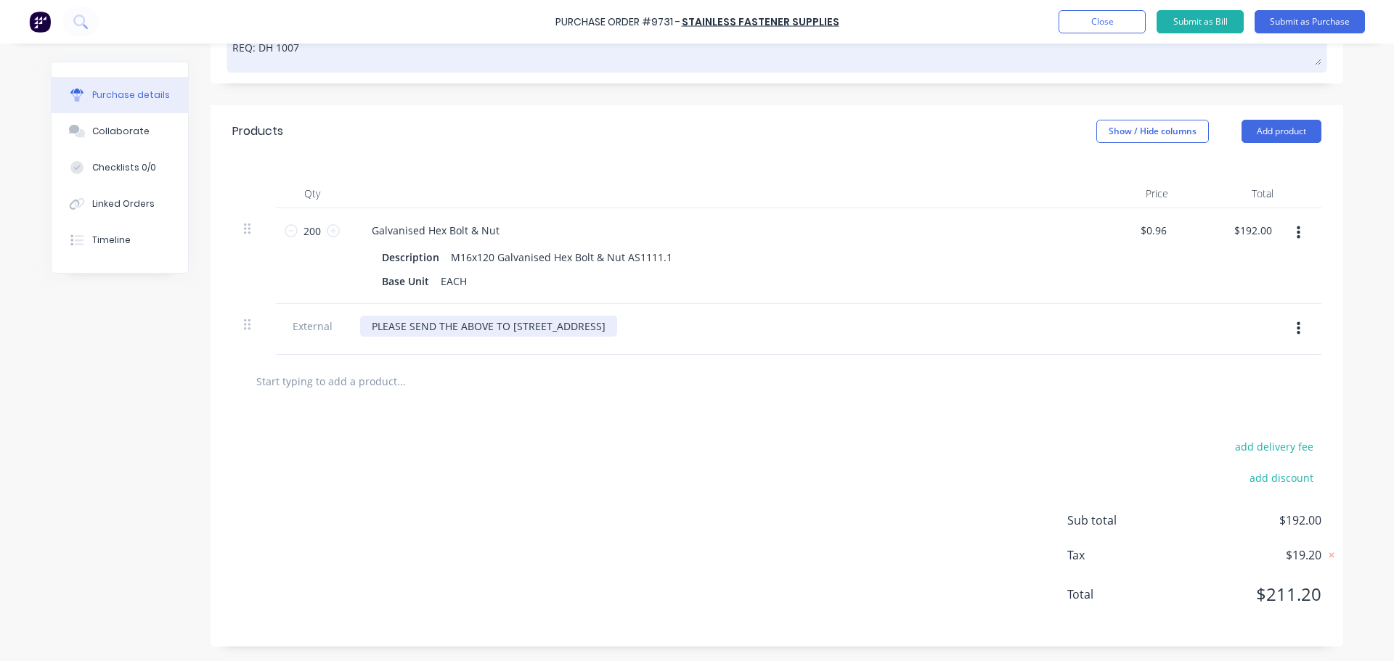
scroll to position [256, 0]
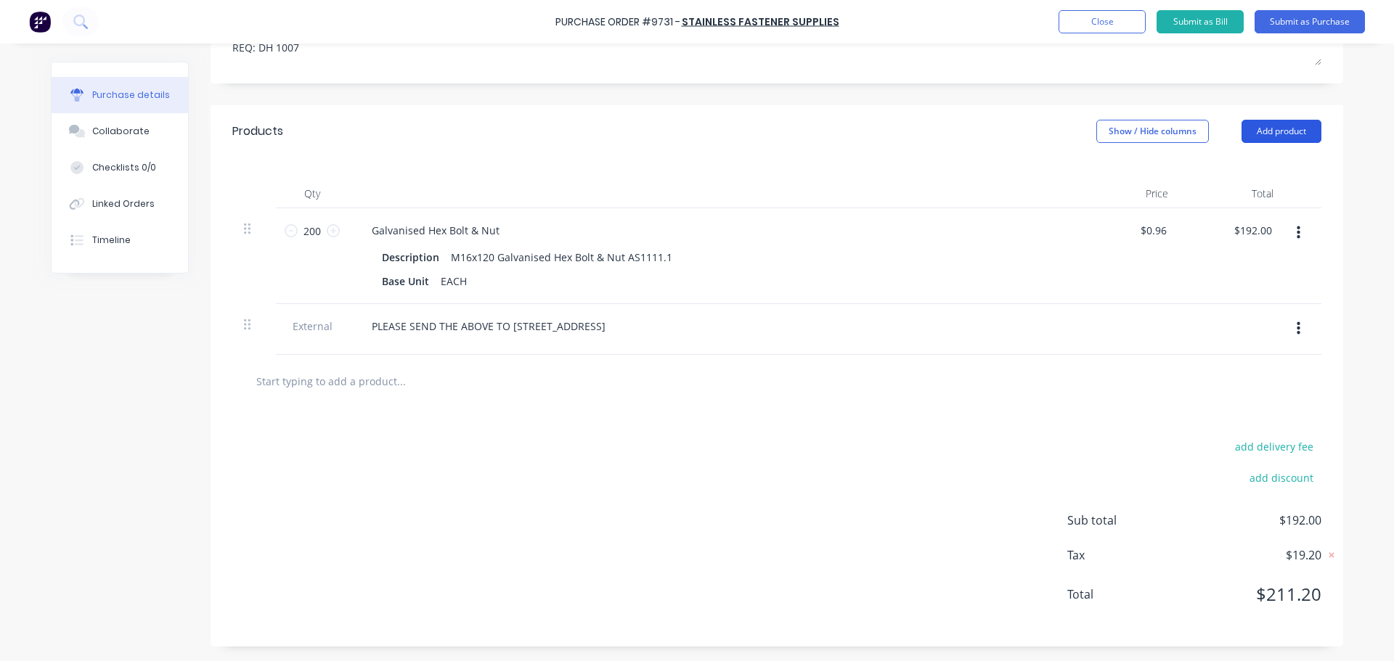
click at [1303, 142] on button "Add product" at bounding box center [1282, 131] width 80 height 23
click at [365, 382] on input "text" at bounding box center [401, 381] width 290 height 29
click at [359, 381] on input "text" at bounding box center [401, 381] width 290 height 29
paste input "M12 Class 8 Galv Nut"
click at [307, 383] on input "M12 Class 8 Galv Nut" at bounding box center [401, 381] width 290 height 29
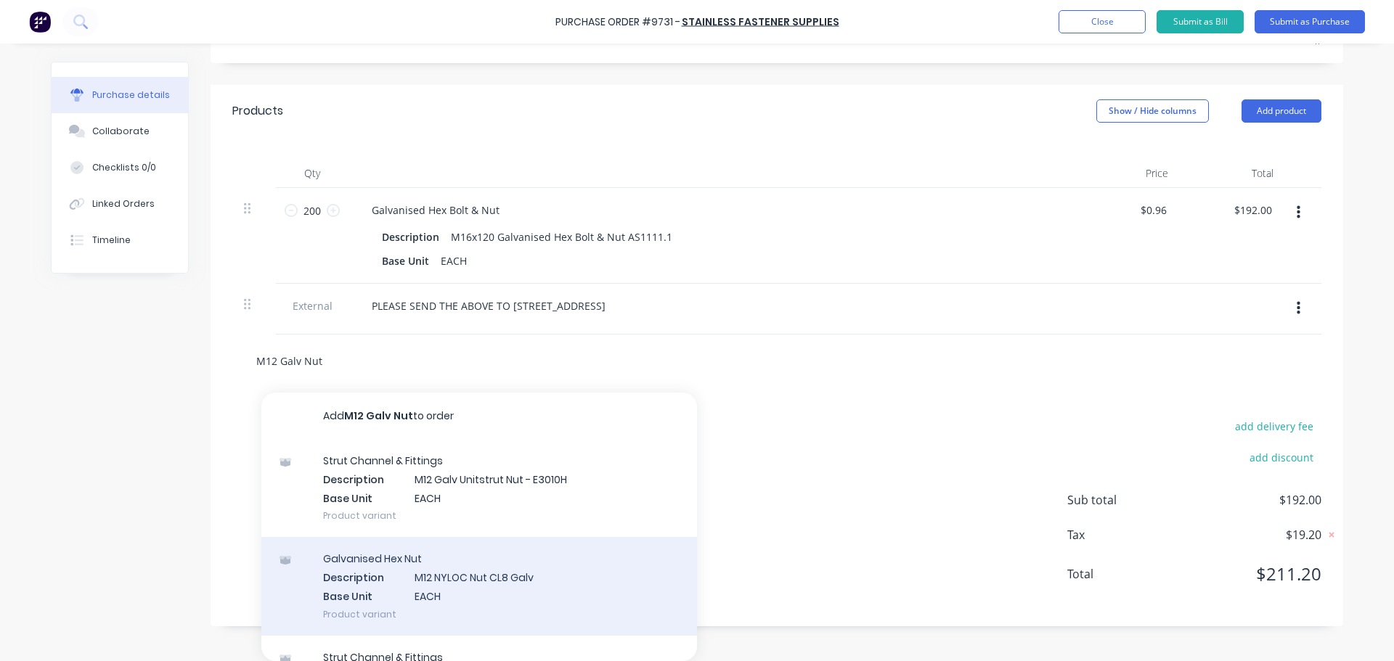
scroll to position [0, 0]
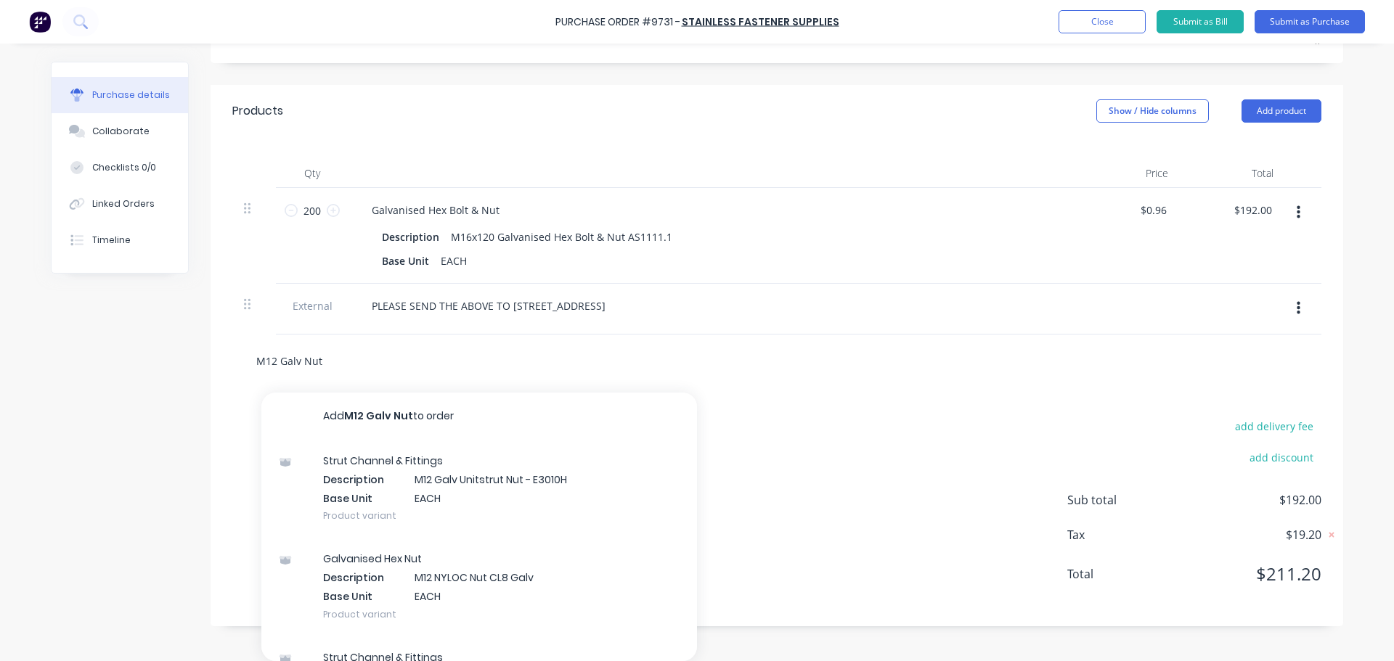
click at [295, 362] on input "M12 Galv Nut" at bounding box center [401, 360] width 290 height 29
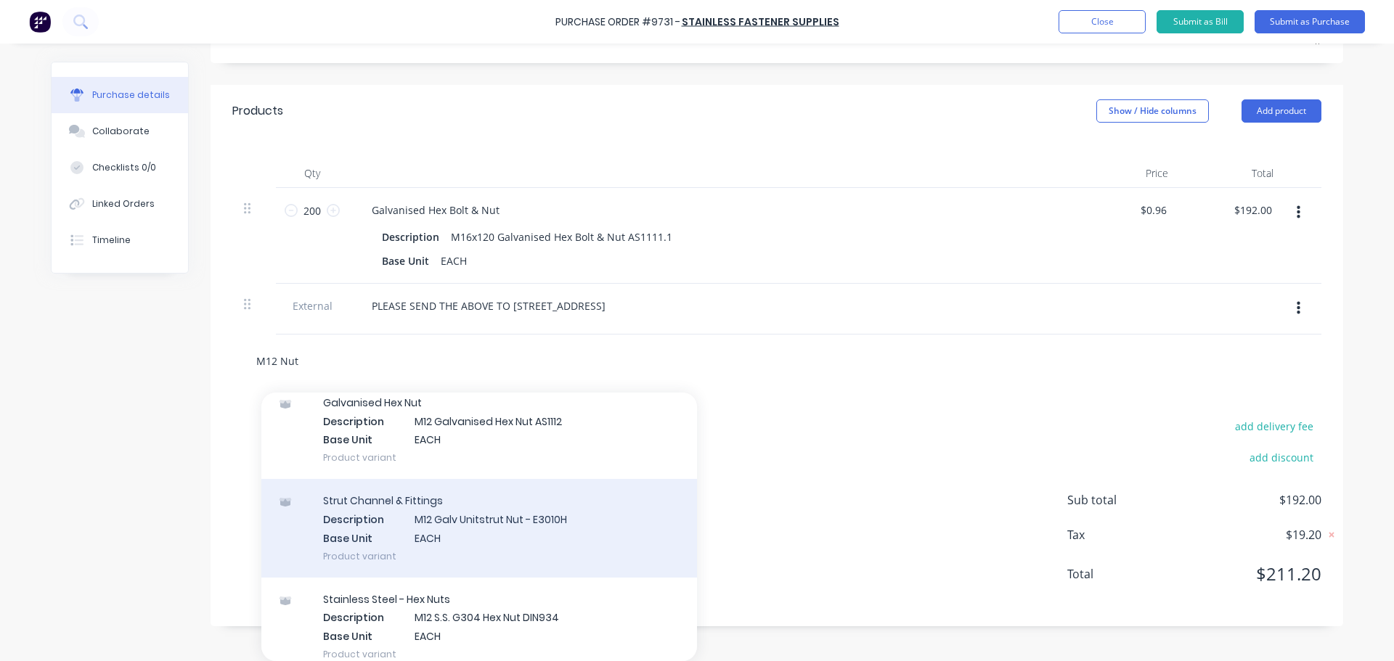
scroll to position [182, 0]
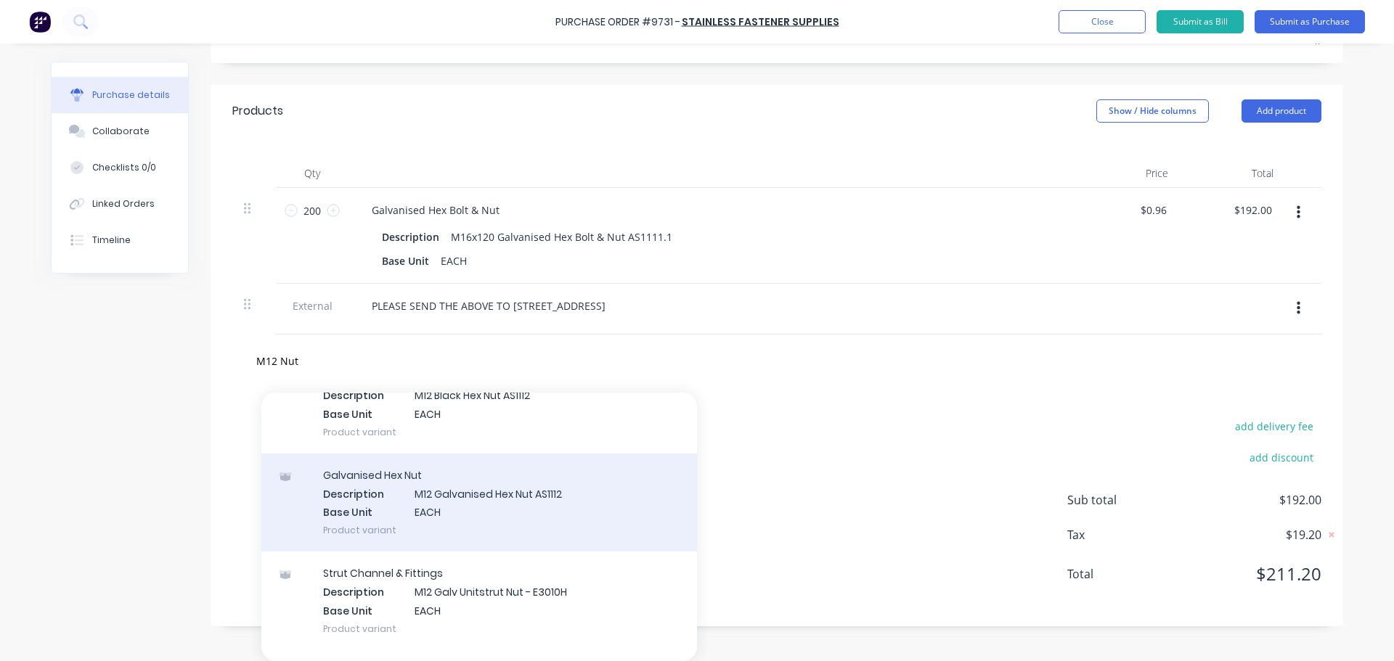
click at [533, 505] on div "Galvanised Hex Nut Description M12 Galvanised Hex Nut AS1112 Base Unit EACH Pro…" at bounding box center [479, 503] width 436 height 98
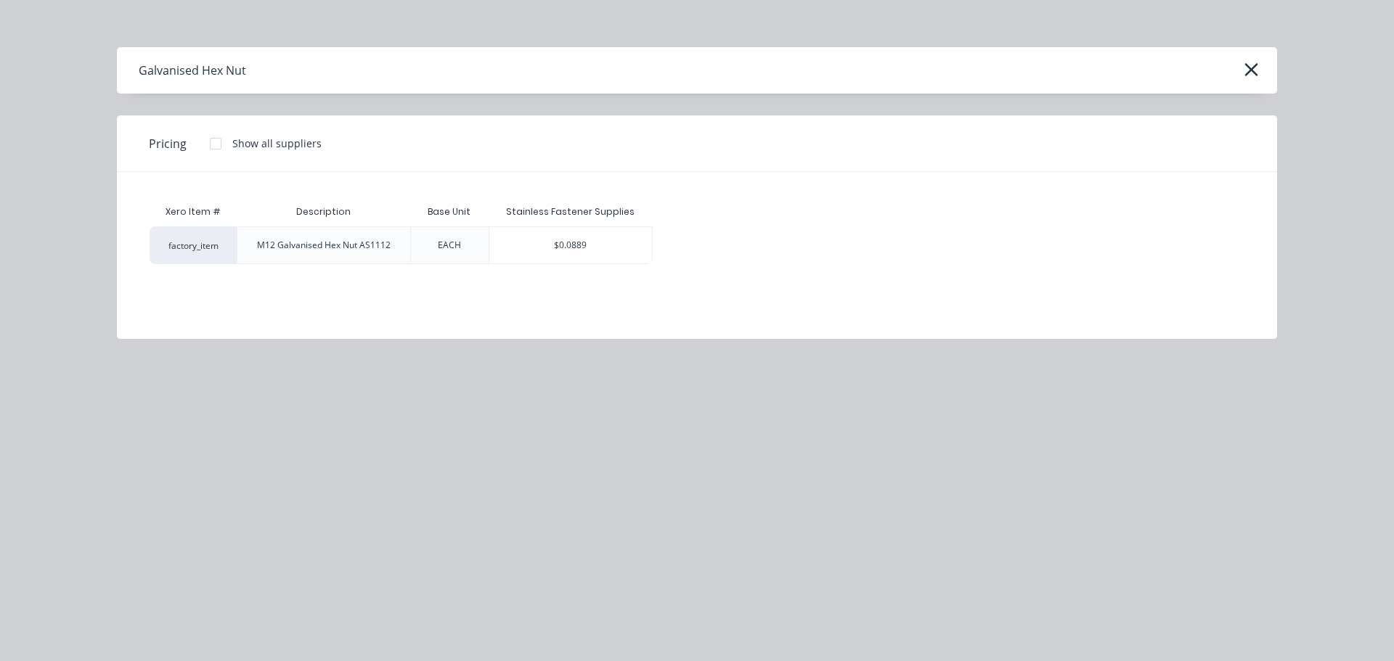
click at [558, 266] on div "Xero Item # Description Base Unit Stainless Fastener Supplies factory_item M12 …" at bounding box center [697, 244] width 1160 height 145
click at [567, 251] on div "$0.0889" at bounding box center [570, 245] width 163 height 36
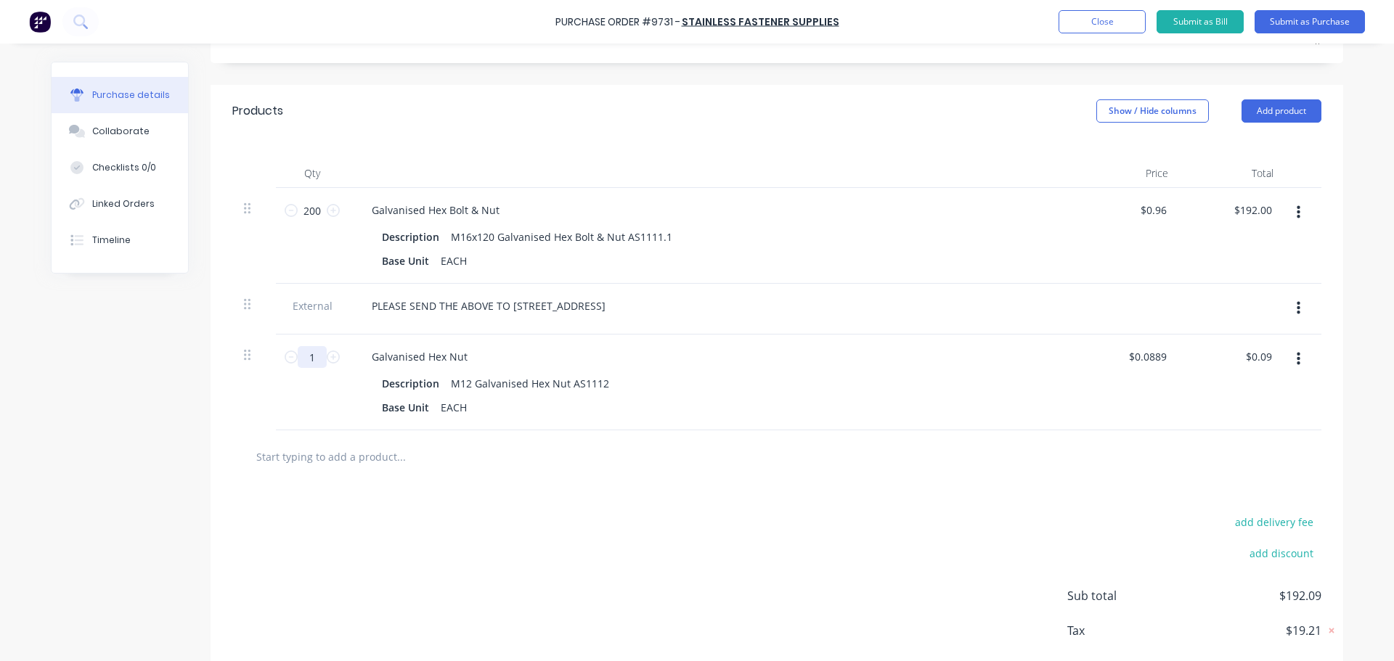
click at [320, 357] on input "1" at bounding box center [312, 357] width 29 height 22
click at [1054, 376] on div "Description M12 Galvanised Hex Nut AS1112 Base Unit EACH" at bounding box center [711, 395] width 703 height 45
click at [791, 375] on div "Description M12 Galvanised Hex Nut AS1112" at bounding box center [708, 383] width 665 height 21
click at [315, 464] on input "text" at bounding box center [401, 456] width 290 height 29
paste input "M16 Class 8 Galv Nut"
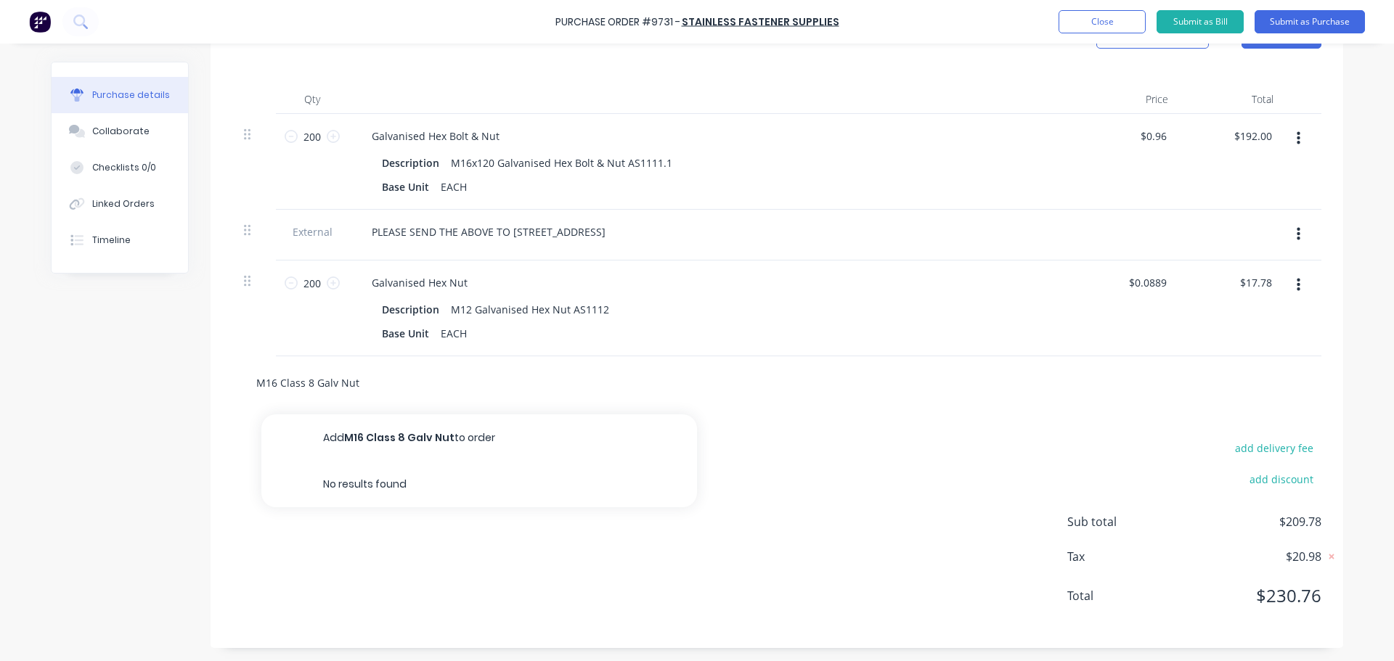
scroll to position [351, 0]
click at [308, 381] on input "M16 Class 8 Galv Nut" at bounding box center [401, 381] width 290 height 29
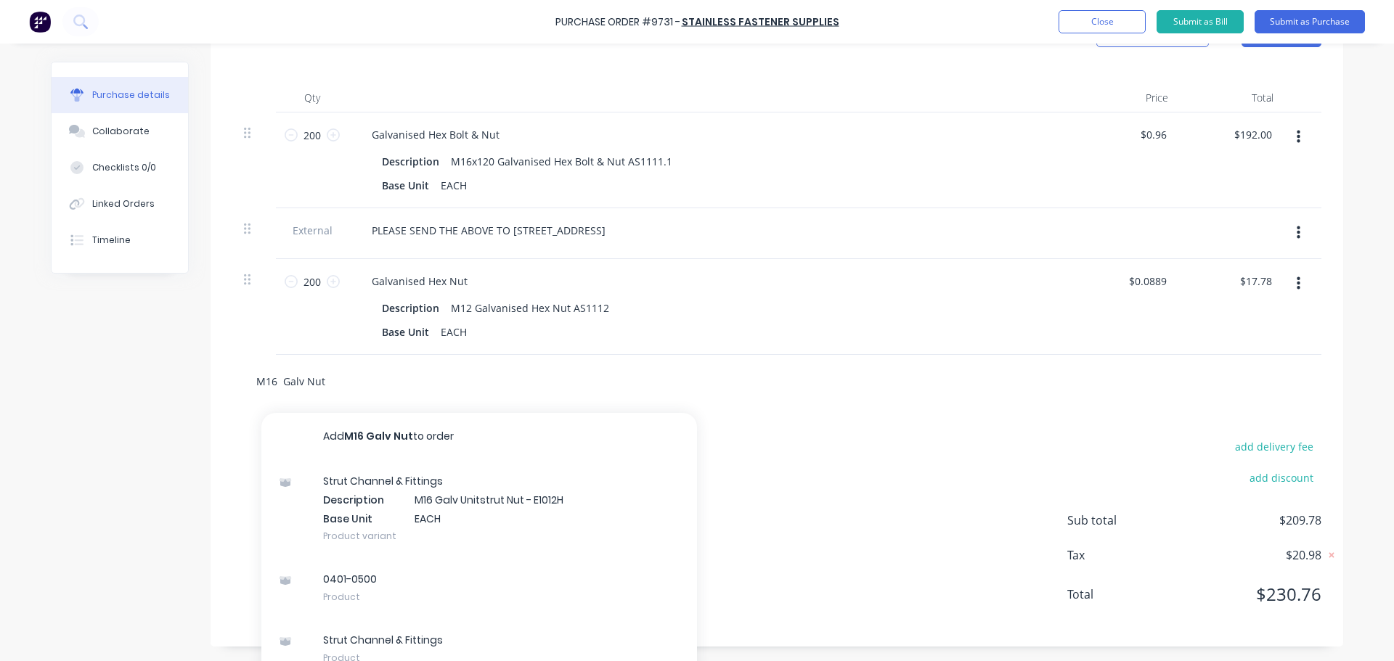
click at [298, 381] on input "M16 Galv Nut" at bounding box center [401, 381] width 290 height 29
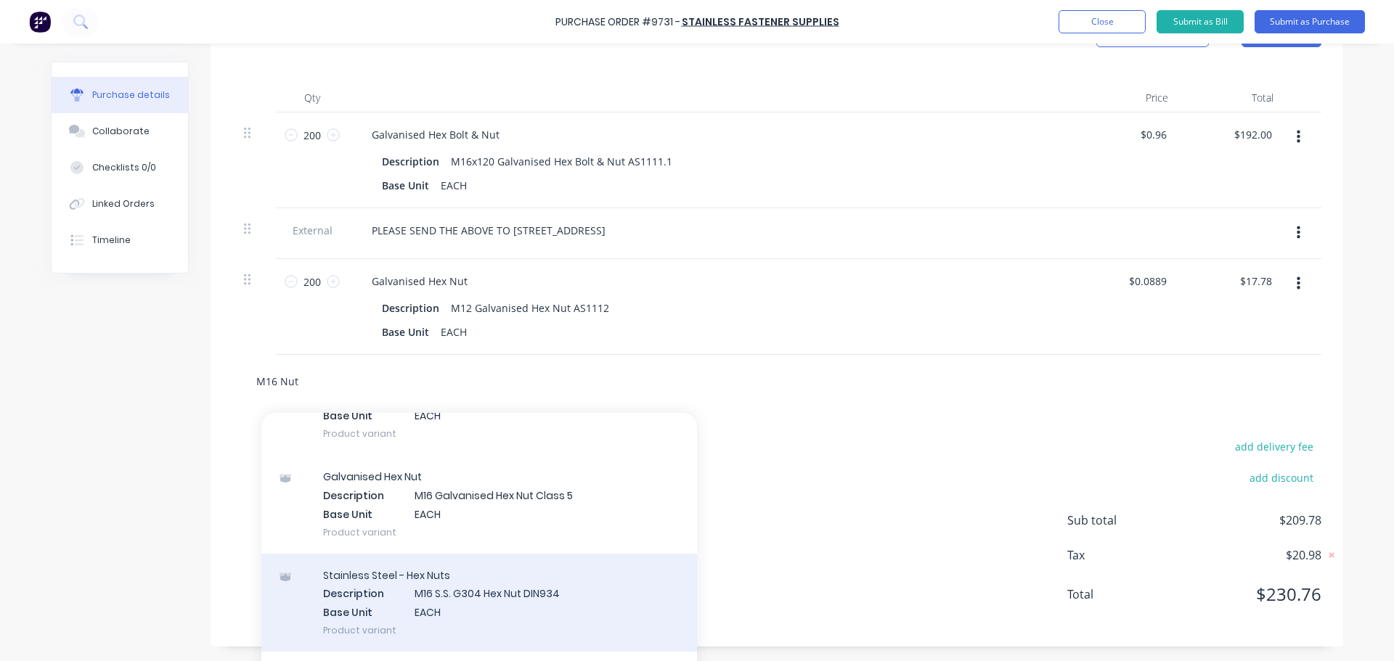
scroll to position [436, 0]
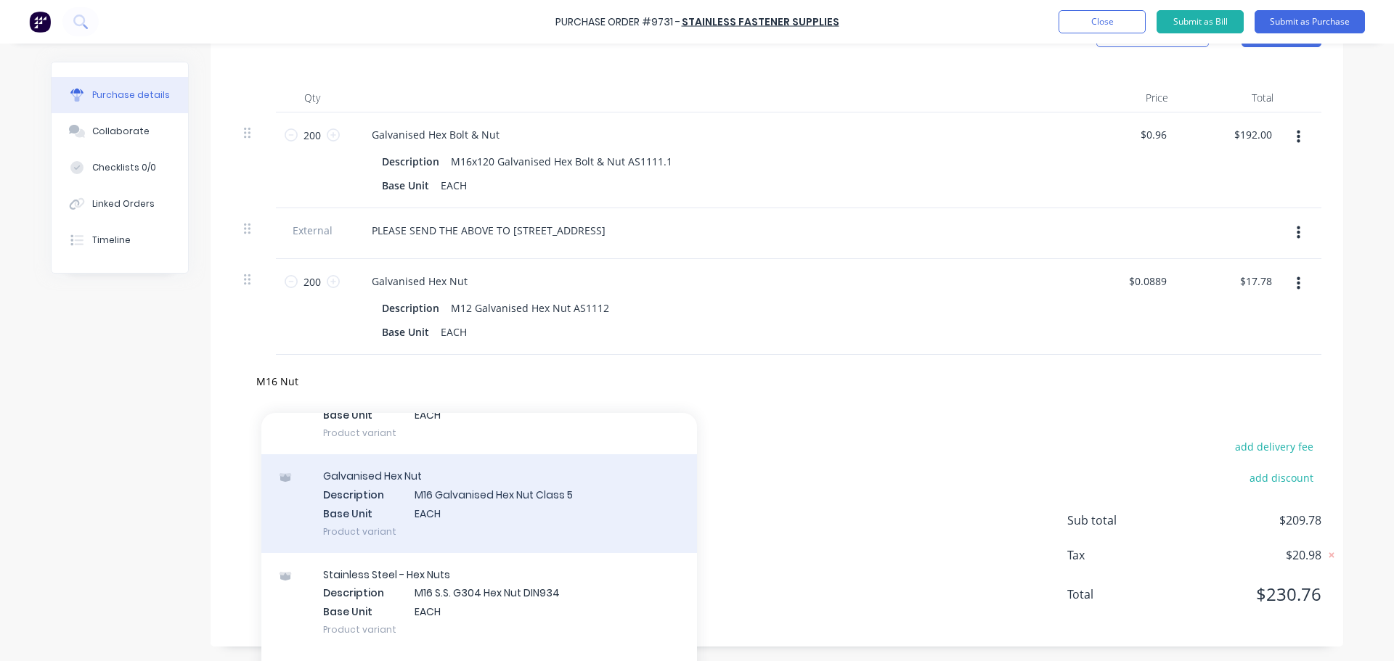
click at [453, 502] on div "Galvanised Hex Nut Description M16 Galvanised Hex Nut Class 5 Base Unit EACH Pr…" at bounding box center [479, 504] width 436 height 98
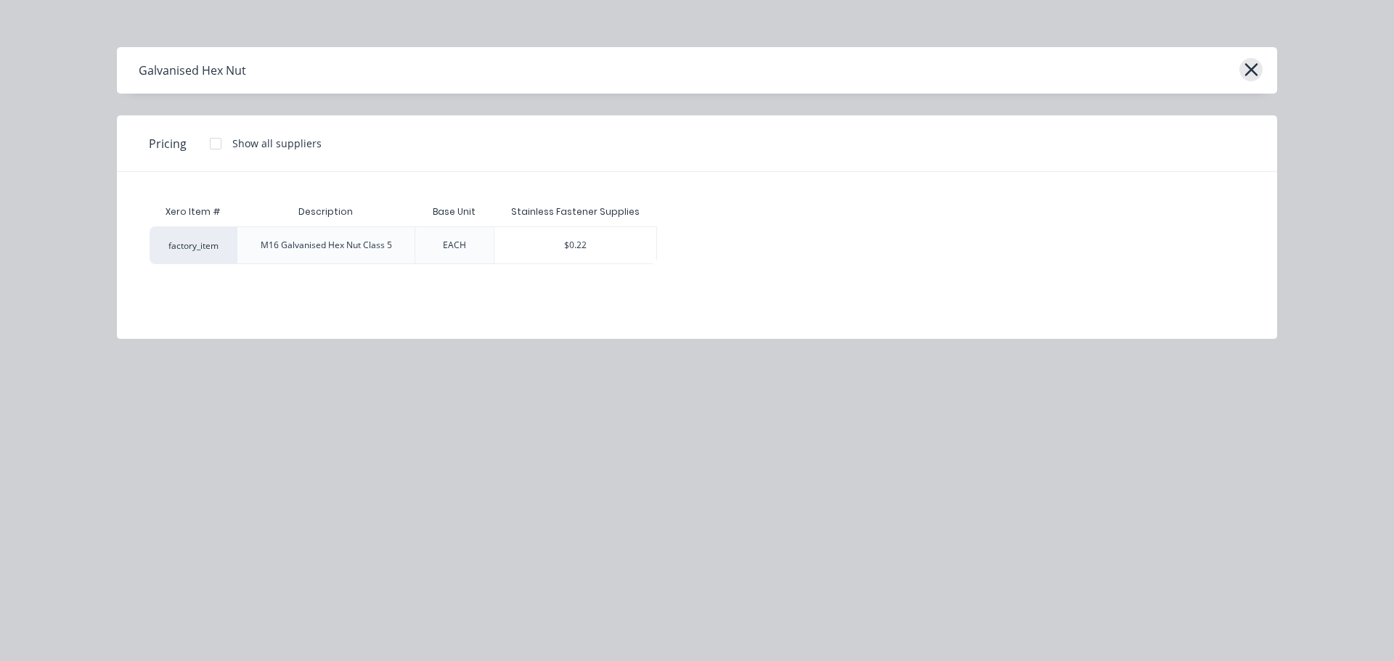
click at [1246, 64] on icon "button" at bounding box center [1251, 69] width 13 height 13
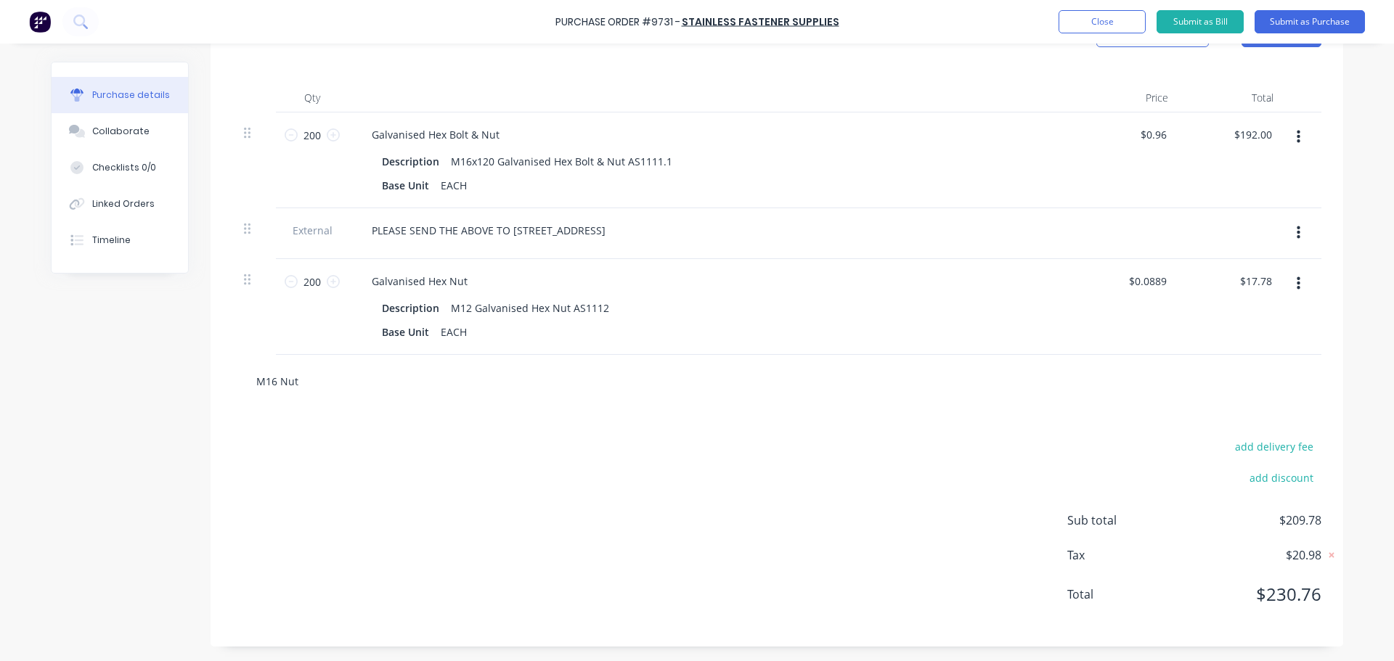
click at [311, 386] on input "M16 Nut" at bounding box center [401, 381] width 290 height 29
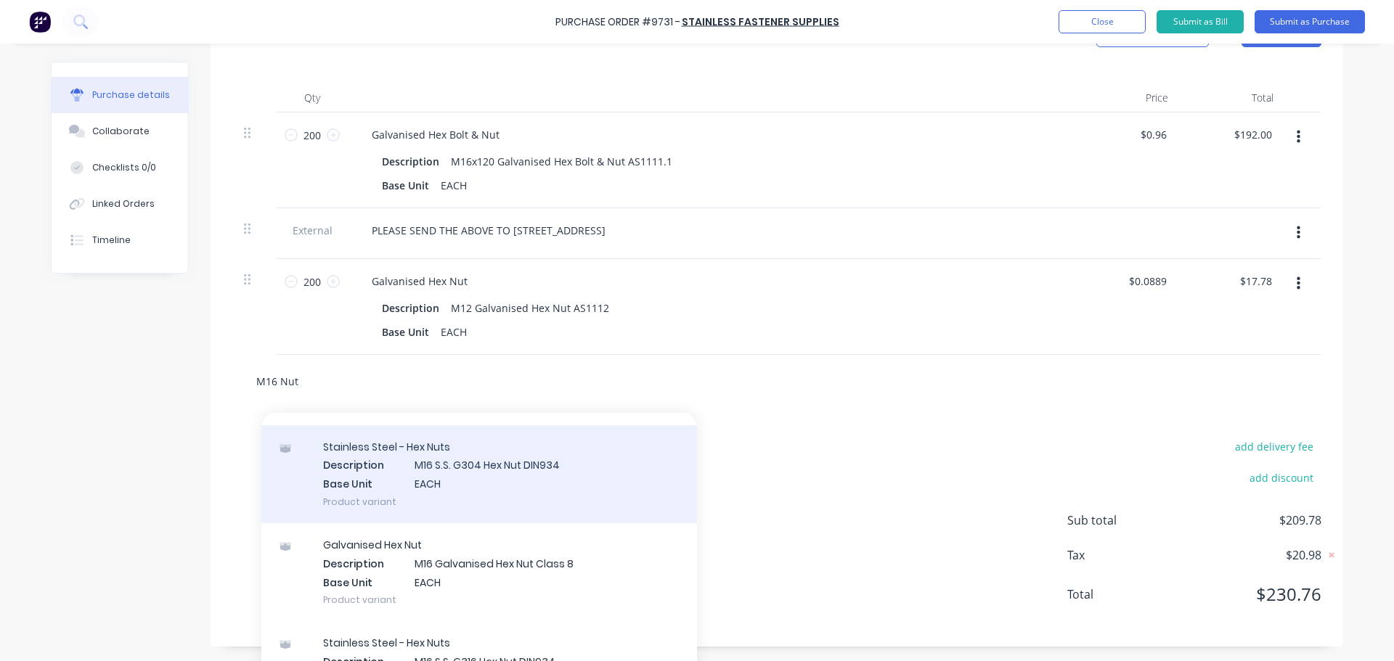
scroll to position [581, 0]
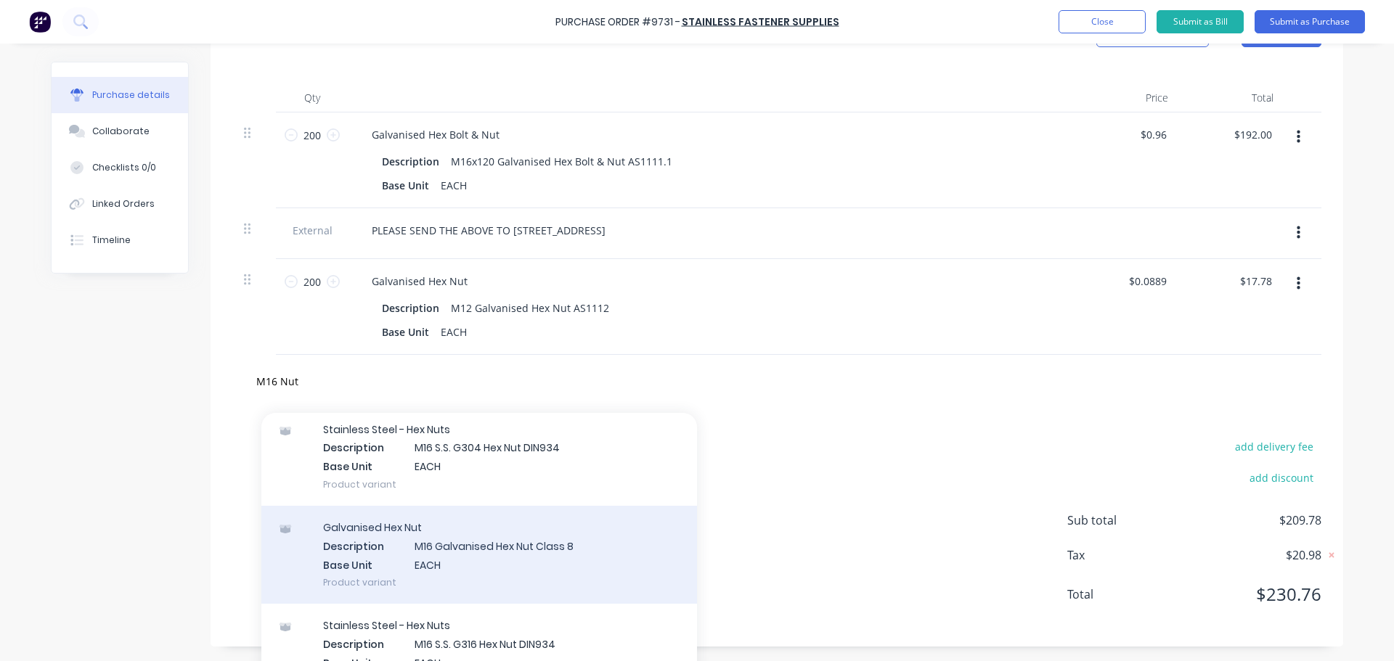
click at [553, 553] on div "Galvanised Hex Nut Description M16 Galvanised Hex Nut Class 8 Base Unit EACH Pr…" at bounding box center [479, 555] width 436 height 98
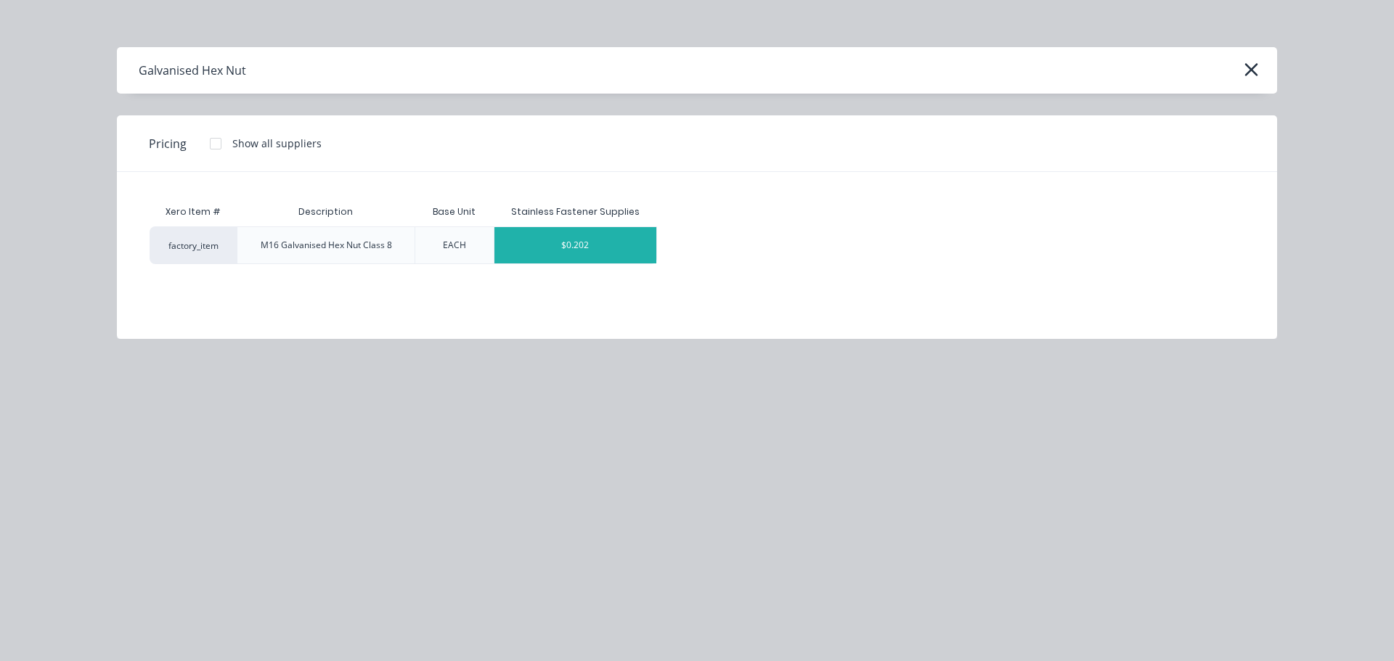
click at [611, 252] on div "$0.202" at bounding box center [575, 245] width 163 height 36
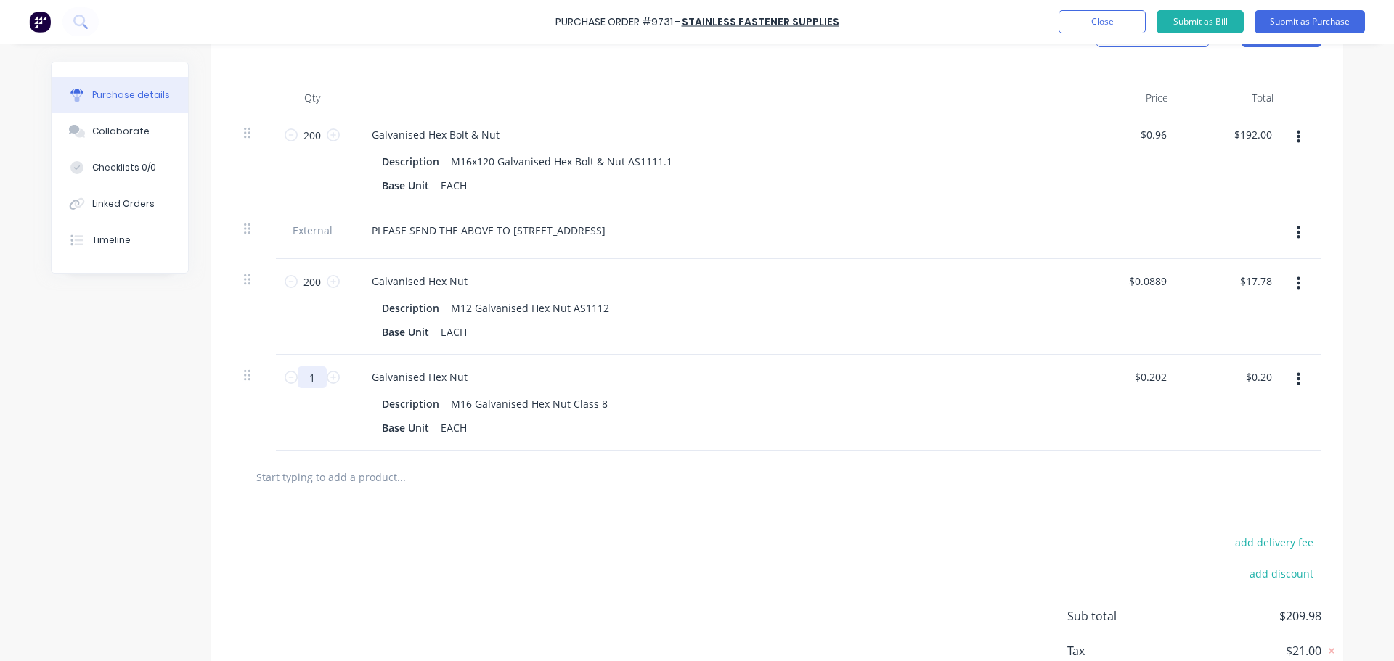
click at [315, 378] on input "1" at bounding box center [312, 378] width 29 height 22
click at [1162, 378] on input "0.20" at bounding box center [1156, 377] width 28 height 21
click at [1189, 404] on div "$330.00 330.00" at bounding box center [1232, 403] width 105 height 96
click at [810, 399] on div "Description M16 Galvanised Hex Nut Class 8" at bounding box center [708, 404] width 665 height 21
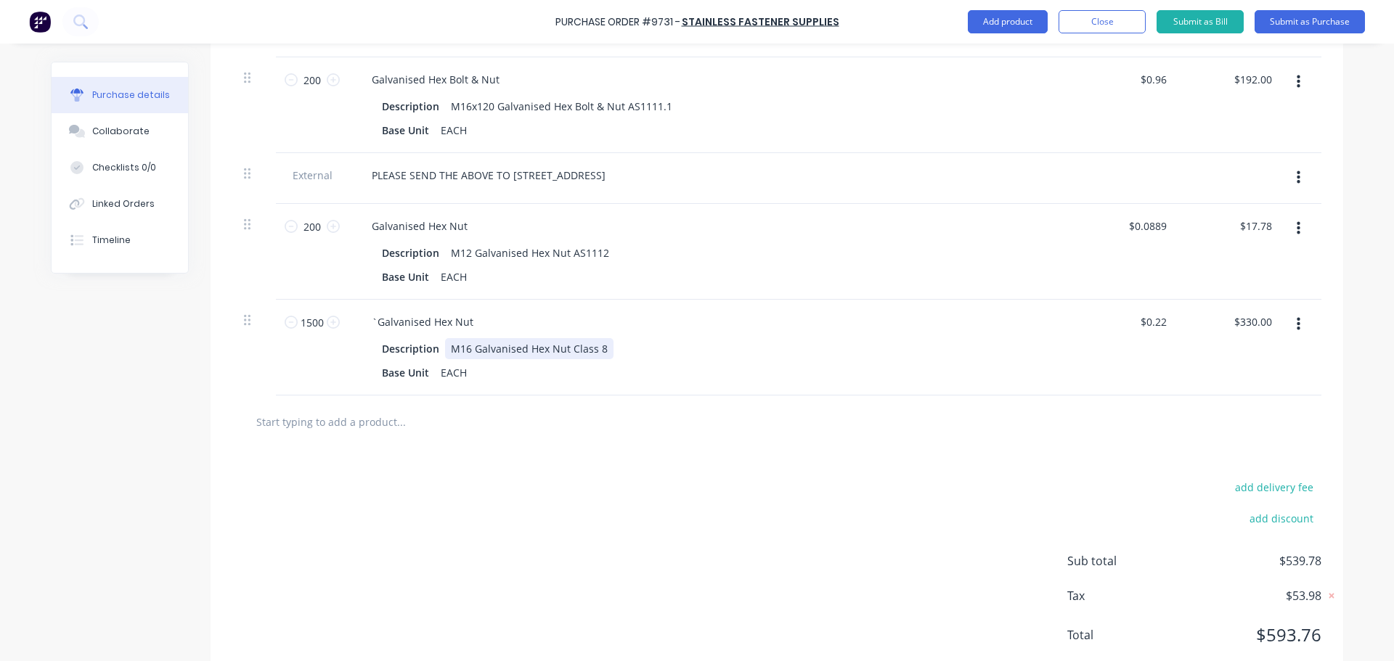
scroll to position [424, 0]
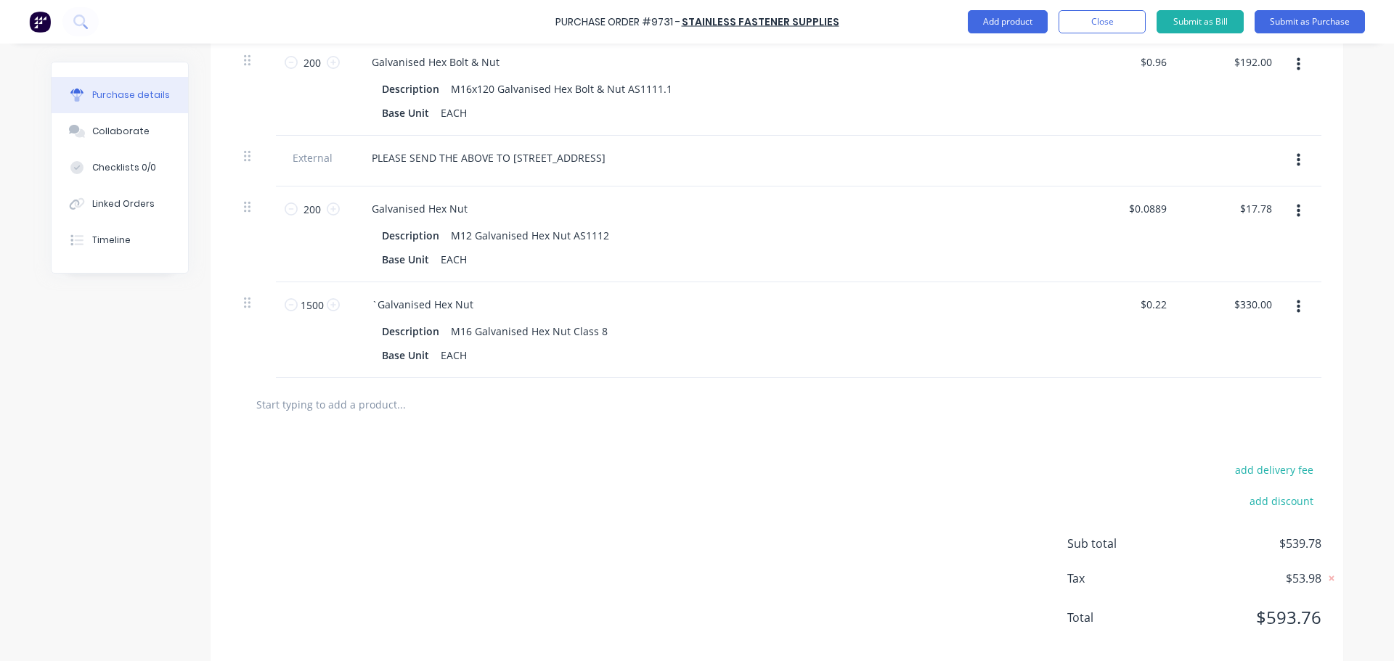
click at [739, 441] on div "add delivery fee add discount Sub total $539.78 Tax $53.98 Total $593.76" at bounding box center [777, 550] width 1133 height 239
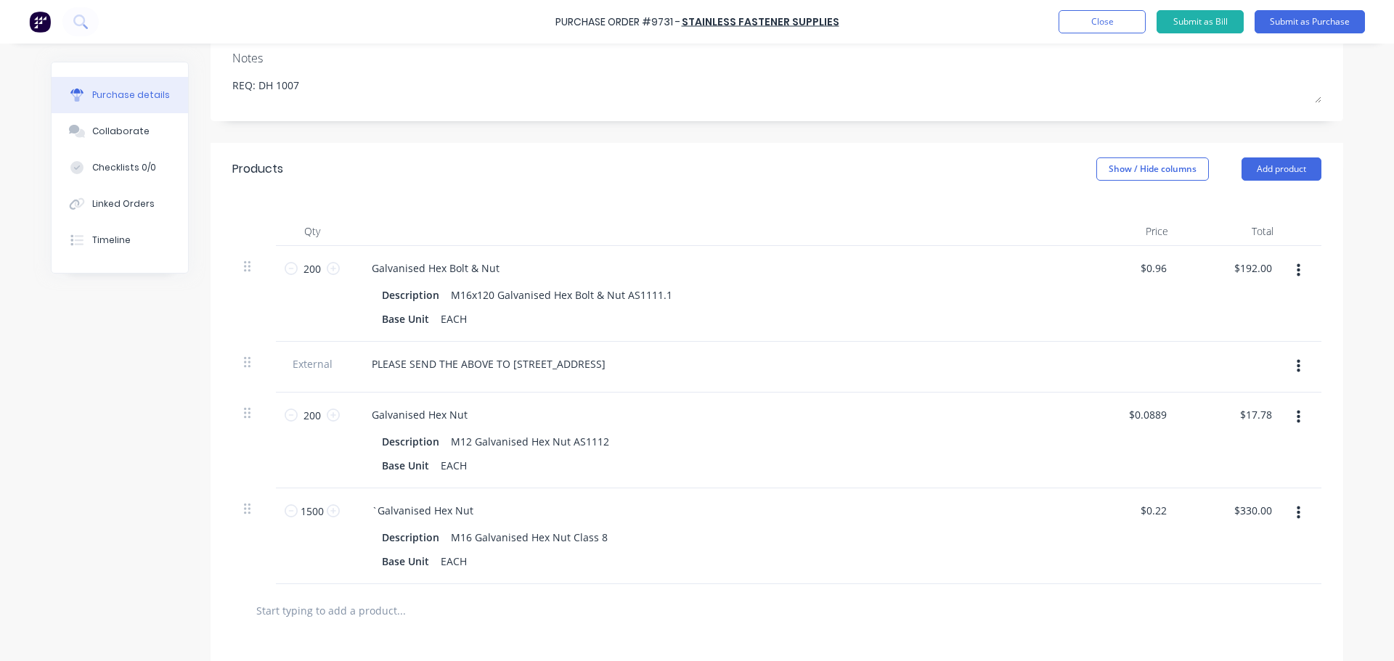
scroll to position [447, 0]
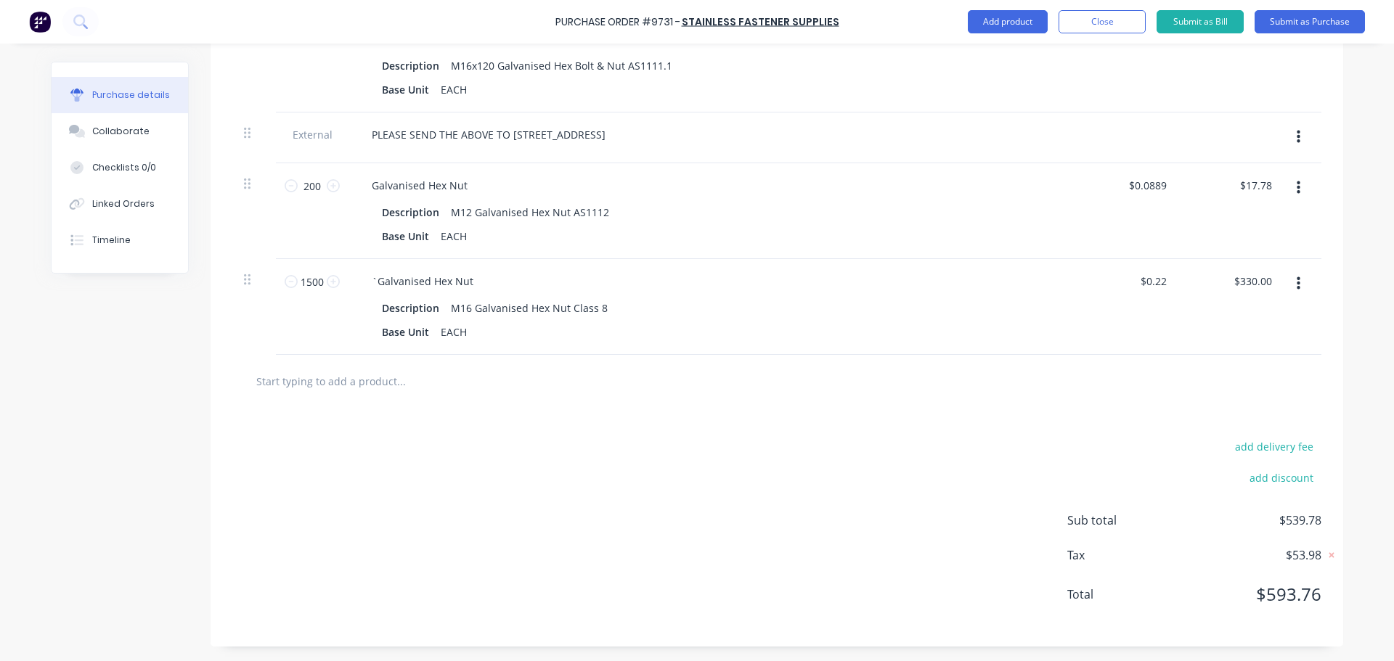
click at [363, 374] on input "text" at bounding box center [401, 381] width 290 height 29
paste input "M16 Half (Lock) Nut Galv"
click at [372, 383] on input "M16 Half (Lock) Nut Galv" at bounding box center [401, 381] width 290 height 29
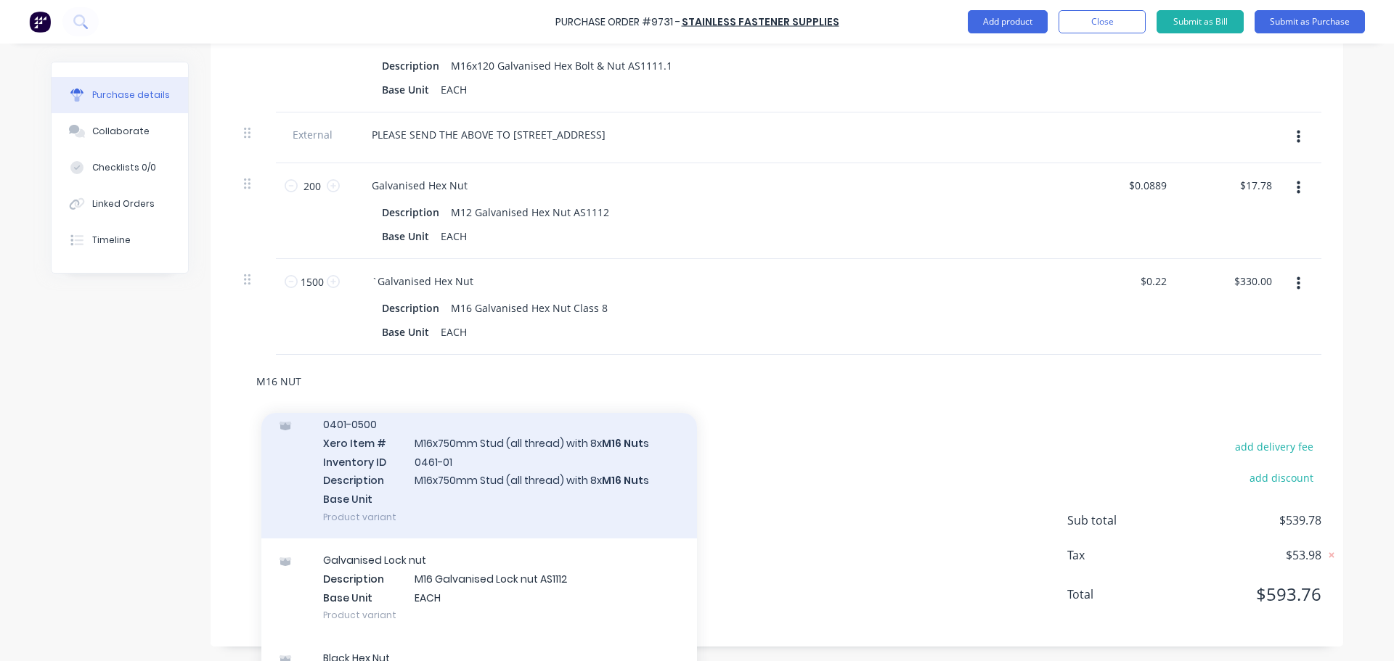
scroll to position [73, 0]
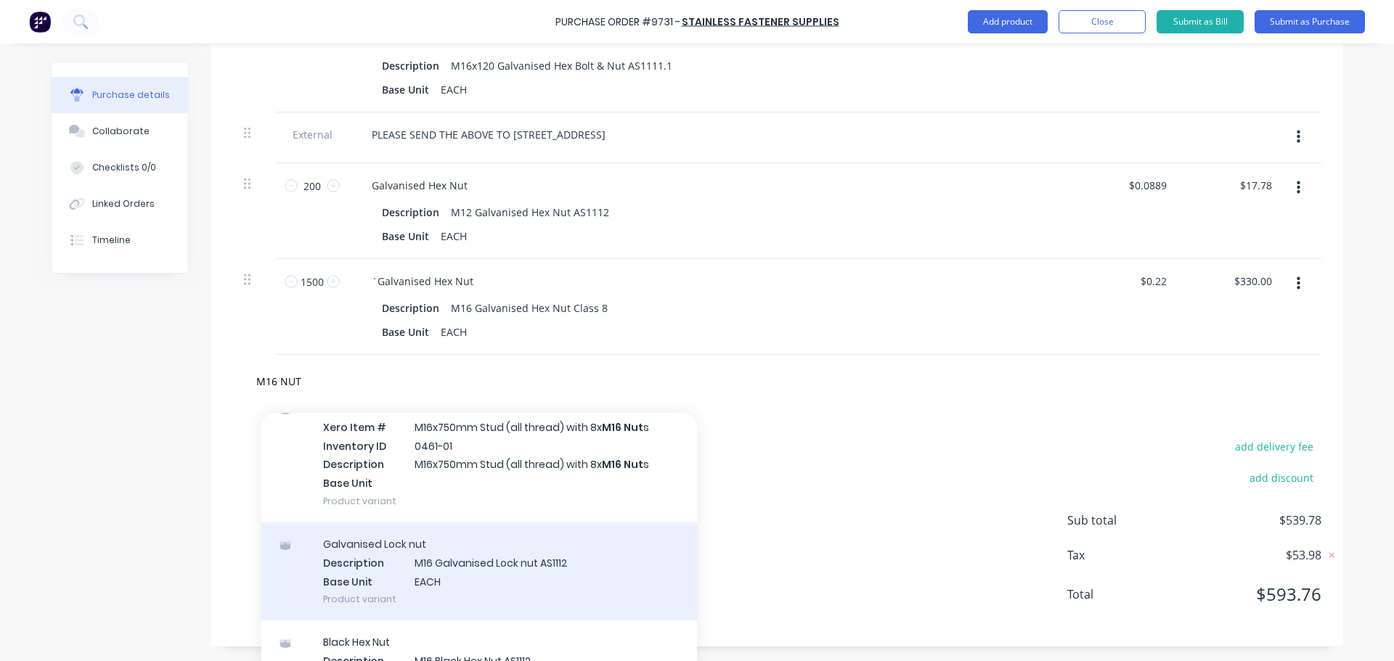
click at [500, 571] on div "Galvanised Lock nut Description M16 Galvanised Lock nut AS1112 Base Unit EACH P…" at bounding box center [479, 572] width 436 height 98
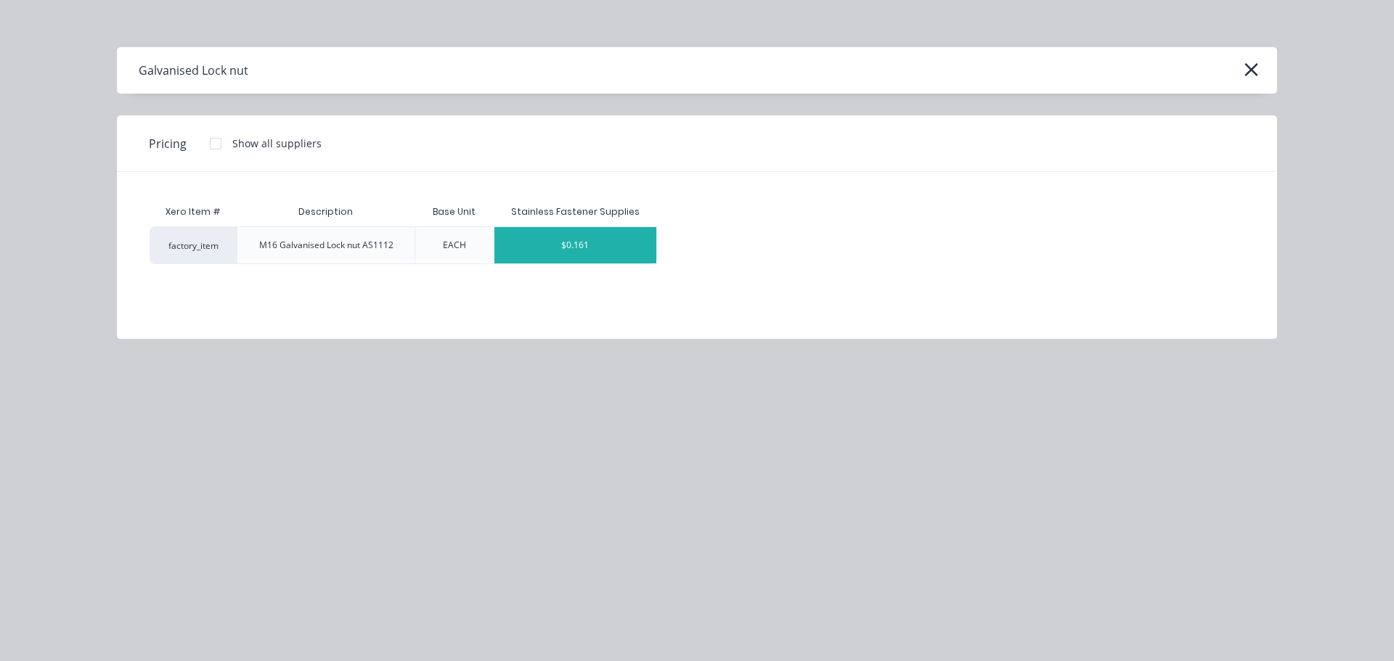
click at [600, 240] on div "$0.161" at bounding box center [575, 245] width 163 height 36
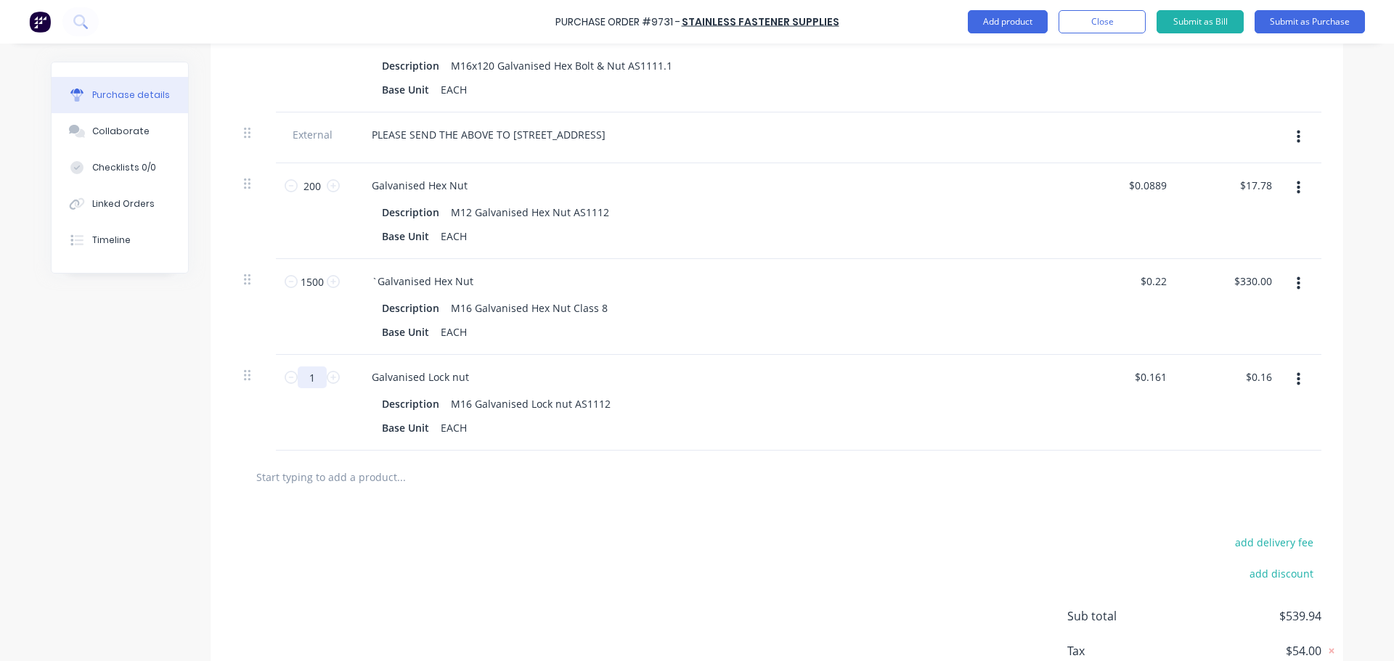
click at [307, 383] on input "1" at bounding box center [312, 378] width 29 height 22
click at [843, 402] on div "Description M16 Galvanised Lock nut AS1112" at bounding box center [708, 404] width 665 height 21
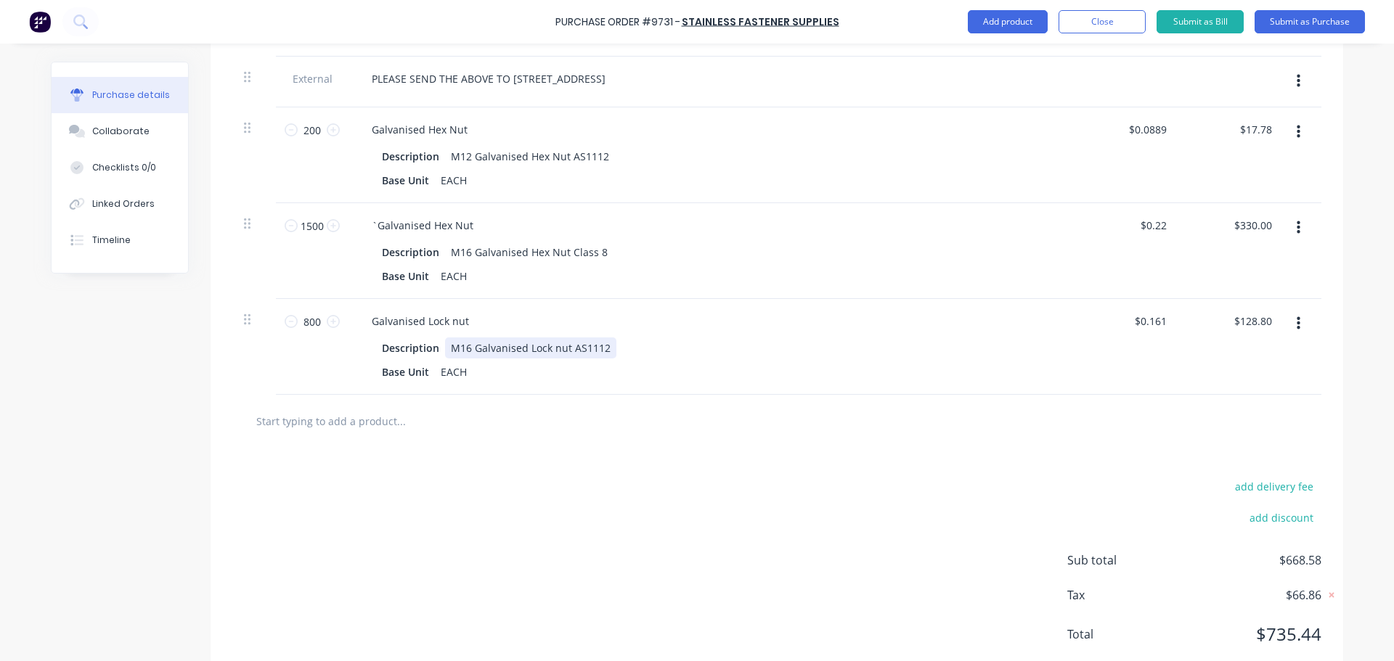
scroll to position [520, 0]
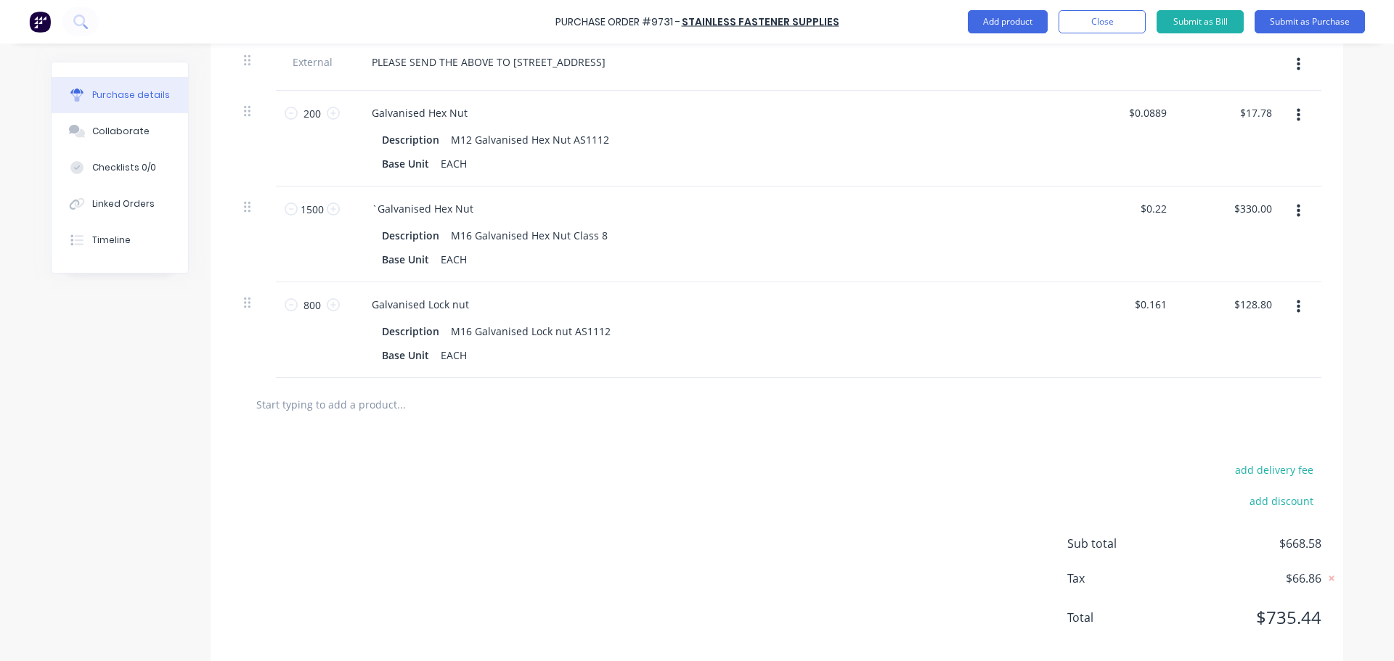
click at [834, 463] on div "add delivery fee add discount Sub total $668.58 Tax $66.86 Total $735.44" at bounding box center [777, 550] width 1133 height 239
click at [338, 408] on input "text" at bounding box center [401, 404] width 290 height 29
paste input "3m Lengths of M16 Galv Threaded Rod G4.6"
click at [320, 405] on input "3m Lengths of M16 Galv Threaded Rod G4.6" at bounding box center [401, 404] width 290 height 29
click at [298, 404] on input "M16 Galv Threaded Rod G4.6" at bounding box center [401, 404] width 290 height 29
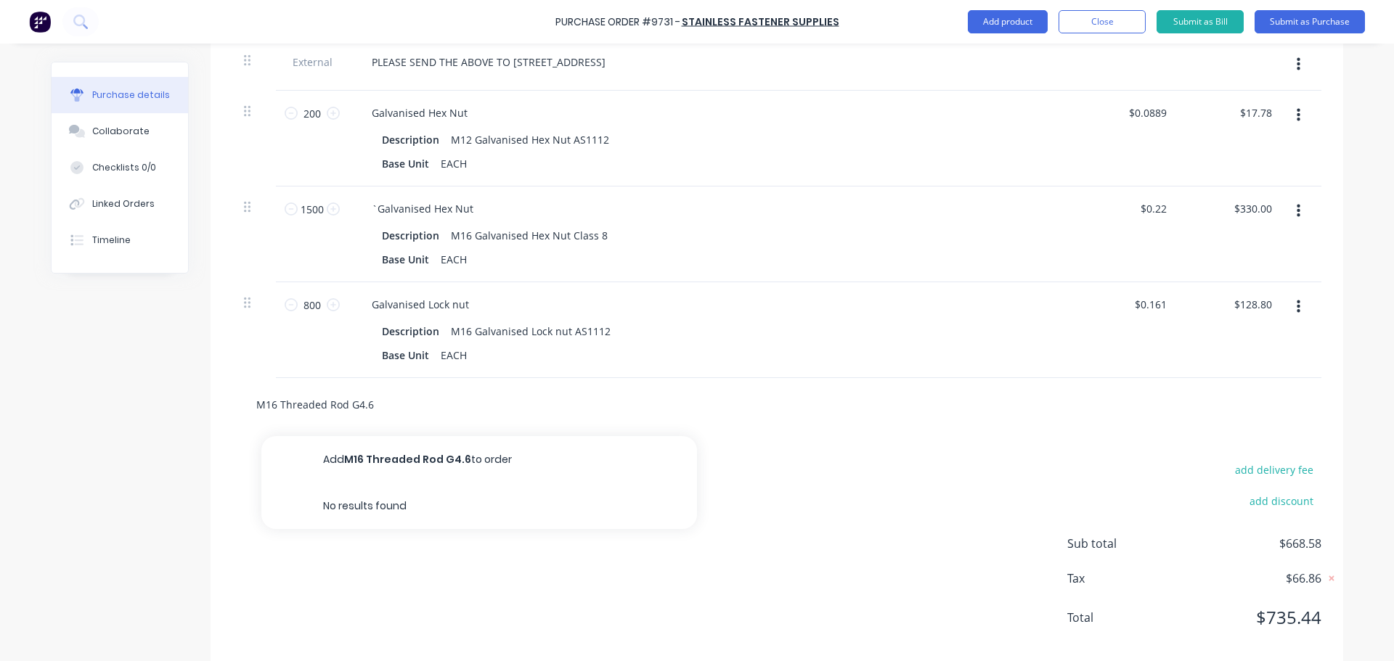
click at [366, 406] on input "M16 Threaded Rod G4.6" at bounding box center [401, 404] width 290 height 29
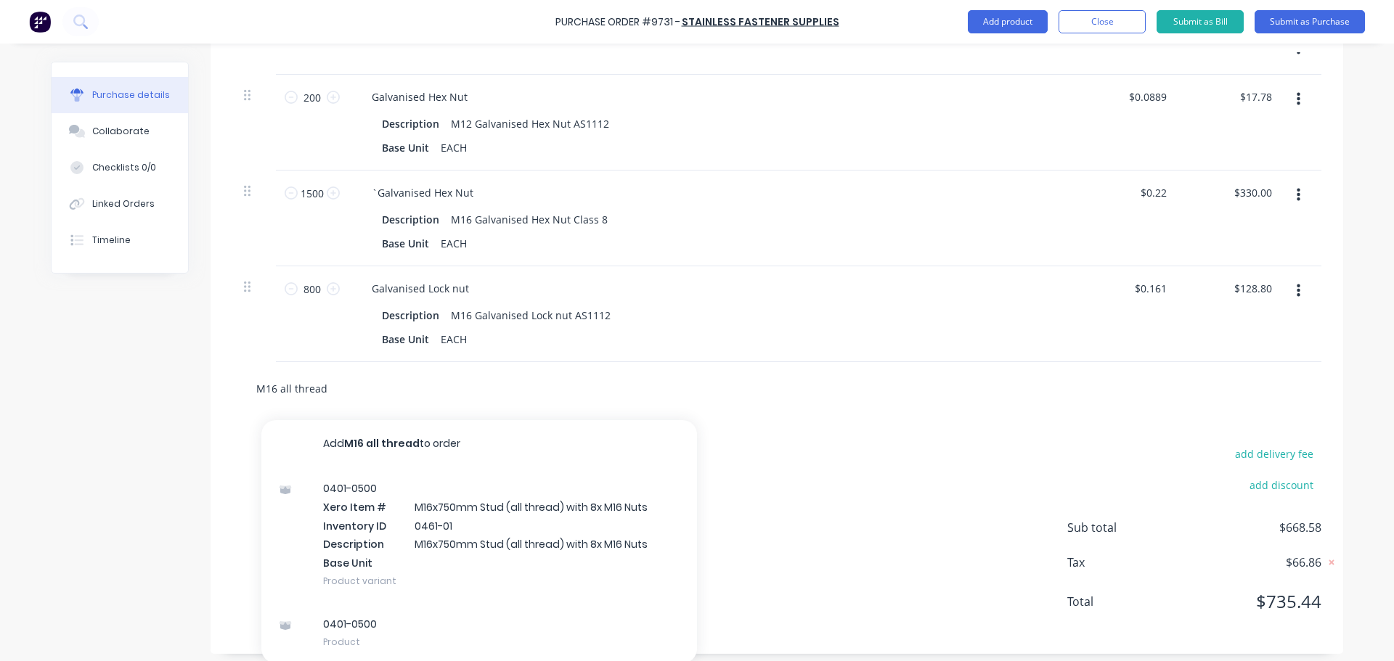
scroll to position [543, 0]
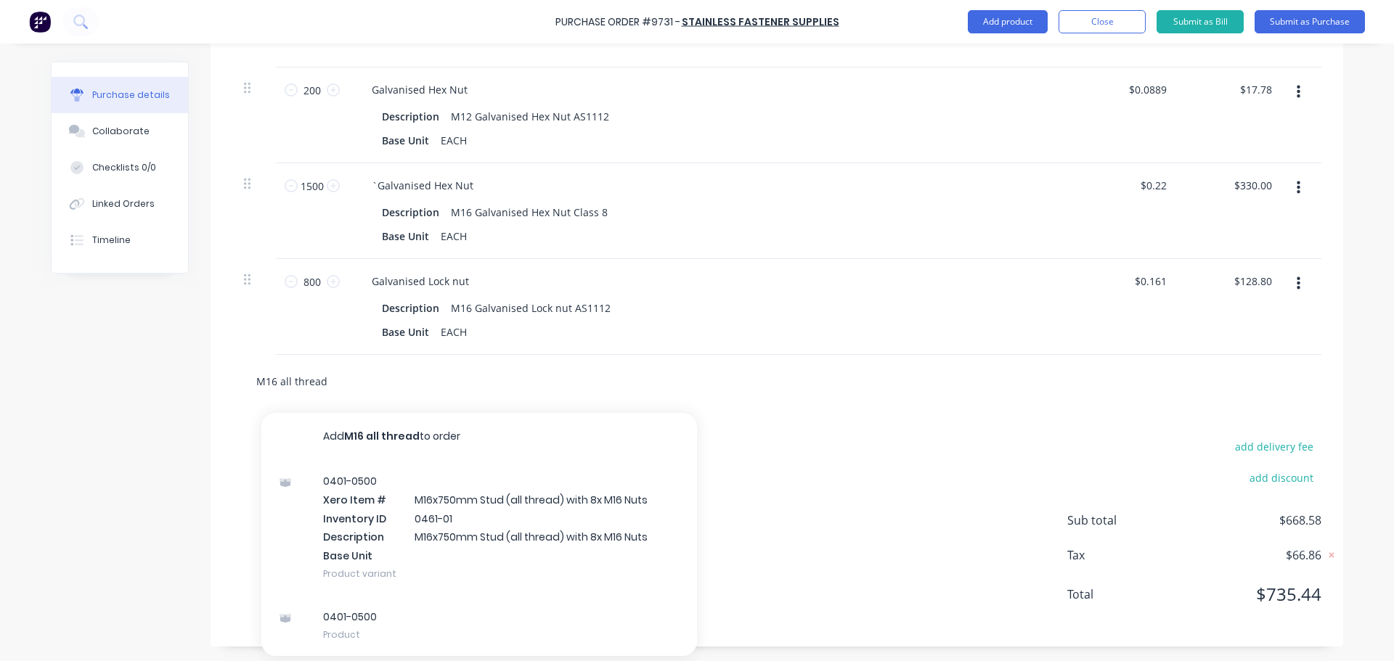
click at [340, 386] on input "M16 all thread" at bounding box center [401, 381] width 290 height 29
click at [344, 389] on input "M16 all thread" at bounding box center [401, 381] width 290 height 29
click at [771, 547] on div "add delivery fee add discount Sub total $668.58 Tax $66.86 Total $735.44" at bounding box center [777, 527] width 1133 height 239
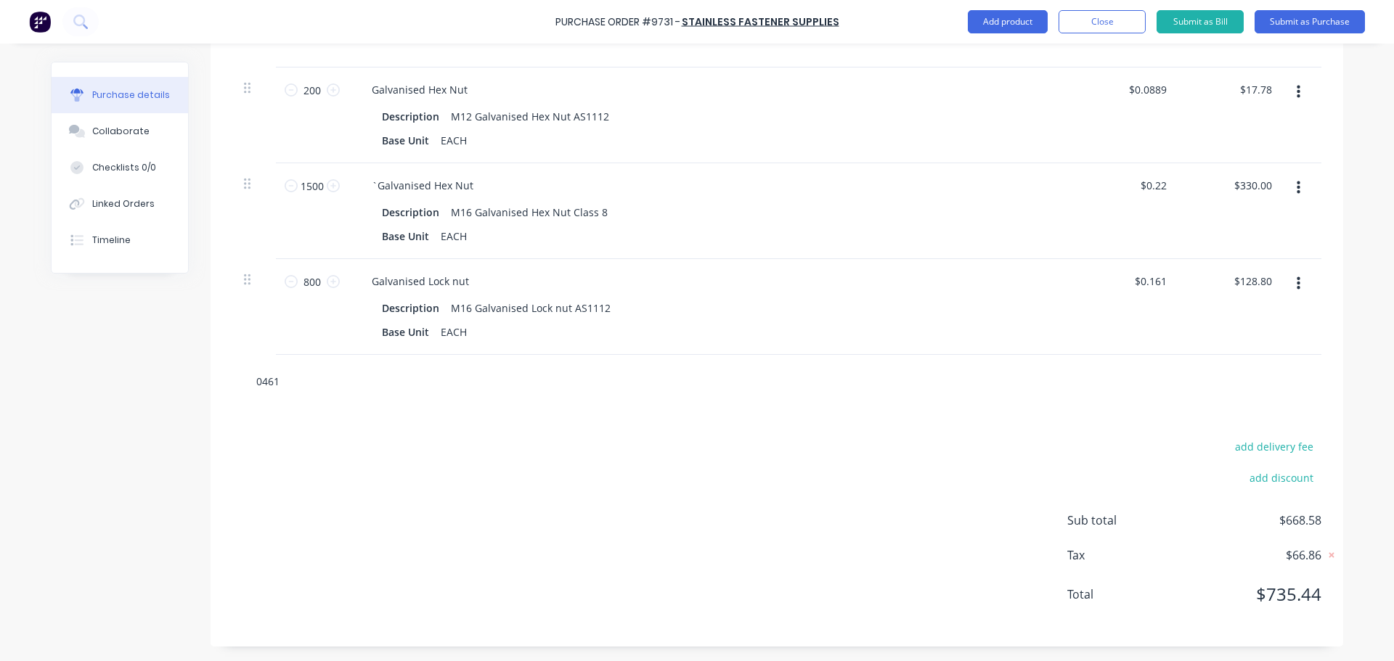
click at [295, 391] on input "0461" at bounding box center [401, 381] width 290 height 29
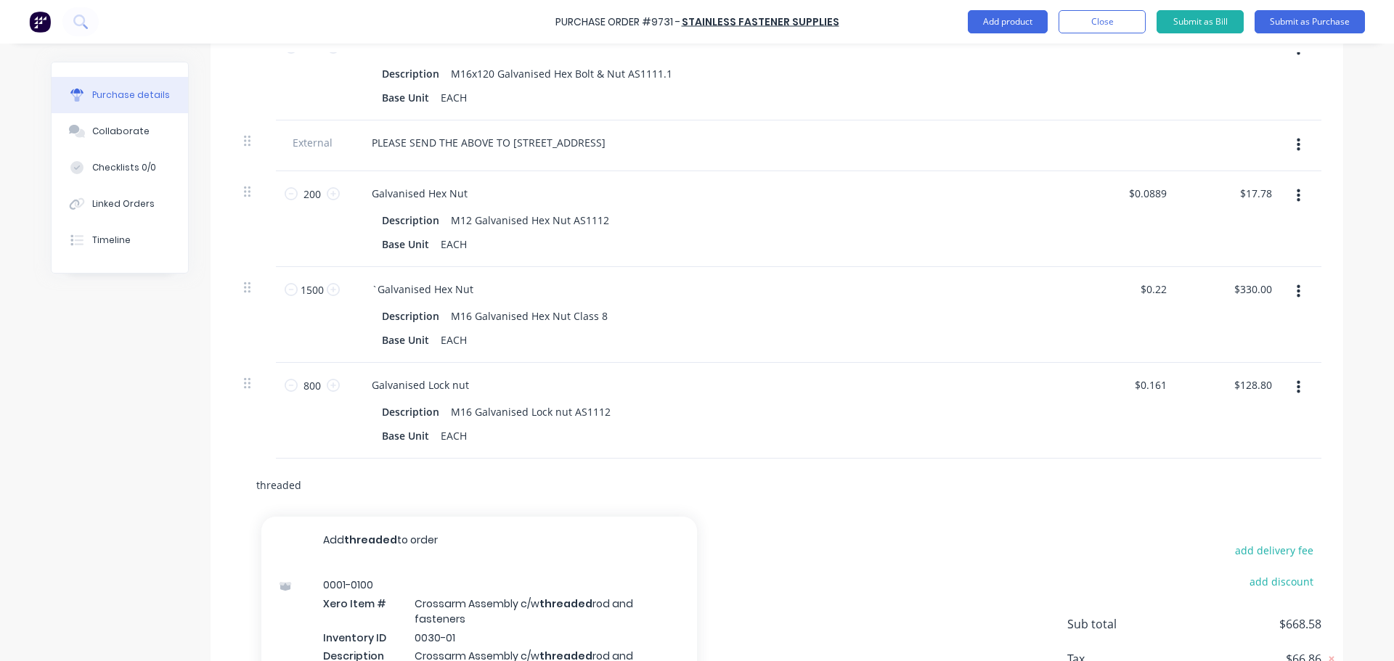
scroll to position [346, 0]
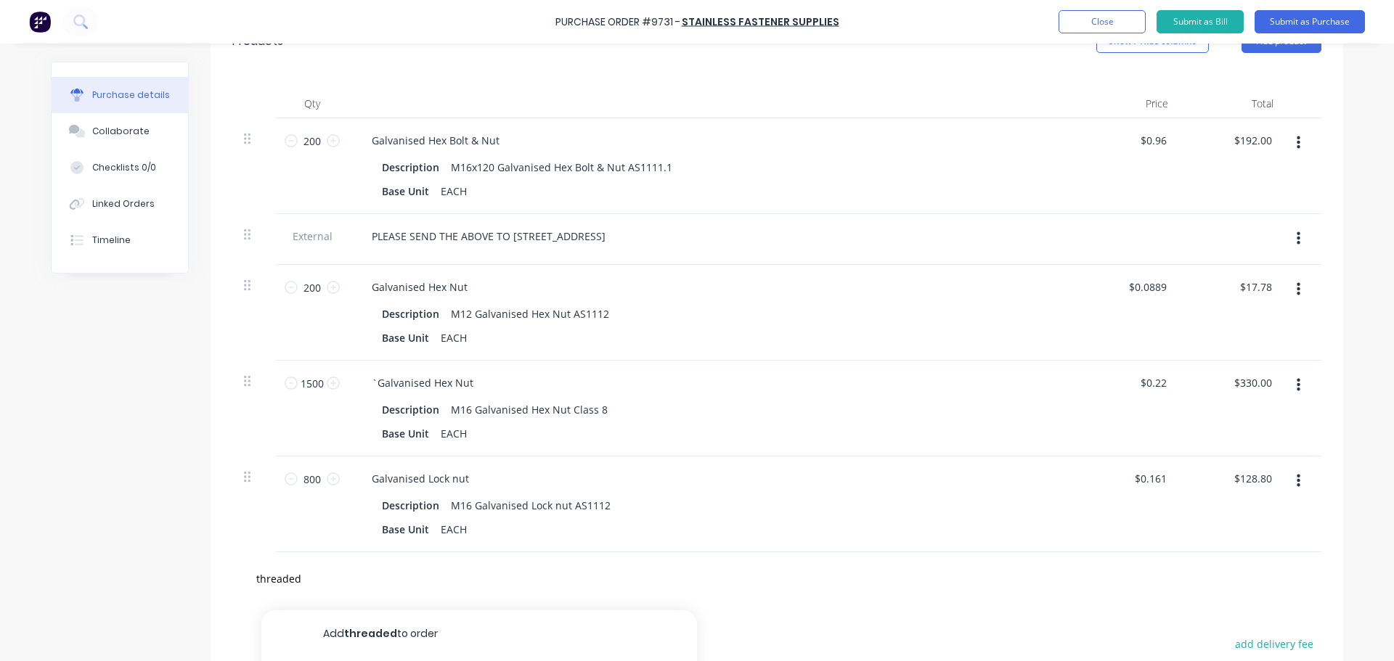
click at [813, 473] on div "Galvanised Lock nut" at bounding box center [711, 478] width 703 height 21
click at [765, 566] on div "threaded" at bounding box center [777, 578] width 1066 height 29
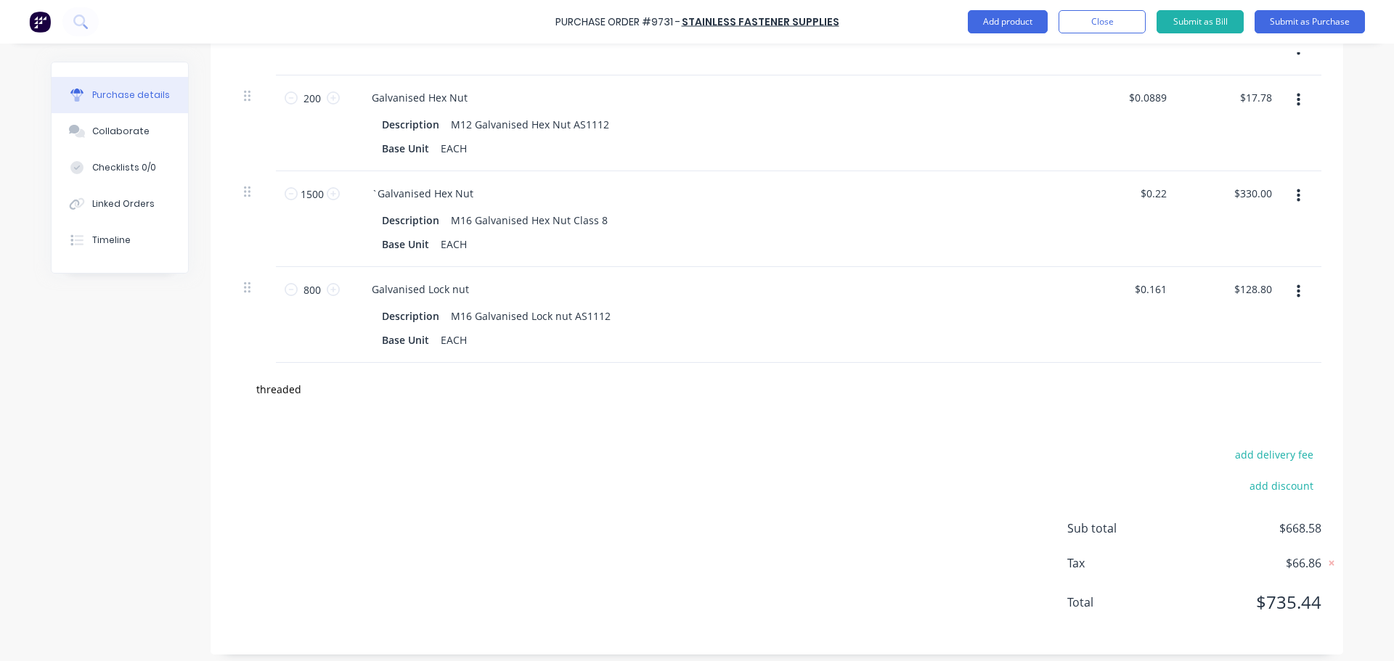
scroll to position [543, 0]
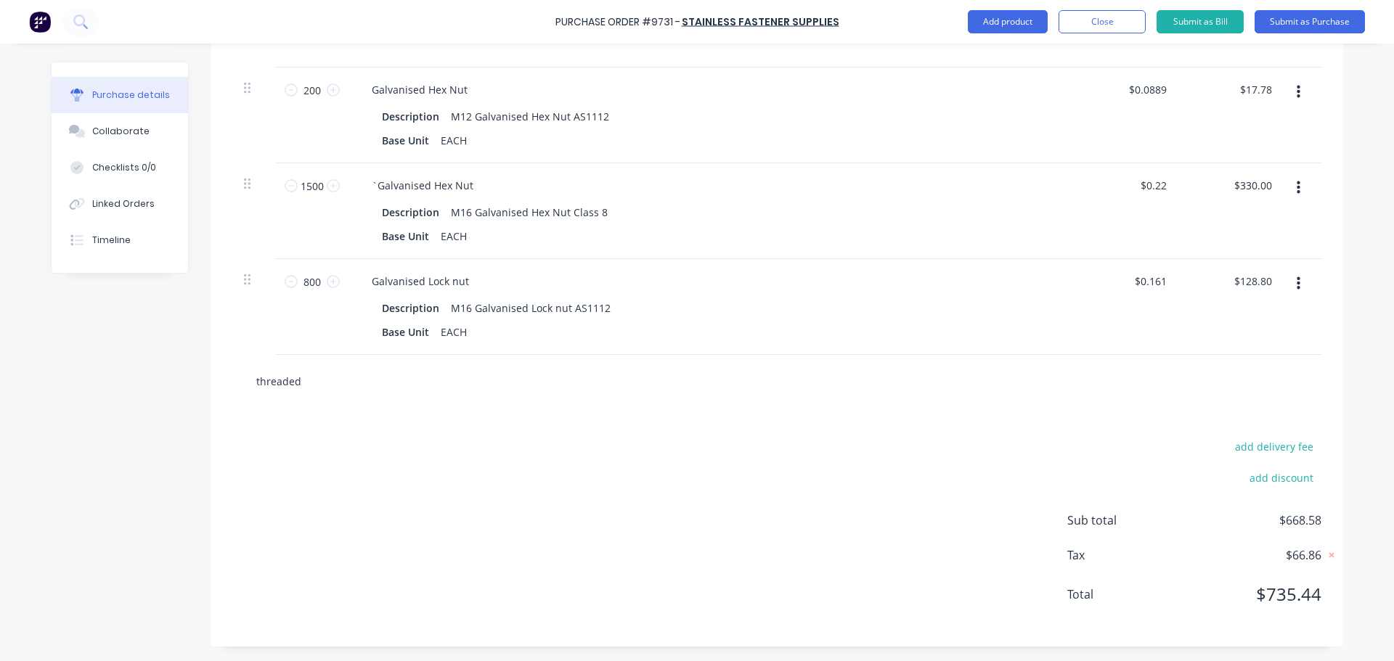
click at [298, 378] on input "threaded" at bounding box center [401, 381] width 290 height 29
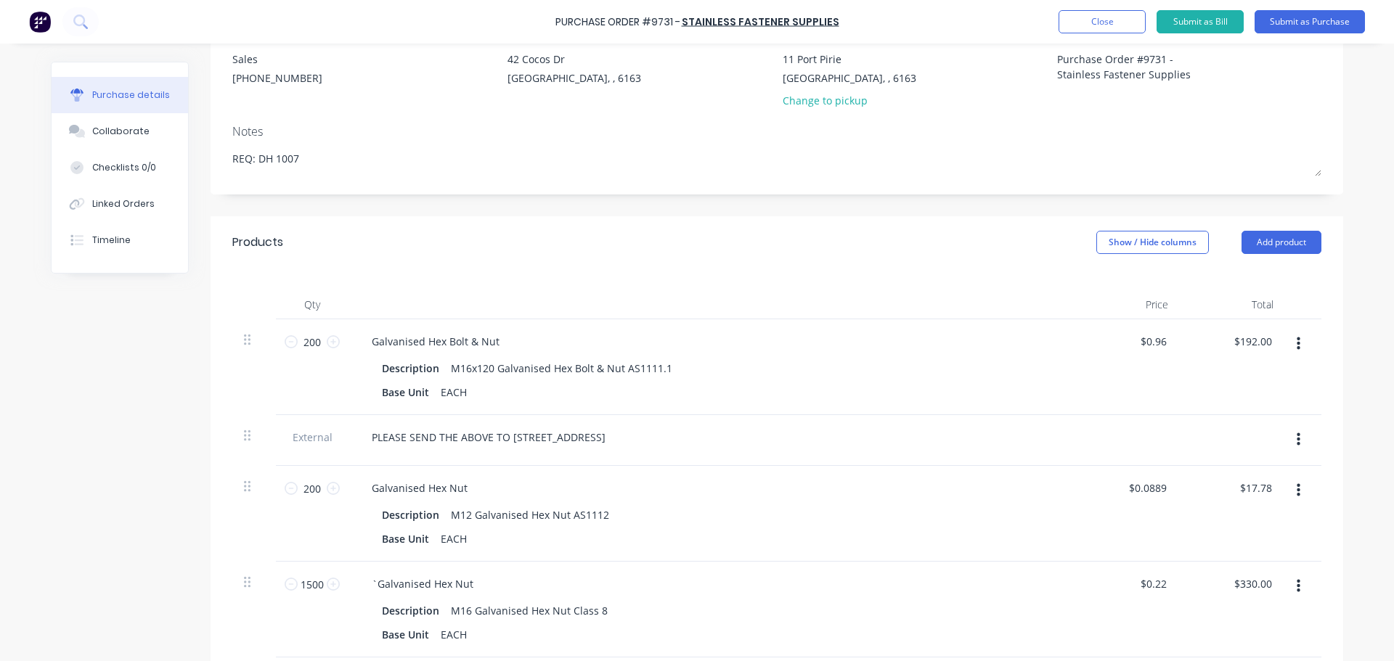
scroll to position [218, 0]
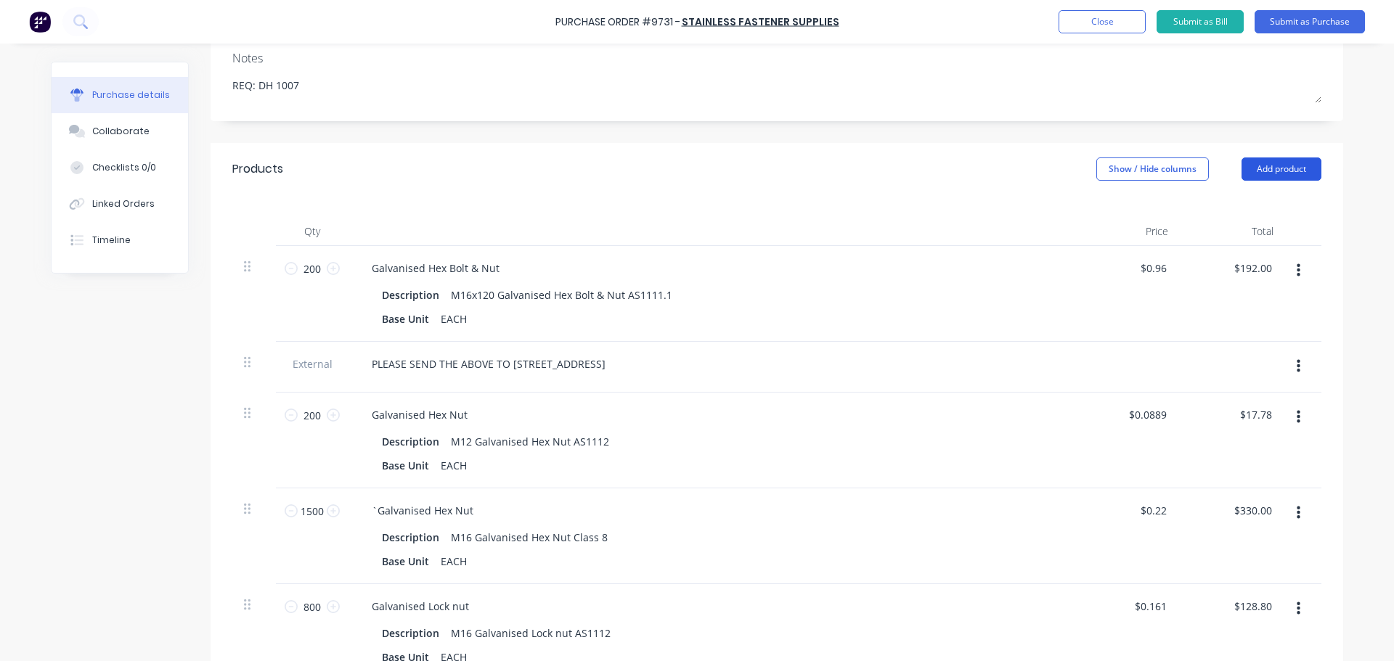
click at [1272, 167] on button "Add product" at bounding box center [1282, 169] width 80 height 23
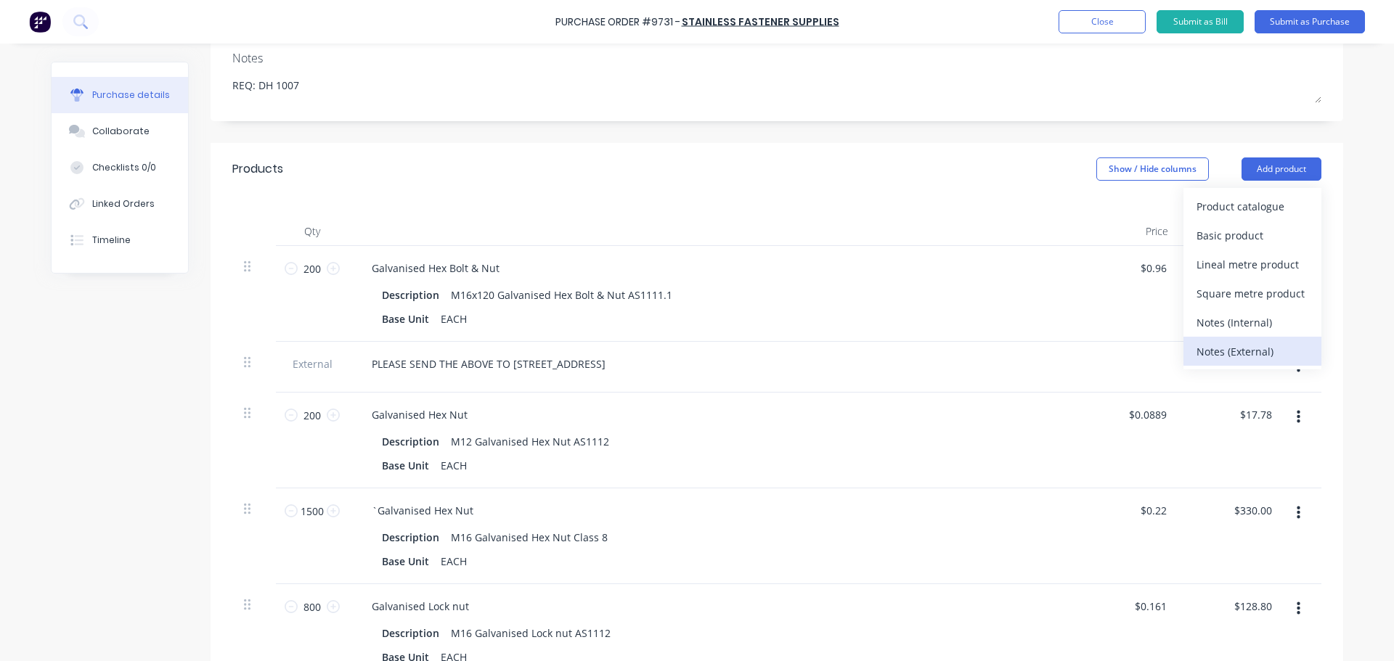
click at [1220, 356] on div "Notes (External)" at bounding box center [1253, 351] width 112 height 21
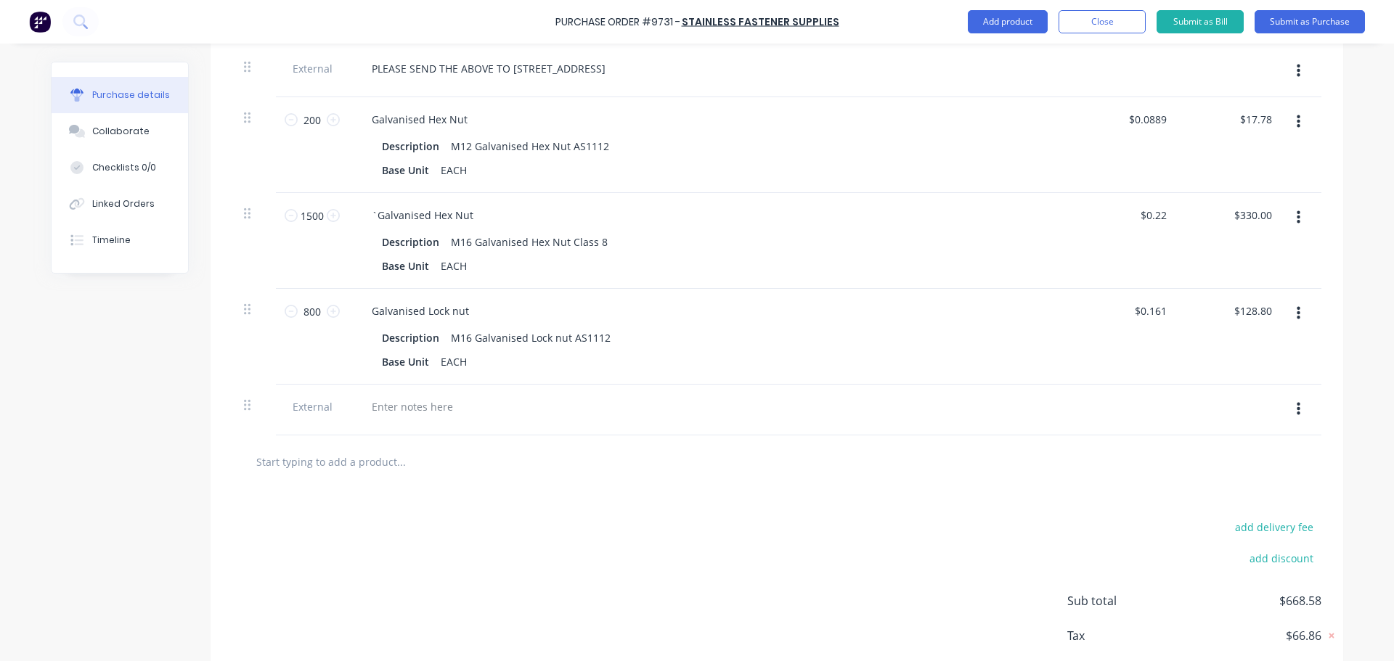
scroll to position [594, 0]
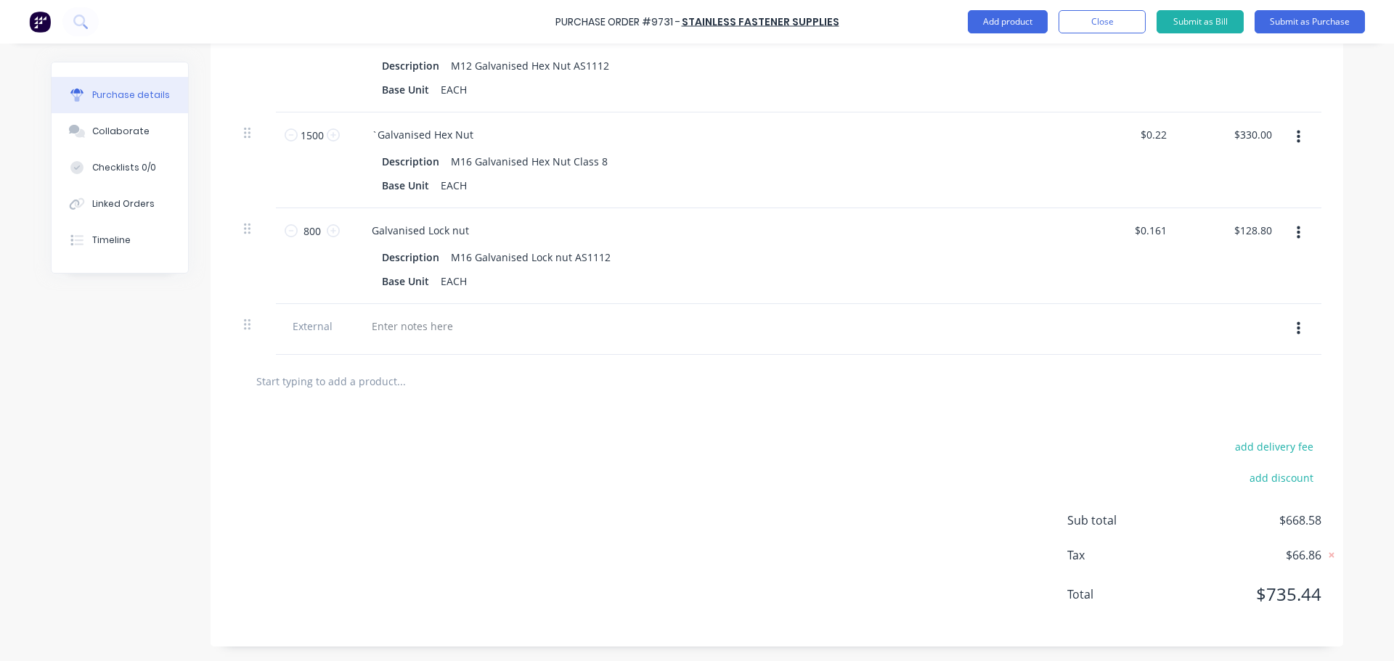
click at [1296, 330] on button "button" at bounding box center [1299, 329] width 34 height 26
click at [1194, 390] on button "Delete" at bounding box center [1253, 396] width 123 height 29
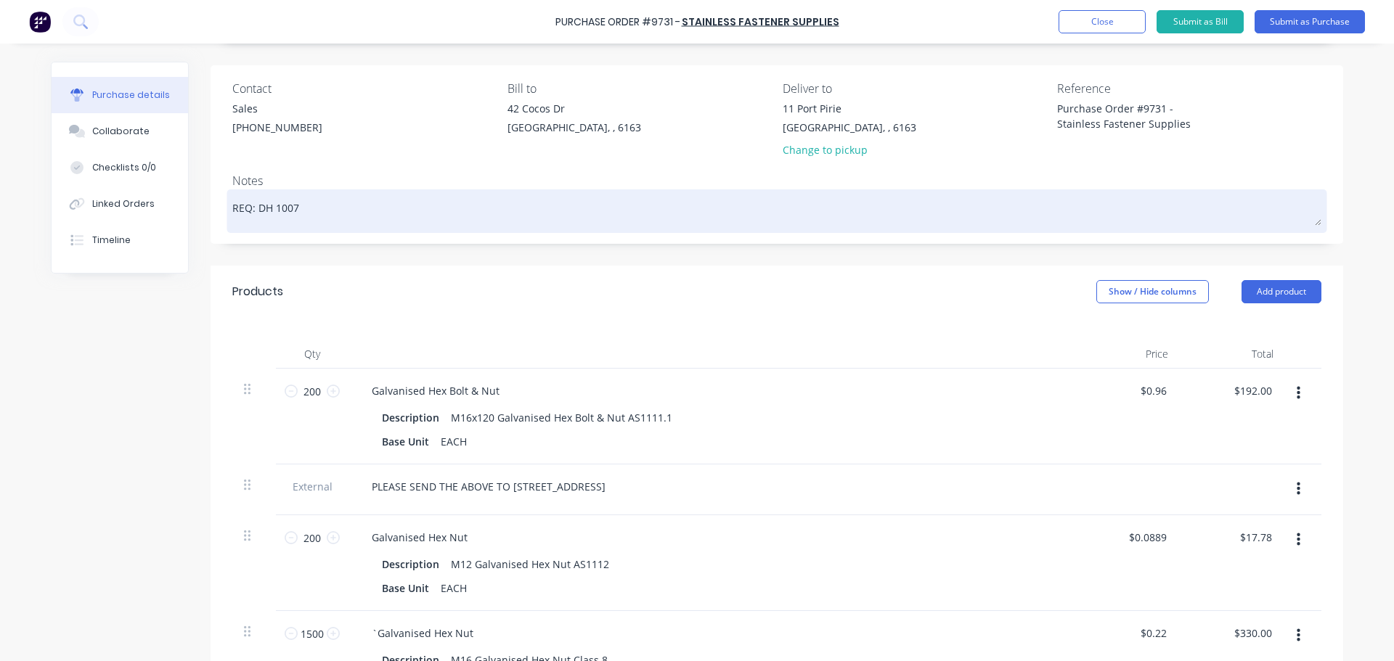
scroll to position [0, 0]
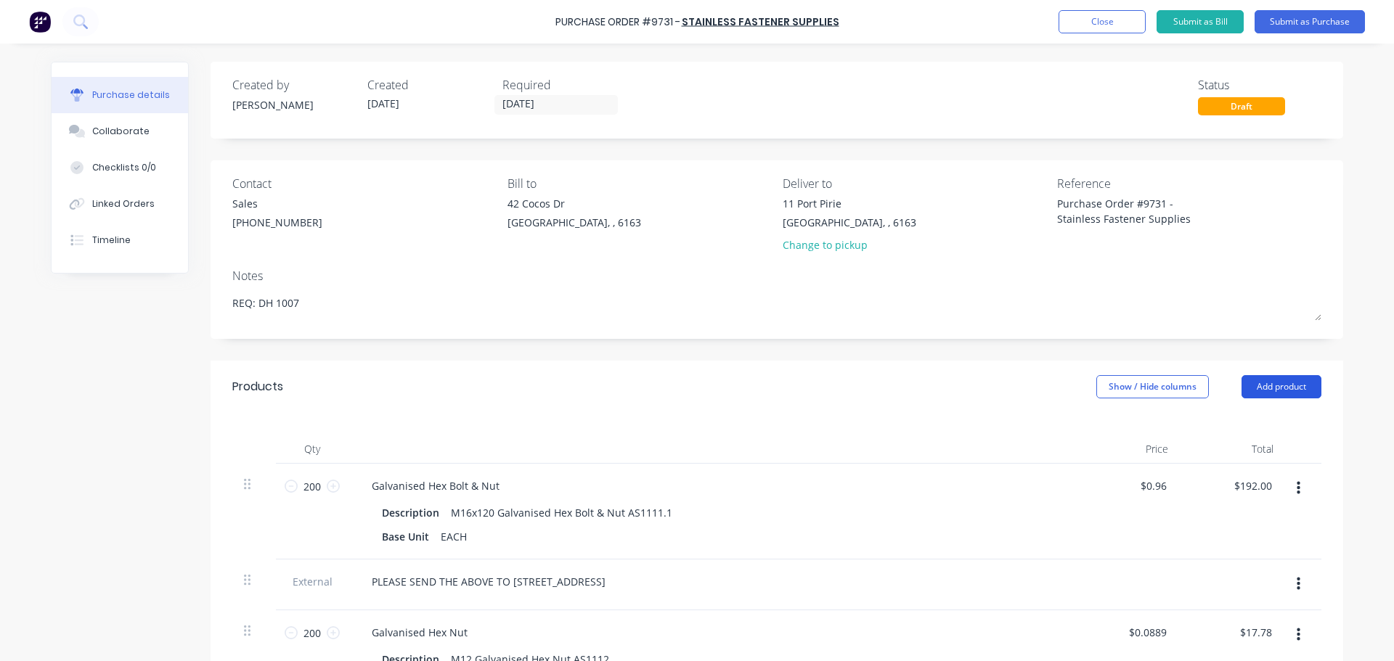
click at [1280, 391] on button "Add product" at bounding box center [1282, 386] width 80 height 23
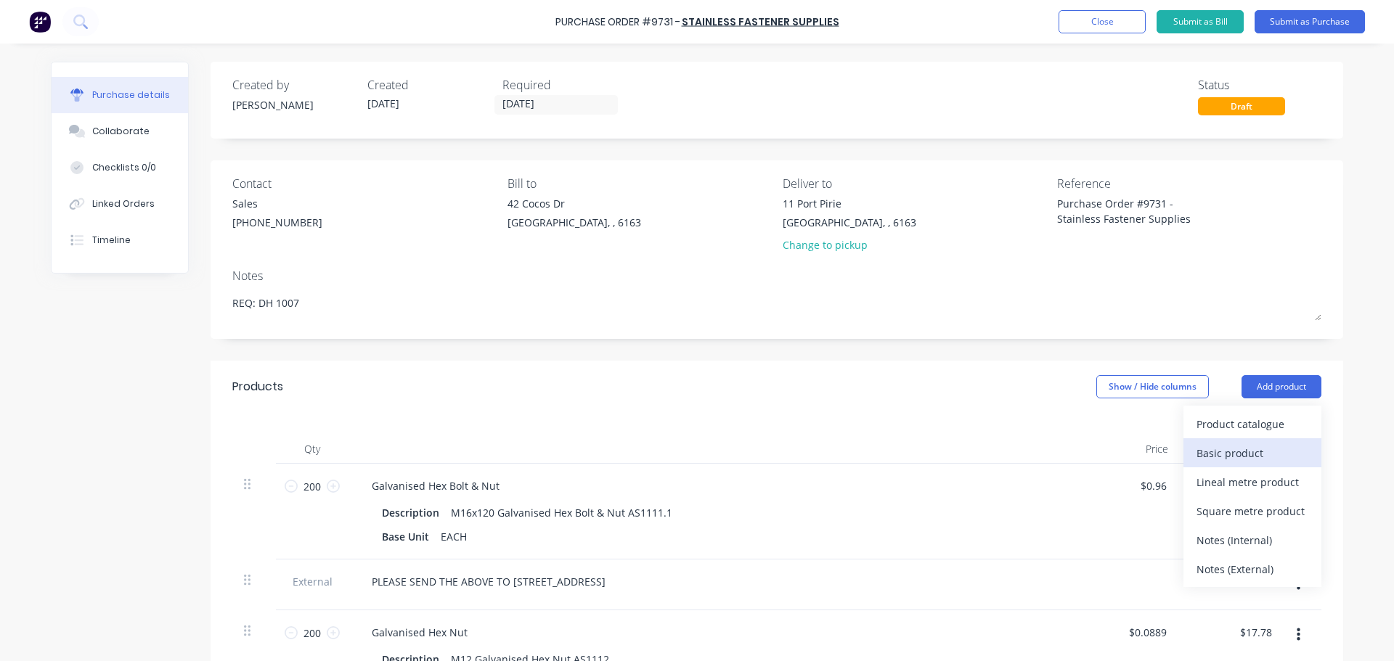
click at [1216, 452] on div "Basic product" at bounding box center [1253, 453] width 112 height 21
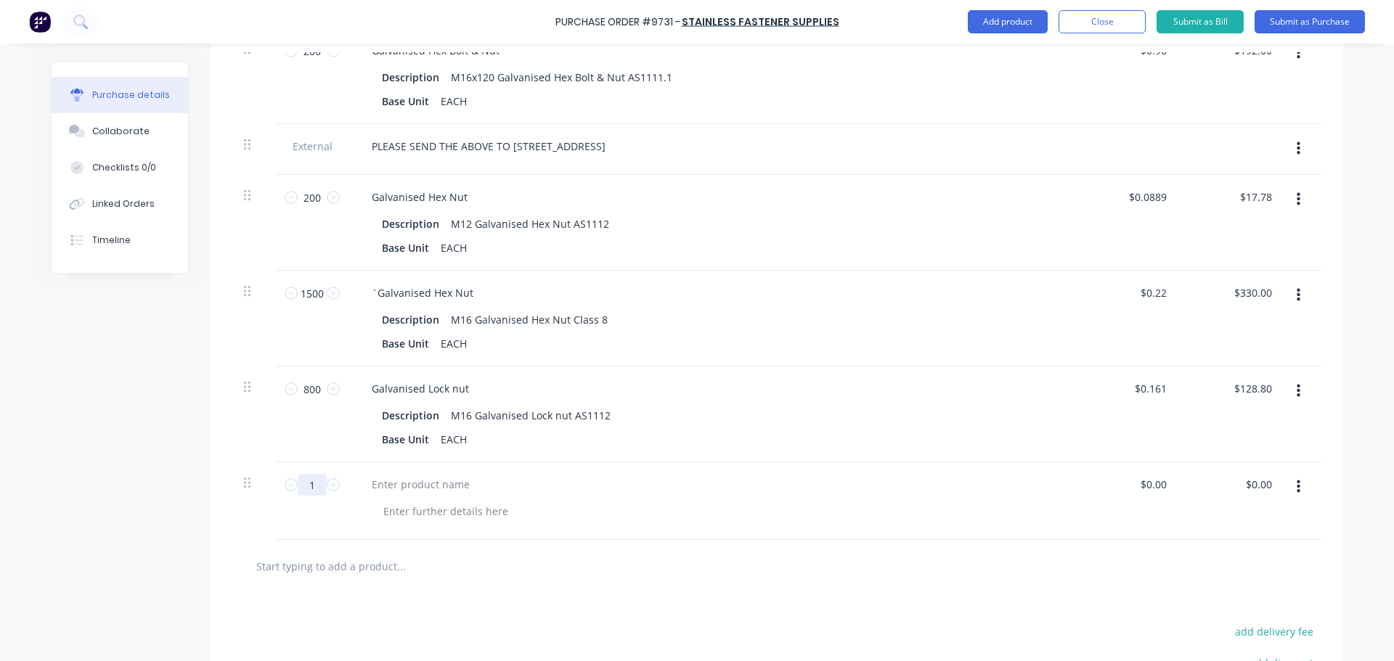
click at [311, 491] on input "1" at bounding box center [312, 485] width 29 height 22
click at [384, 485] on div at bounding box center [420, 484] width 121 height 21
click at [411, 486] on div "M16 Galv Threaded Rod" at bounding box center [430, 484] width 140 height 21
click at [515, 483] on div "M16 Galvanised Threaded Rod" at bounding box center [446, 484] width 173 height 21
click at [418, 513] on div at bounding box center [446, 511] width 148 height 21
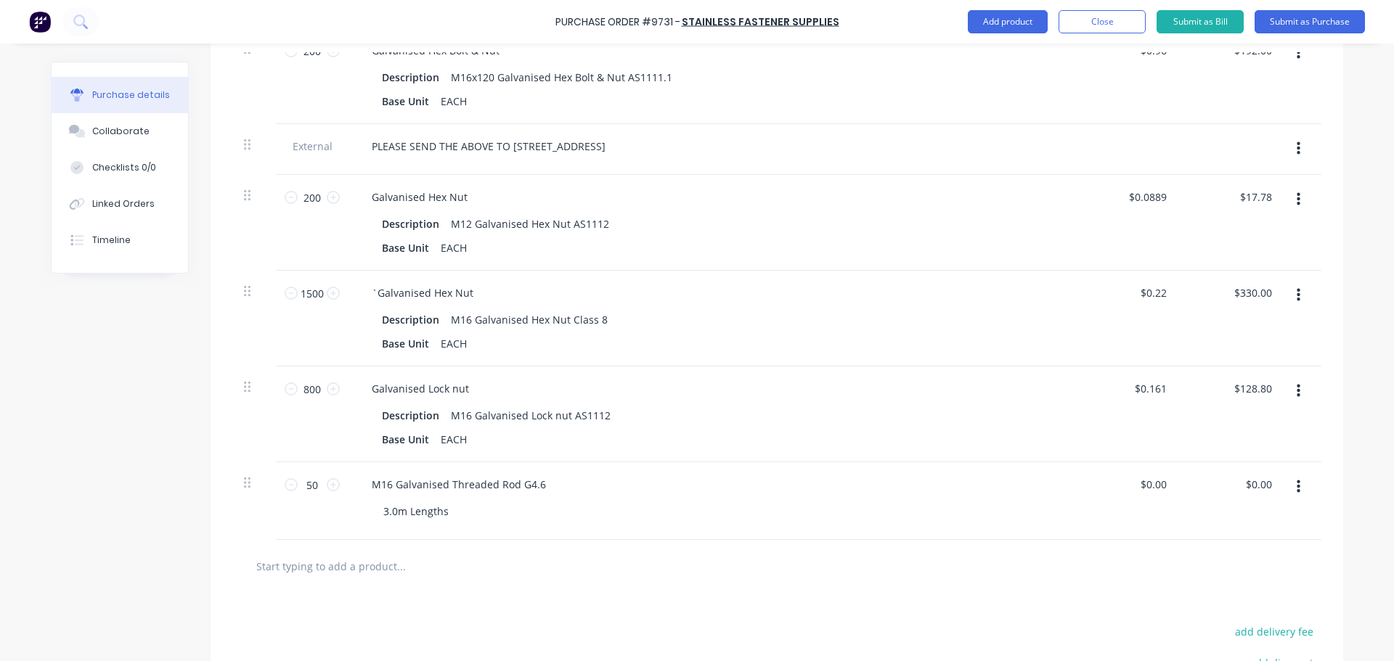
click at [712, 547] on div at bounding box center [776, 566] width 1089 height 53
click at [1160, 487] on input "0.00" at bounding box center [1152, 484] width 33 height 21
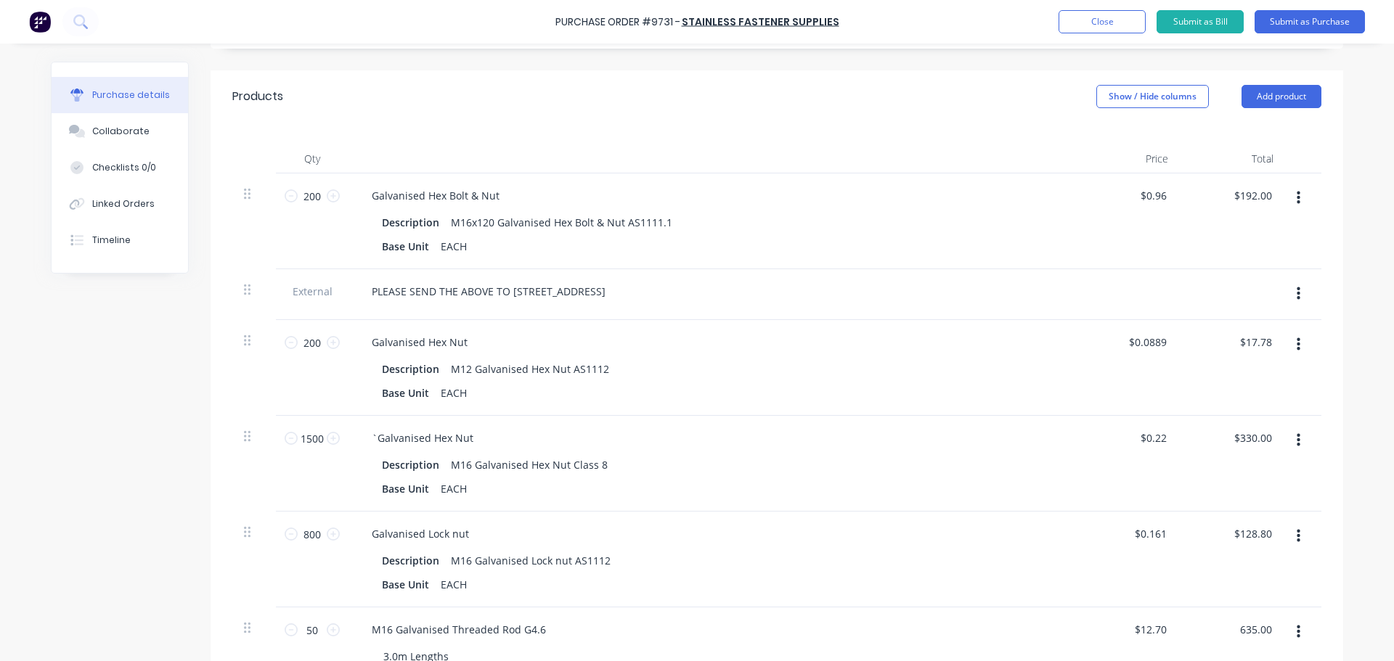
scroll to position [363, 0]
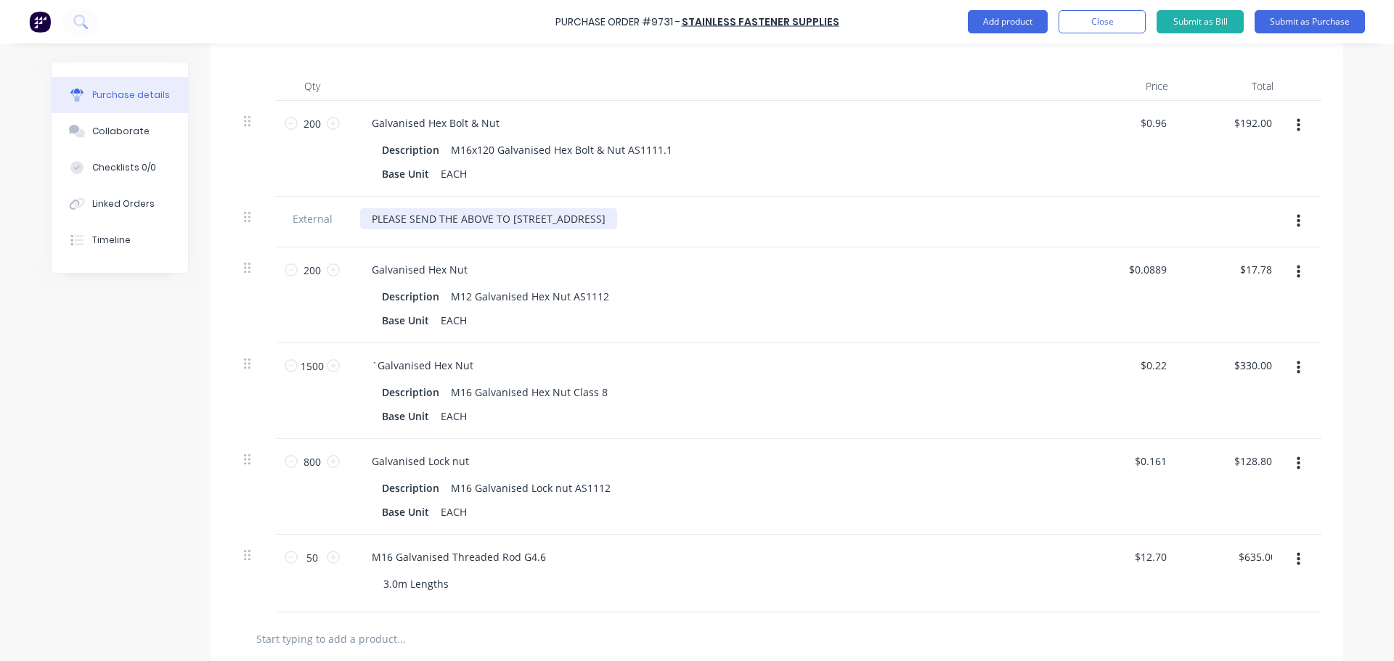
click at [361, 225] on div "PLEASE SEND THE ABOVE TO [STREET_ADDRESS]" at bounding box center [488, 218] width 257 height 21
click at [681, 219] on div "**********" at bounding box center [520, 218] width 321 height 21
click at [720, 366] on div "`Galvanised Hex Nut" at bounding box center [711, 365] width 703 height 21
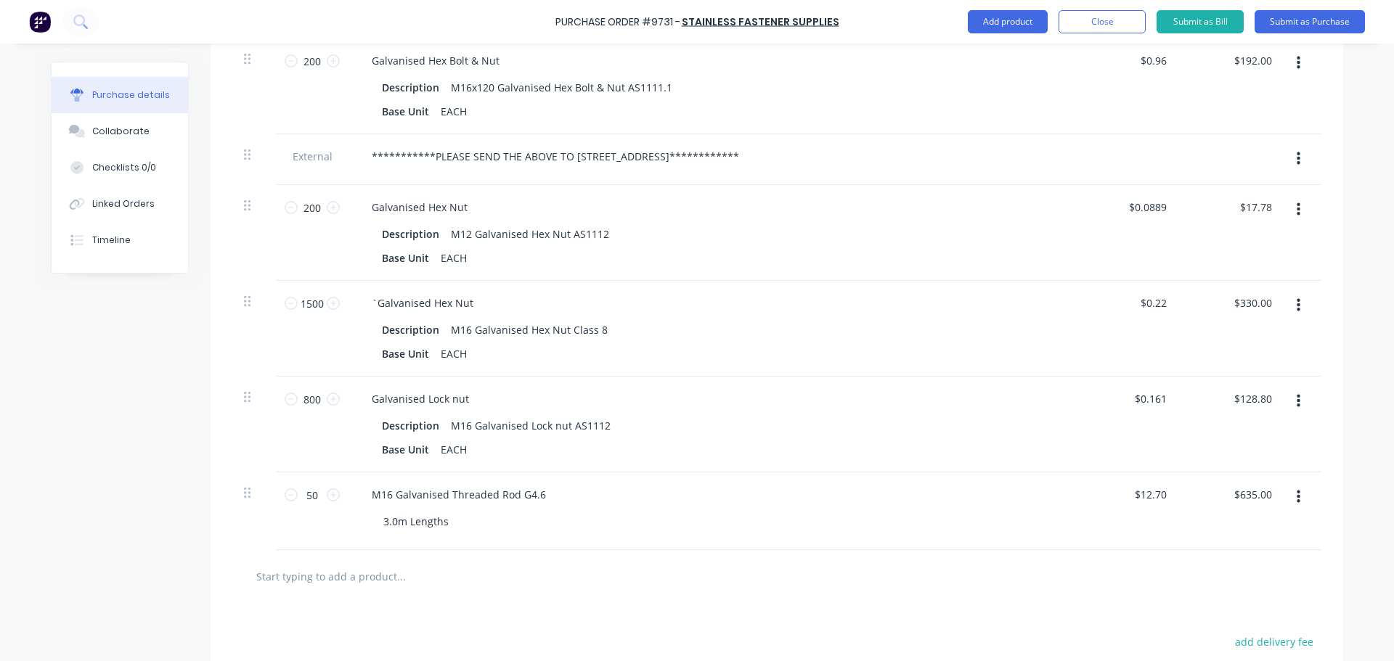
scroll to position [508, 0]
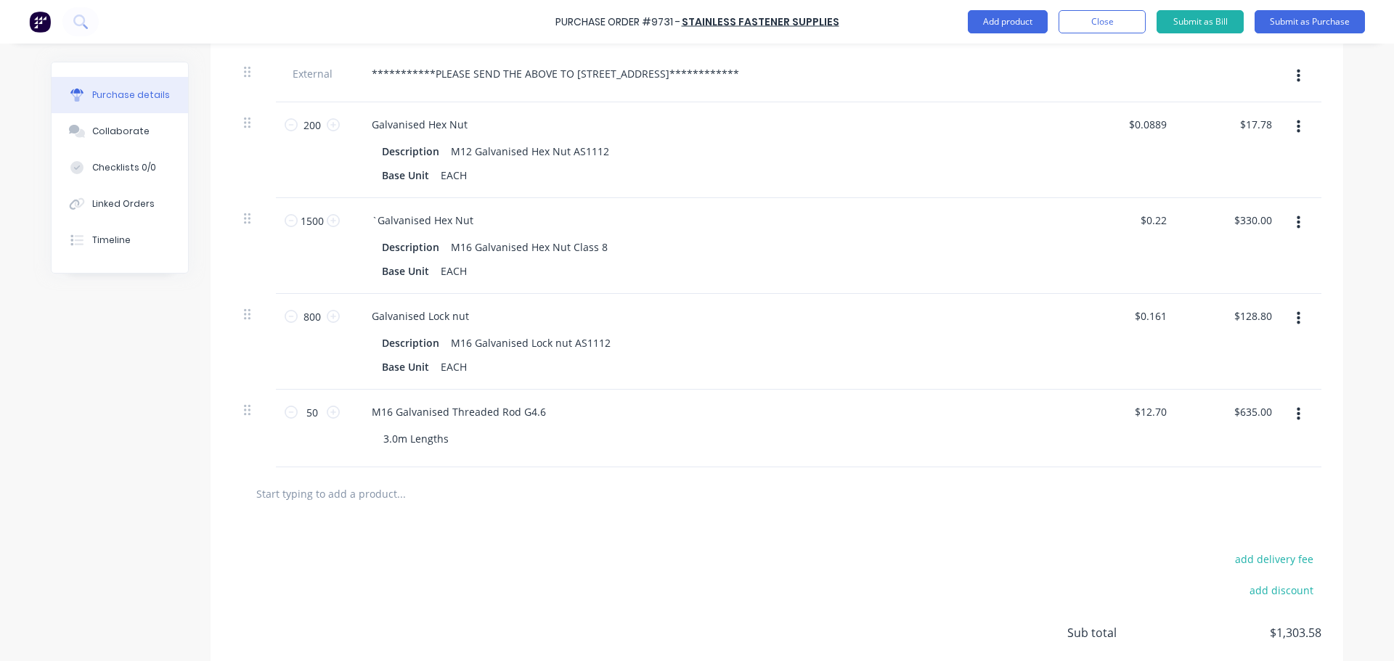
click at [318, 489] on input "text" at bounding box center [401, 493] width 290 height 29
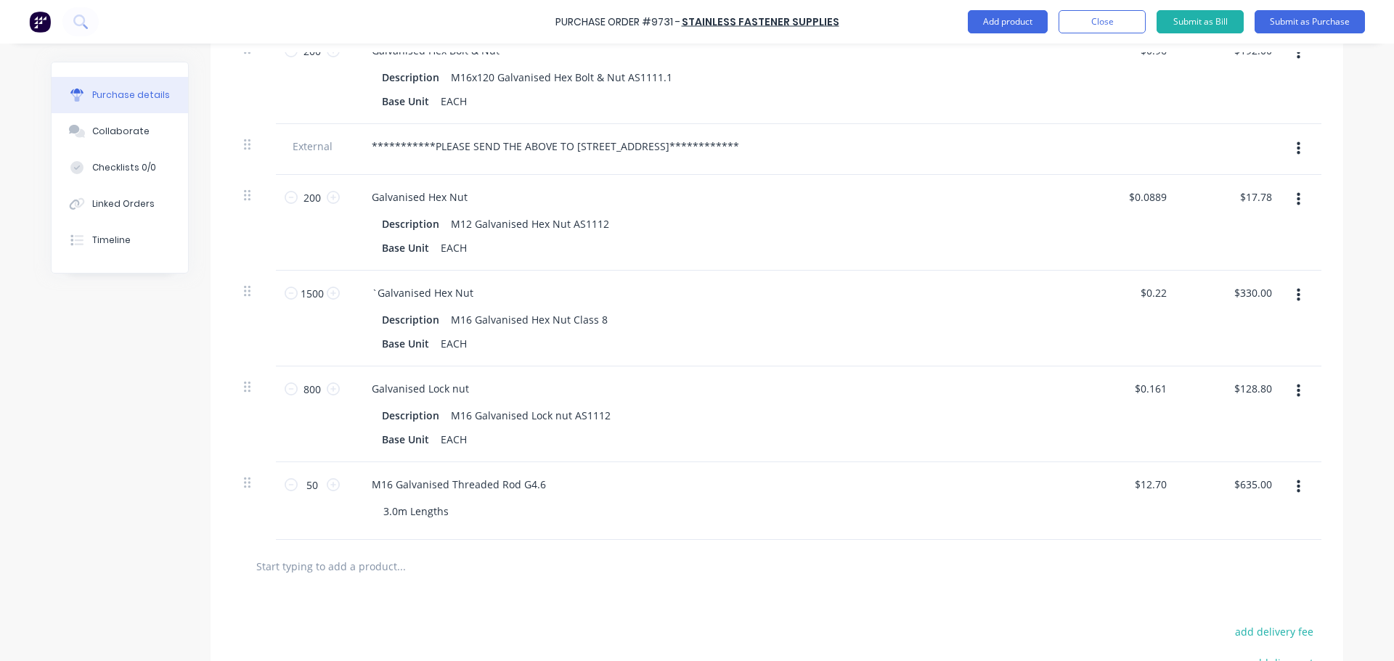
scroll to position [581, 0]
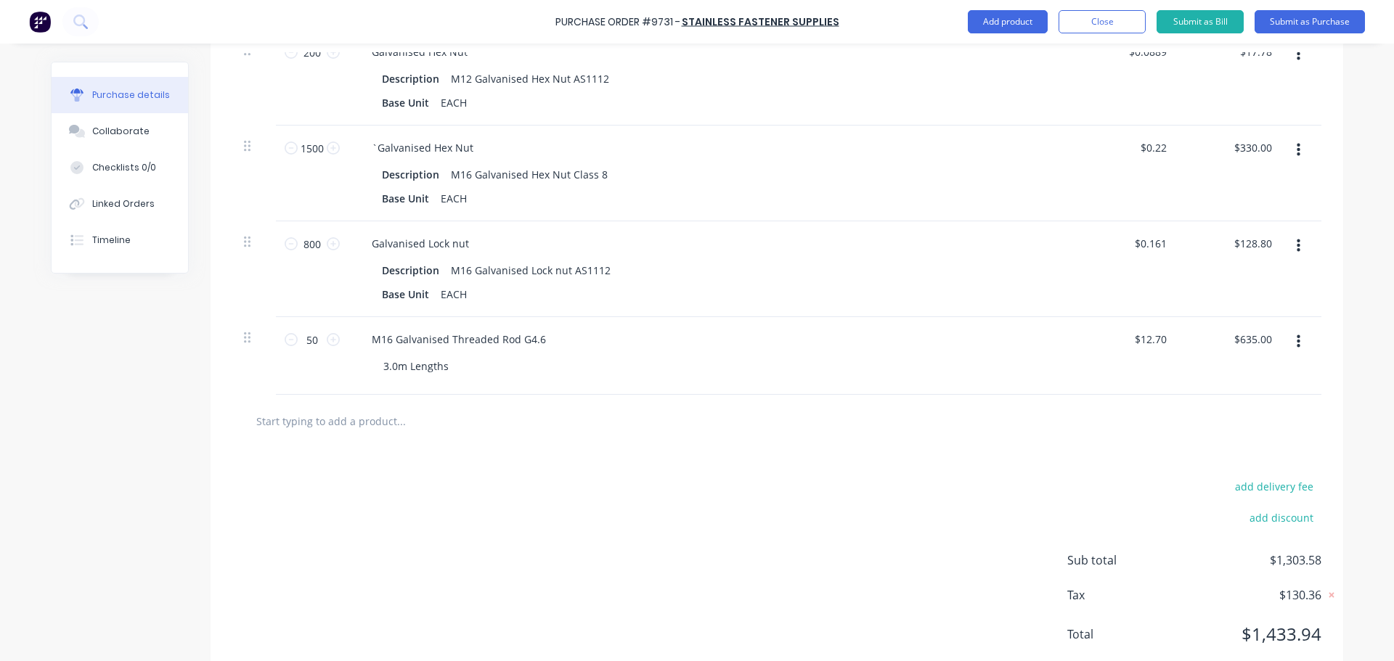
click at [314, 419] on input "text" at bounding box center [401, 421] width 290 height 29
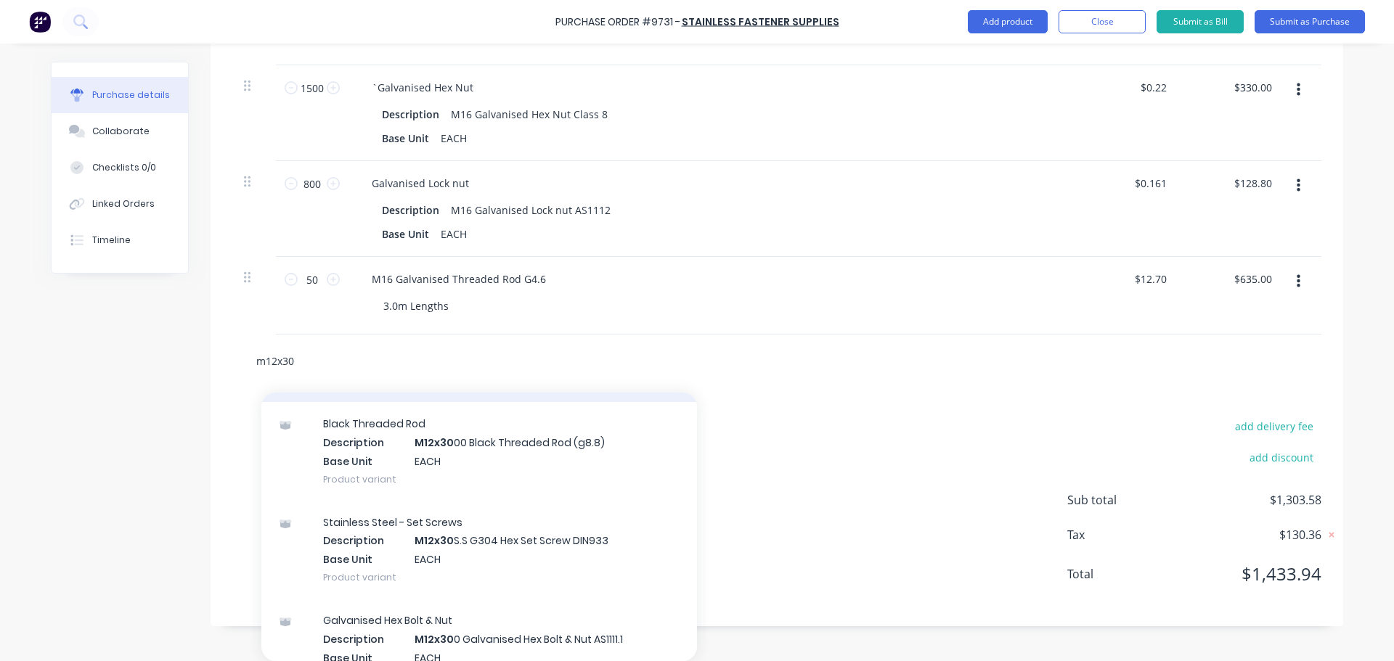
scroll to position [363, 0]
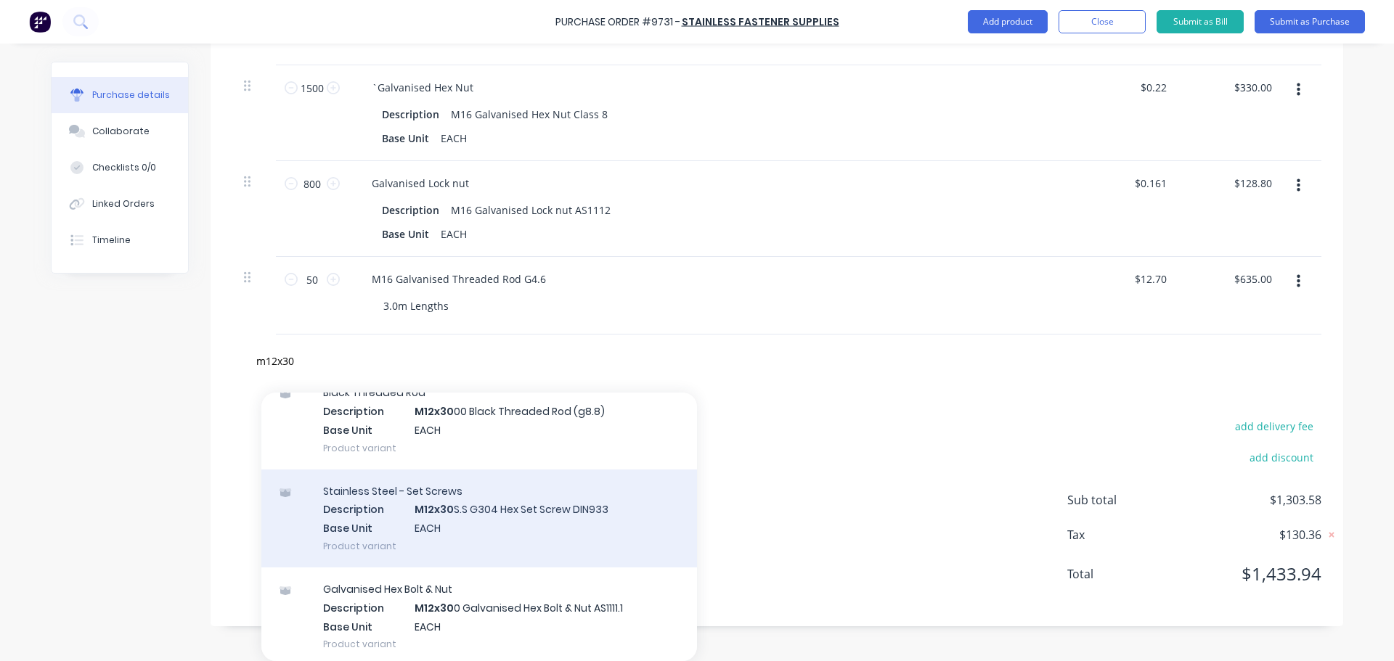
click at [578, 545] on div "Stainless Steel - Set Screws Description M12x30 S.S G304 Hex Set Screw DIN933 B…" at bounding box center [479, 519] width 436 height 98
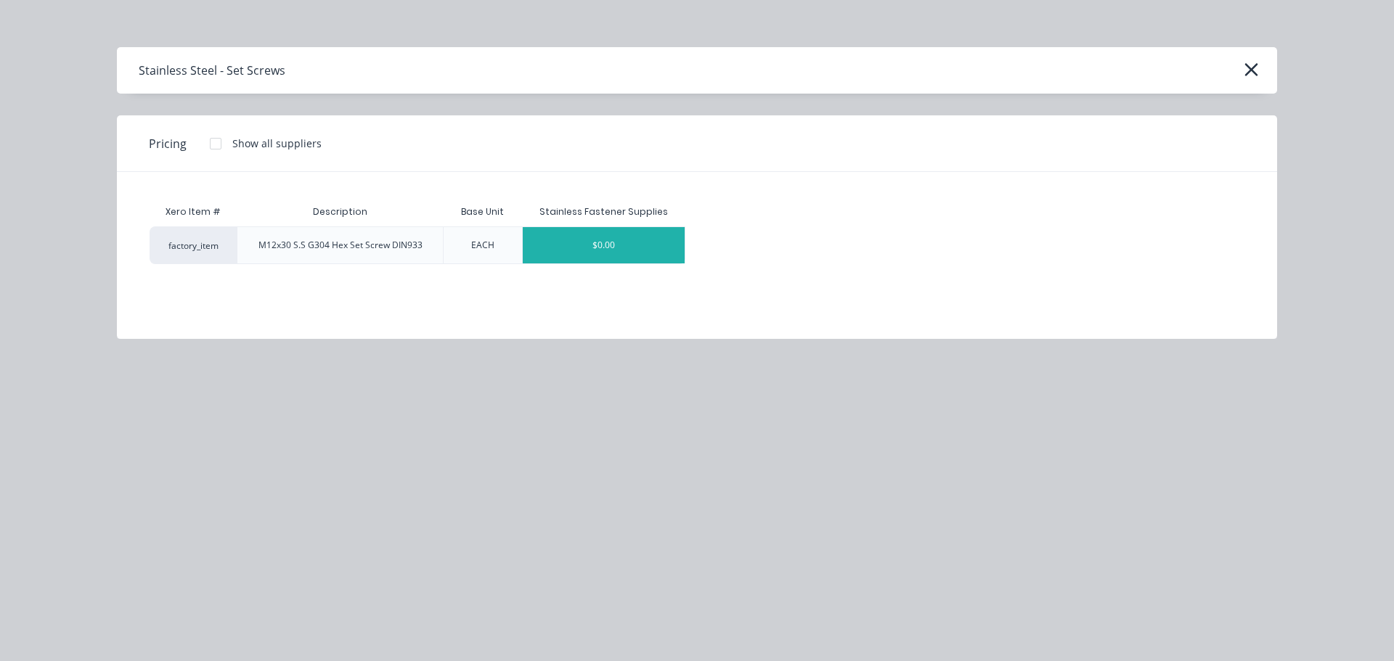
scroll to position [641, 0]
click at [599, 254] on div "$0.00" at bounding box center [604, 245] width 163 height 36
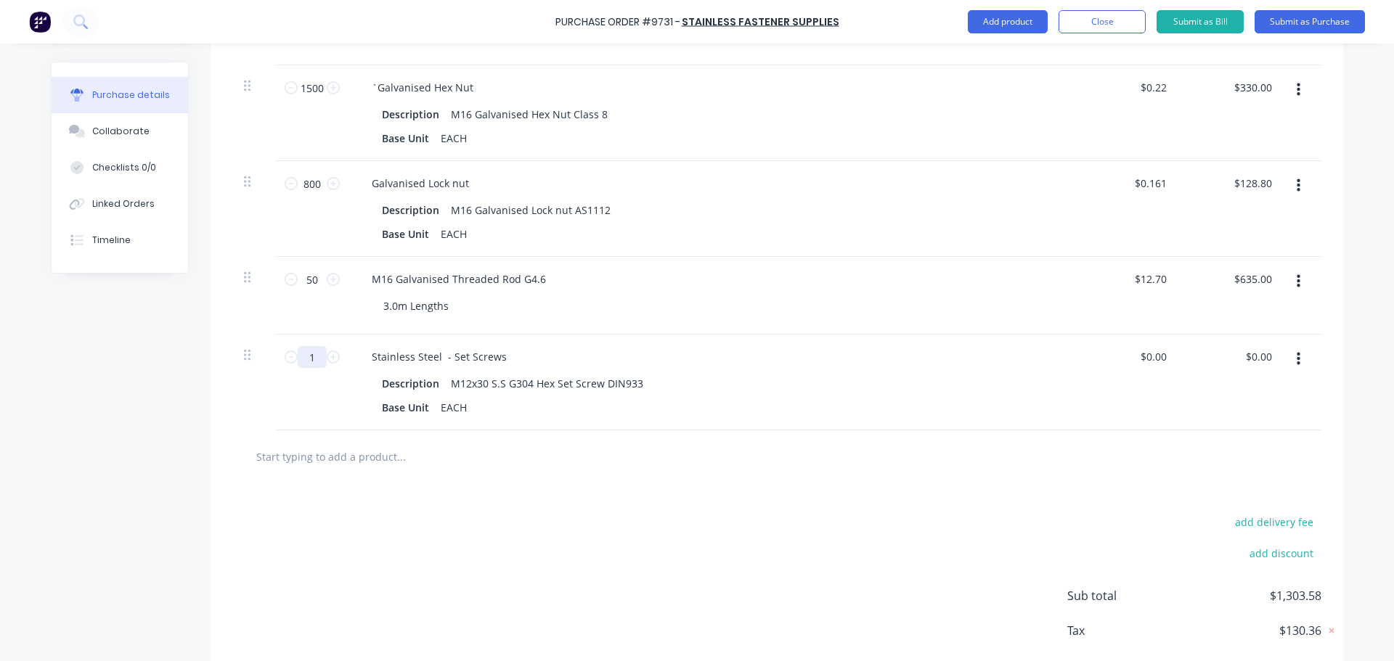
click at [320, 361] on input "1" at bounding box center [312, 357] width 29 height 22
click at [1098, 477] on div at bounding box center [776, 457] width 1089 height 53
click at [1160, 359] on input "0.00" at bounding box center [1152, 356] width 33 height 21
click at [993, 438] on div at bounding box center [776, 457] width 1089 height 53
click at [306, 455] on input "text" at bounding box center [401, 456] width 290 height 29
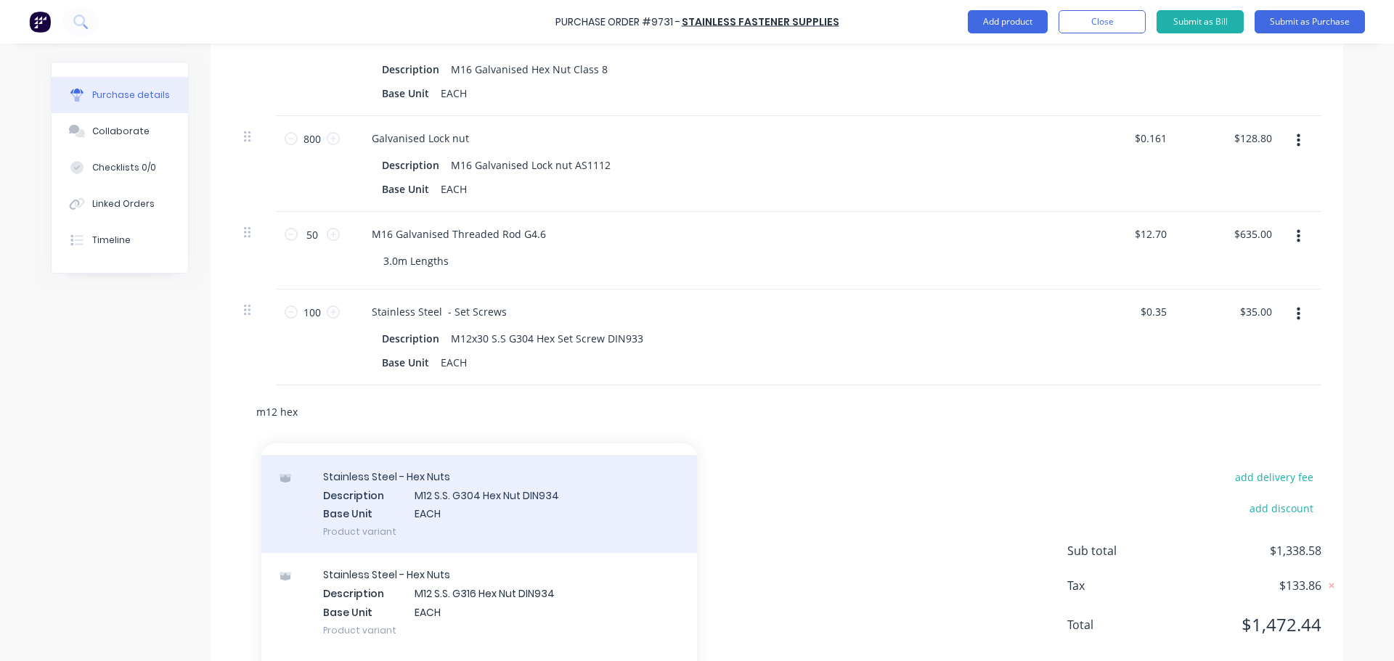
scroll to position [714, 0]
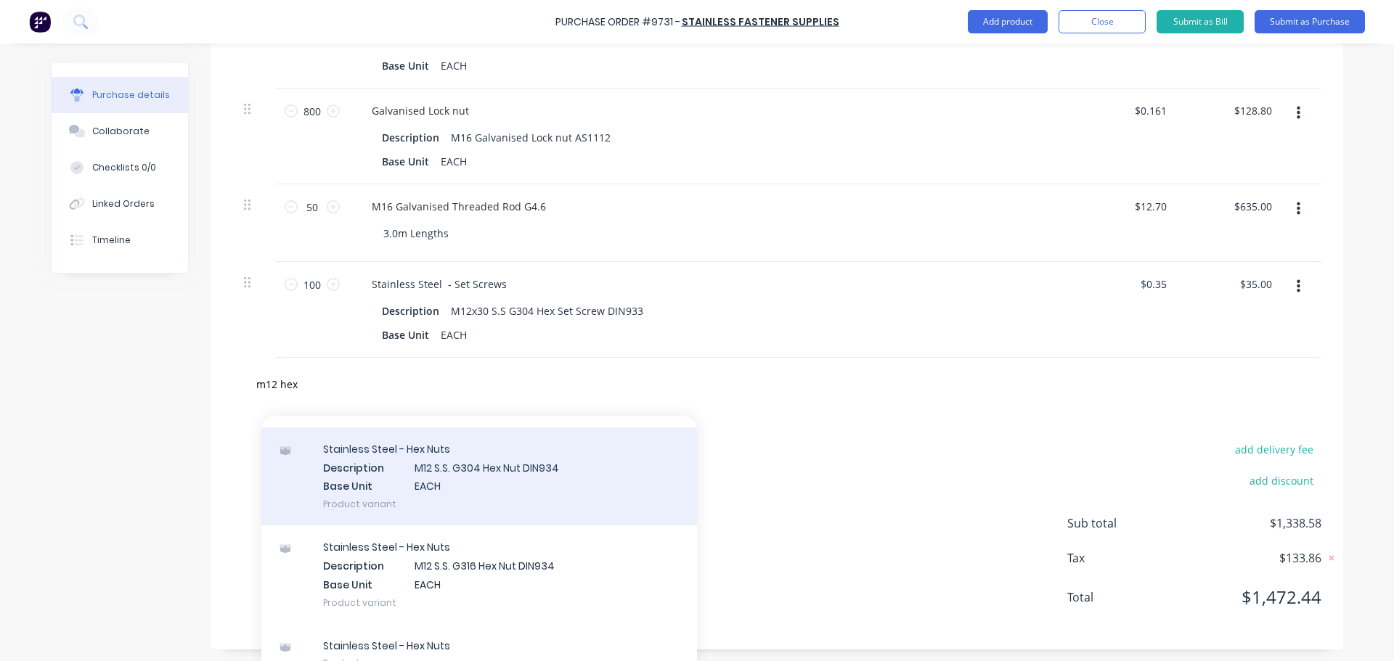
click at [476, 500] on div "Stainless Steel - Hex Nuts Description M12 S.S. G304 Hex Nut DIN934 Base Unit E…" at bounding box center [479, 477] width 436 height 98
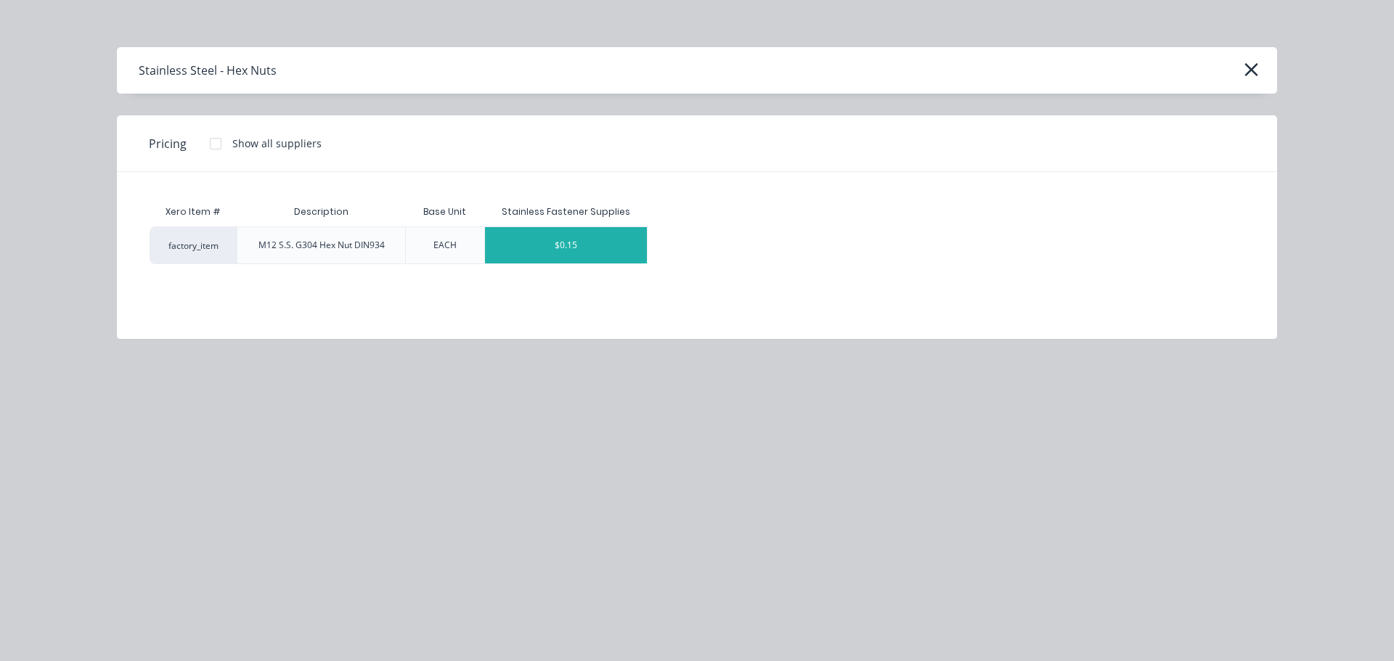
click at [550, 258] on div "$0.15" at bounding box center [566, 245] width 163 height 36
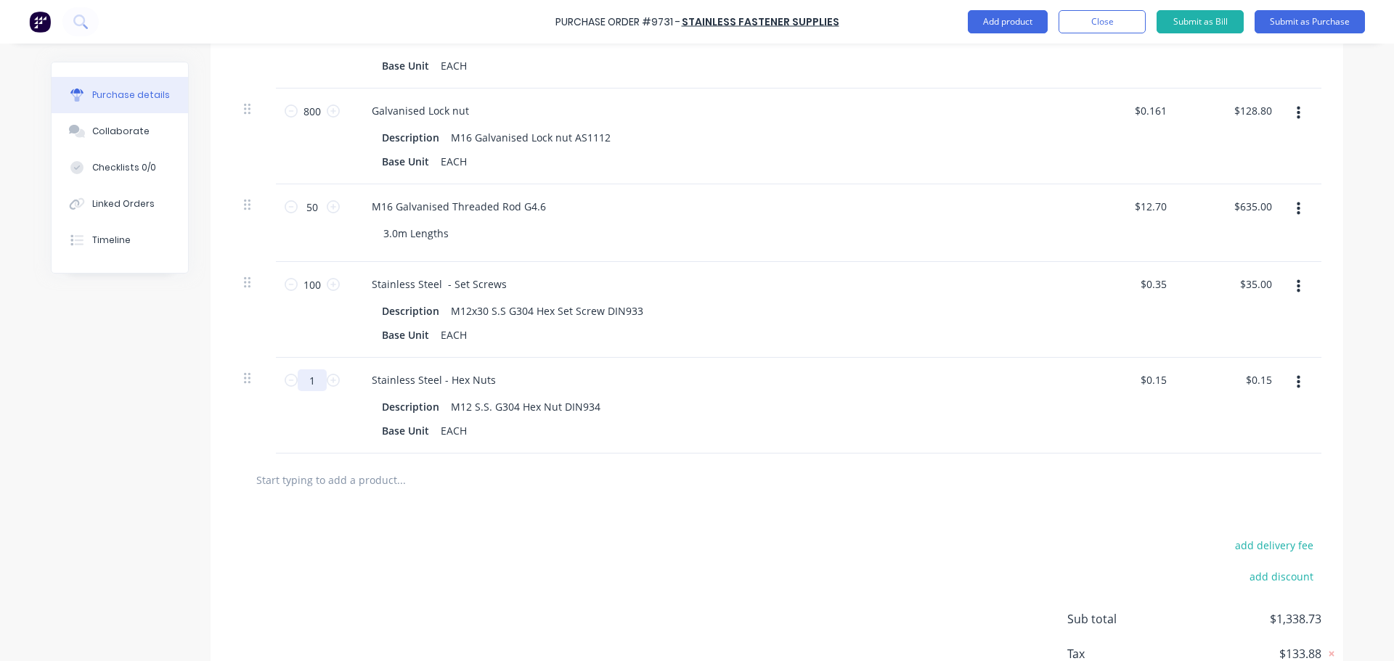
click at [318, 378] on input "1" at bounding box center [312, 381] width 29 height 22
click at [1048, 441] on div "Stainless Steel - Hex Nuts Description M12 S.S. G304 Hex Nut DIN934 Base Unit E…" at bounding box center [712, 406] width 726 height 96
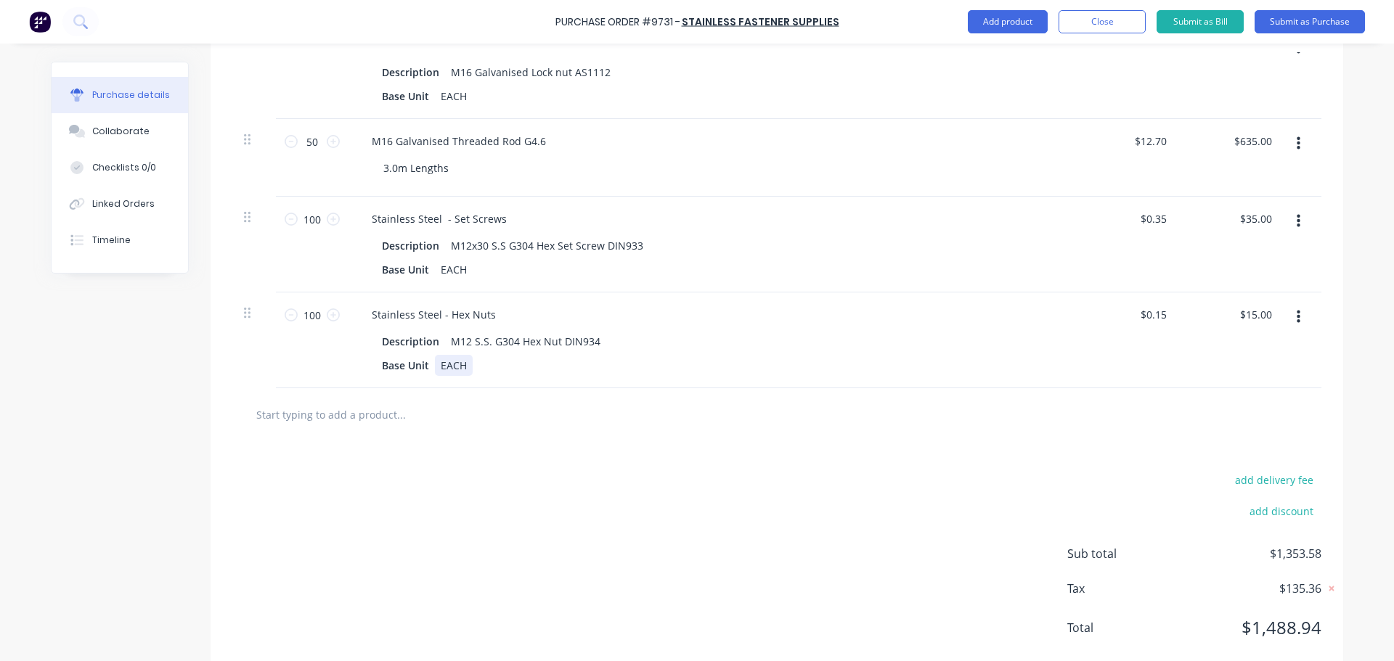
scroll to position [813, 0]
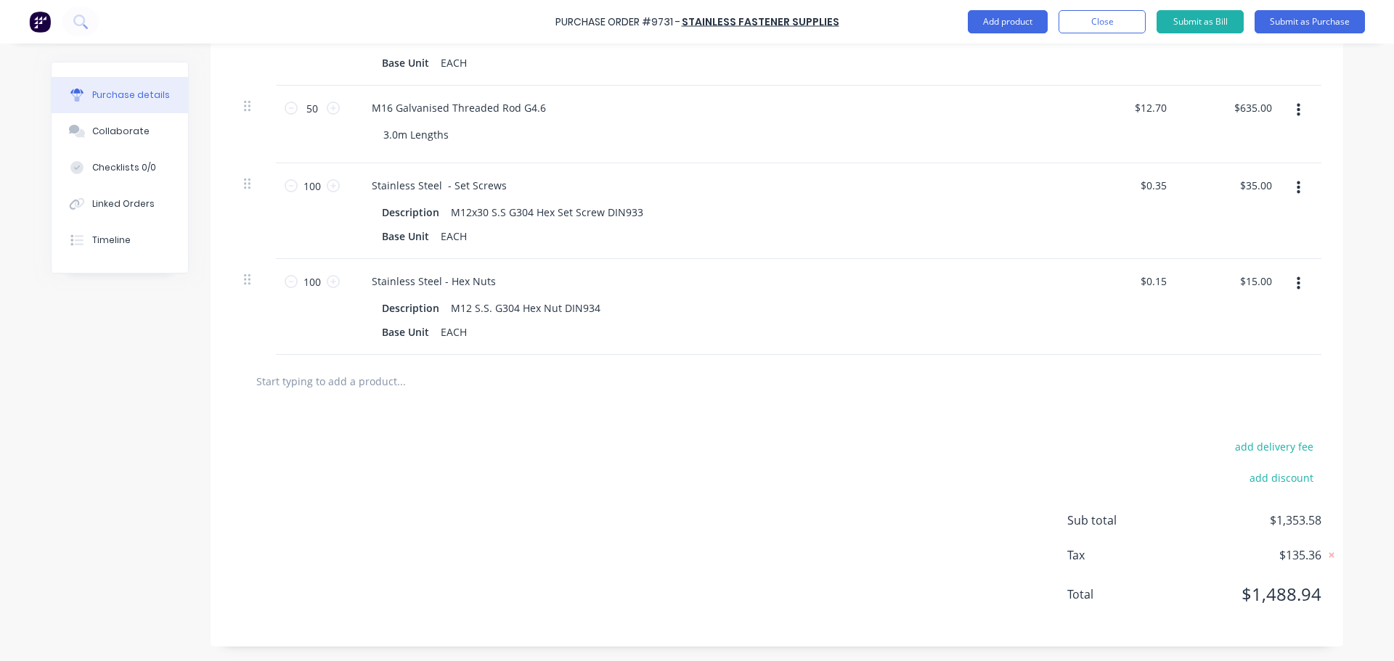
click at [342, 380] on input "text" at bounding box center [401, 381] width 290 height 29
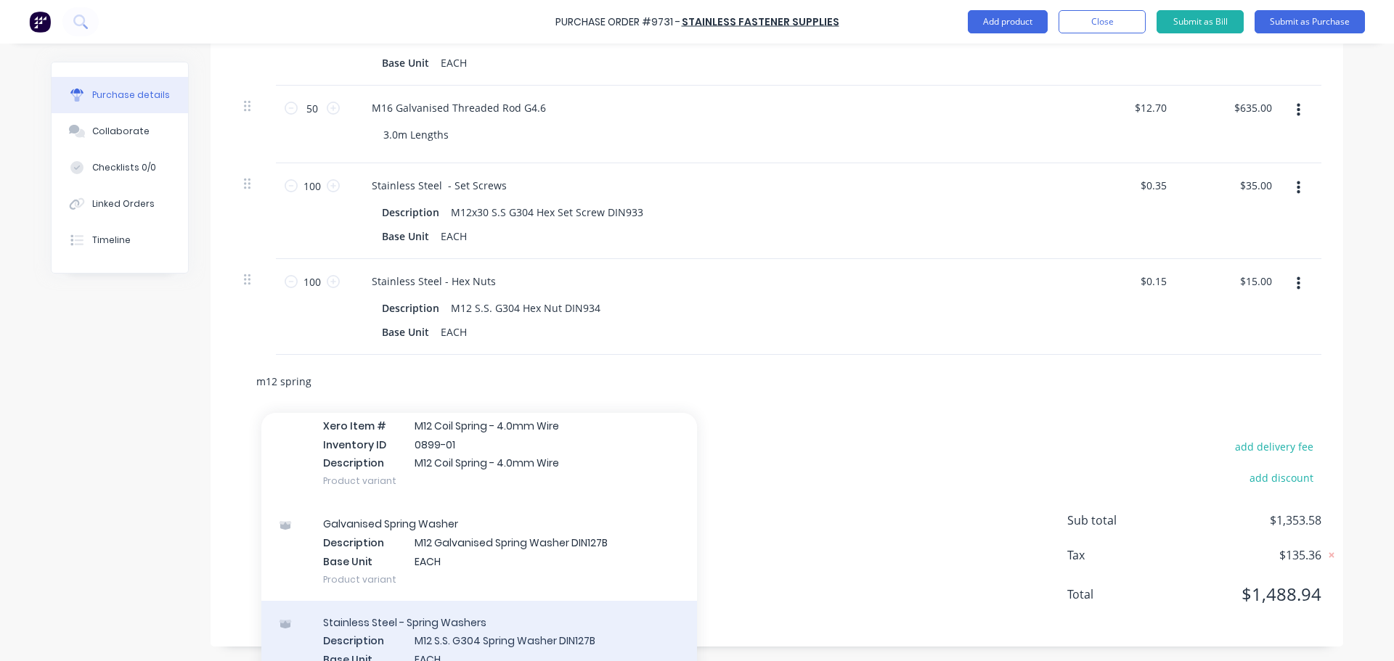
scroll to position [145, 0]
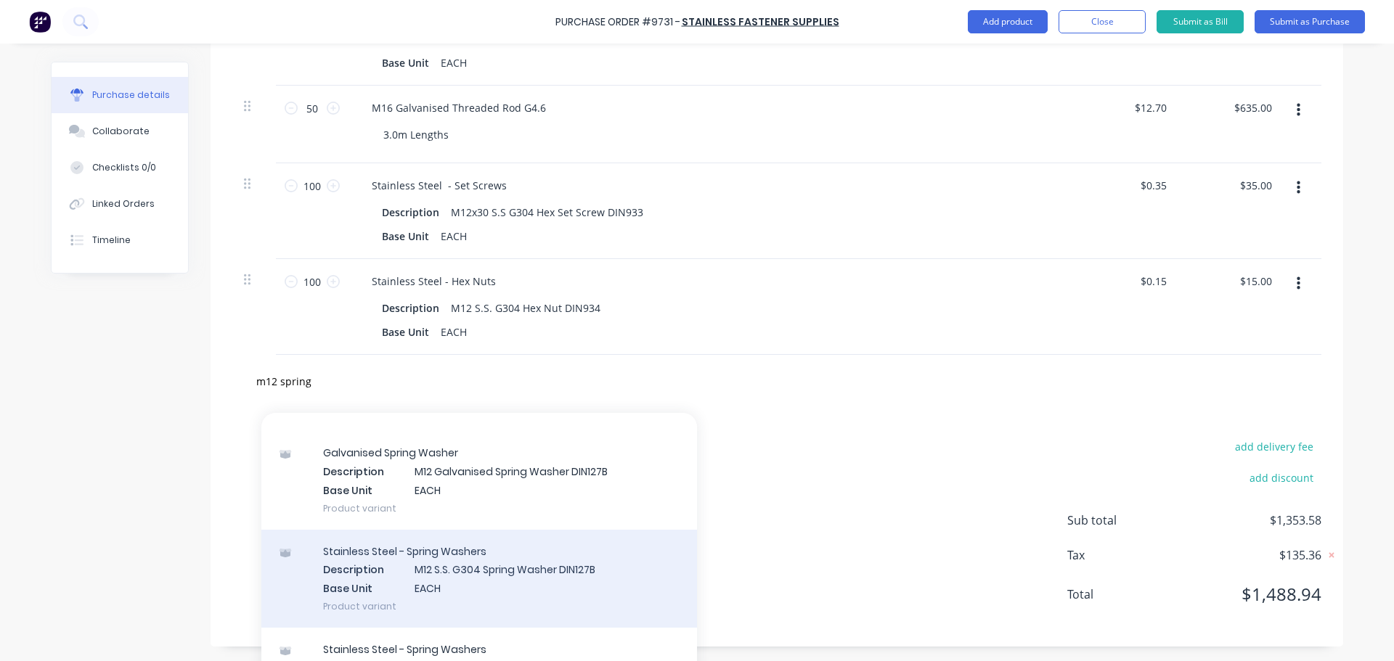
click at [463, 584] on div "Stainless Steel - Spring Washers Description M12 S.S. G304 Spring Washer DIN127…" at bounding box center [479, 579] width 436 height 98
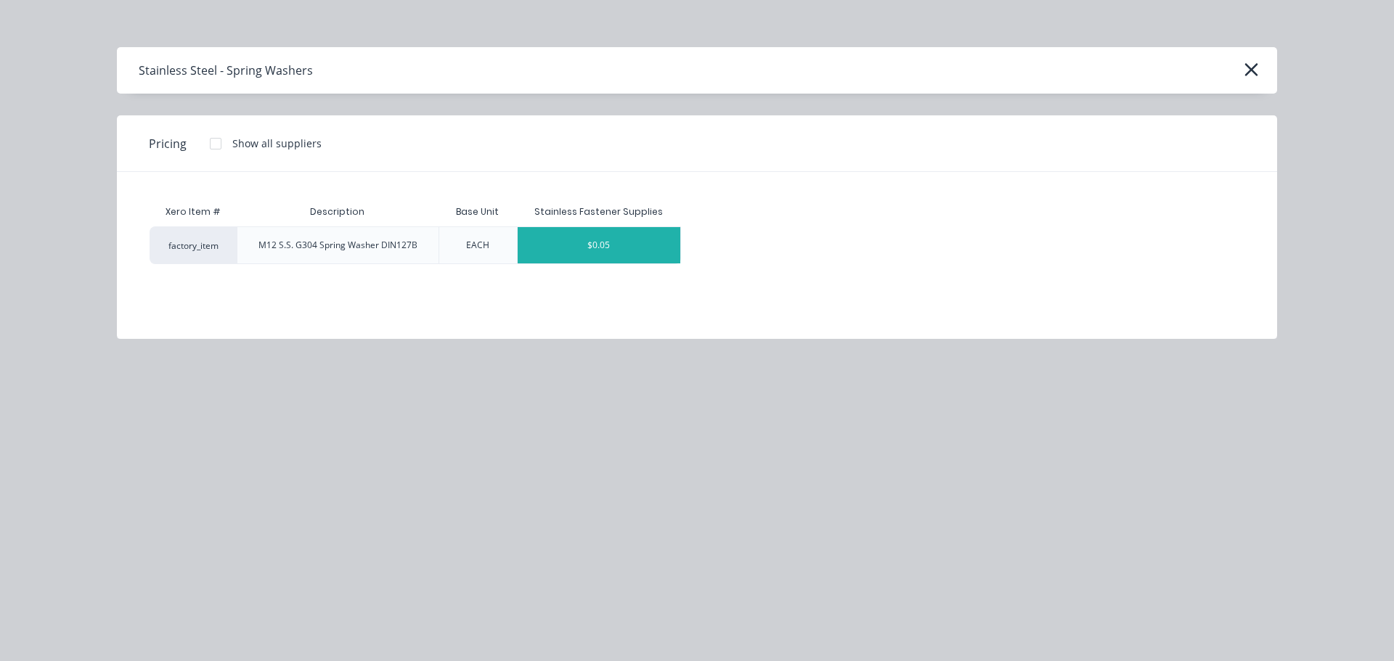
click at [628, 245] on div "$0.05" at bounding box center [599, 245] width 163 height 36
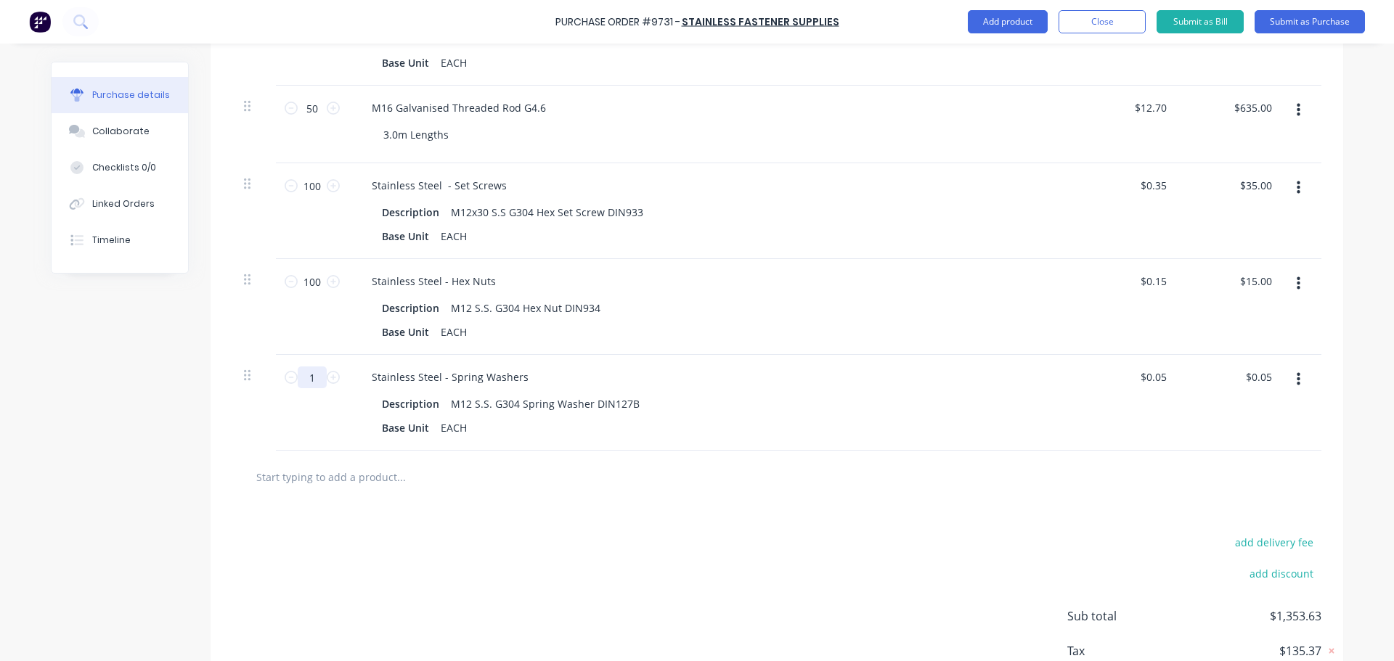
click at [315, 373] on input "1" at bounding box center [312, 378] width 29 height 22
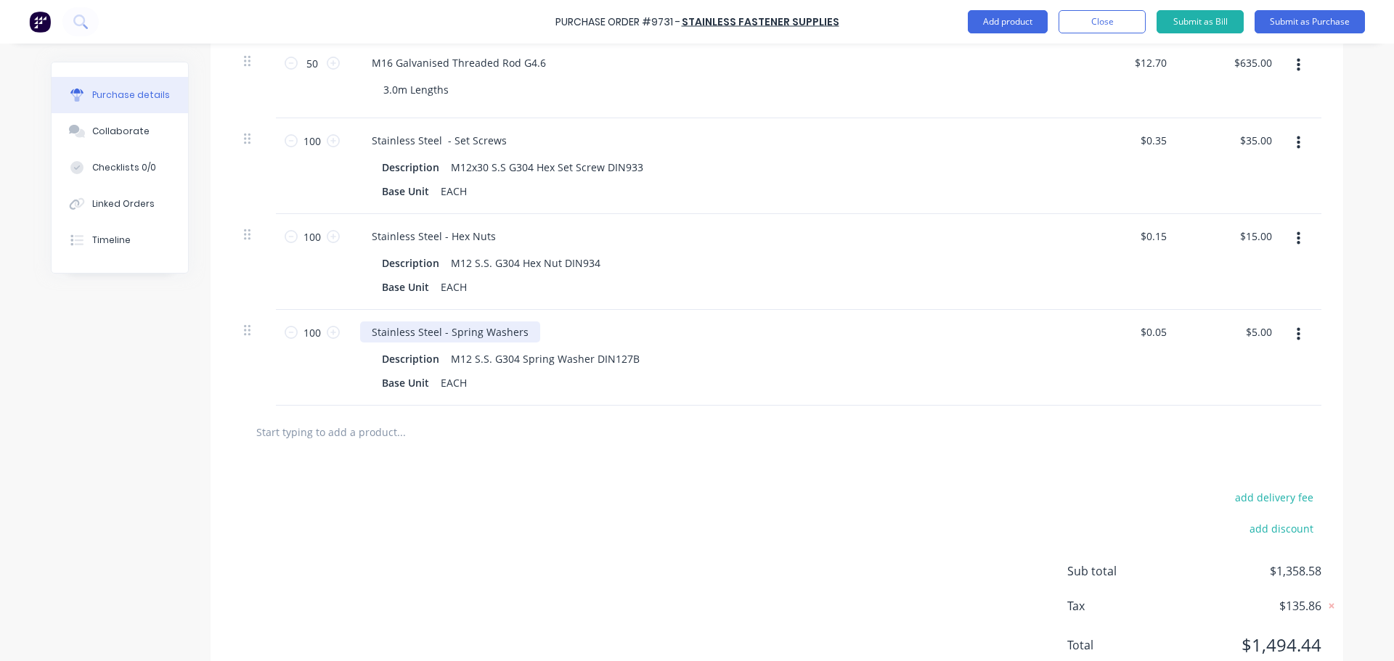
scroll to position [885, 0]
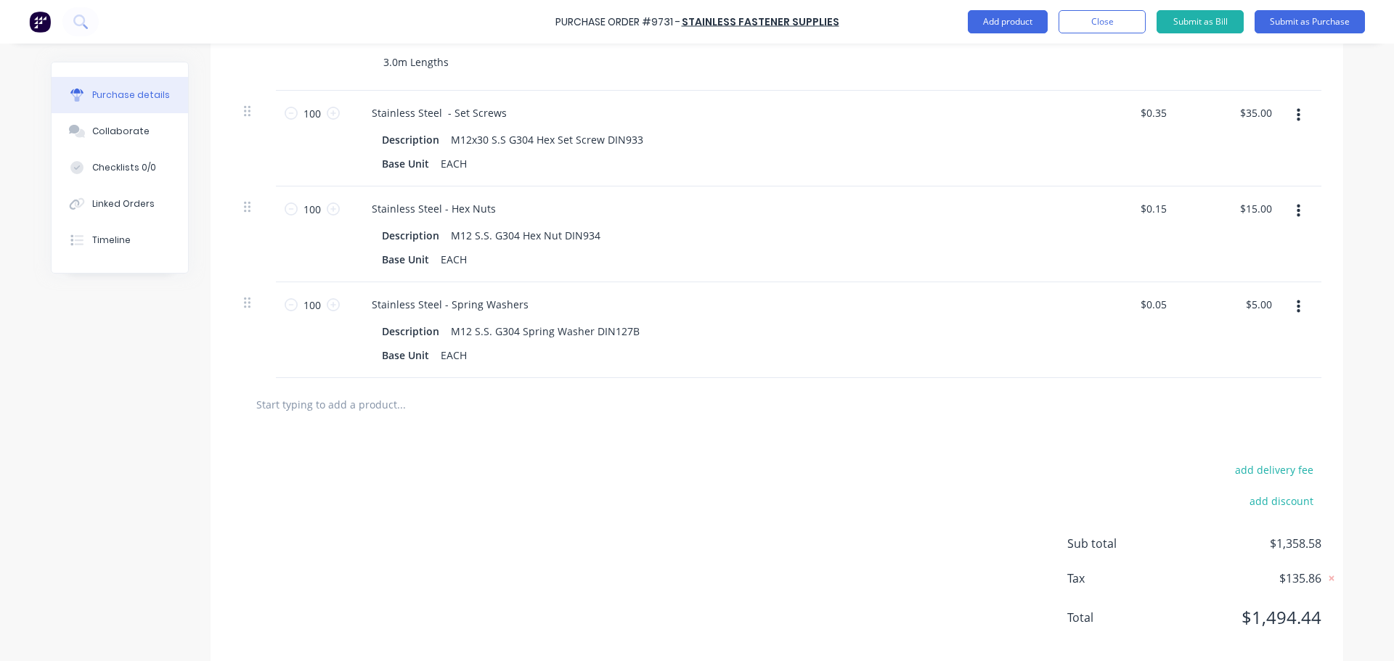
click at [288, 403] on input "text" at bounding box center [401, 404] width 290 height 29
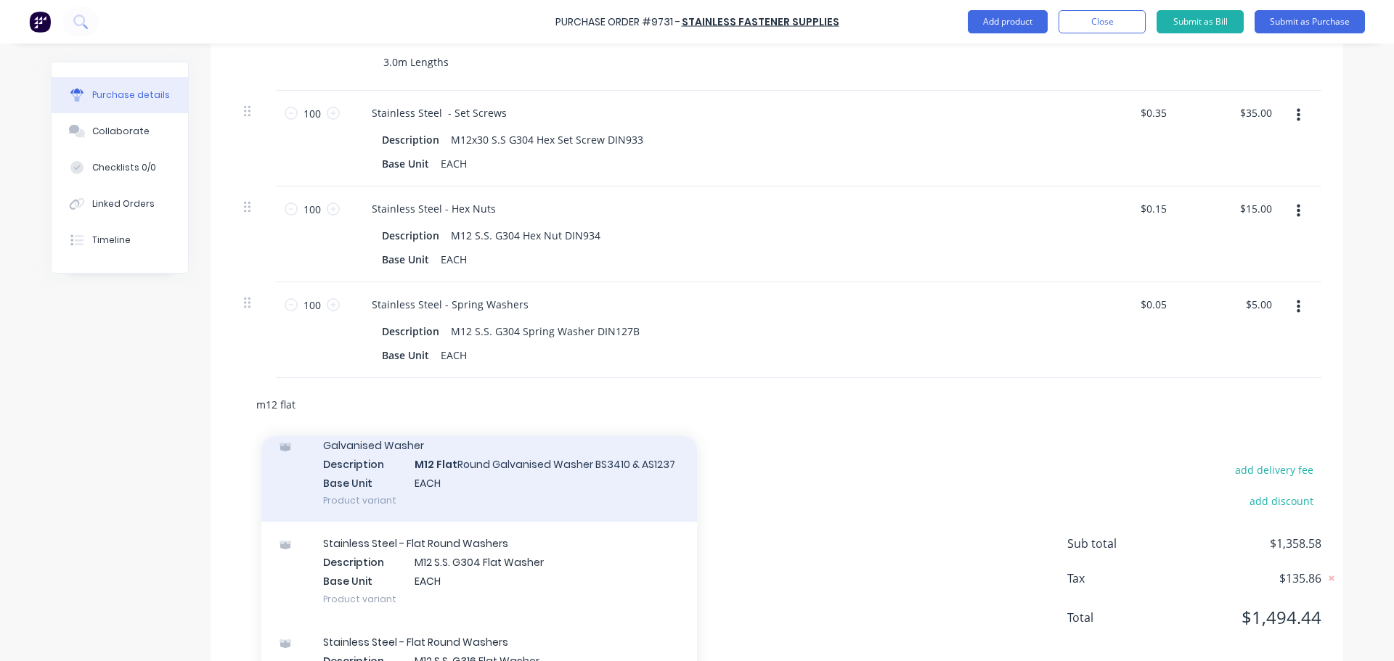
scroll to position [73, 0]
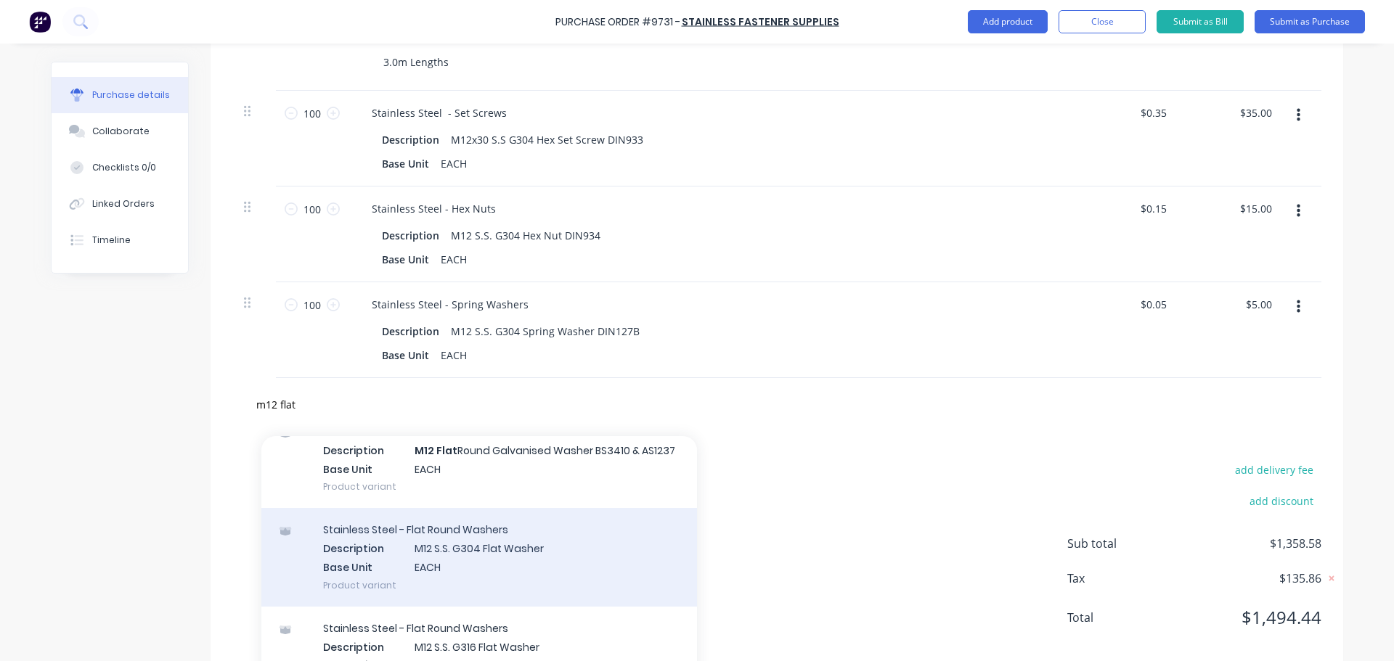
click at [526, 551] on div "Stainless Steel - Flat Round Washers Description M12 S.S. G304 Flat Washer Base…" at bounding box center [479, 557] width 436 height 98
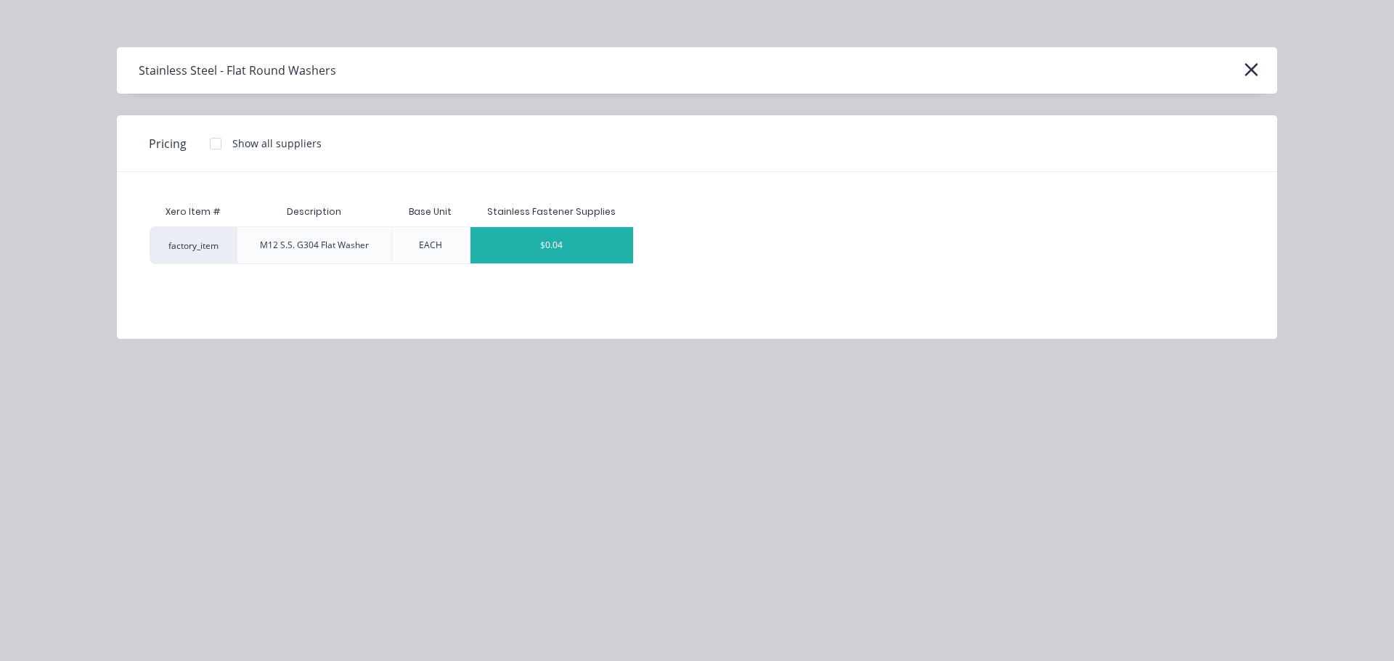
click at [562, 236] on div "$0.04" at bounding box center [552, 245] width 163 height 36
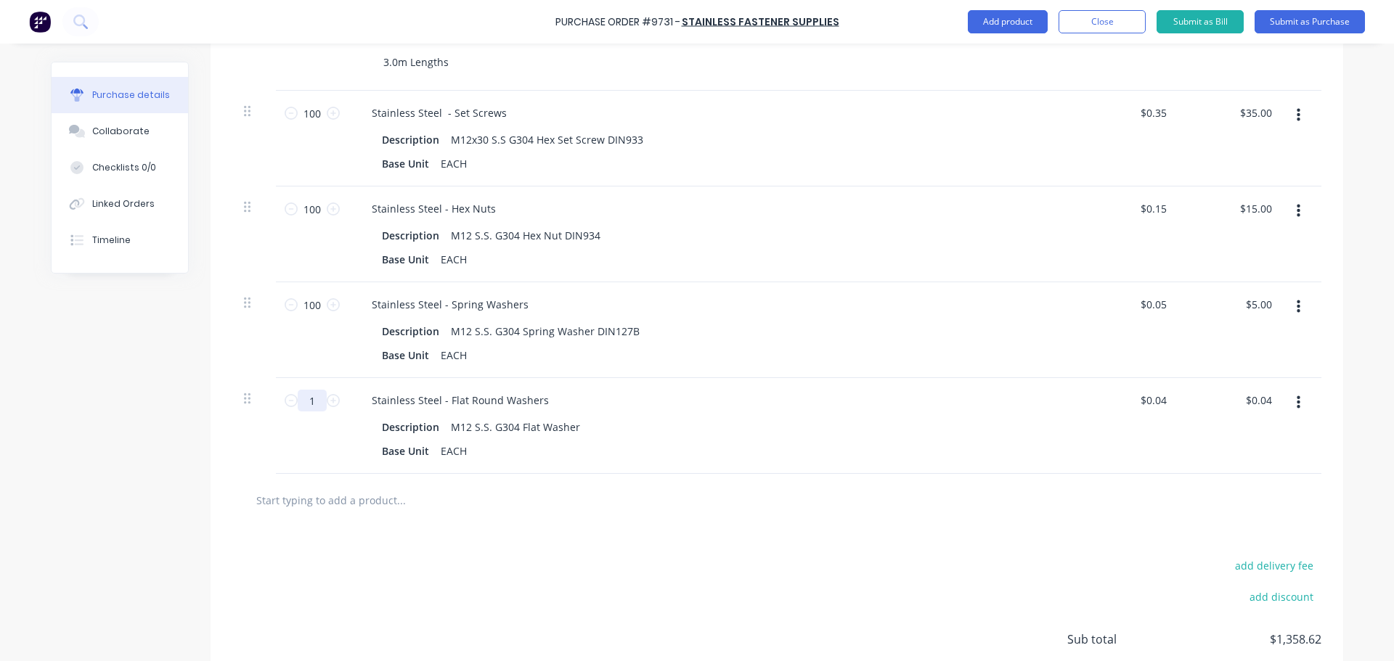
click at [311, 401] on input "1" at bounding box center [312, 401] width 29 height 22
click at [819, 488] on div at bounding box center [777, 500] width 1066 height 29
click at [308, 404] on input "100" at bounding box center [312, 401] width 29 height 22
click at [1011, 501] on div at bounding box center [777, 500] width 1066 height 29
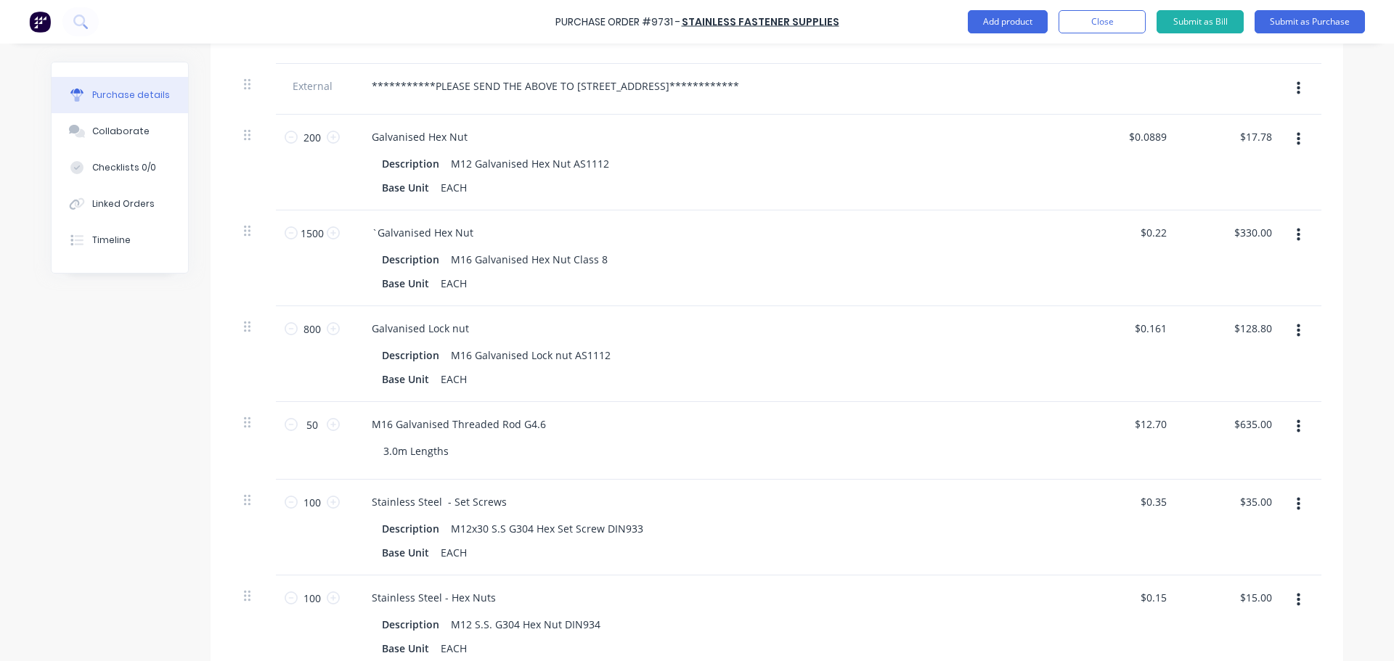
scroll to position [278, 0]
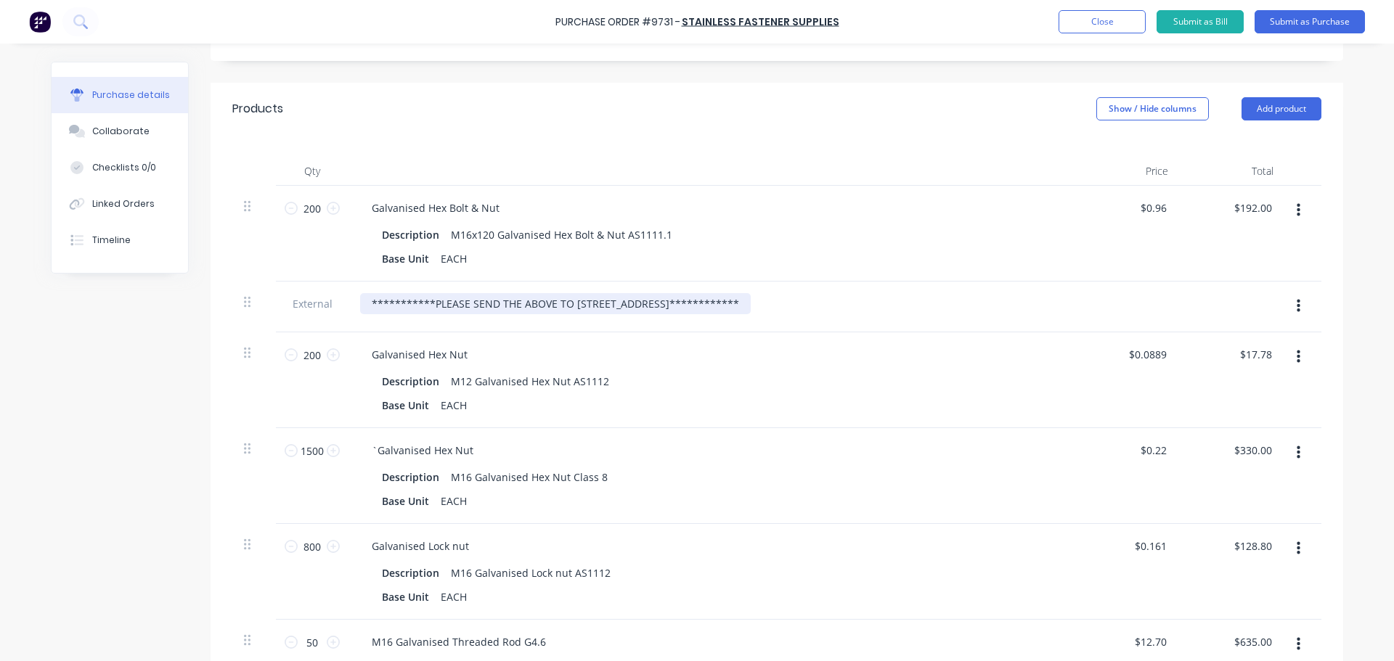
click at [600, 304] on div "**********" at bounding box center [555, 303] width 391 height 21
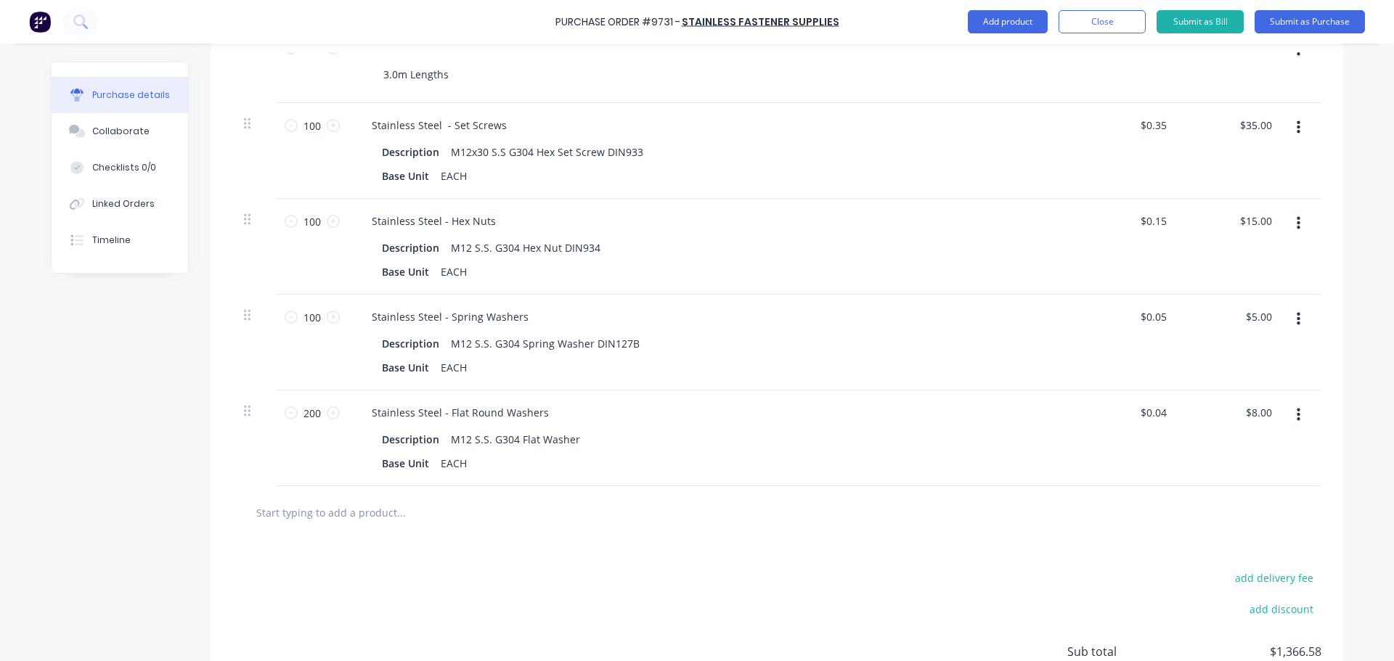
scroll to position [1004, 0]
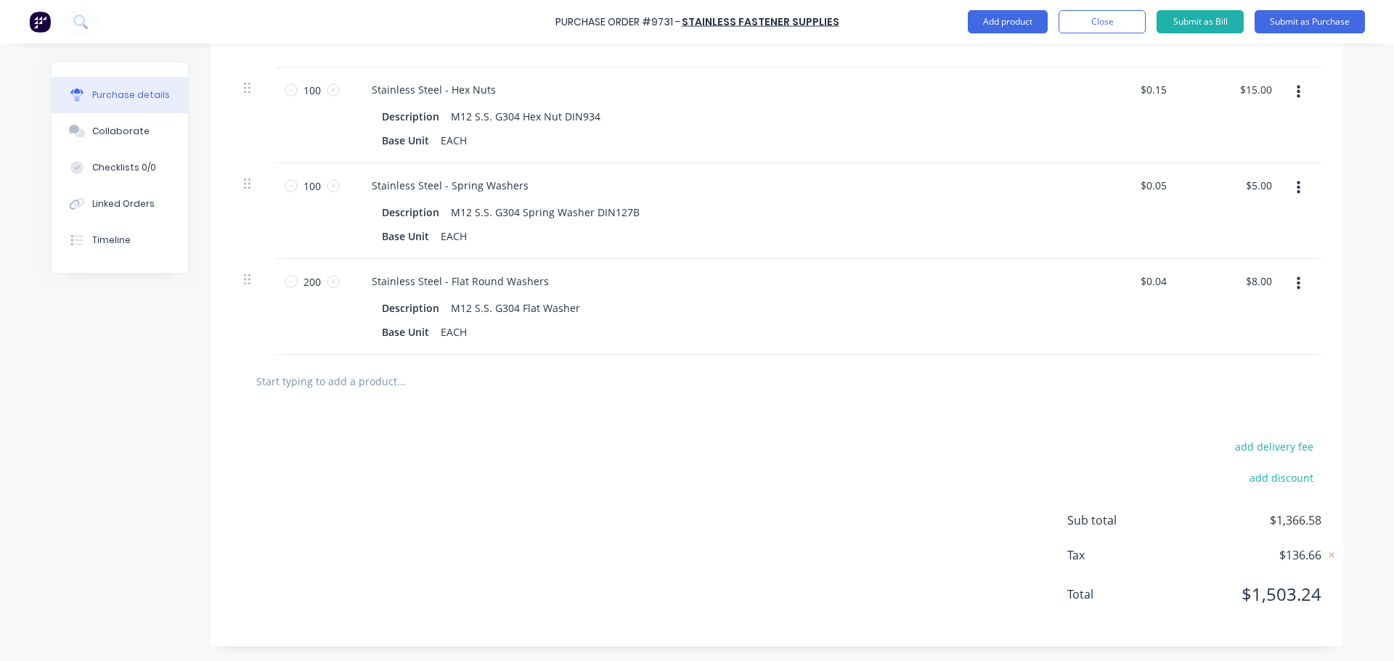
click at [309, 378] on input "text" at bounding box center [401, 381] width 290 height 29
click at [311, 386] on input "text" at bounding box center [401, 381] width 290 height 29
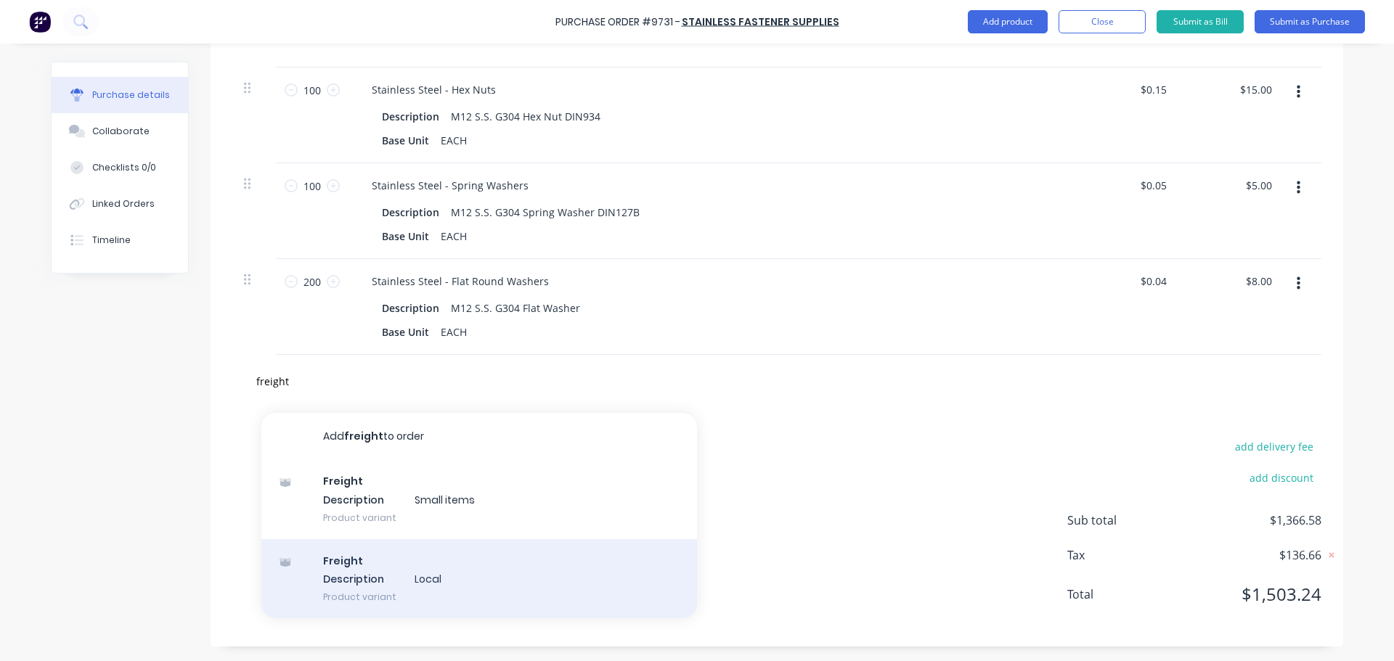
click at [347, 590] on div "Freight Description Local Product variant" at bounding box center [479, 579] width 436 height 80
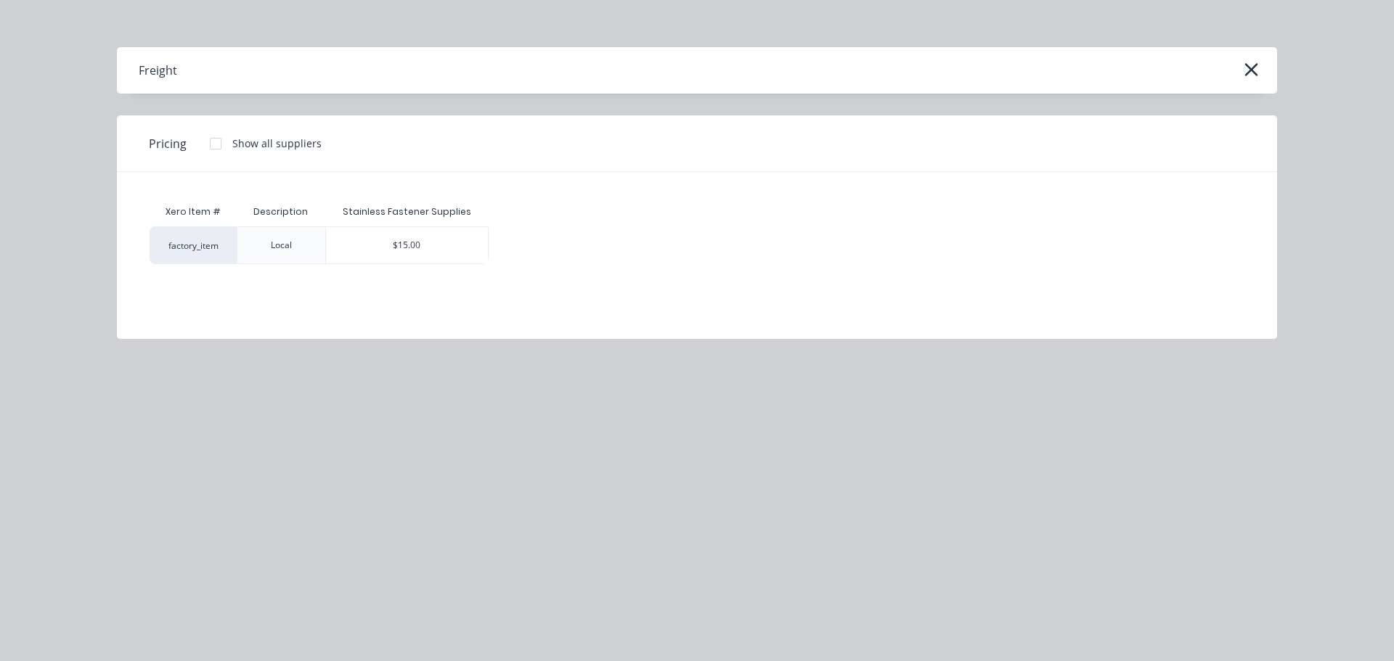
click at [371, 239] on div "$15.00" at bounding box center [407, 245] width 163 height 36
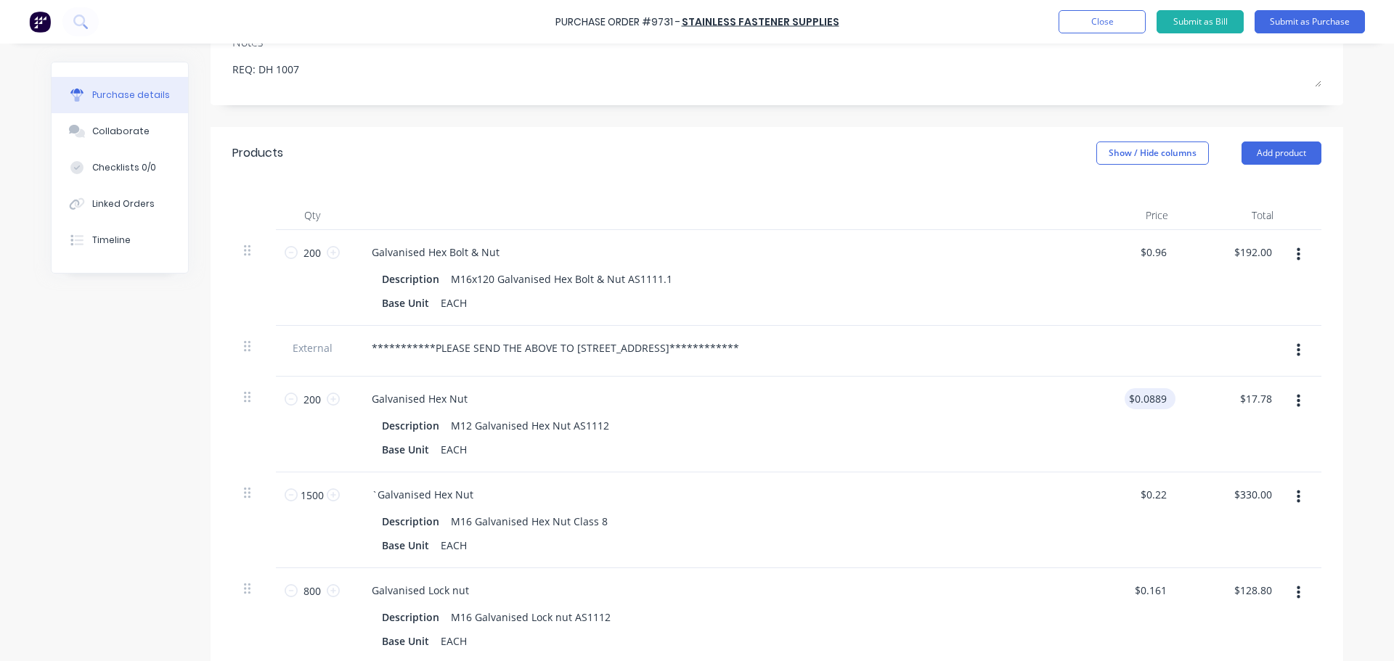
scroll to position [205, 0]
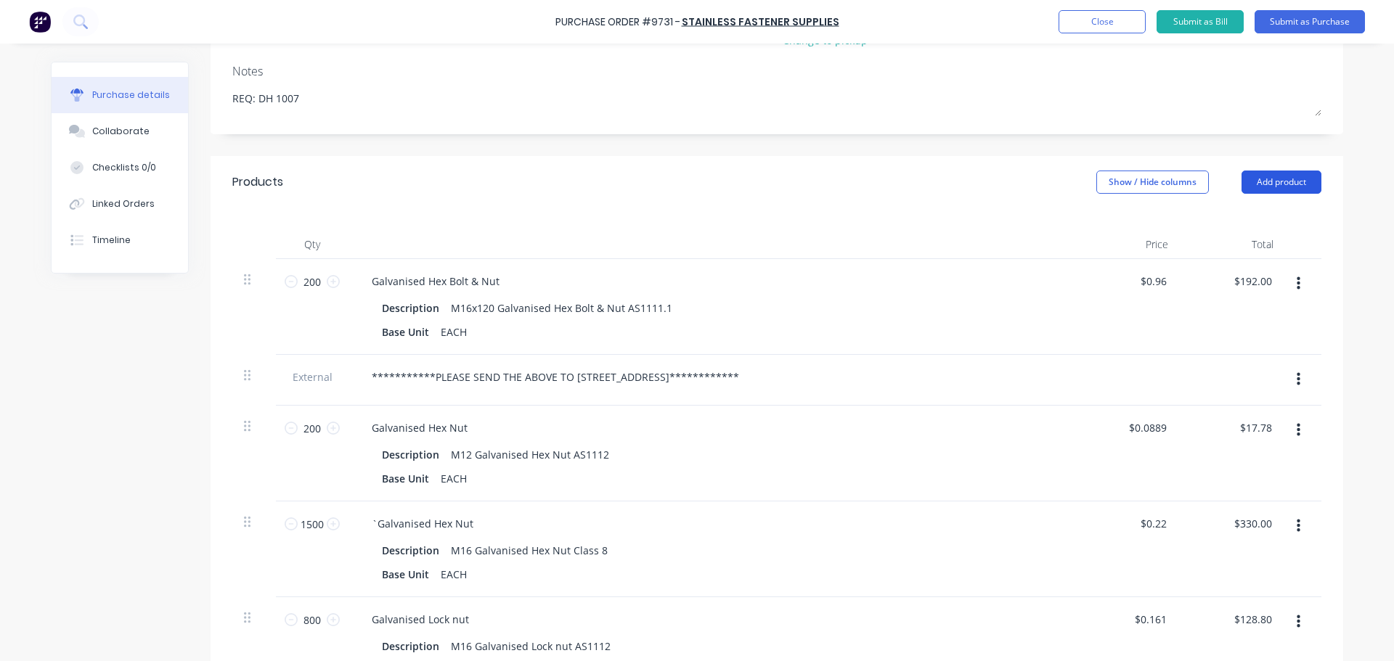
click at [1287, 181] on button "Add product" at bounding box center [1282, 182] width 80 height 23
click at [1224, 353] on button "Notes (External)" at bounding box center [1253, 364] width 138 height 29
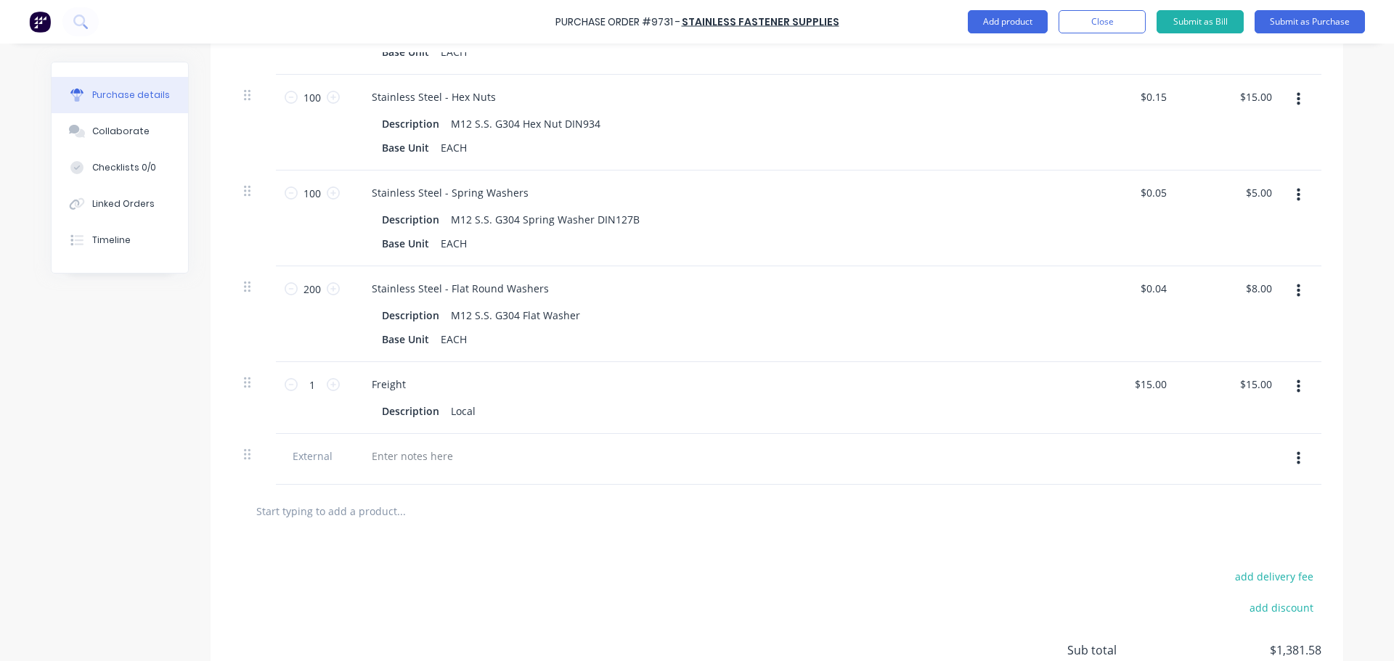
scroll to position [1127, 0]
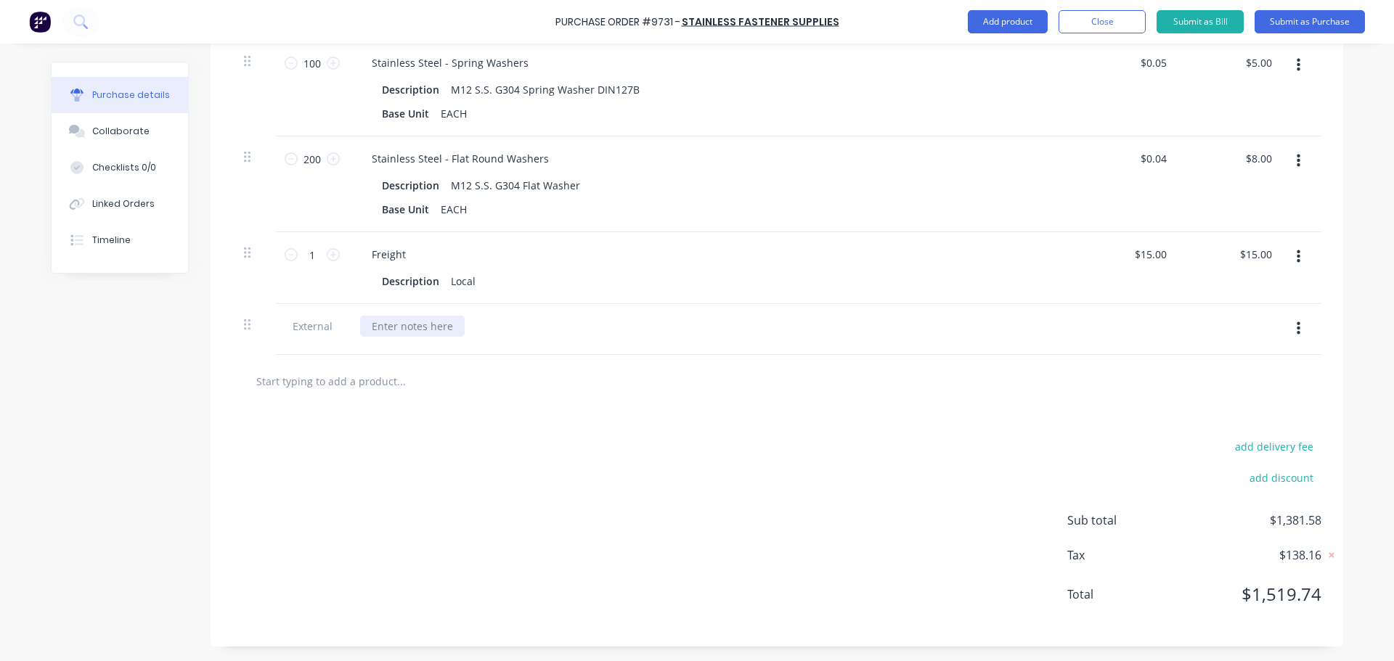
click at [423, 330] on div at bounding box center [412, 326] width 105 height 21
click at [364, 322] on div "**********" at bounding box center [400, 326] width 81 height 21
click at [531, 328] on div "**********" at bounding box center [505, 326] width 291 height 21
click at [566, 325] on div "**********" at bounding box center [502, 326] width 285 height 21
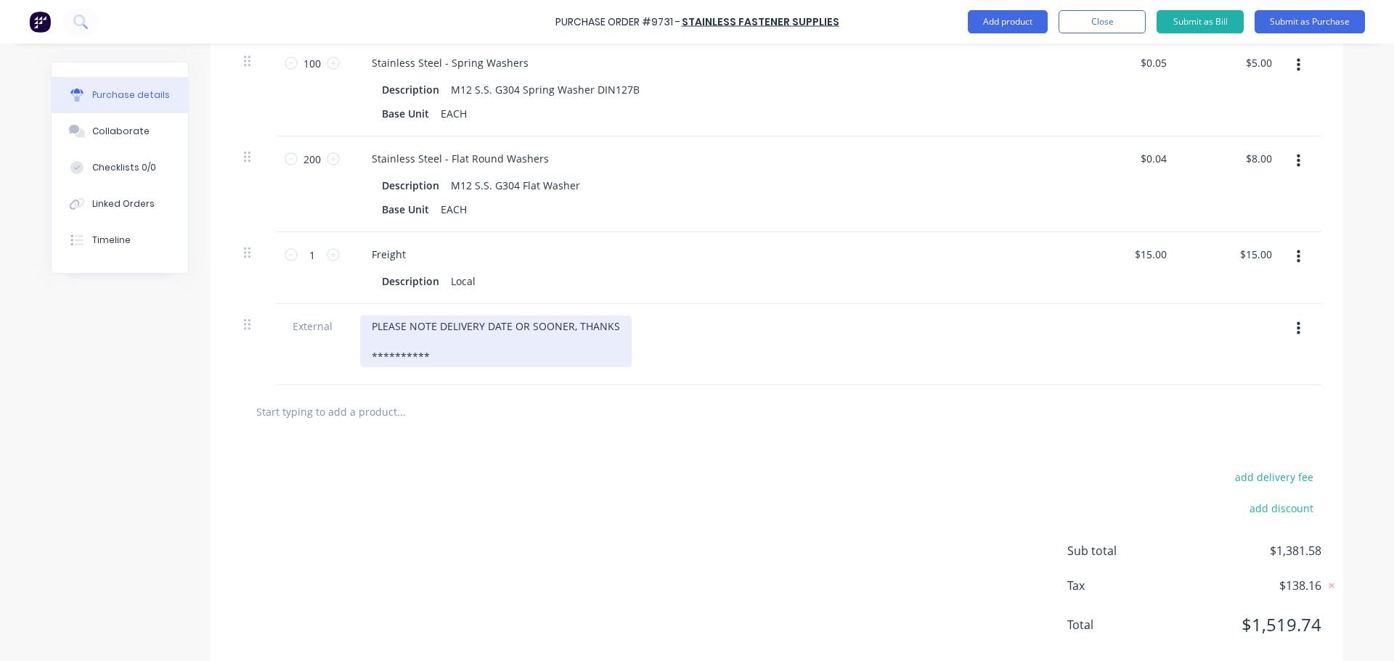
click at [423, 356] on div "**********" at bounding box center [496, 342] width 272 height 52
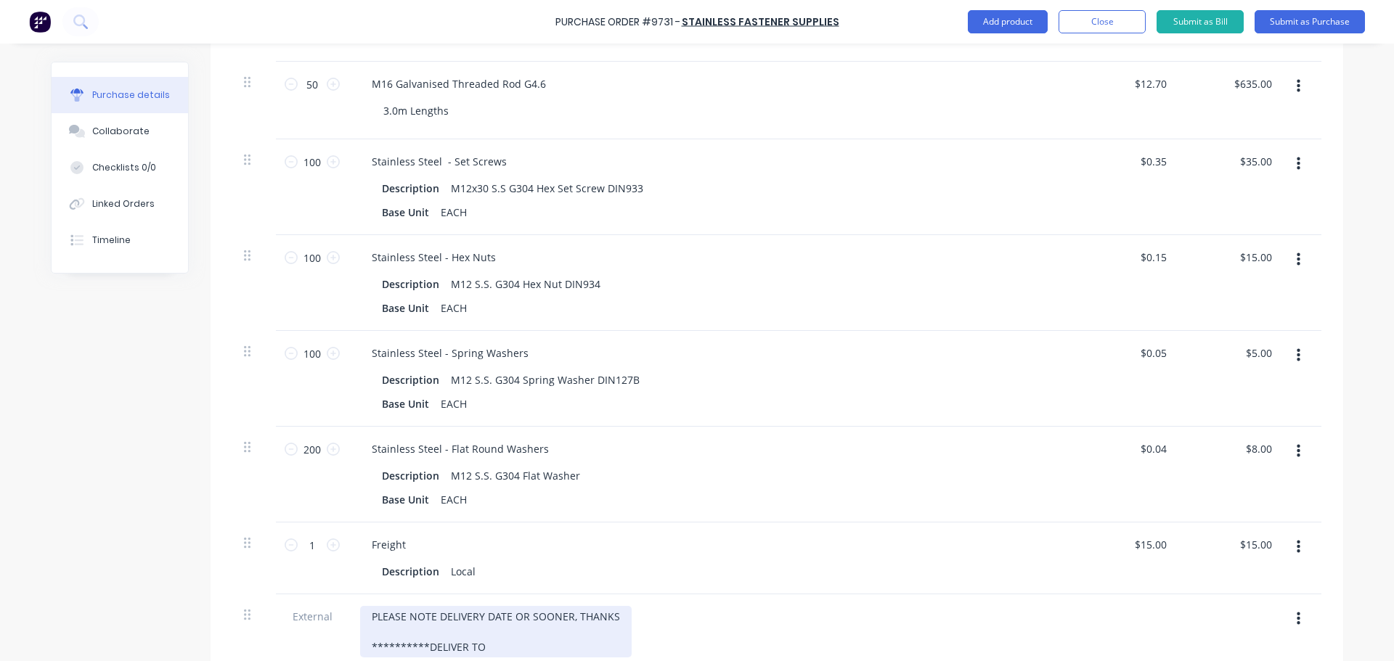
scroll to position [1157, 0]
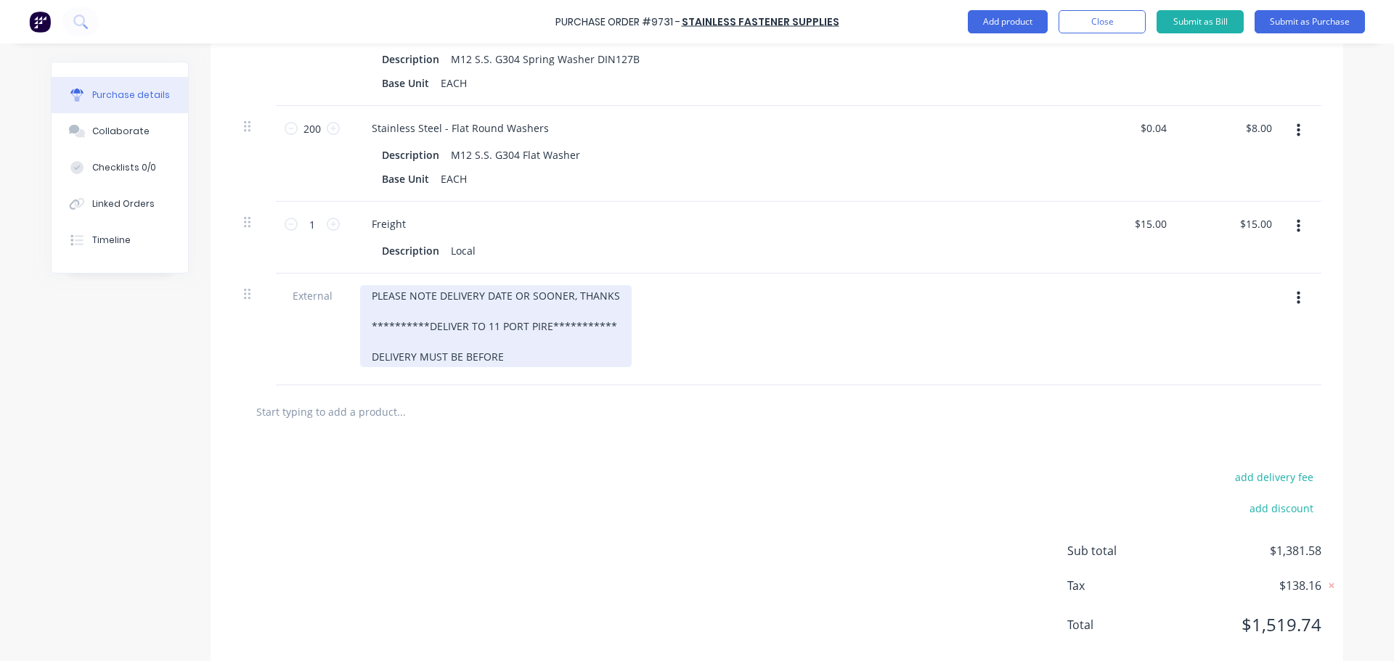
click at [510, 367] on div "**********" at bounding box center [712, 330] width 726 height 112
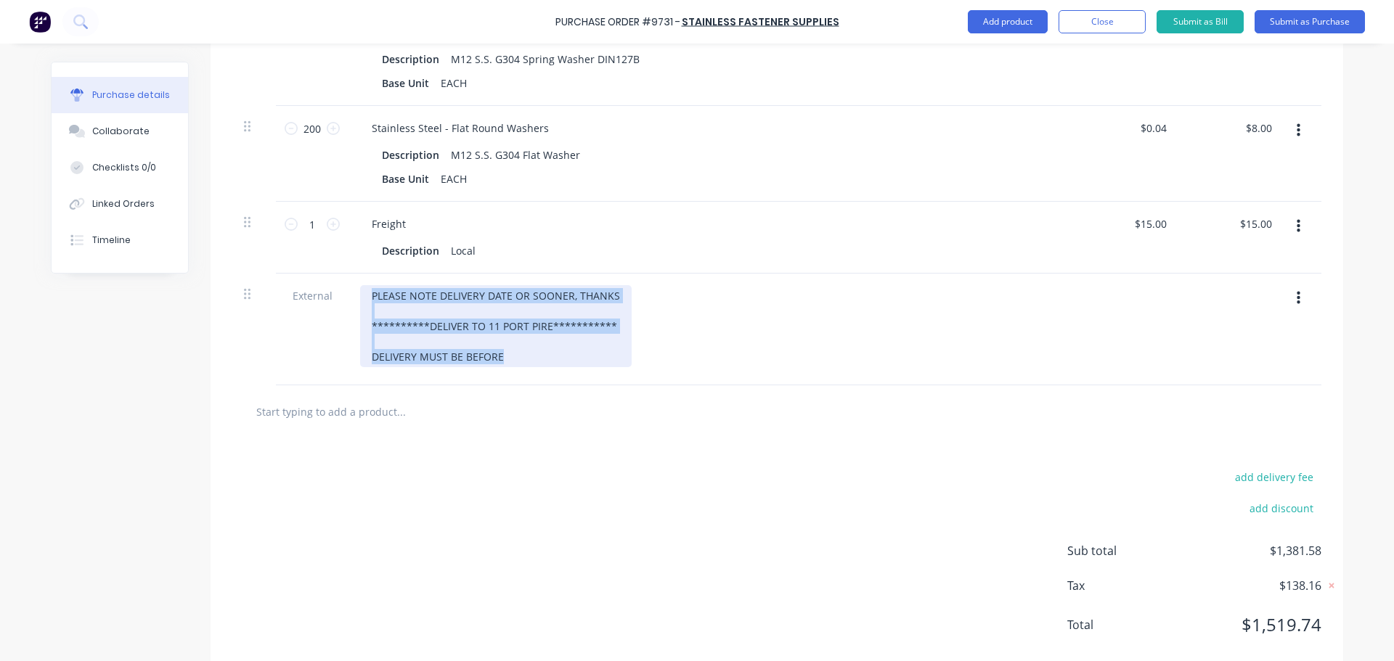
click at [507, 360] on div "**********" at bounding box center [496, 326] width 272 height 82
click at [507, 359] on div "**********" at bounding box center [496, 326] width 272 height 82
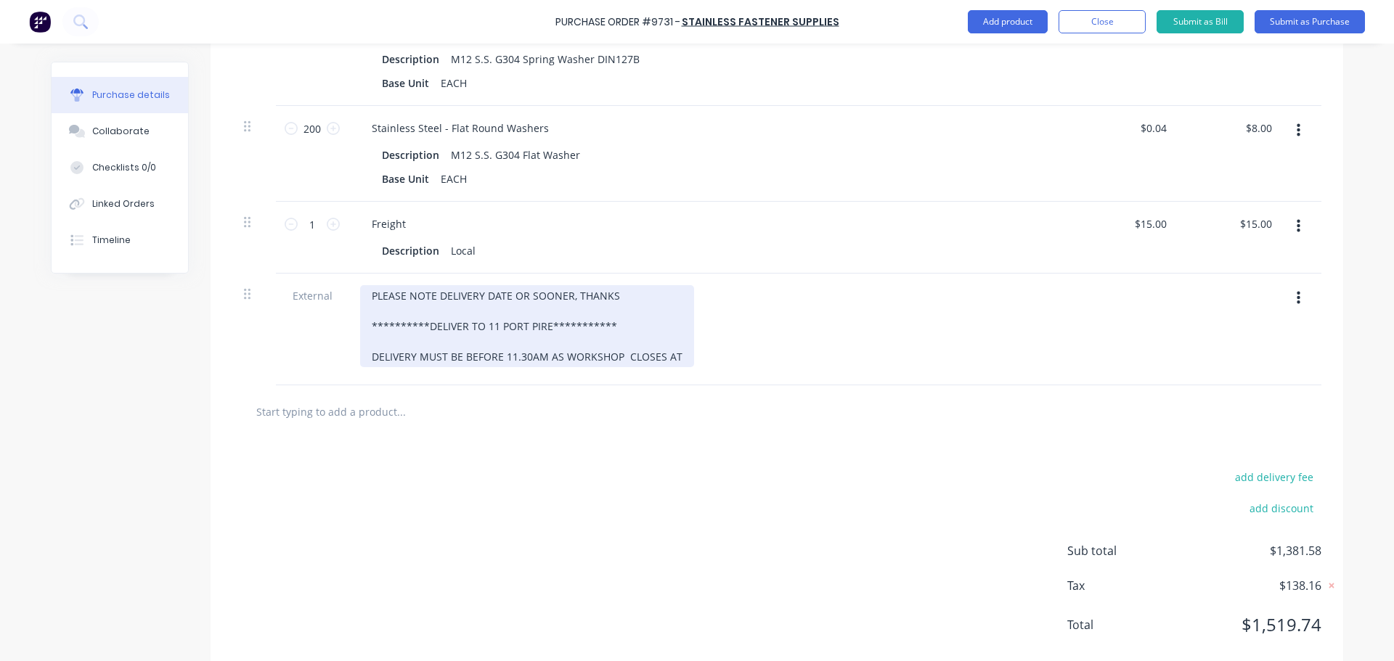
click at [616, 354] on div "**********" at bounding box center [527, 326] width 334 height 82
click at [673, 362] on div "**********" at bounding box center [525, 326] width 331 height 82
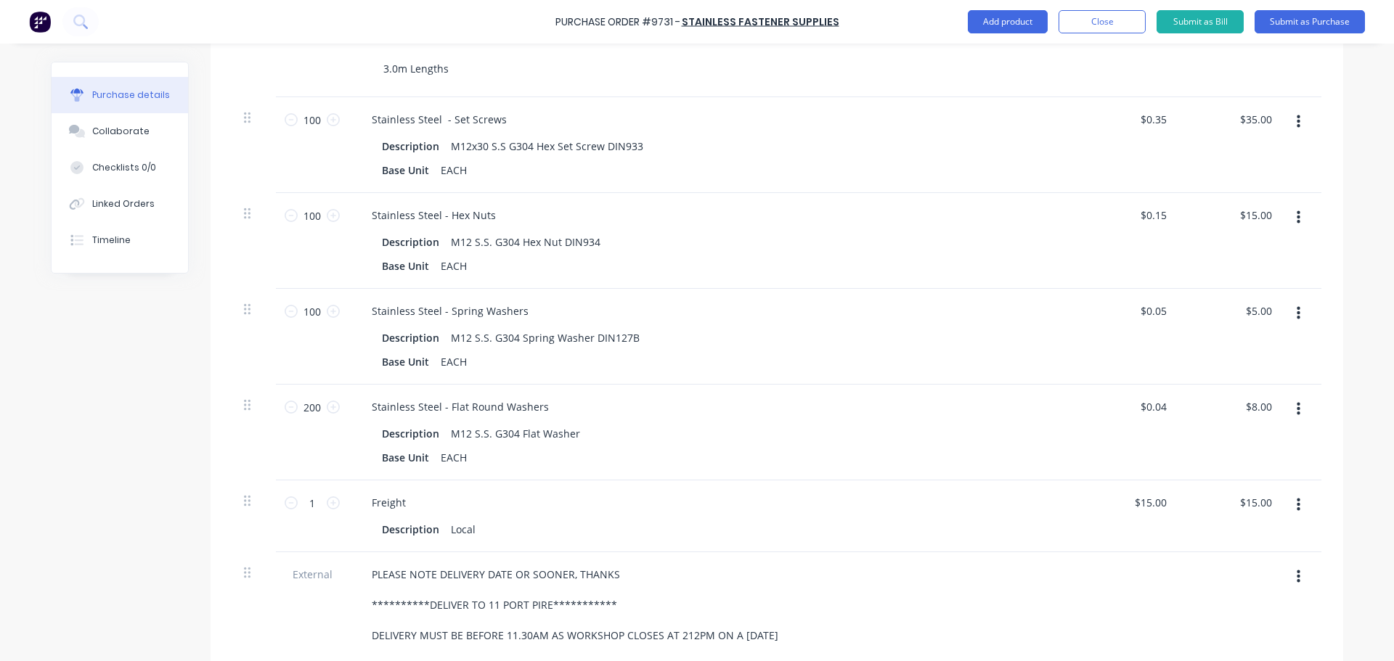
scroll to position [1017, 0]
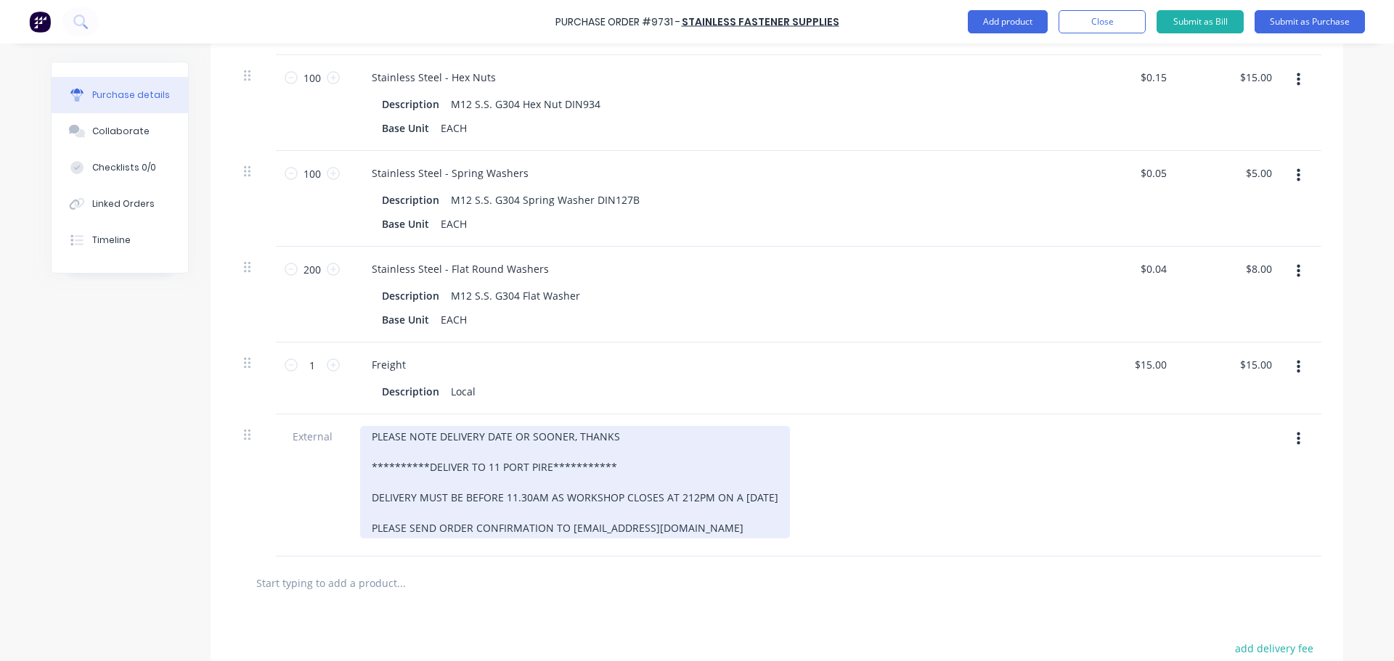
click at [677, 498] on div "**********" at bounding box center [575, 482] width 430 height 113
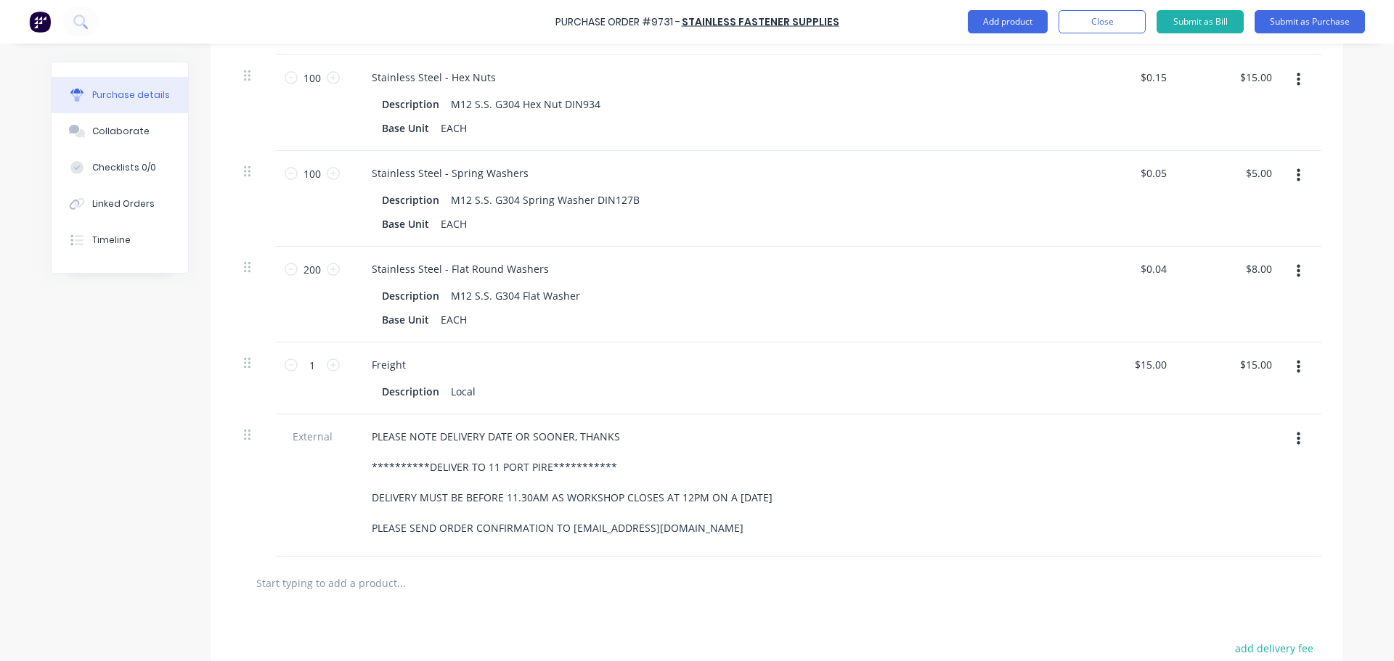
click at [818, 534] on div "**********" at bounding box center [711, 482] width 703 height 113
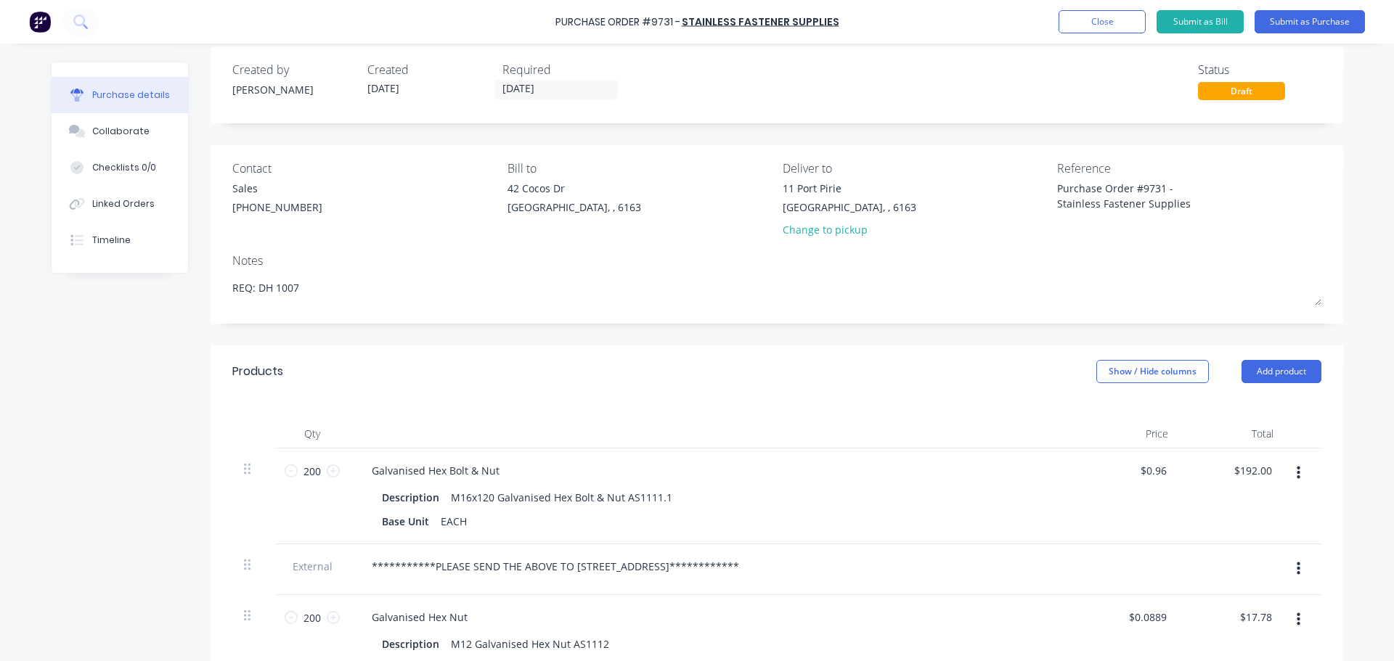
scroll to position [0, 0]
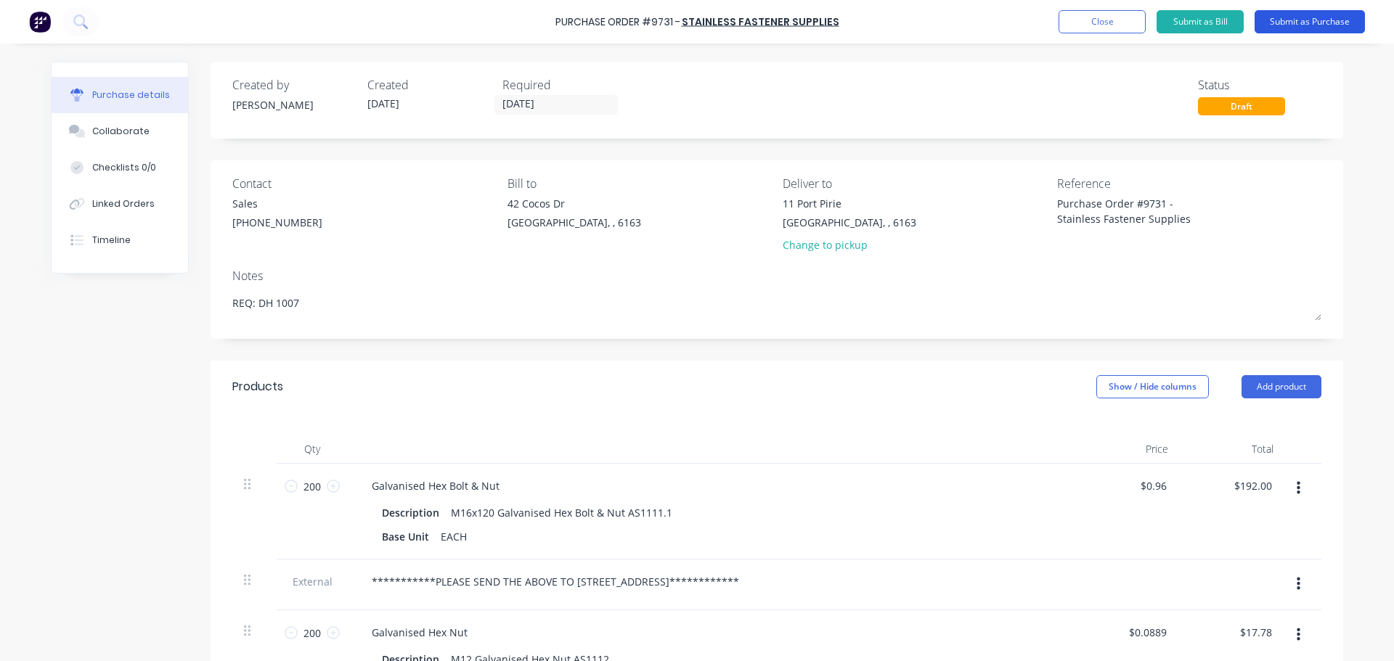
click at [1311, 17] on button "Submit as Purchase" at bounding box center [1310, 21] width 110 height 23
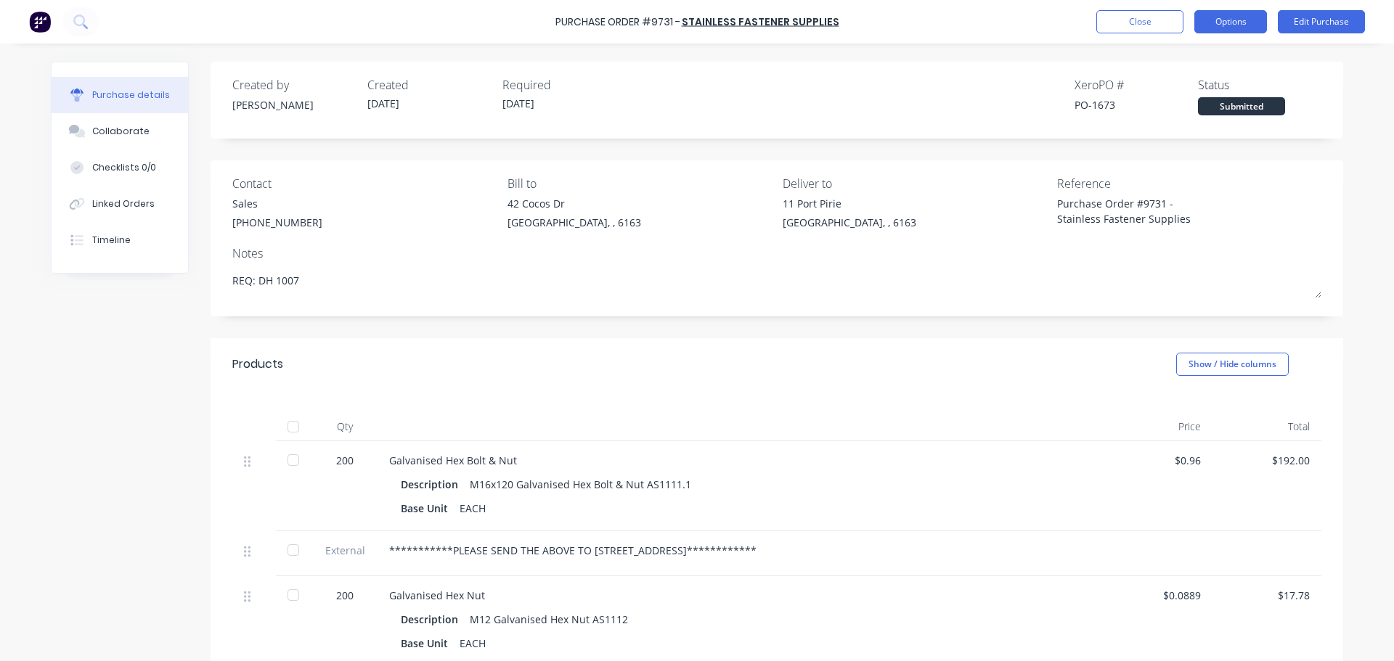
click at [1218, 23] on button "Options" at bounding box center [1230, 21] width 73 height 23
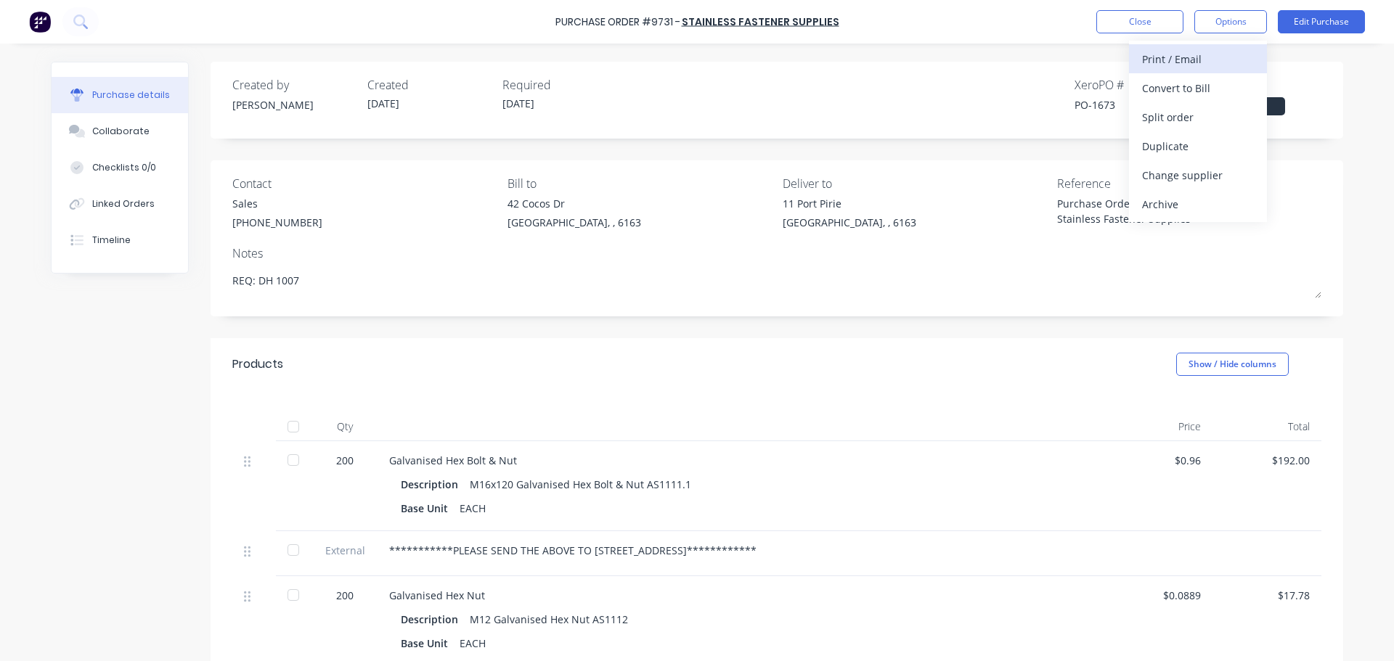
click at [1185, 54] on div "Print / Email" at bounding box center [1198, 59] width 112 height 21
click at [1158, 88] on div "With pricing" at bounding box center [1198, 88] width 112 height 21
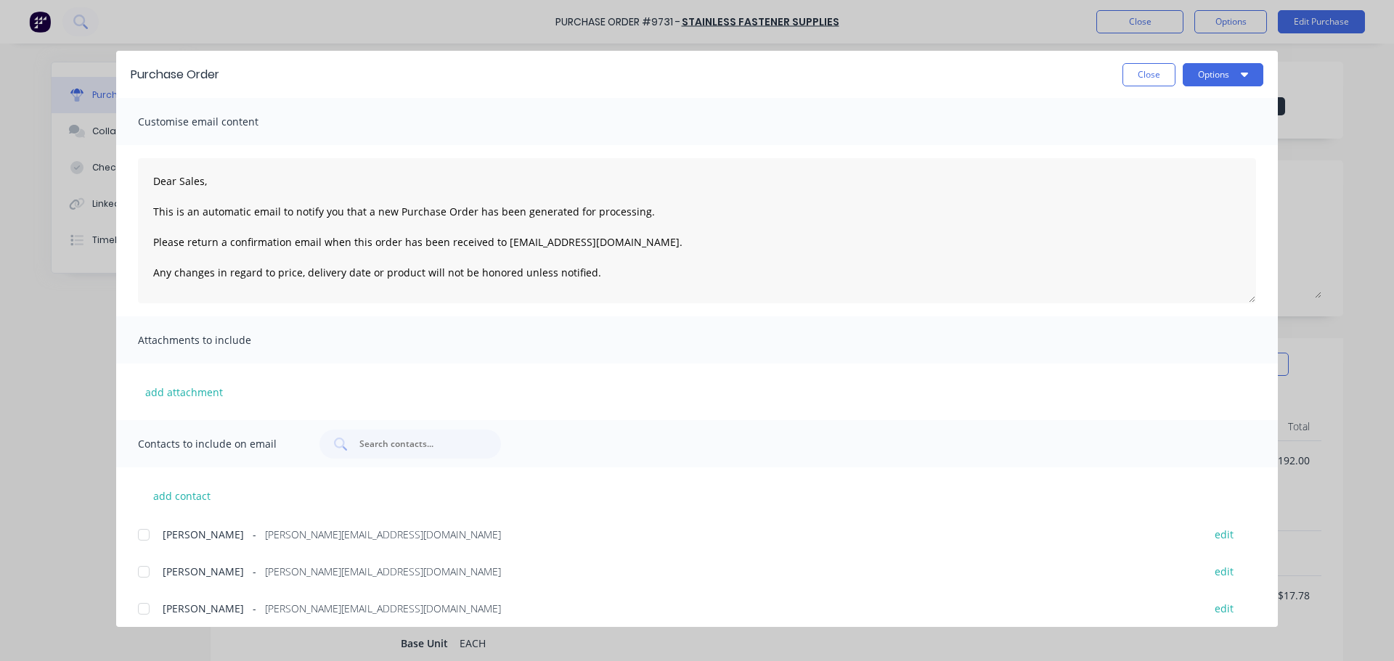
scroll to position [158, 0]
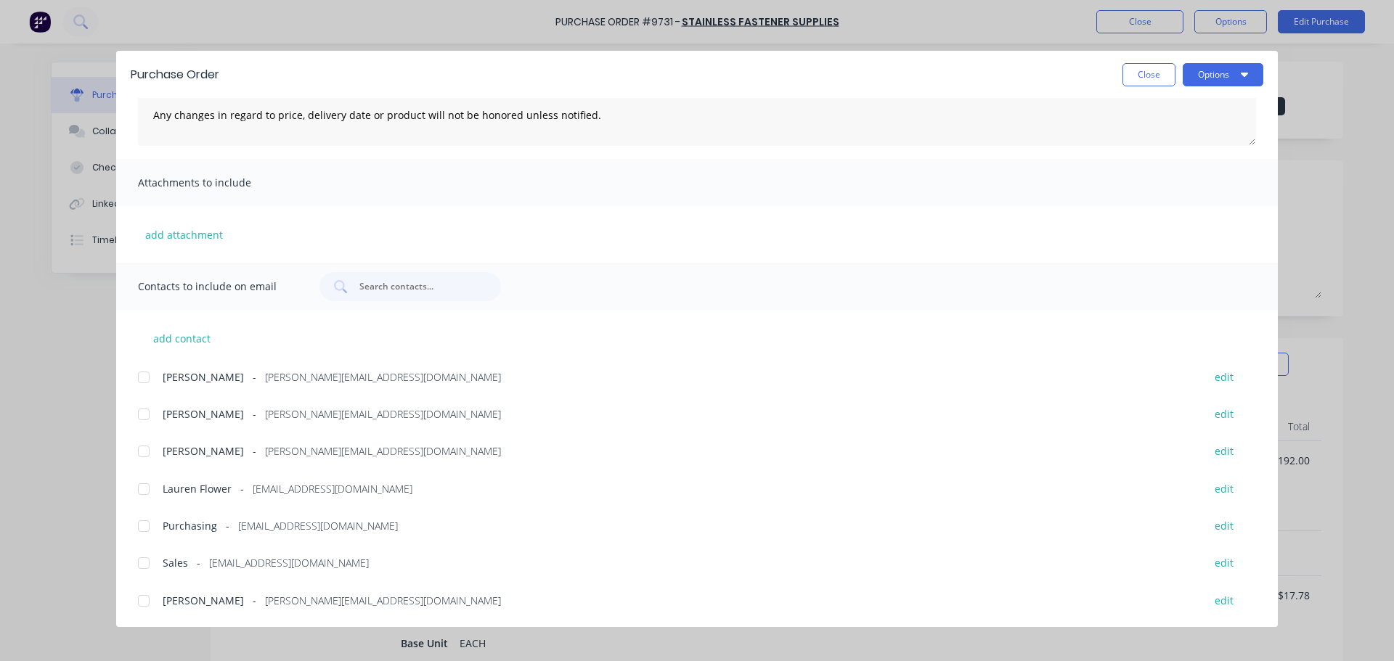
click at [144, 563] on div at bounding box center [143, 563] width 29 height 29
click at [147, 523] on div at bounding box center [143, 526] width 29 height 29
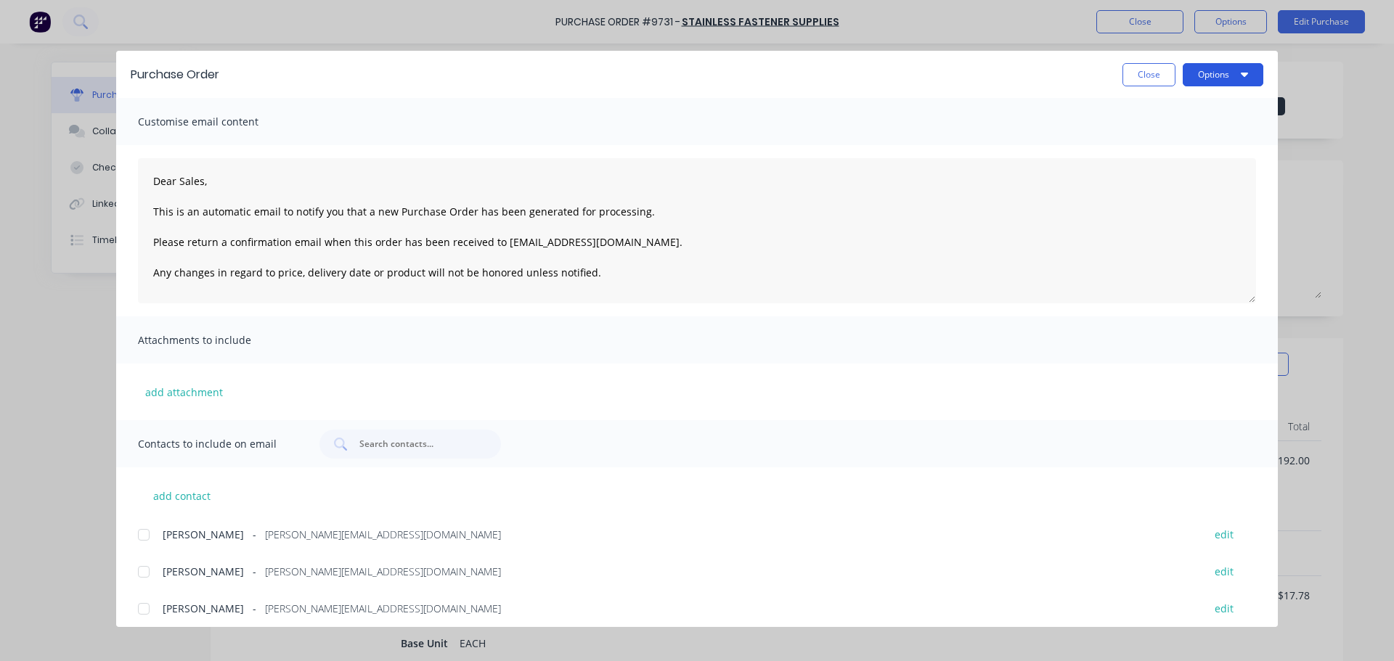
click at [1210, 72] on button "Options" at bounding box center [1223, 74] width 81 height 23
click at [1165, 168] on div "Email" at bounding box center [1195, 169] width 112 height 21
click at [118, 633] on span "×" at bounding box center [119, 633] width 9 height 20
click at [1158, 70] on button "Close" at bounding box center [1149, 74] width 53 height 23
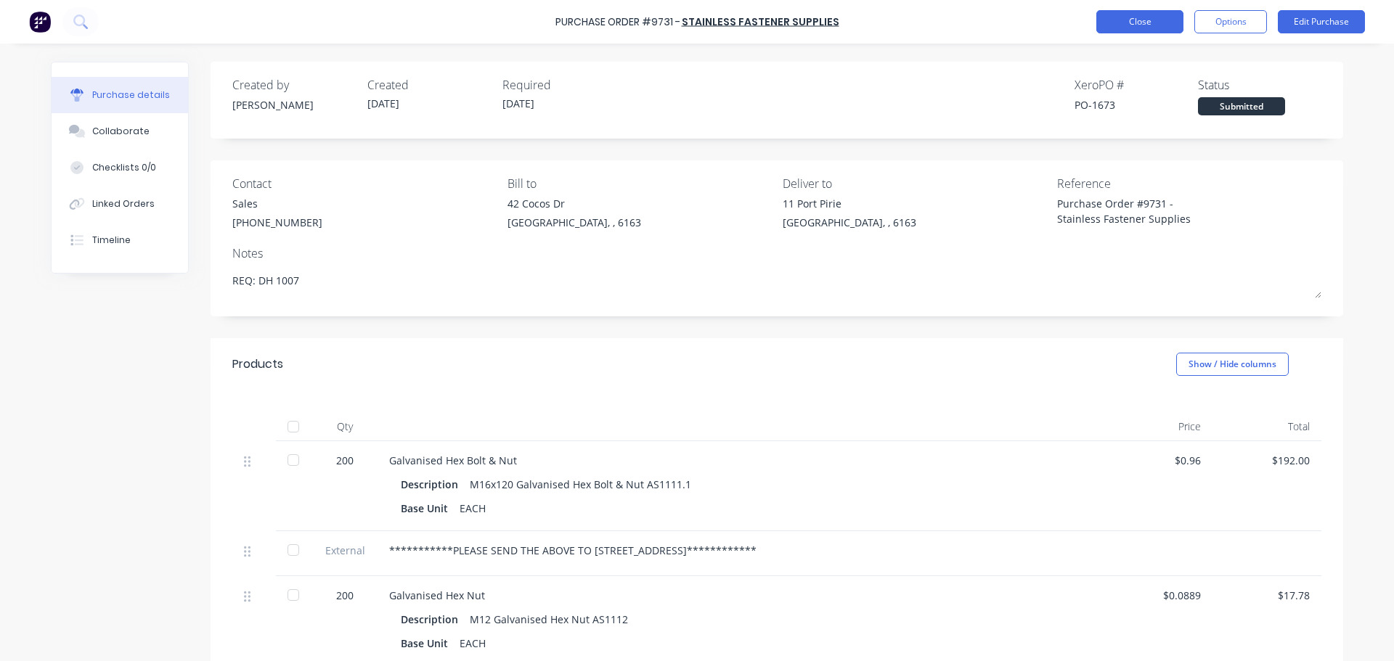
click at [1146, 21] on button "Close" at bounding box center [1139, 21] width 87 height 23
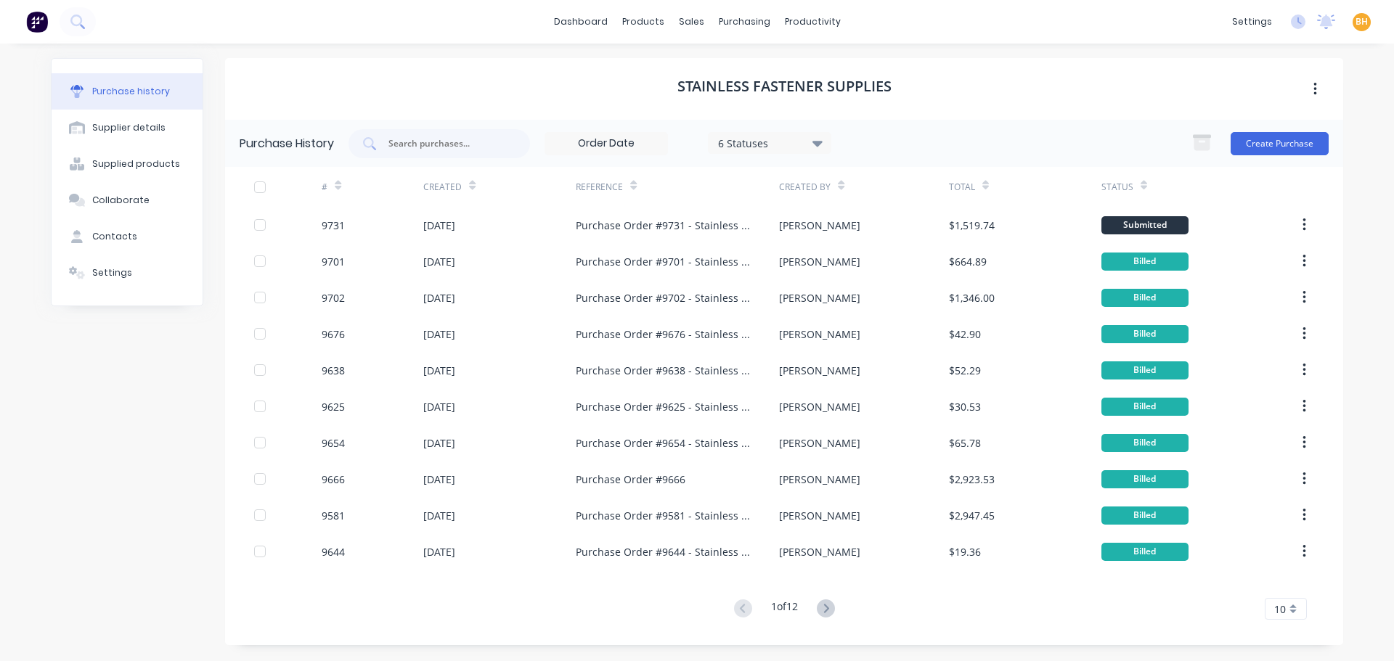
click at [920, 54] on div "Purchase history Supplier details Supplied products Collaborate Contacts Settin…" at bounding box center [696, 352] width 1321 height 616
click at [739, 16] on div "purchasing" at bounding box center [745, 22] width 66 height 22
click at [757, 81] on link "Purchase Orders" at bounding box center [805, 68] width 192 height 29
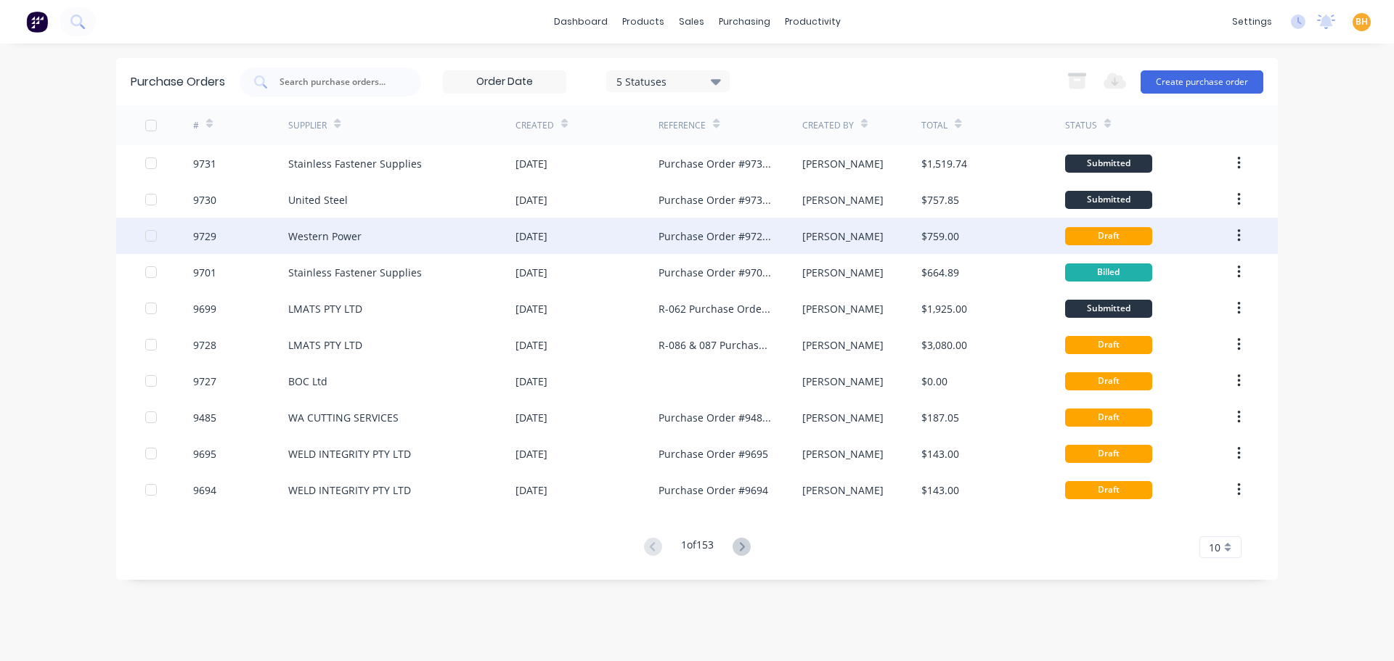
click at [358, 243] on div "Western Power" at bounding box center [324, 236] width 73 height 15
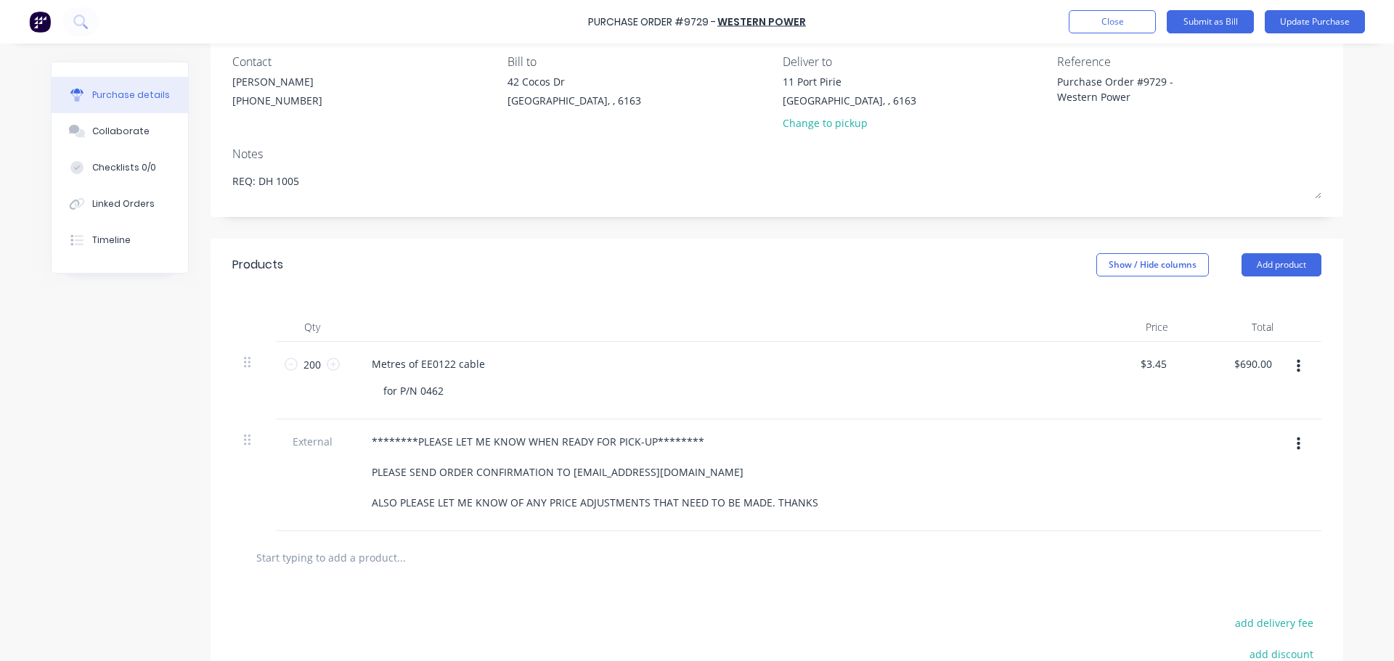
scroll to position [73, 0]
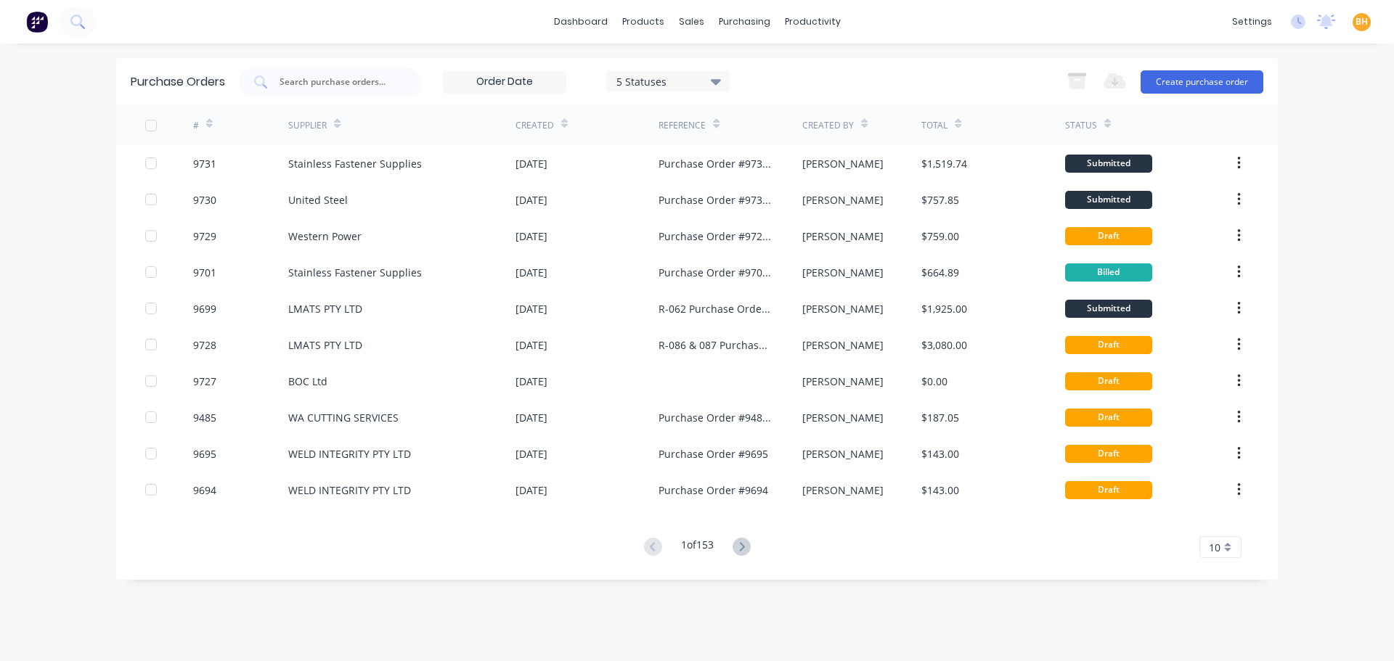
click at [312, 91] on div at bounding box center [331, 82] width 182 height 29
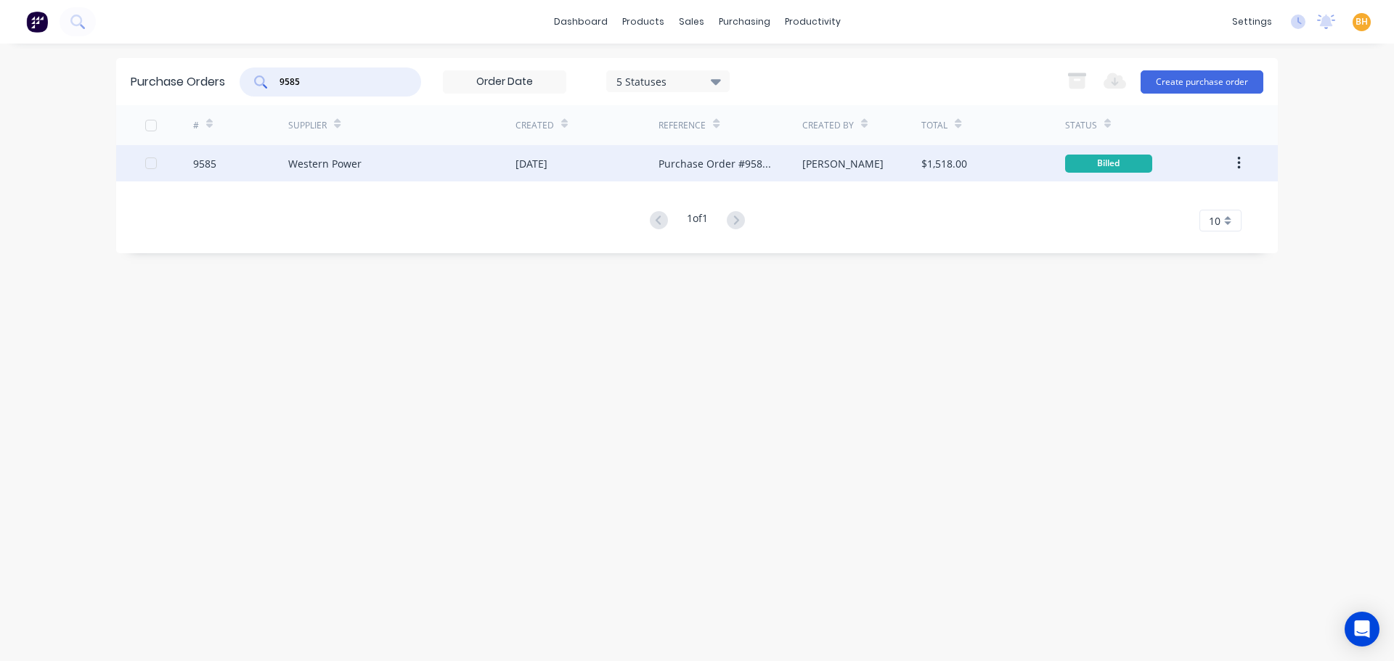
type input "9585"
click at [309, 158] on div "Western Power" at bounding box center [324, 163] width 73 height 15
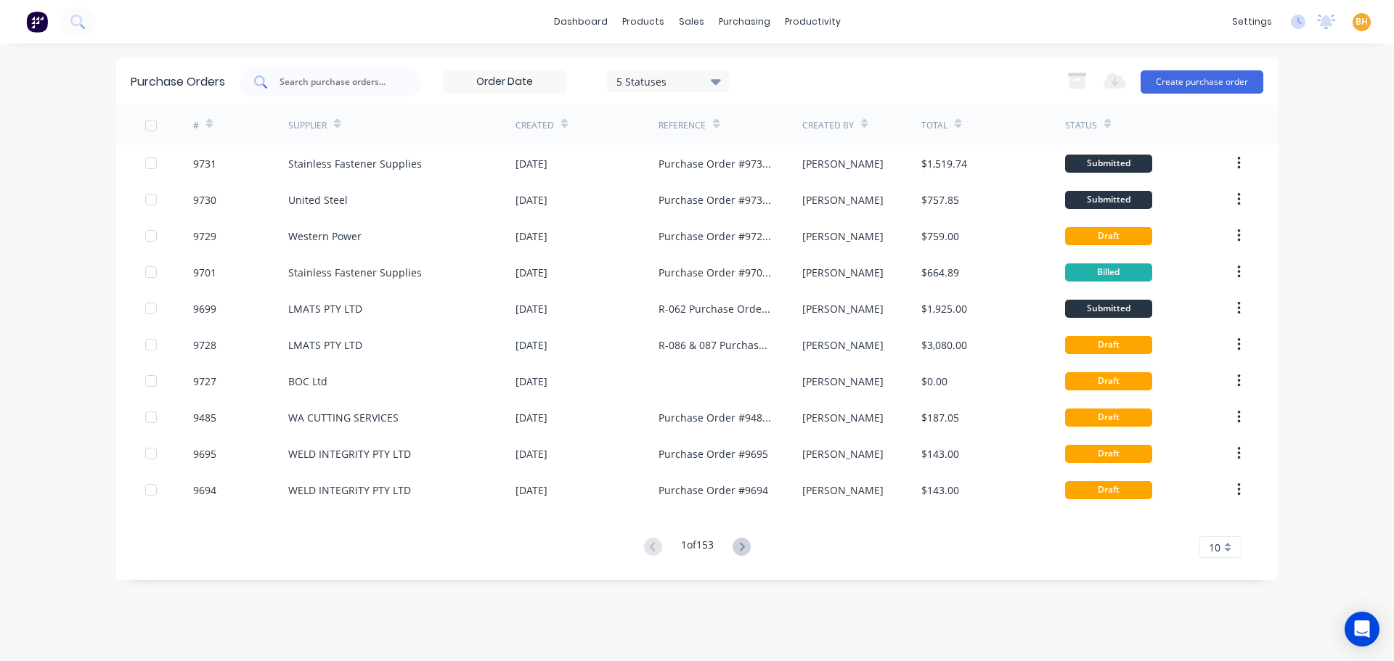
click at [327, 90] on div at bounding box center [331, 82] width 182 height 29
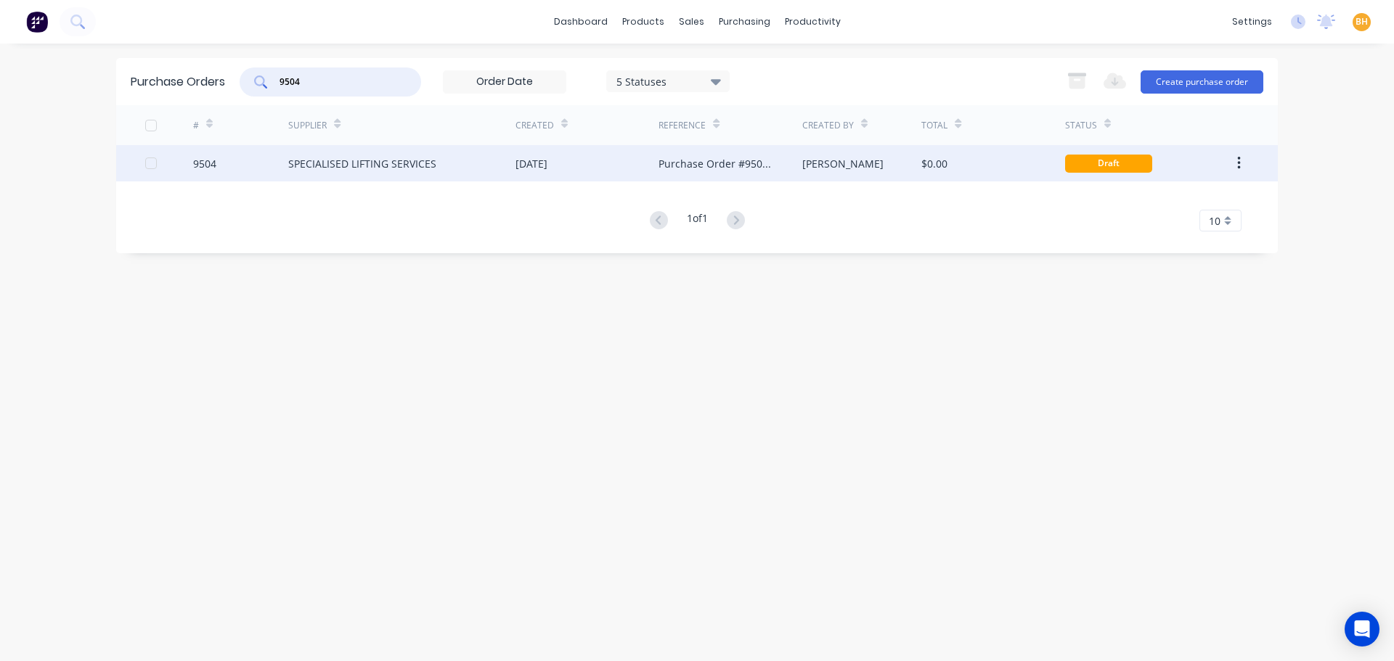
type input "9504"
click at [336, 157] on div "SPECIALISED LIFTING SERVICES" at bounding box center [362, 163] width 148 height 15
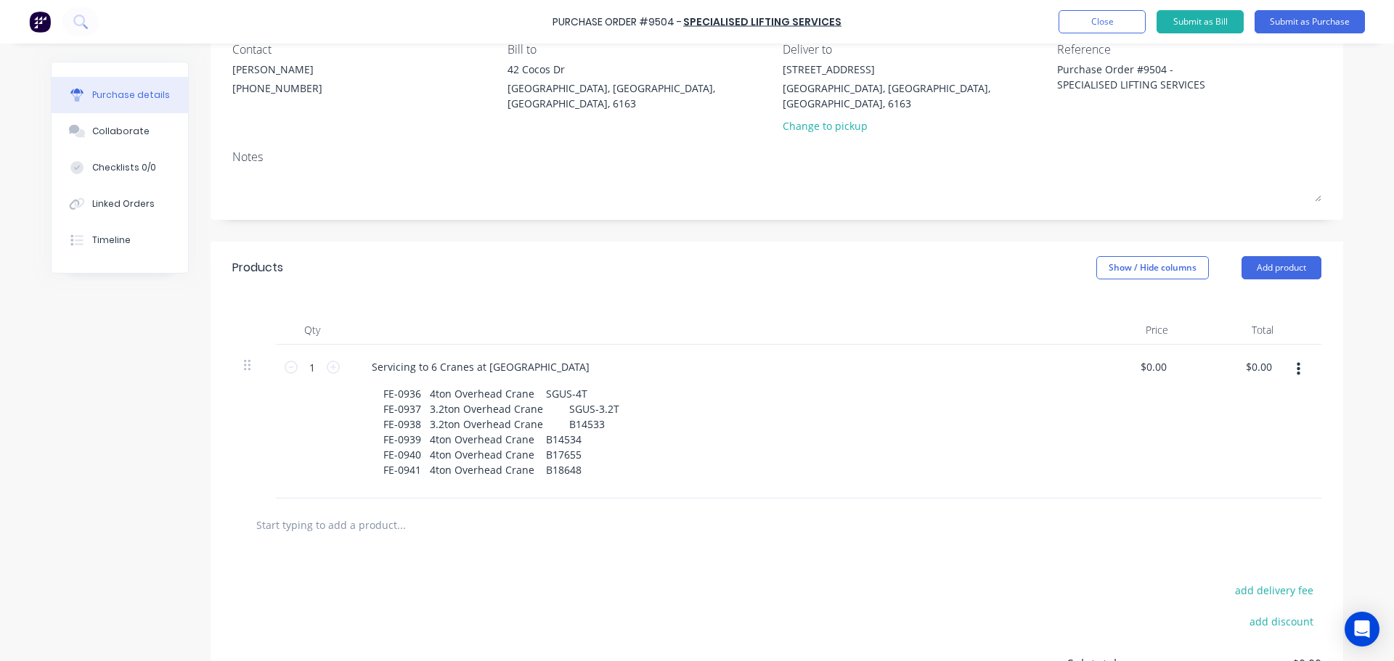
scroll to position [263, 0]
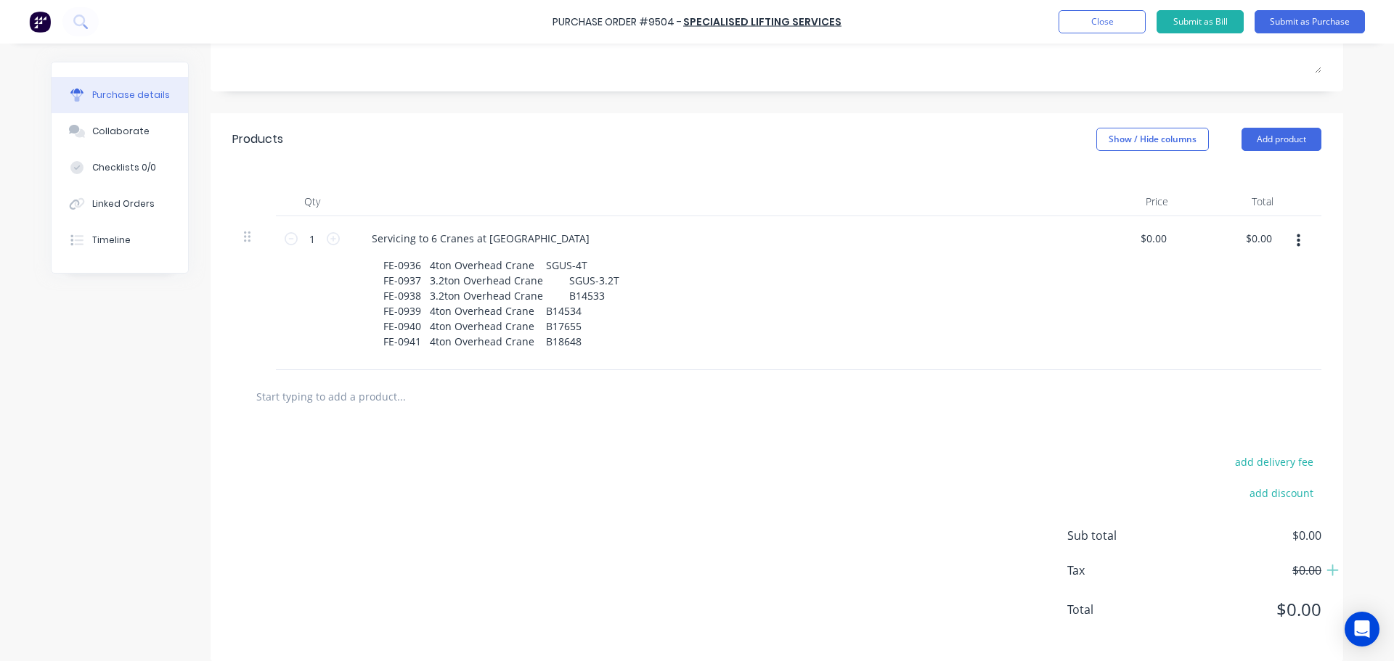
click at [426, 382] on input "text" at bounding box center [401, 396] width 290 height 29
click at [1284, 128] on button "Add product" at bounding box center [1282, 139] width 80 height 23
click at [1232, 195] on div "Basic product" at bounding box center [1253, 205] width 112 height 21
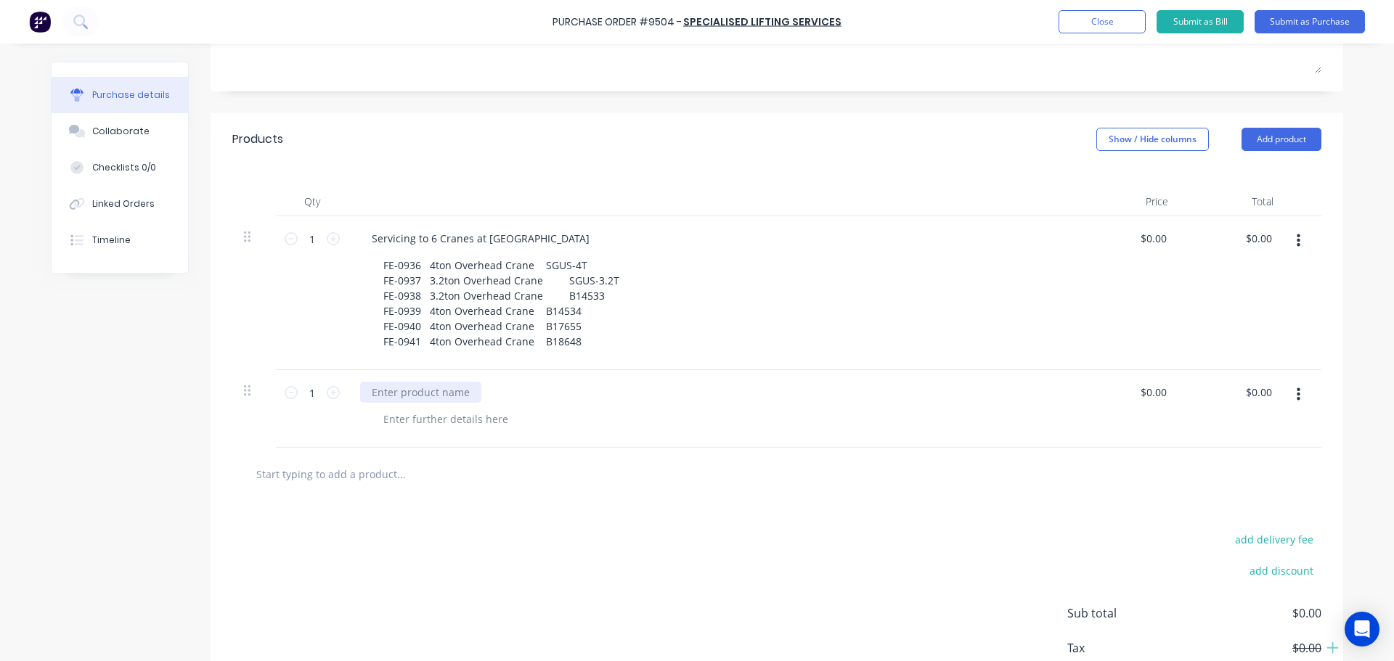
type textarea "x"
click at [404, 382] on div at bounding box center [420, 392] width 121 height 21
click at [422, 382] on div "Pendant 'E' stop" at bounding box center [410, 392] width 101 height 21
click at [448, 382] on div "Pendant E-Stop" at bounding box center [409, 392] width 98 height 21
click at [544, 410] on div at bounding box center [717, 419] width 691 height 21
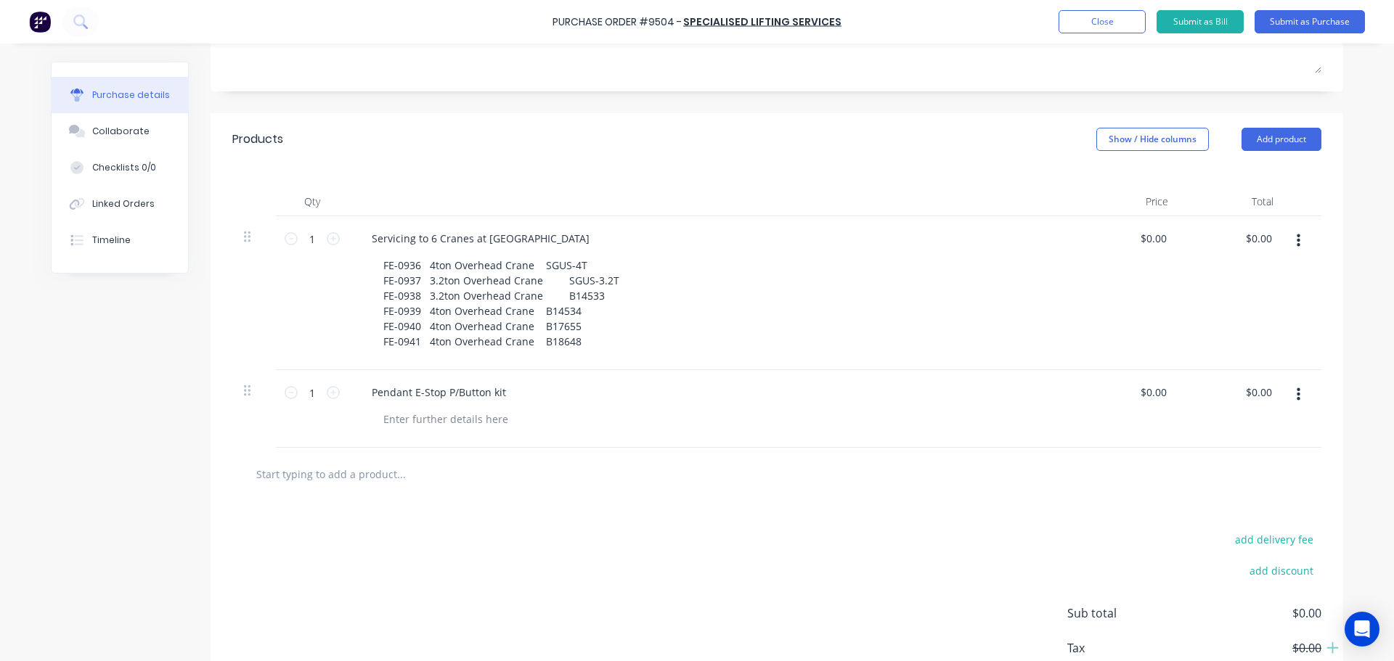
click at [563, 391] on div "Pendant E-Stop P/Button kit" at bounding box center [712, 409] width 726 height 78
type textarea "x"
click at [1267, 228] on input "0.00" at bounding box center [1261, 238] width 28 height 21
type input "0.001853.80"
type textarea "x"
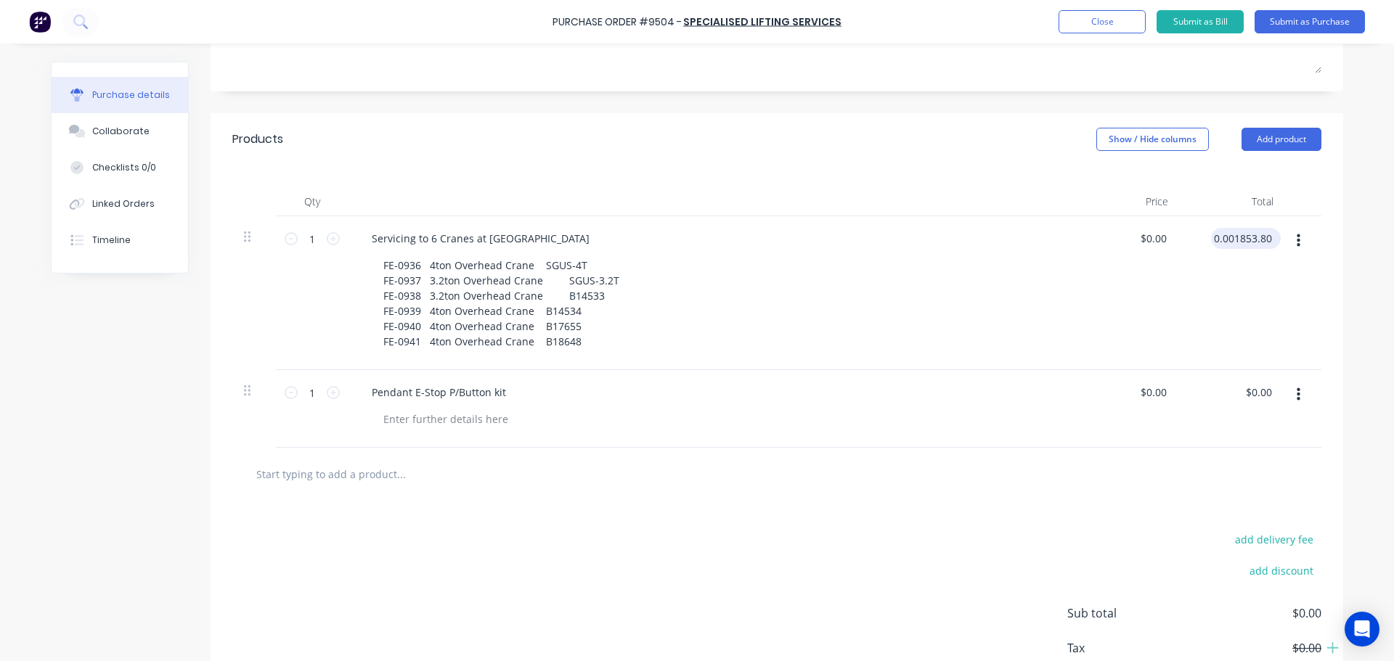
click at [1228, 228] on input "0.001853.80" at bounding box center [1243, 238] width 64 height 21
type input "1853.80"
type textarea "x"
type input "$1,853.80"
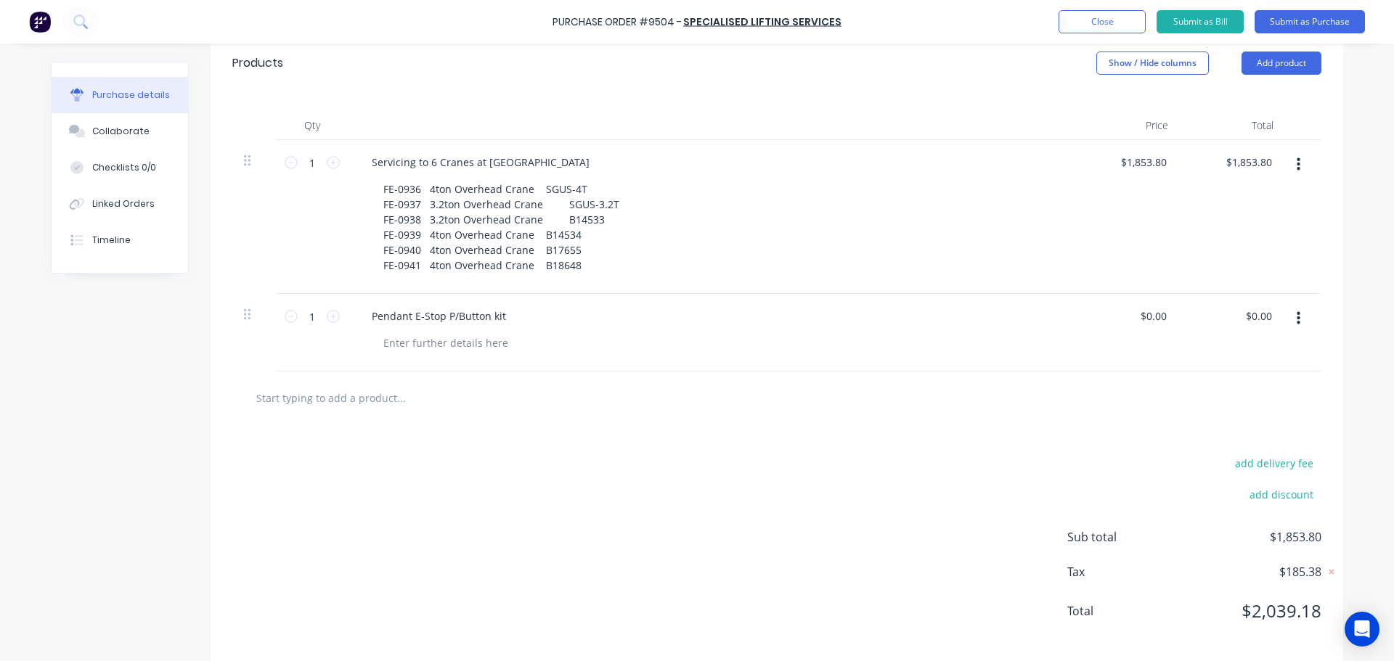
scroll to position [341, 0]
click at [901, 438] on div "add delivery fee add discount Sub total $1,853.80 Tax $185.38 Total $2,039.18" at bounding box center [777, 542] width 1133 height 239
drag, startPoint x: 514, startPoint y: 298, endPoint x: 358, endPoint y: 311, distance: 156.7
click at [358, 311] on div "Pendant E-Stop P/Button kit" at bounding box center [712, 332] width 726 height 78
copy div "Pendant E-Stop P/Button kit"
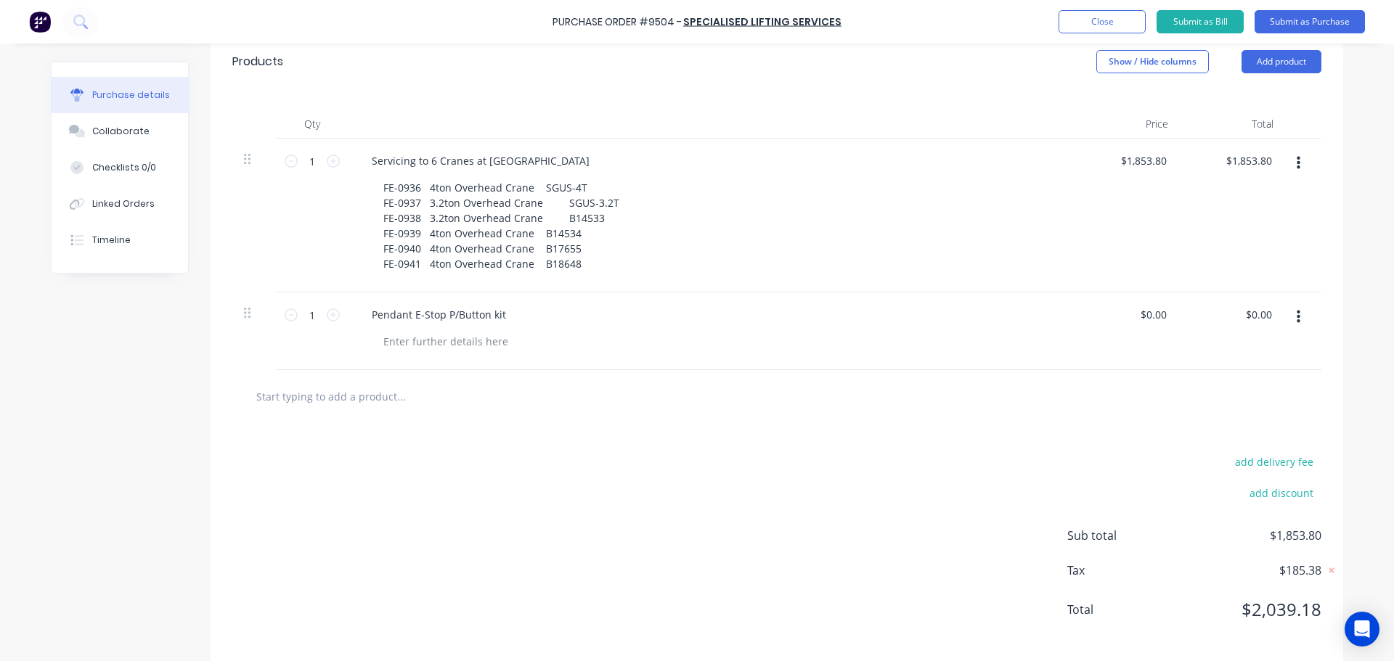
click at [459, 260] on div "Servicing to 6 Cranes at Wellard St FE-0936 4ton Overhead Crane SGUS-4T FE-0937…" at bounding box center [712, 216] width 726 height 154
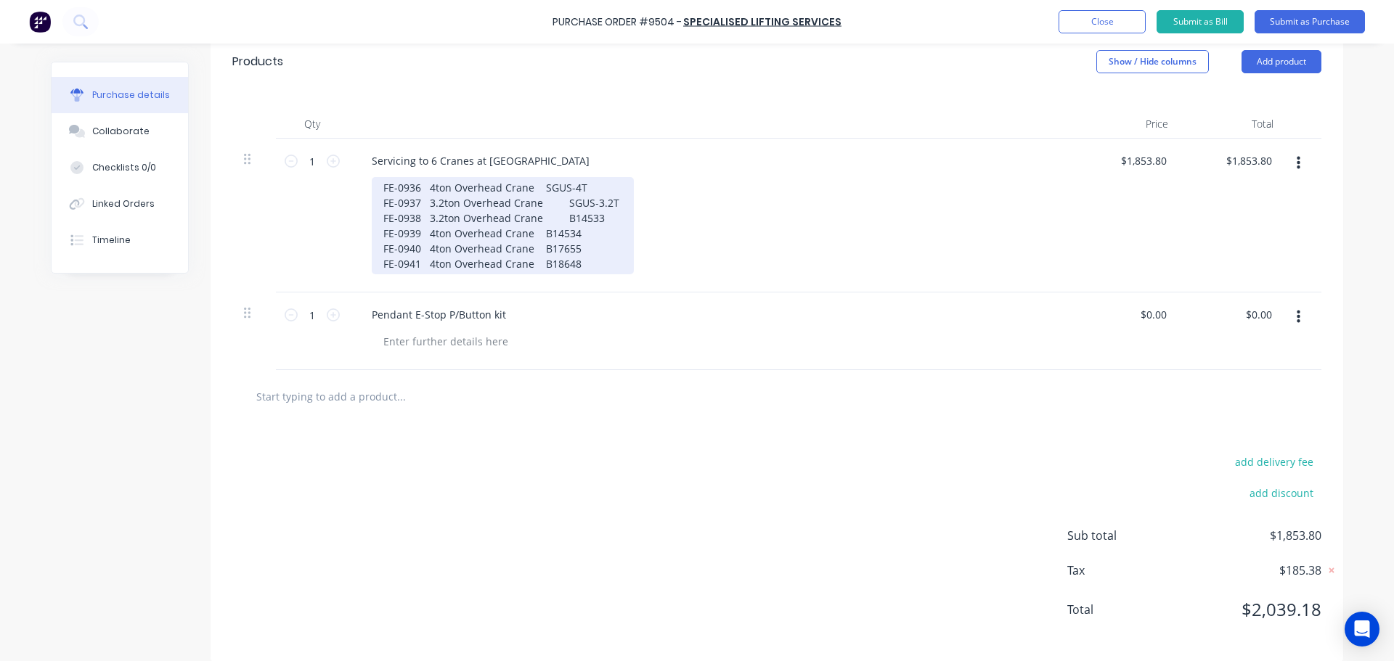
type textarea "x"
click at [595, 249] on div "FE-0936 4ton Overhead Crane SGUS-4T FE-0937 3.2ton Overhead Crane SGUS-3.2T FE-…" at bounding box center [503, 225] width 262 height 97
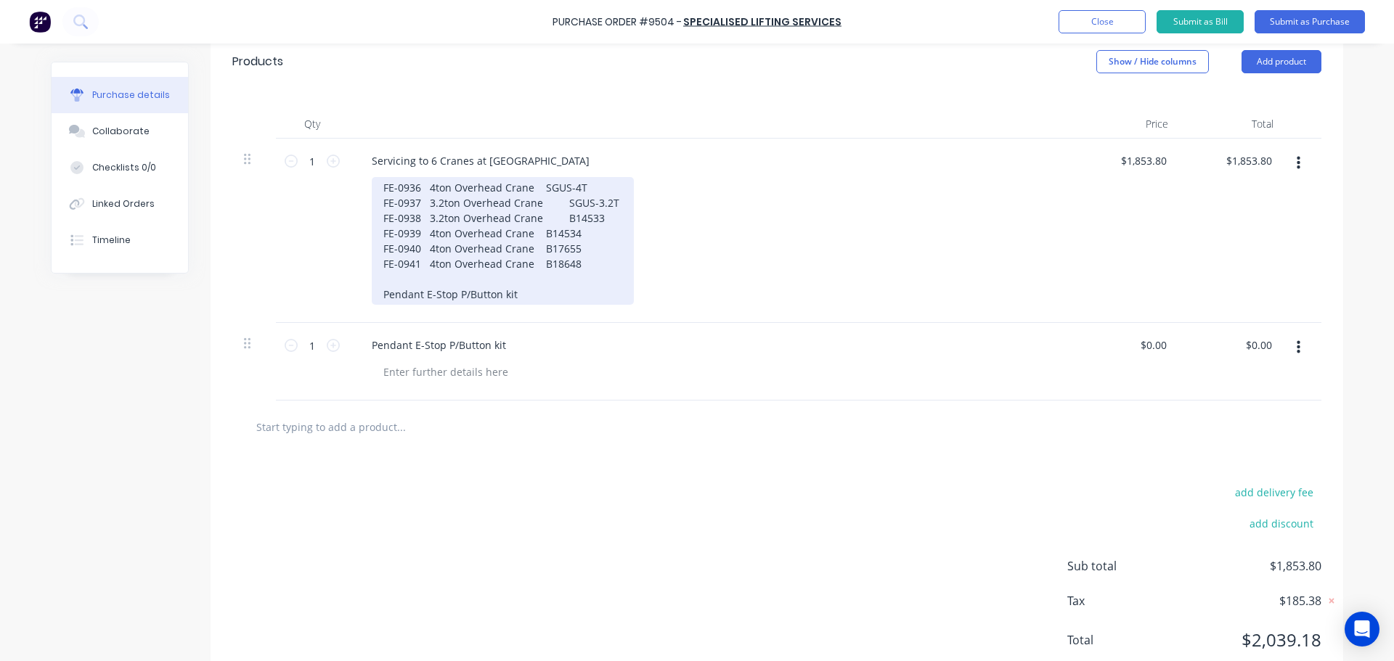
click at [372, 279] on div "FE-0936 4ton Overhead Crane SGUS-4T FE-0937 3.2ton Overhead Crane SGUS-3.2T FE-…" at bounding box center [503, 241] width 262 height 128
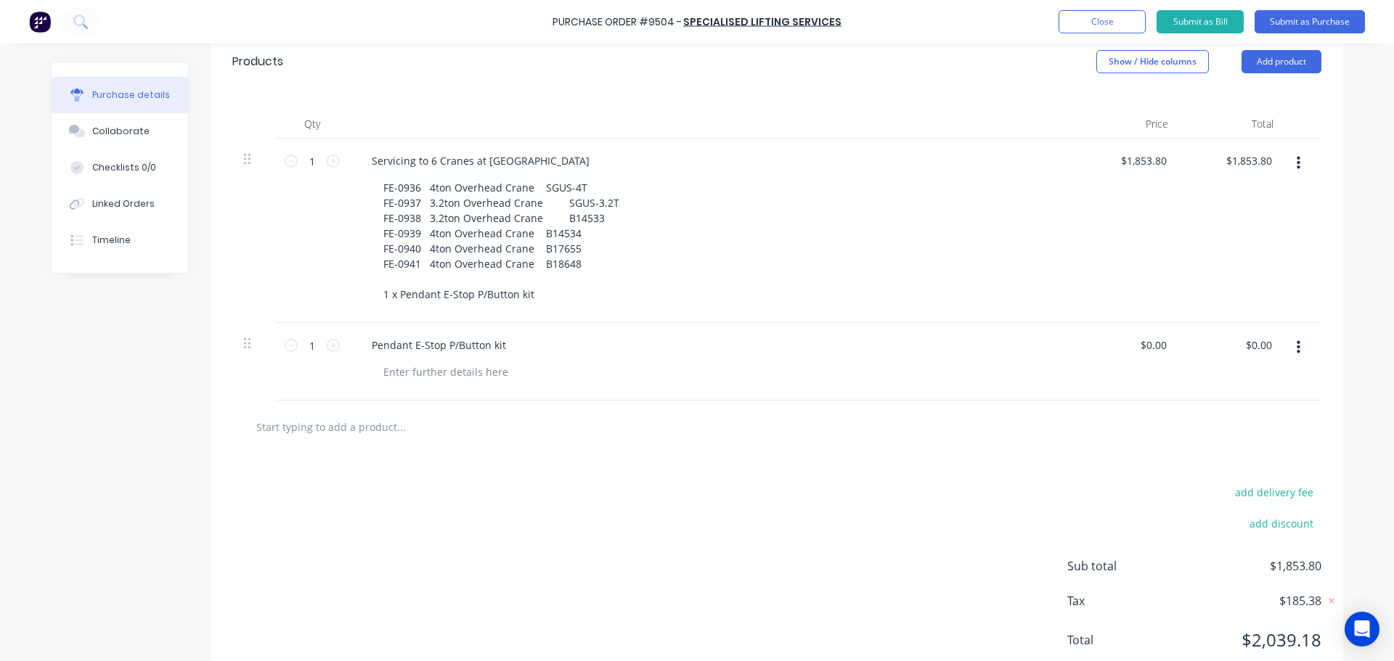
click at [1291, 335] on button "button" at bounding box center [1299, 348] width 34 height 26
click at [1211, 459] on button "Delete" at bounding box center [1253, 473] width 123 height 29
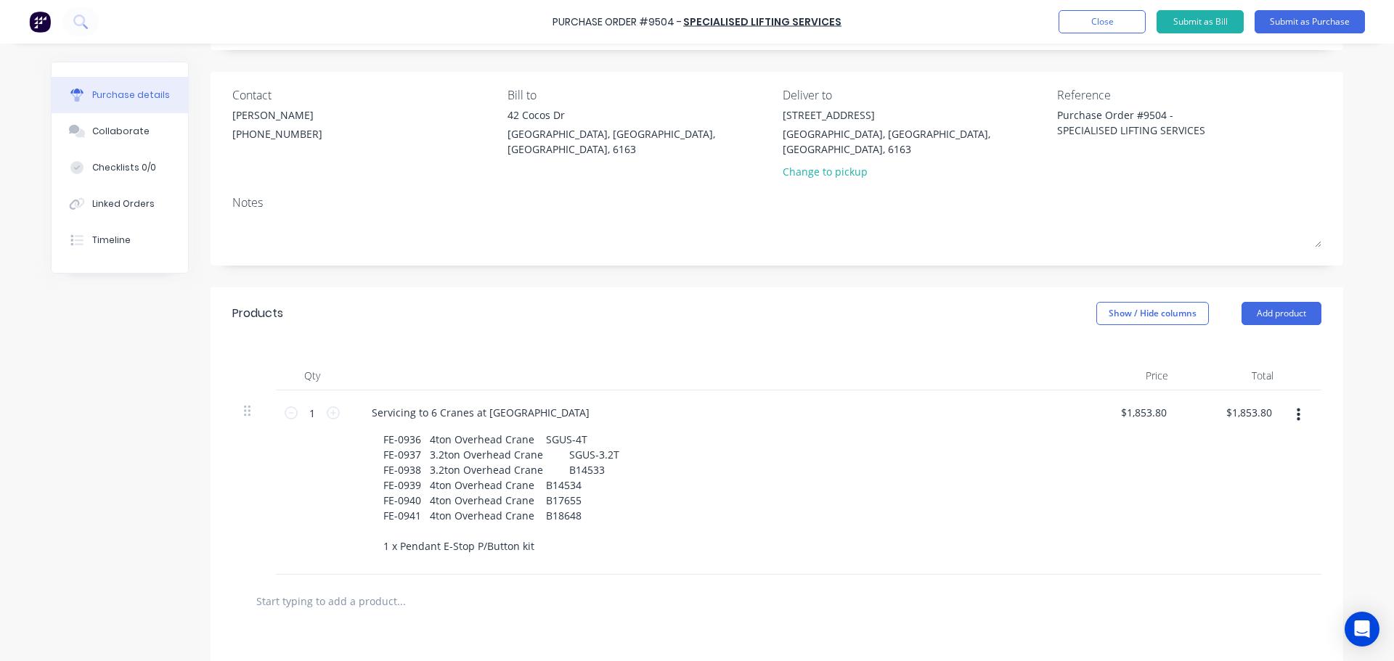
scroll to position [0, 0]
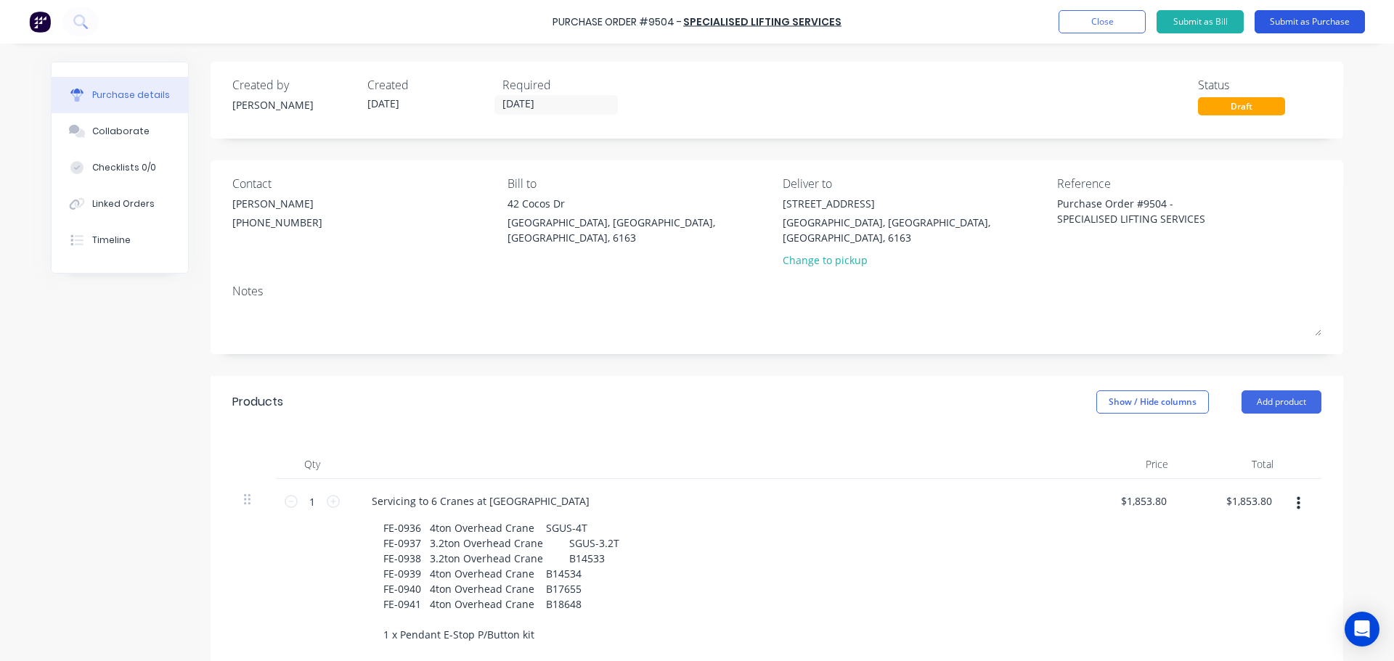
click at [1317, 28] on button "Submit as Purchase" at bounding box center [1310, 21] width 110 height 23
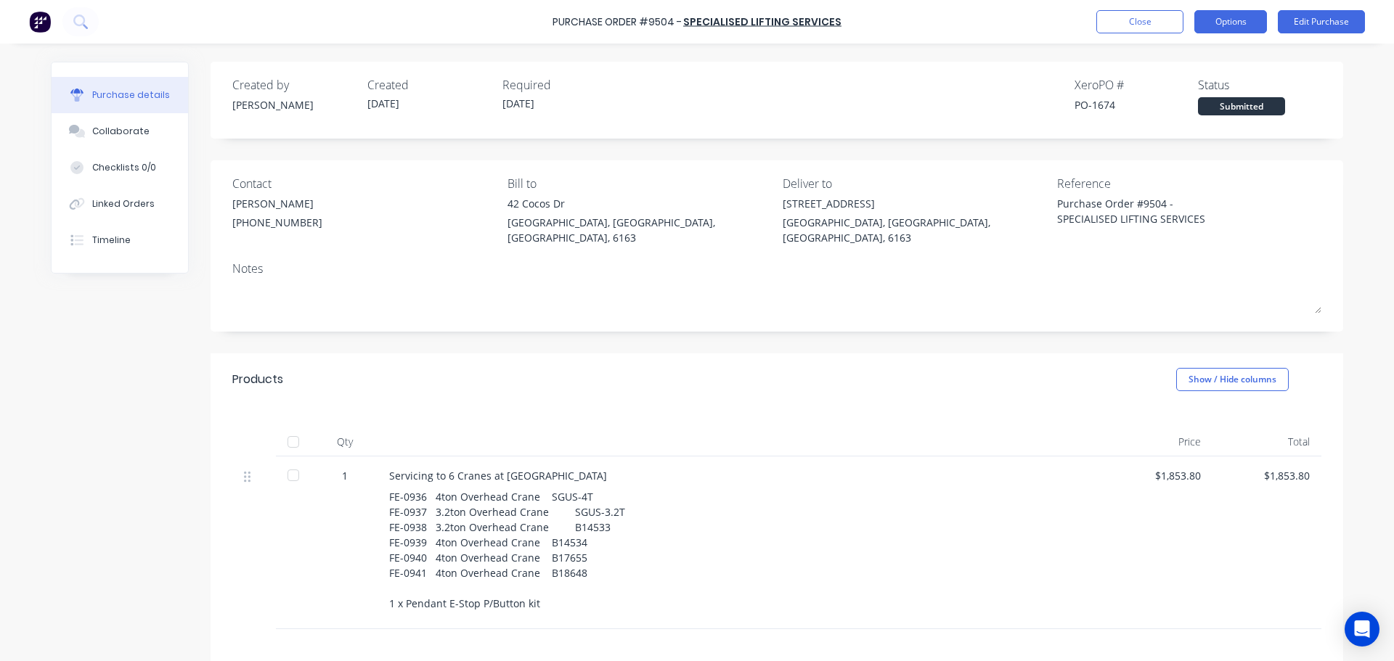
click at [1220, 30] on button "Options" at bounding box center [1230, 21] width 73 height 23
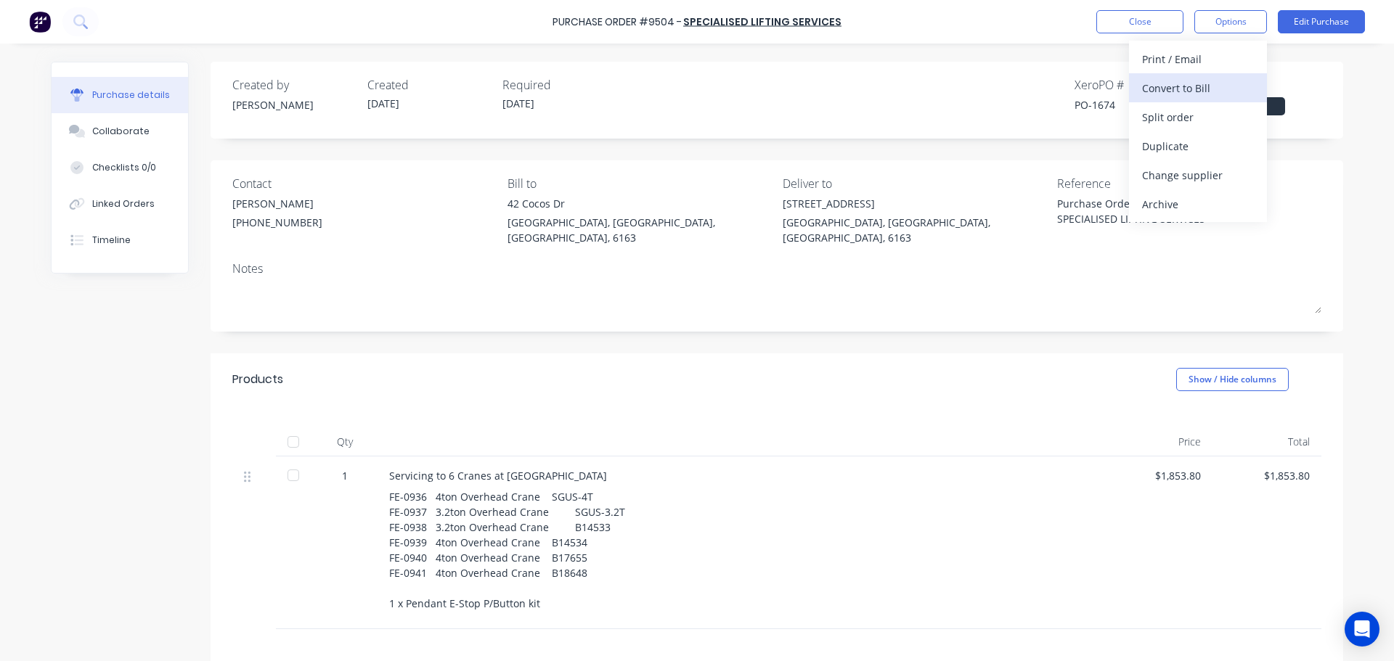
click at [1171, 90] on div "Convert to Bill" at bounding box center [1198, 88] width 112 height 21
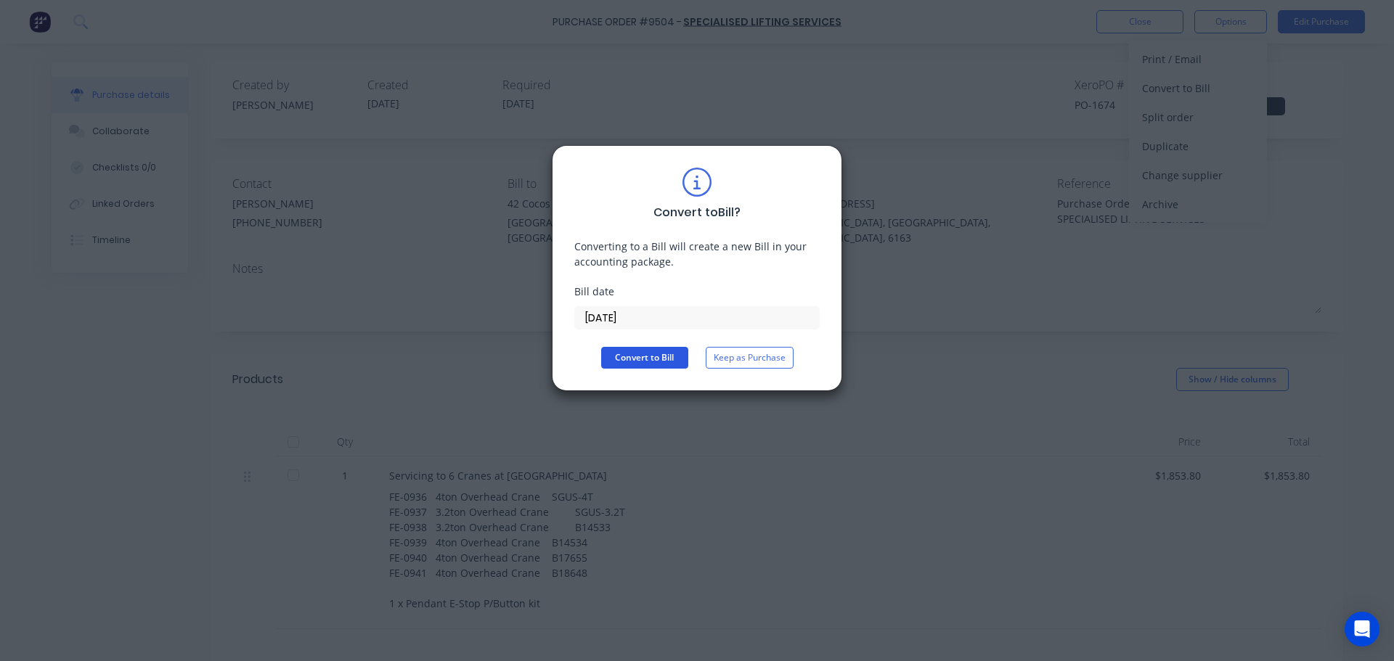
click at [648, 367] on button "Convert to Bill" at bounding box center [644, 358] width 87 height 22
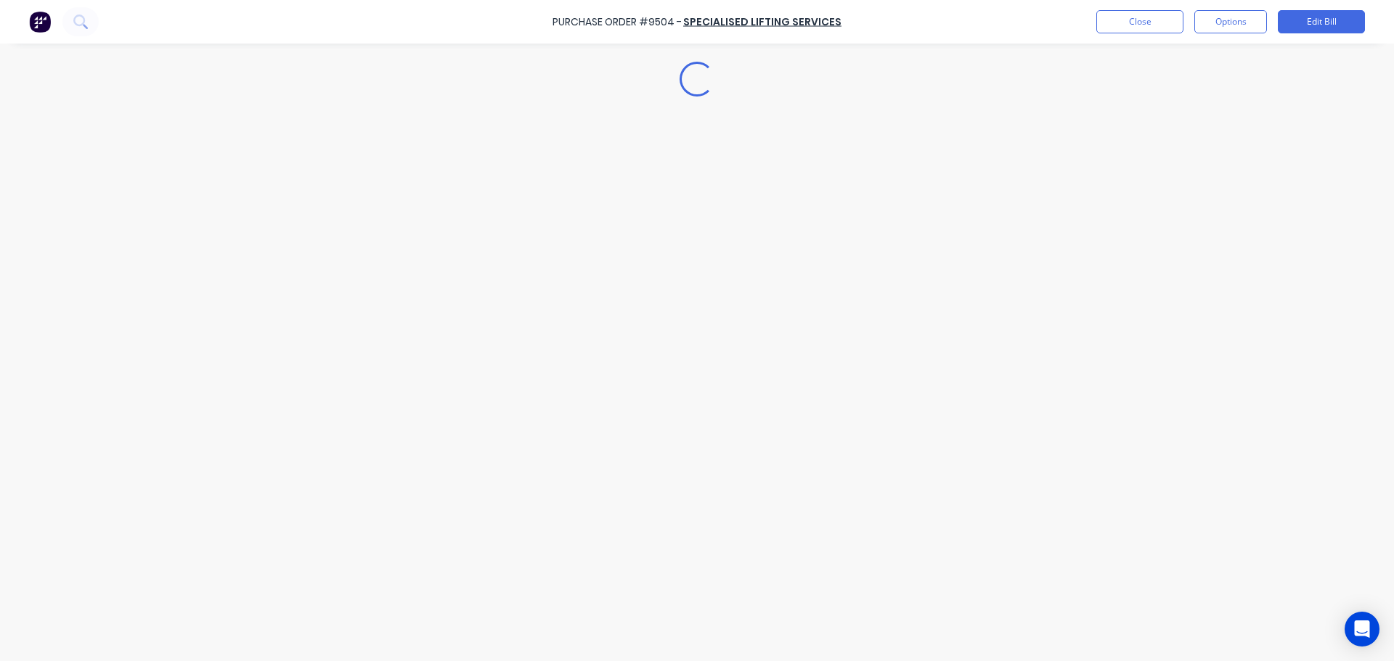
type textarea "x"
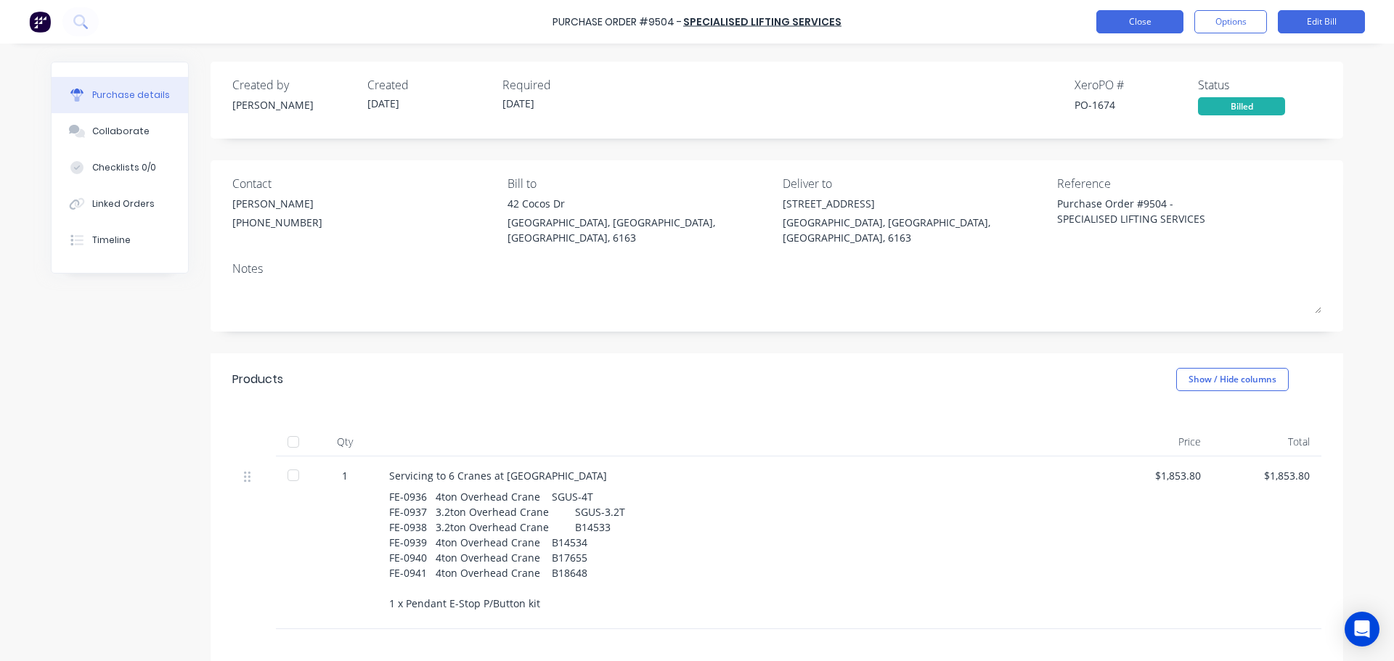
click at [1150, 23] on button "Close" at bounding box center [1139, 21] width 87 height 23
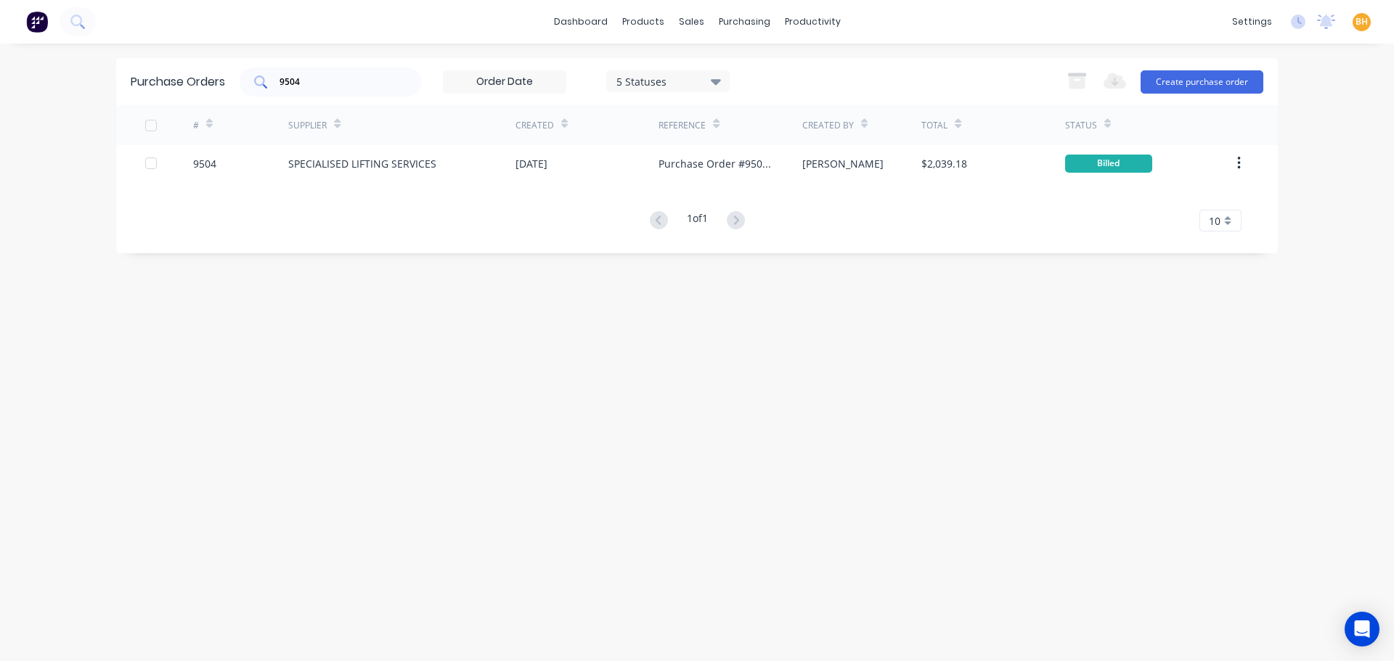
click at [322, 69] on div "9504" at bounding box center [331, 82] width 182 height 29
type input "9"
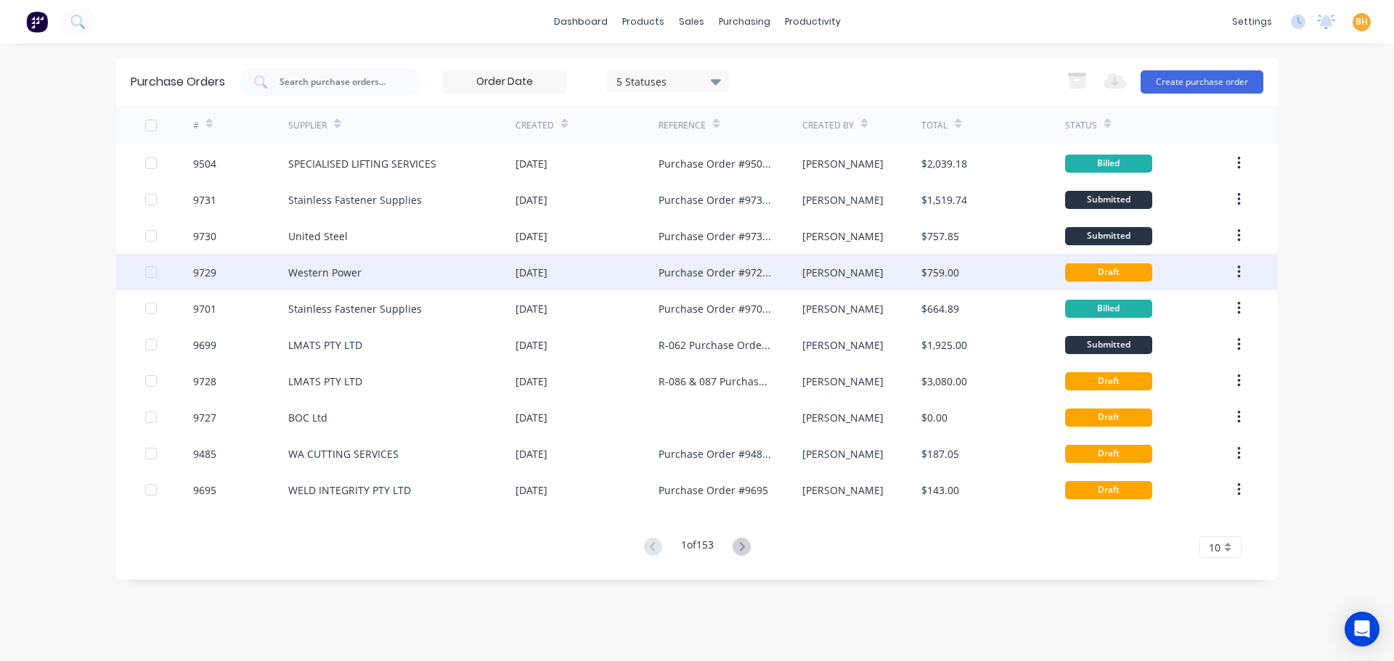
click at [372, 268] on div "Western Power" at bounding box center [401, 272] width 227 height 36
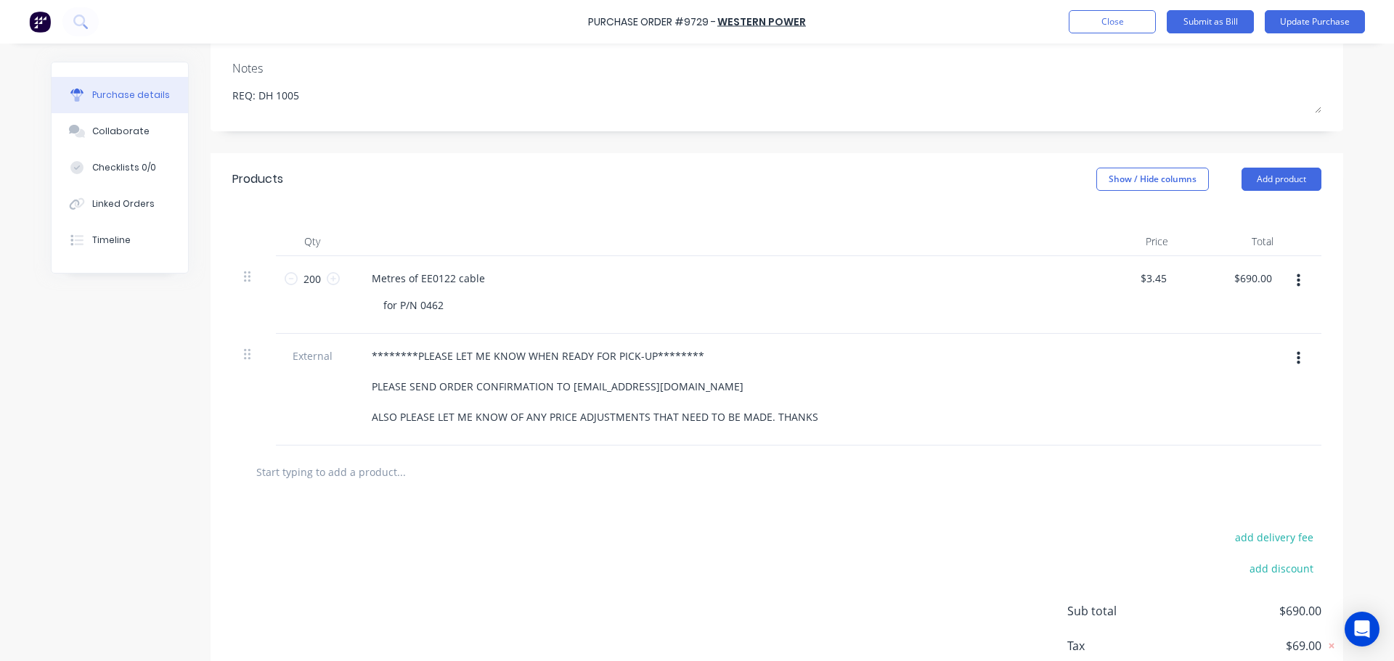
scroll to position [218, 0]
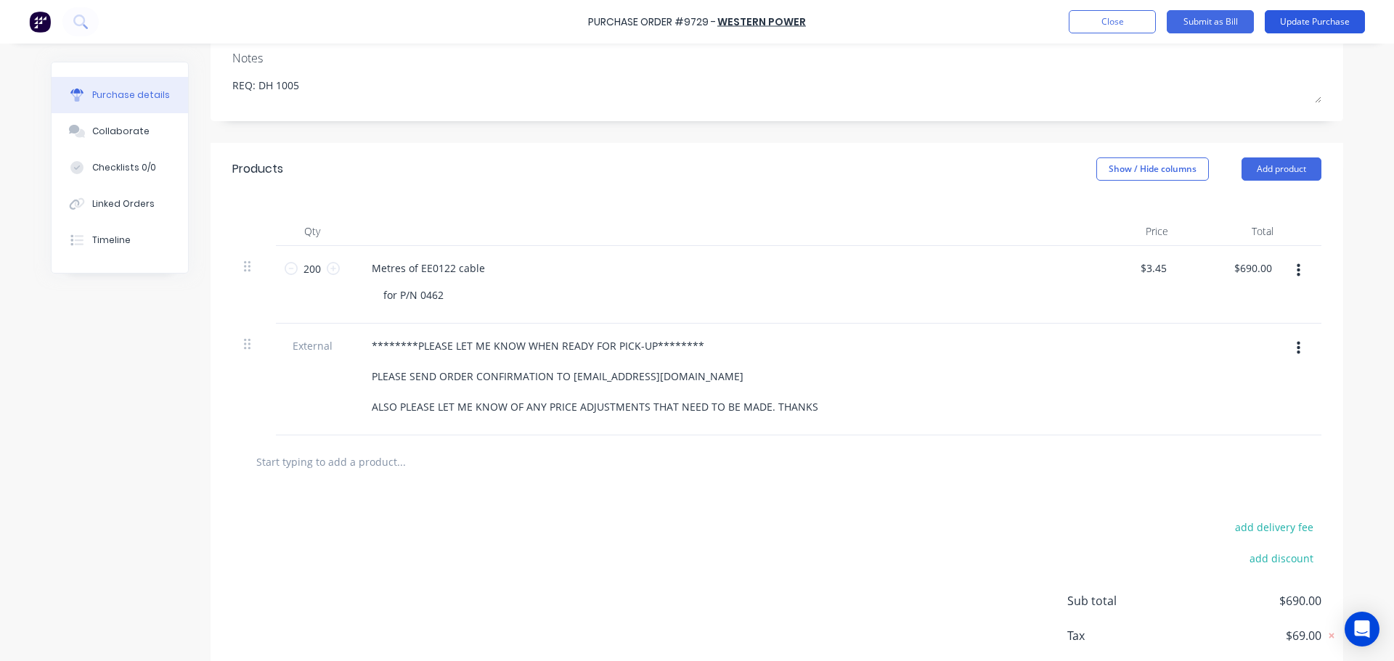
click at [1305, 18] on button "Update Purchase" at bounding box center [1315, 21] width 100 height 23
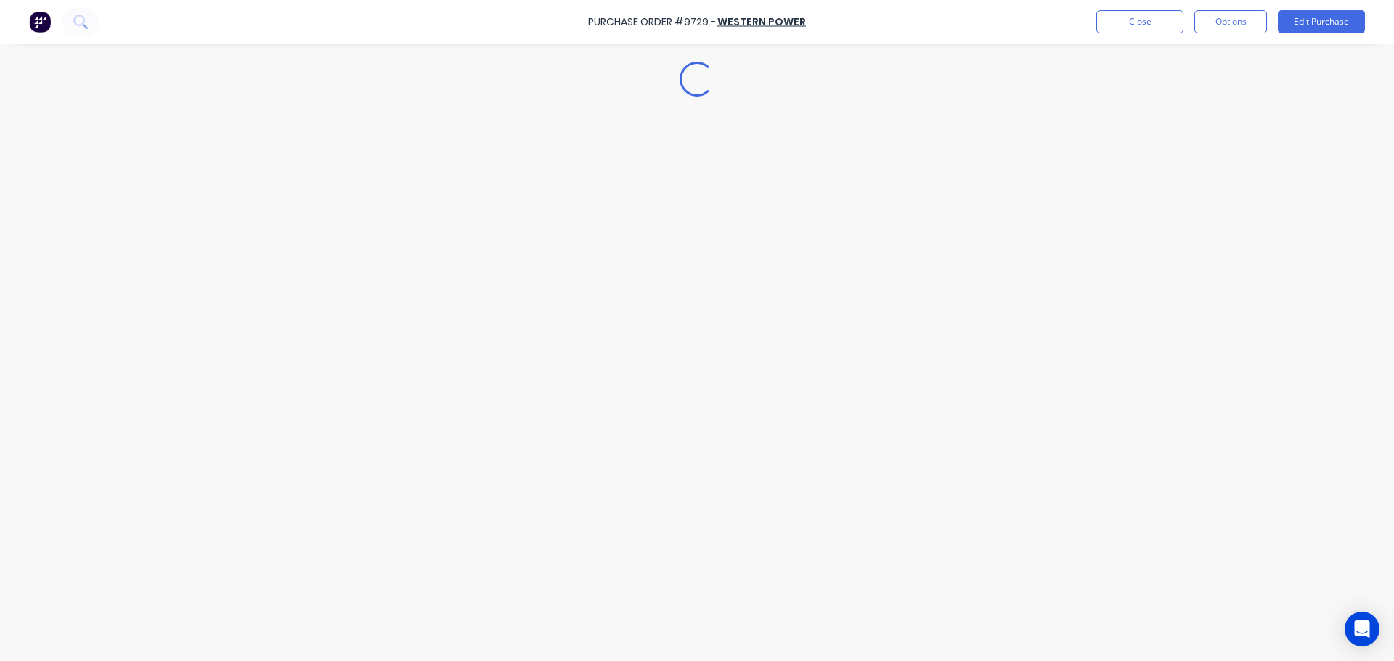
scroll to position [0, 0]
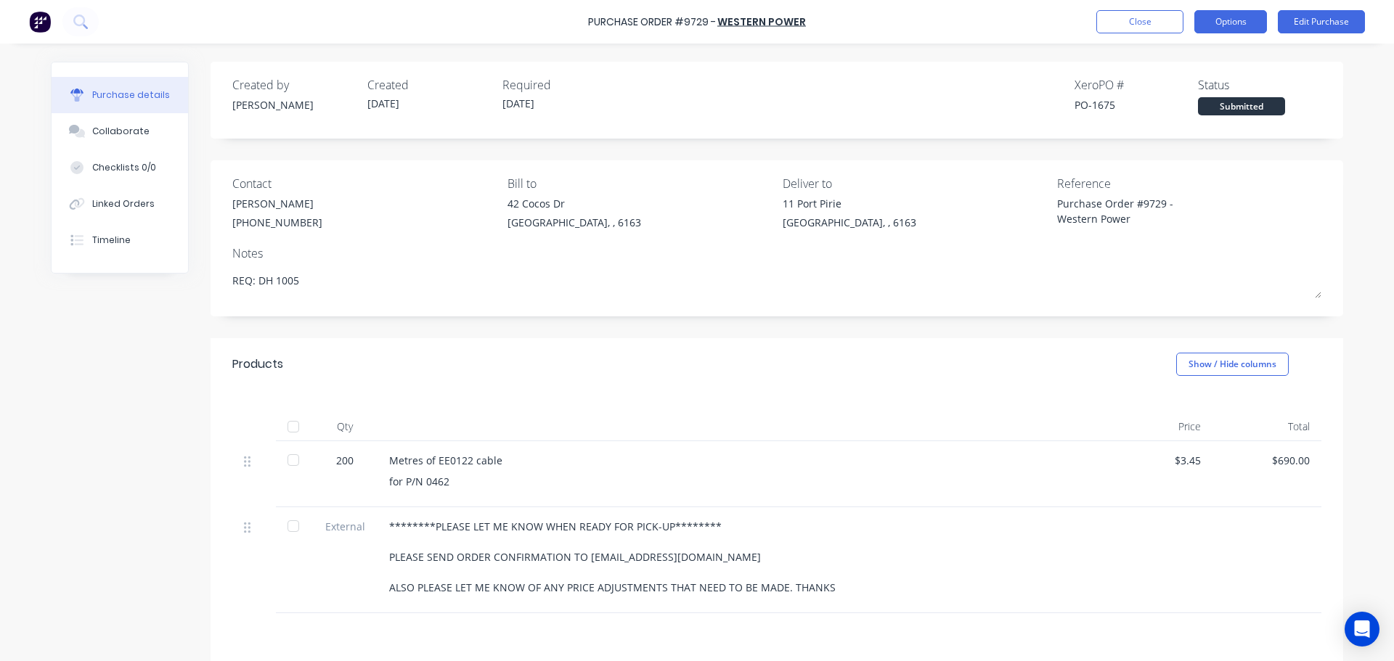
click at [1229, 17] on button "Options" at bounding box center [1230, 21] width 73 height 23
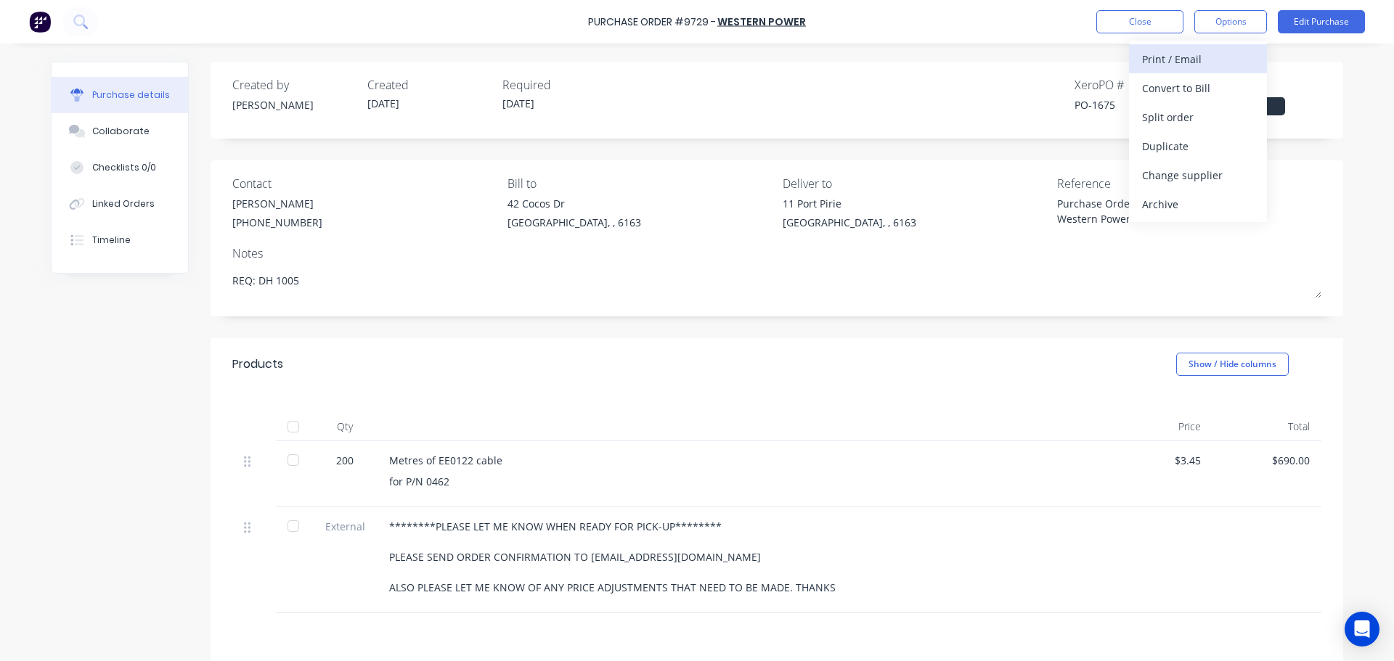
click at [1169, 62] on div "Print / Email" at bounding box center [1198, 59] width 112 height 21
click at [1160, 86] on div "With pricing" at bounding box center [1198, 88] width 112 height 21
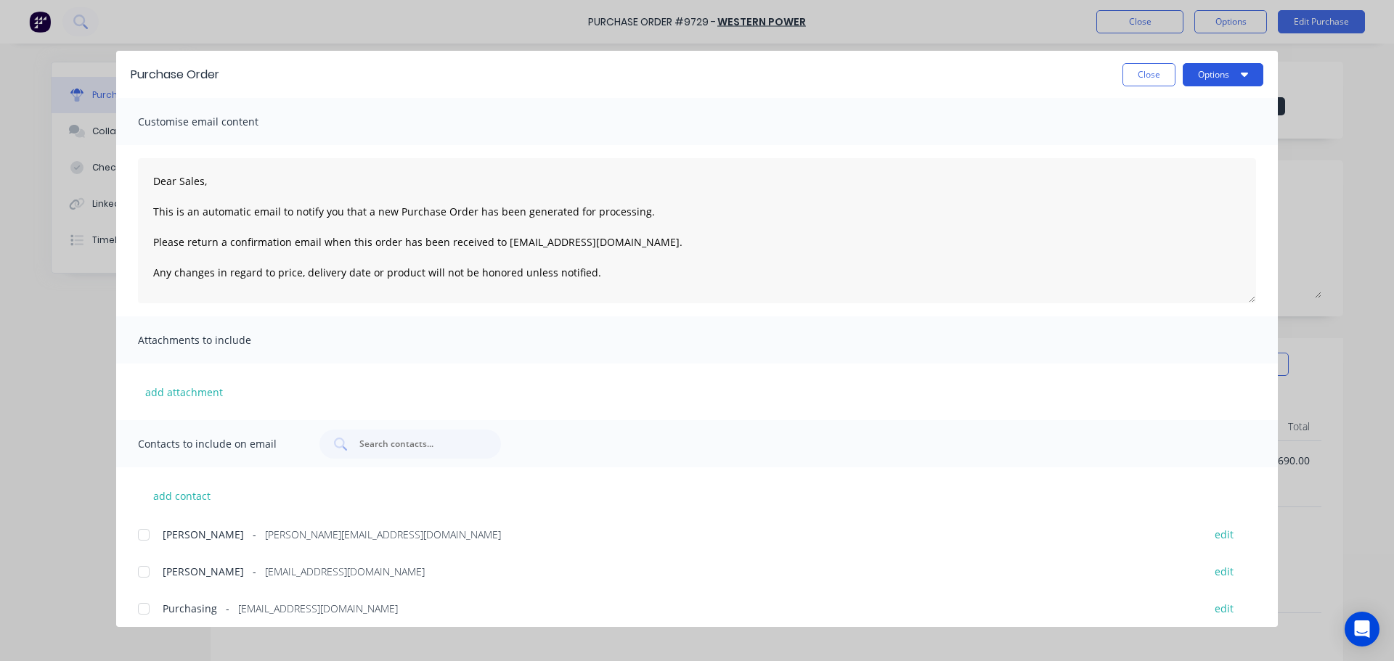
click at [1237, 73] on button "Options" at bounding box center [1223, 74] width 81 height 23
click at [1170, 137] on div "Print" at bounding box center [1195, 140] width 112 height 21
click at [1136, 73] on button "Close" at bounding box center [1149, 74] width 53 height 23
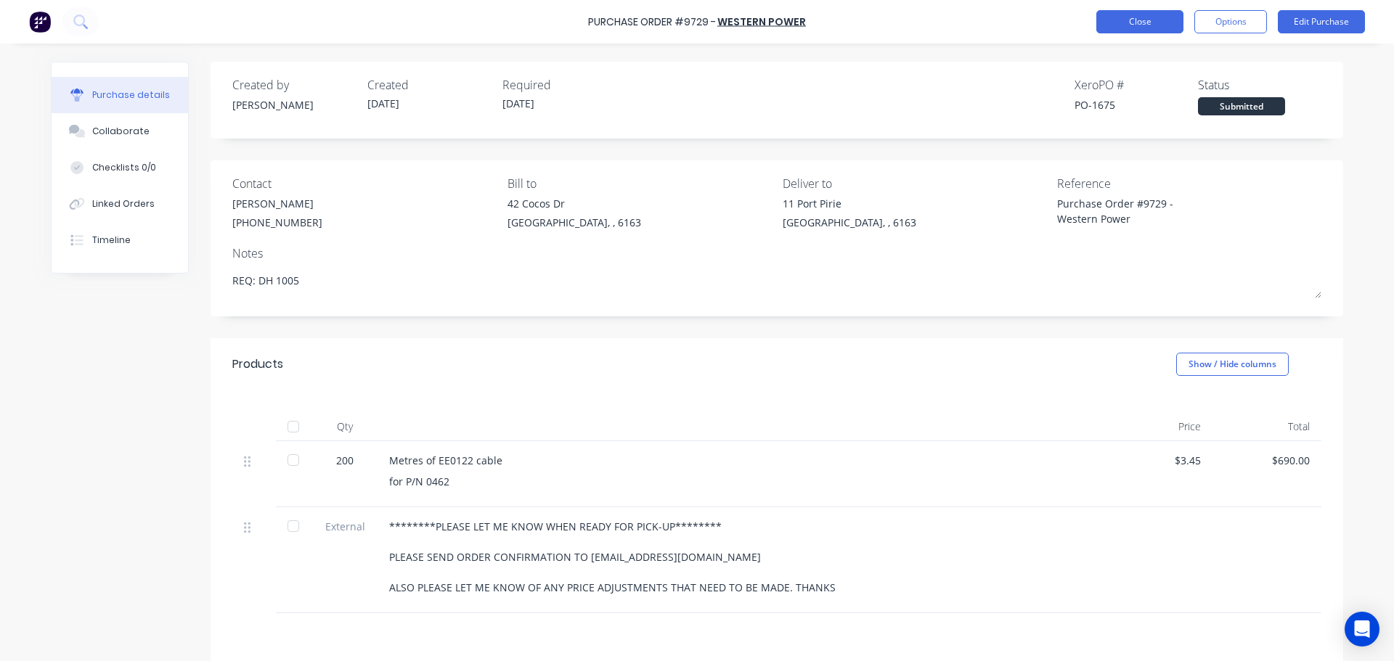
click at [1120, 25] on button "Close" at bounding box center [1139, 21] width 87 height 23
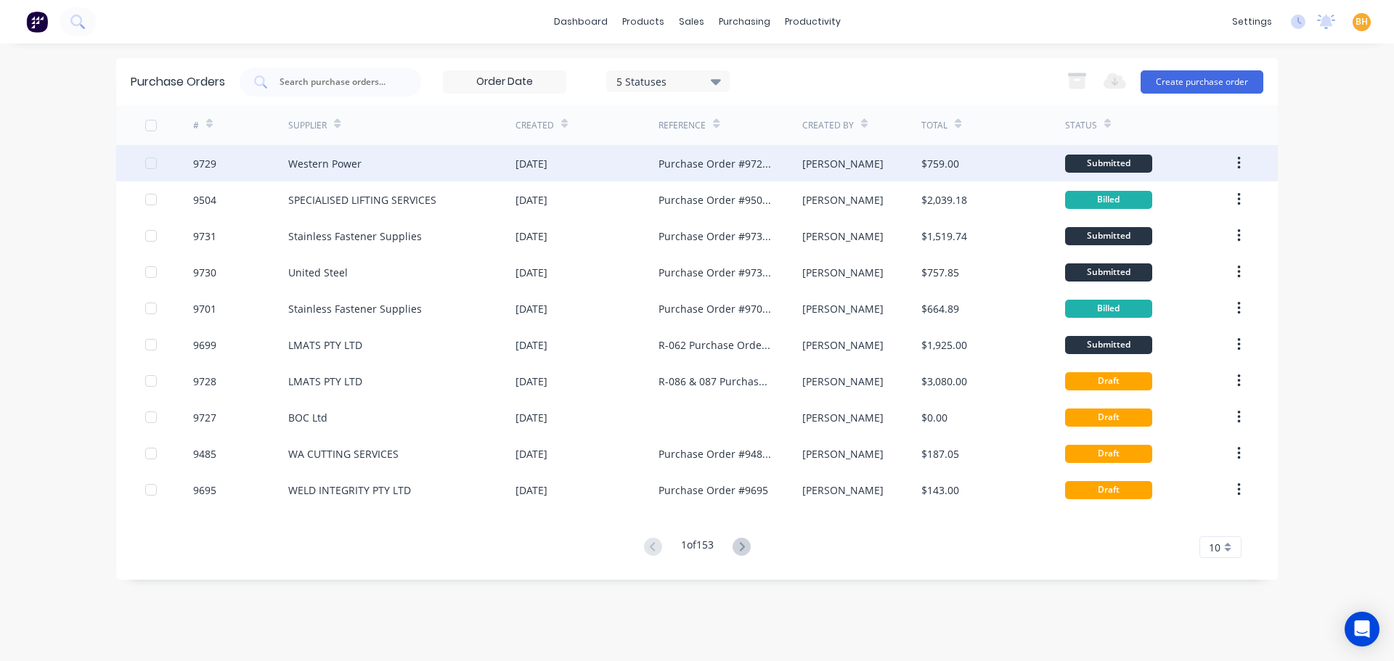
click at [333, 173] on div "Western Power" at bounding box center [401, 163] width 227 height 36
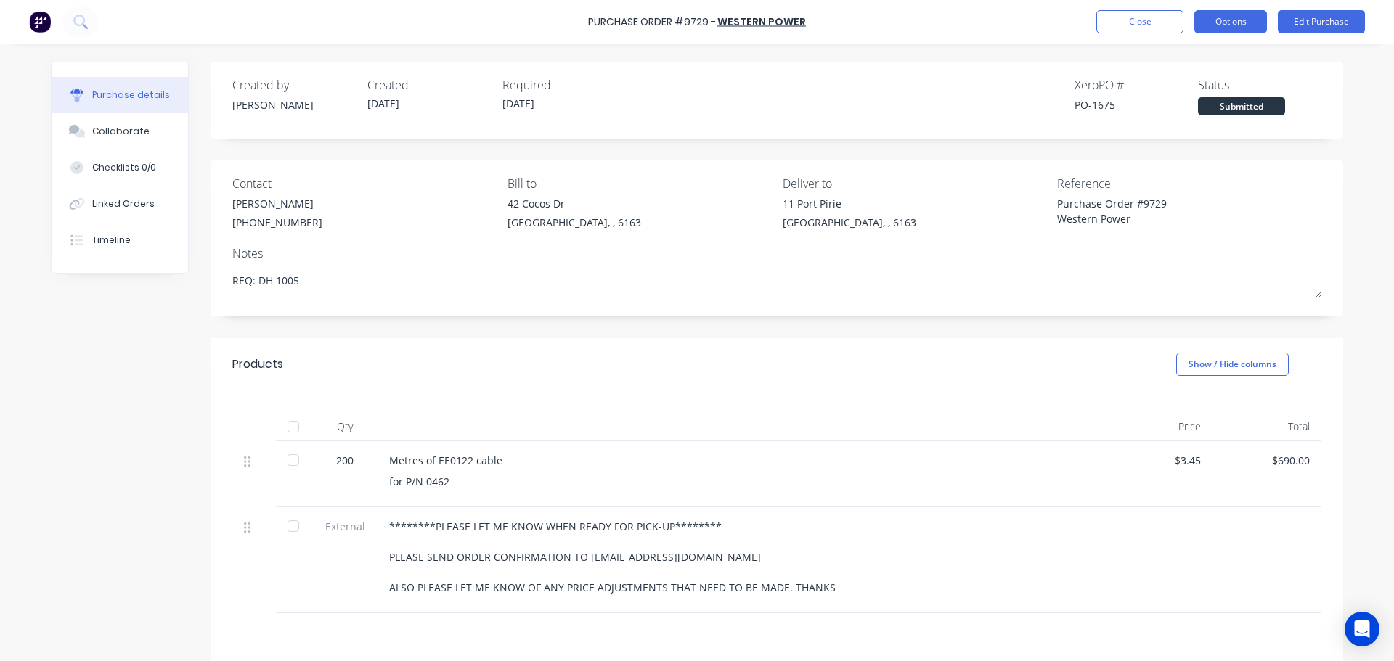
click at [1216, 25] on button "Options" at bounding box center [1230, 21] width 73 height 23
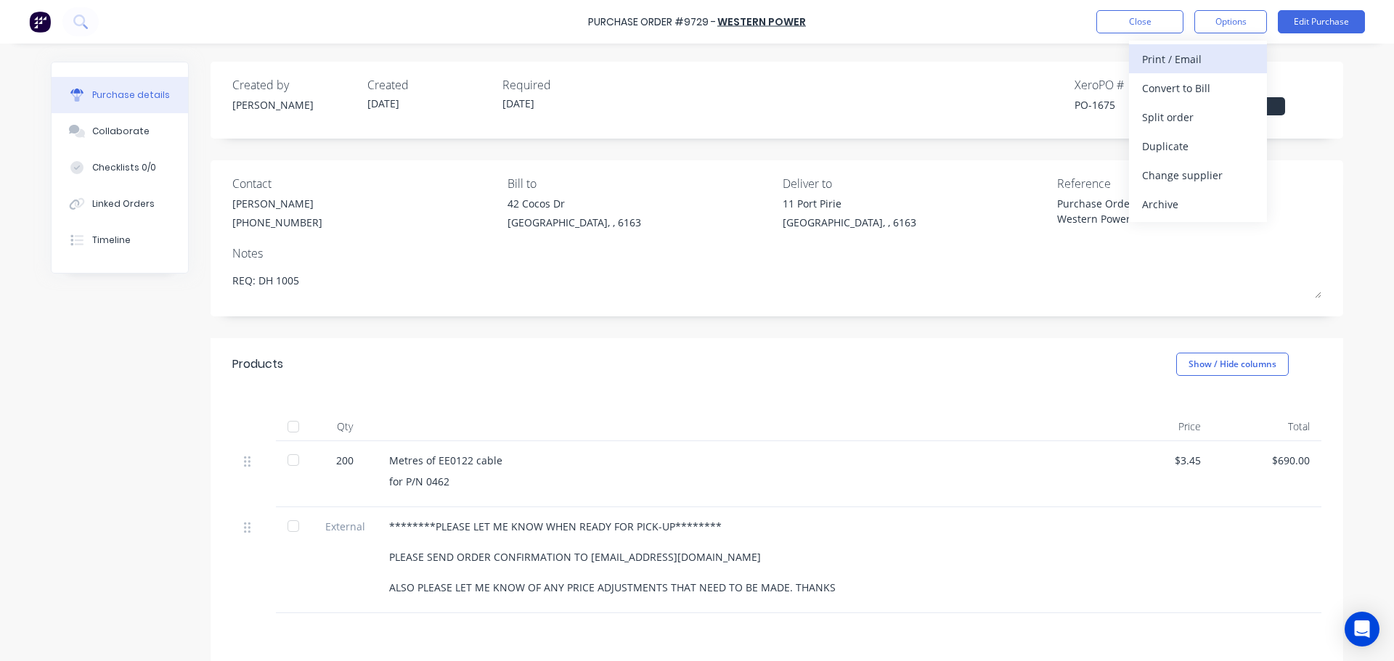
click at [1185, 55] on div "Print / Email" at bounding box center [1198, 59] width 112 height 21
click at [1172, 89] on div "With pricing" at bounding box center [1198, 88] width 112 height 21
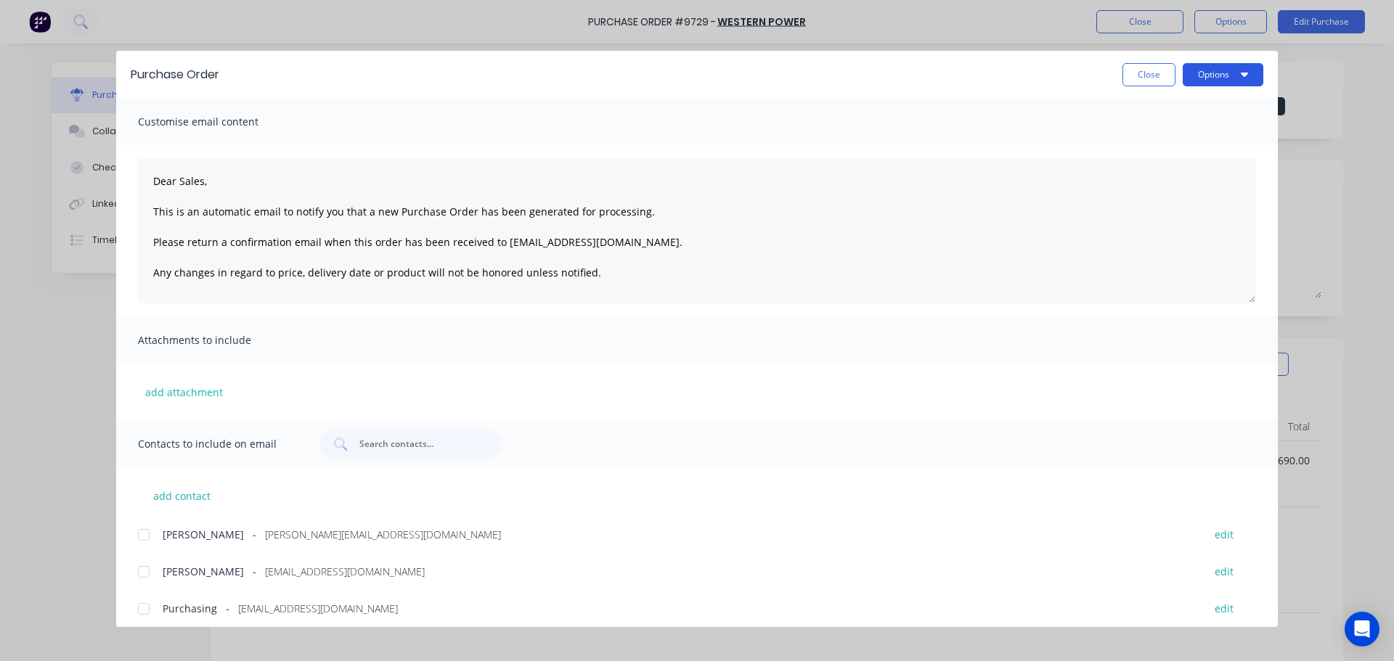
click at [1223, 79] on button "Options" at bounding box center [1223, 74] width 81 height 23
click at [1149, 142] on div "Print" at bounding box center [1195, 140] width 112 height 21
click at [1236, 66] on button "Options" at bounding box center [1223, 74] width 81 height 23
click at [1159, 150] on div "Print" at bounding box center [1195, 140] width 112 height 21
click at [1139, 72] on button "Close" at bounding box center [1149, 74] width 53 height 23
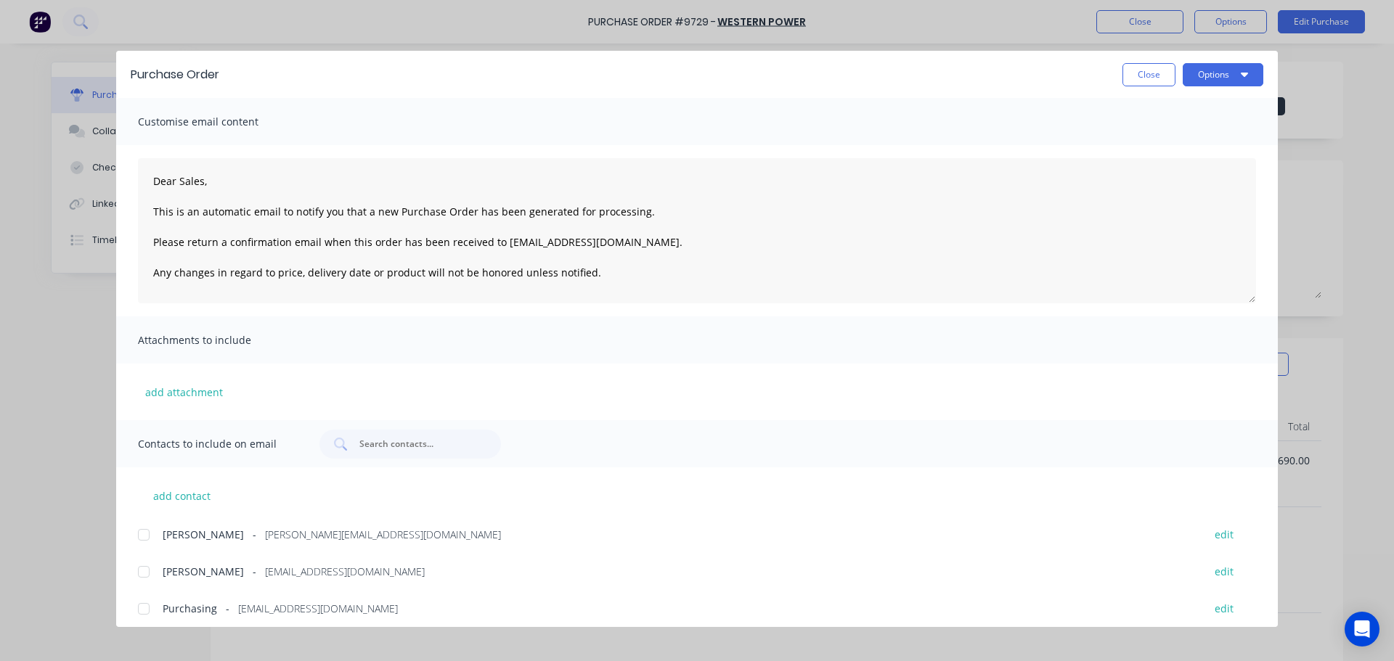
type textarea "x"
